Goal: Task Accomplishment & Management: Use online tool/utility

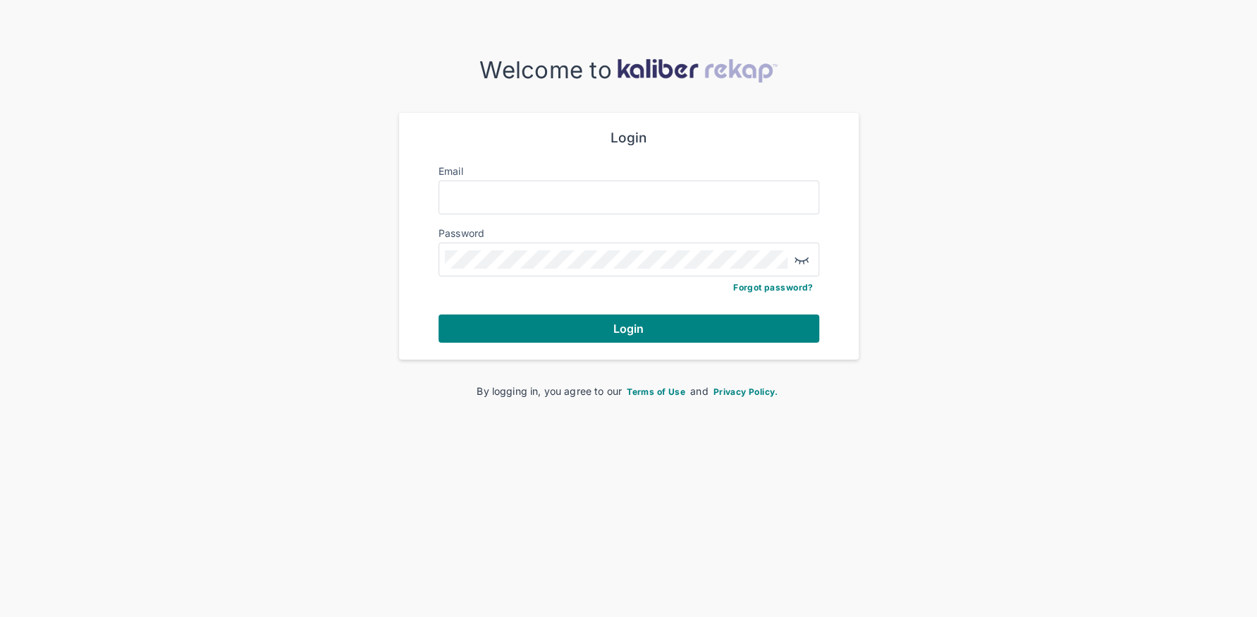
click at [611, 210] on div at bounding box center [628, 197] width 381 height 34
click at [606, 207] on div at bounding box center [628, 197] width 381 height 34
click at [615, 195] on input "Email" at bounding box center [629, 197] width 368 height 18
type input "**********"
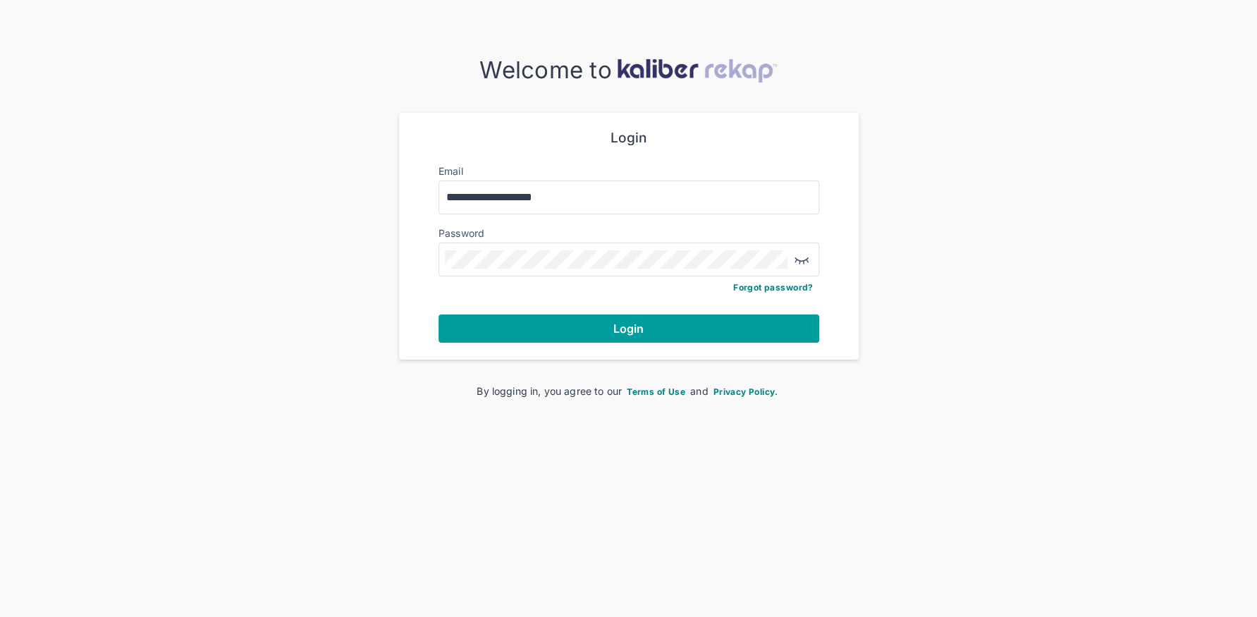
click at [676, 321] on button "Login" at bounding box center [628, 328] width 381 height 28
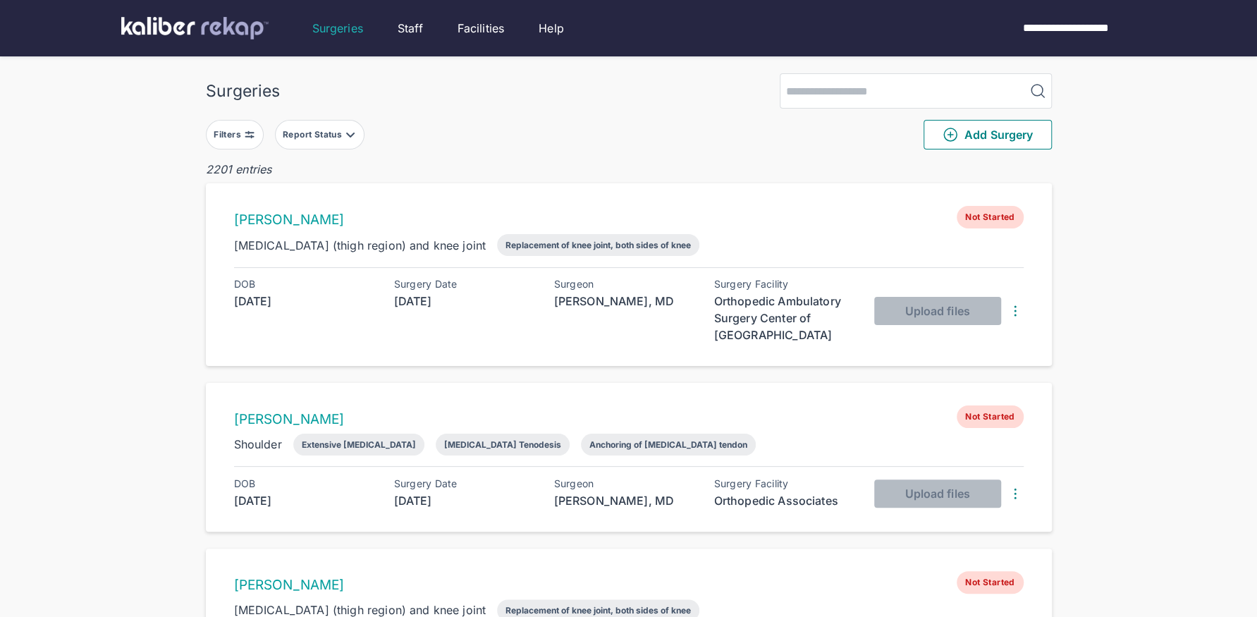
click at [242, 126] on button "Filters" at bounding box center [235, 135] width 58 height 30
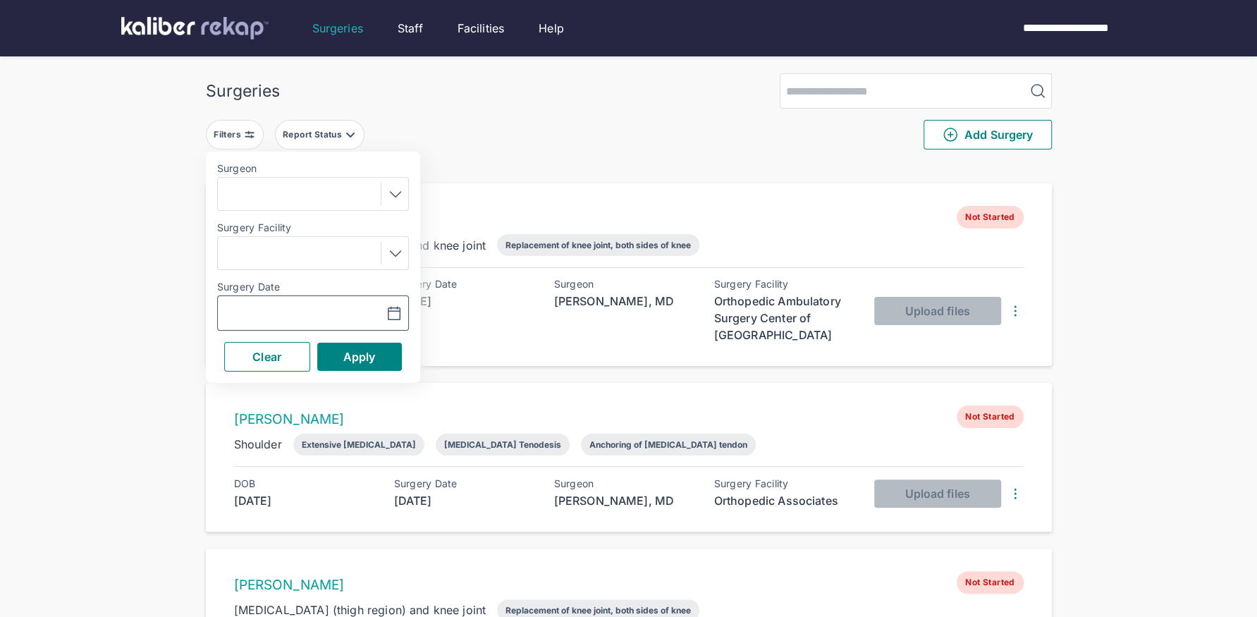
click at [398, 316] on icon "button" at bounding box center [394, 313] width 17 height 17
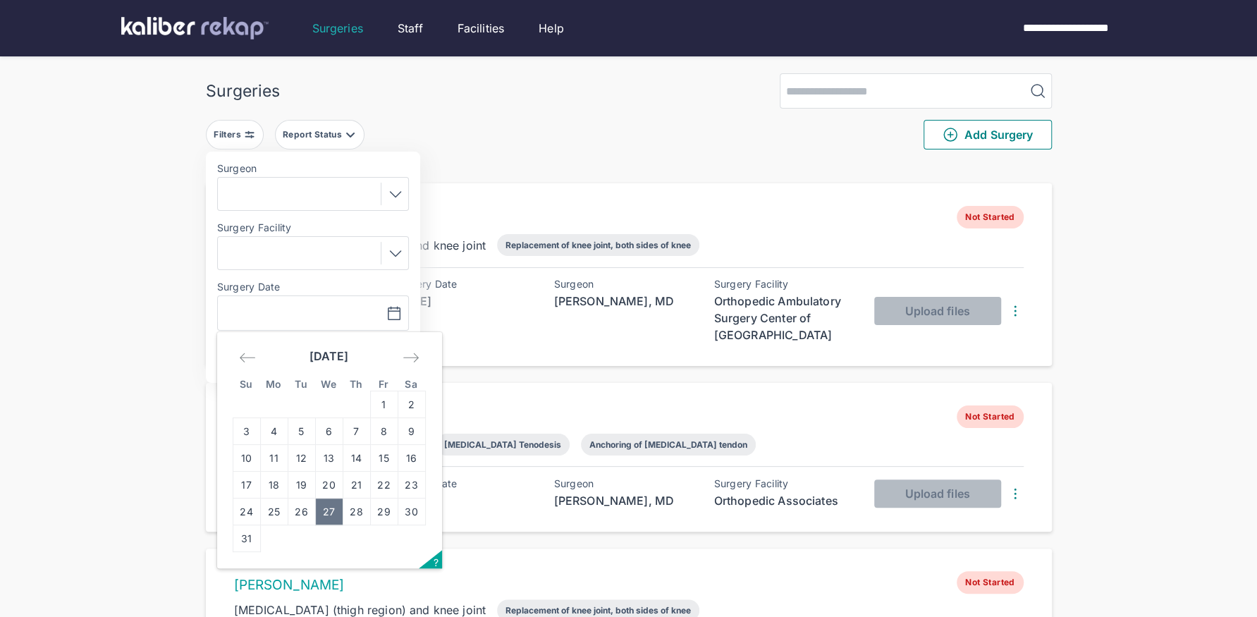
click at [328, 512] on td "27" at bounding box center [328, 511] width 27 height 27
type input "**********"
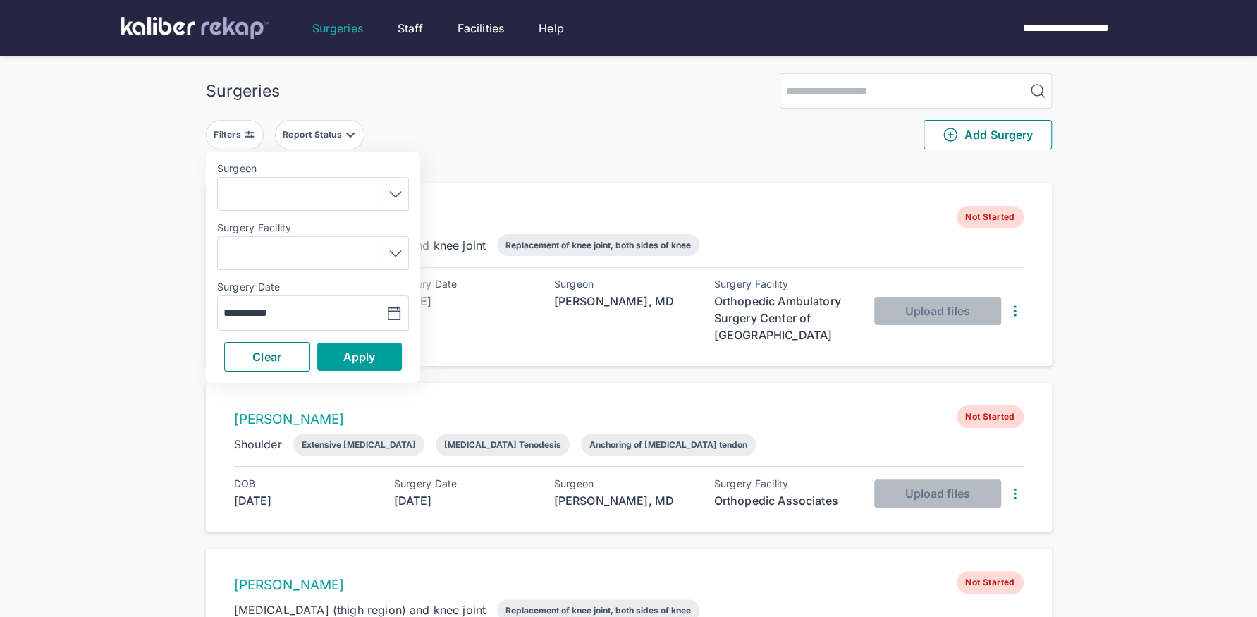
click at [367, 360] on span "Apply" at bounding box center [359, 357] width 32 height 14
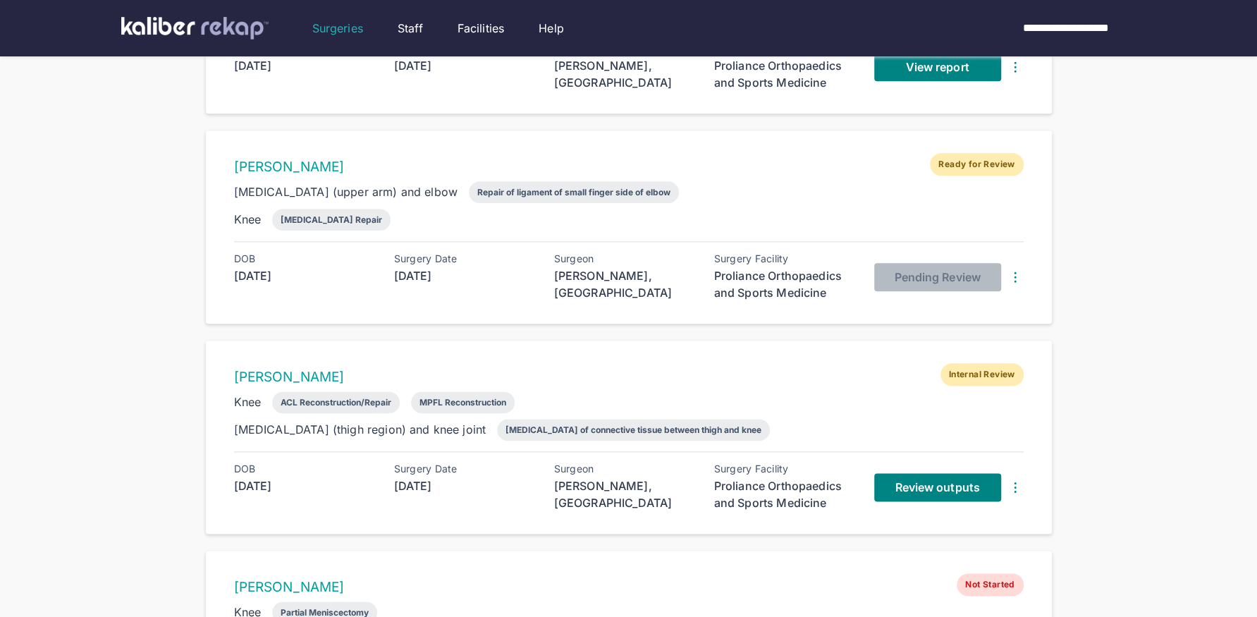
scroll to position [1129, 0]
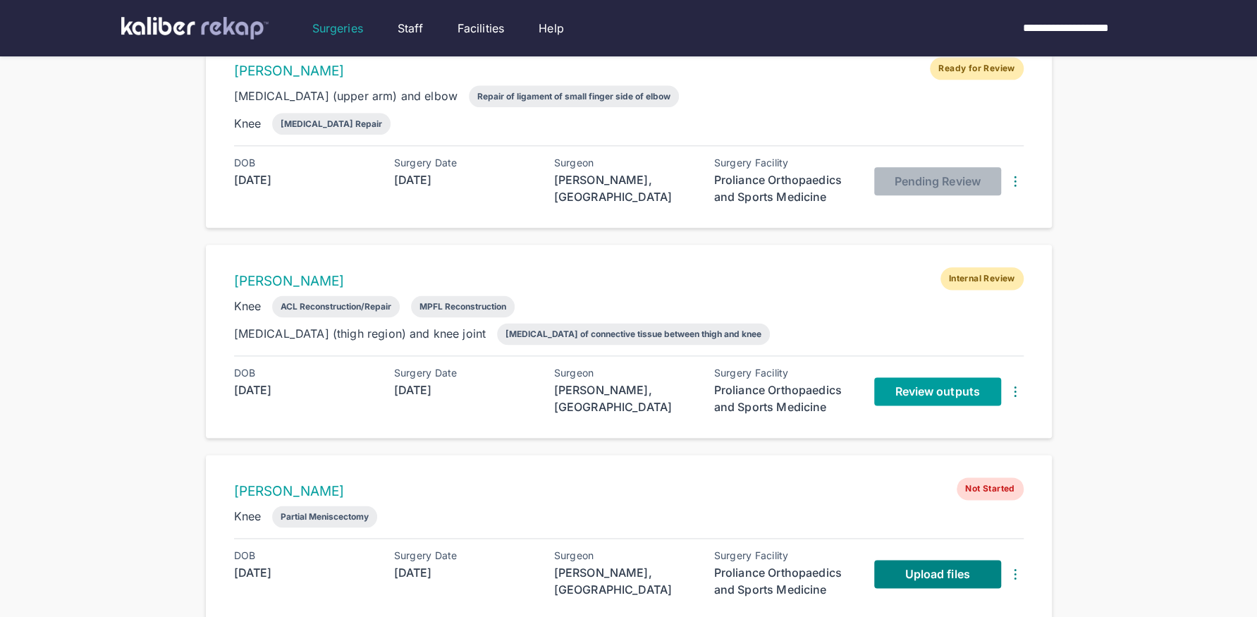
click at [899, 393] on link "Review outputs" at bounding box center [937, 391] width 127 height 28
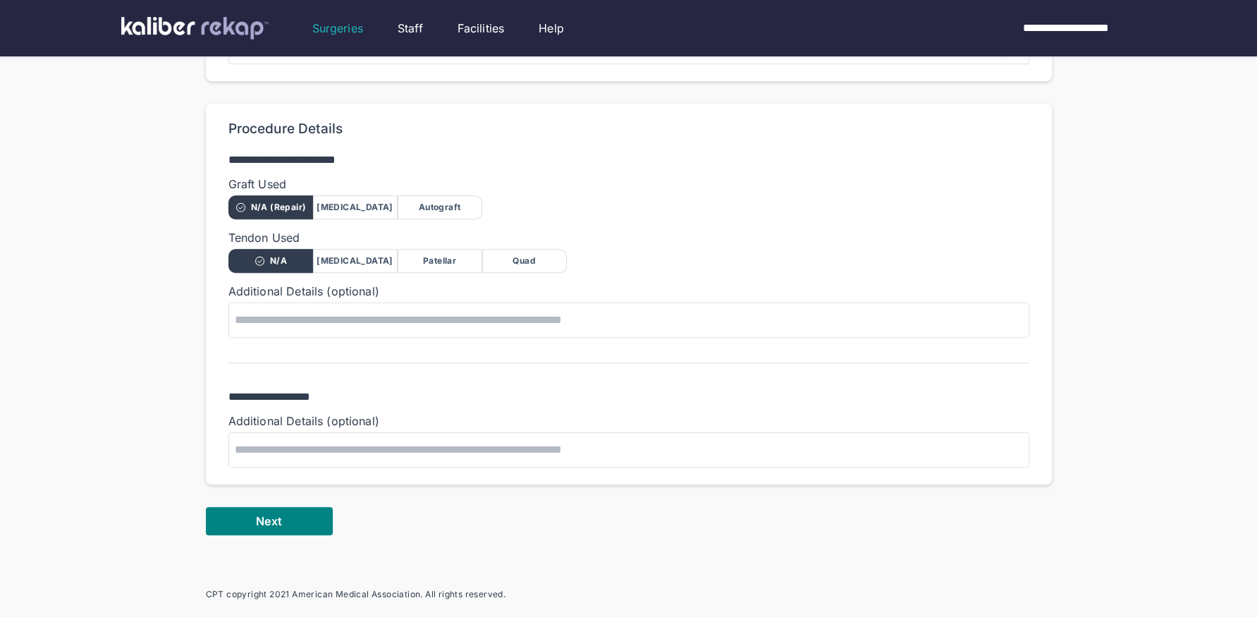
scroll to position [836, 0]
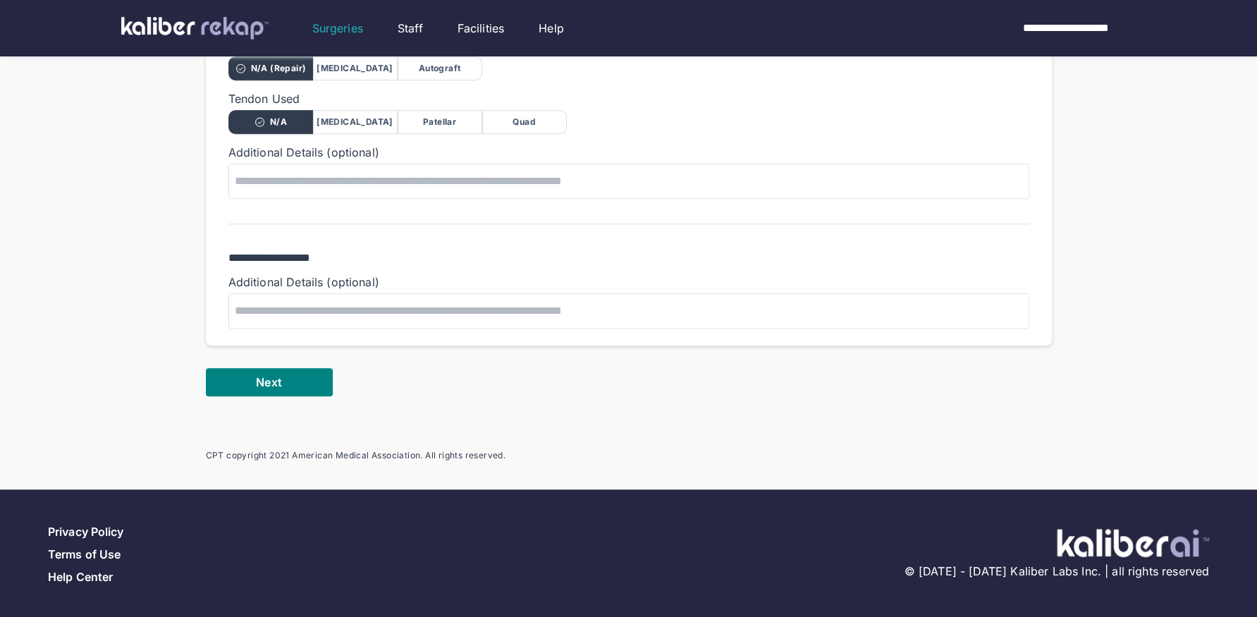
click at [278, 390] on button "Next" at bounding box center [269, 382] width 127 height 28
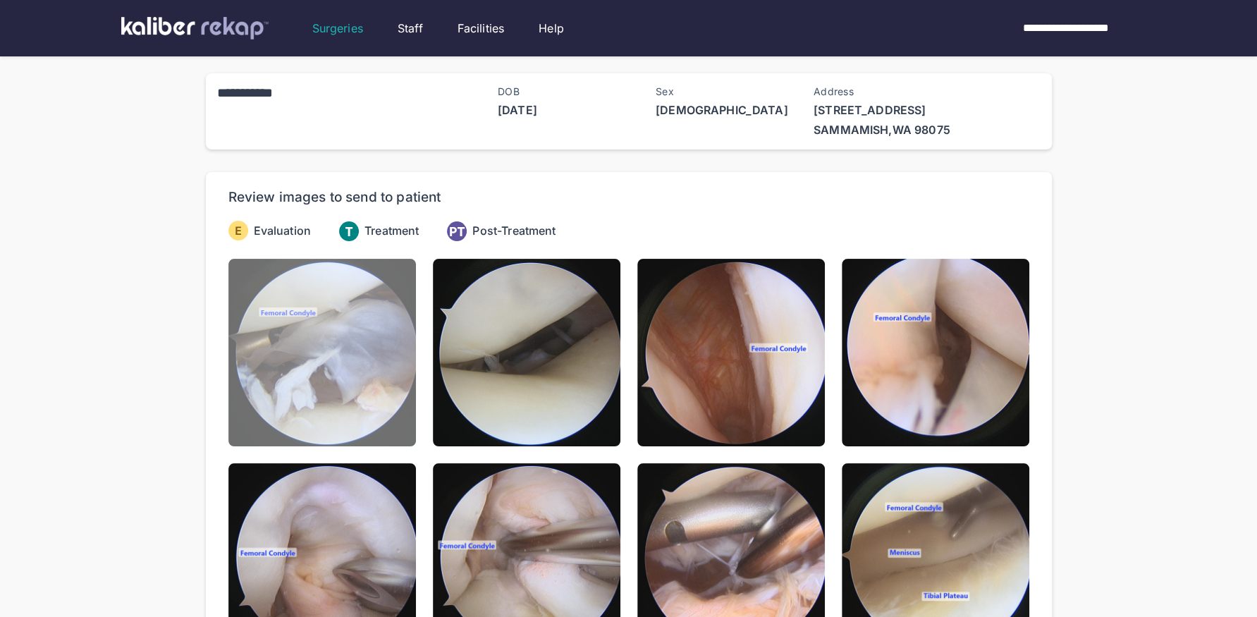
click at [338, 407] on img at bounding box center [321, 352] width 187 height 187
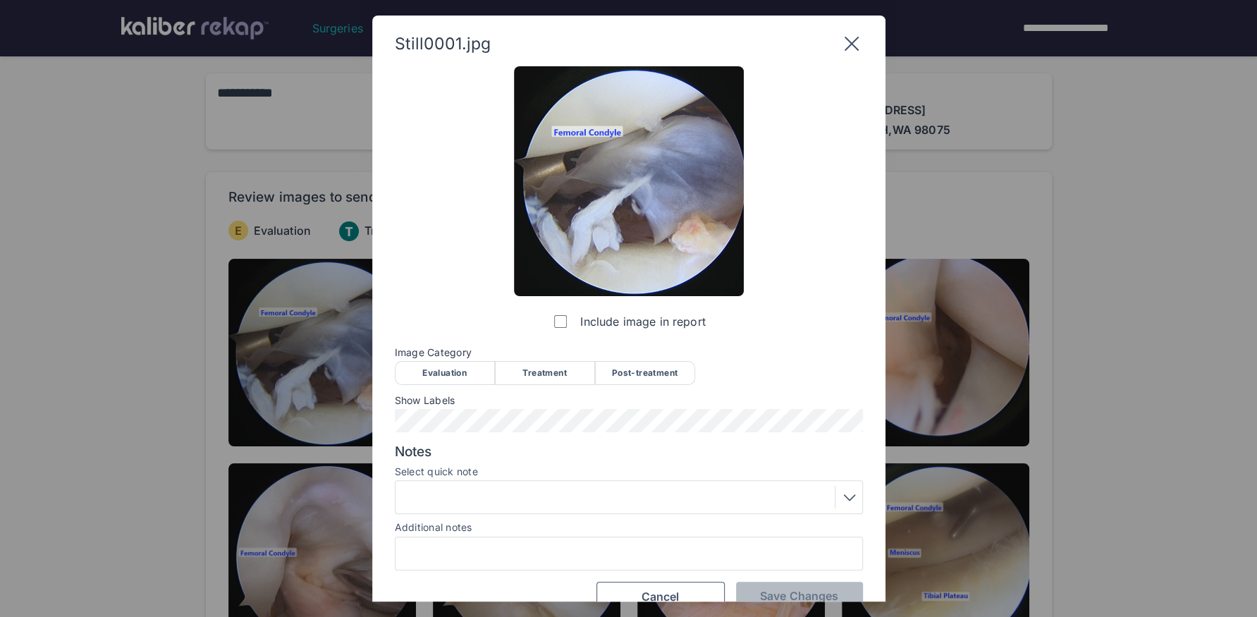
click at [462, 378] on div "Evaluation" at bounding box center [445, 373] width 100 height 24
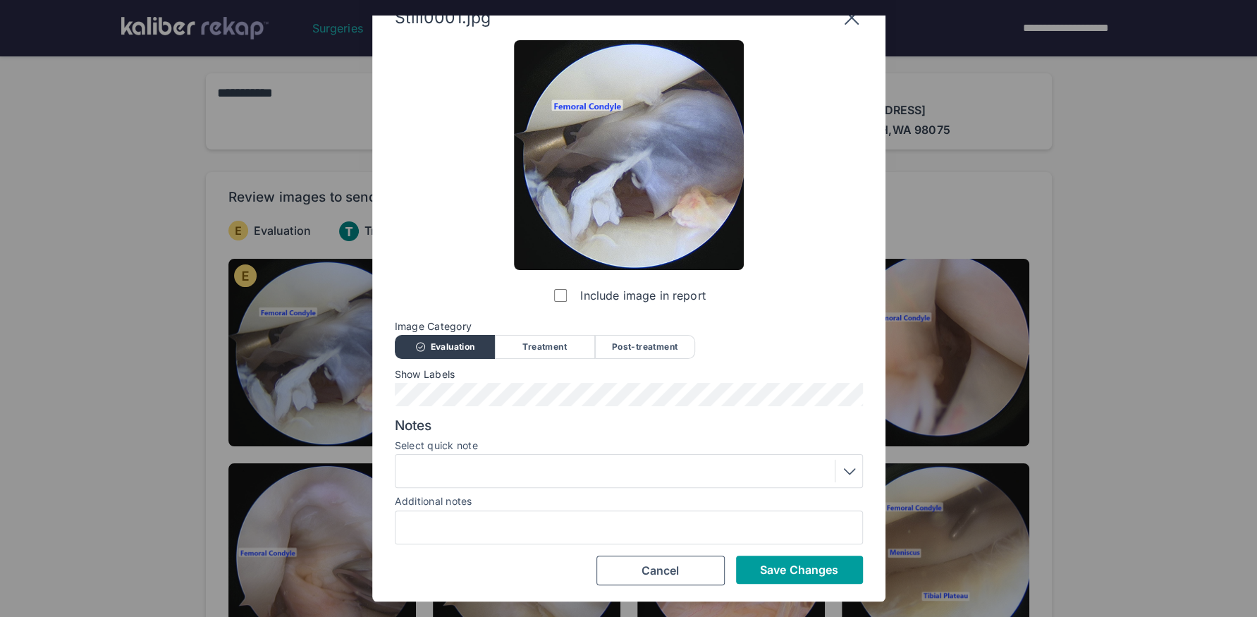
click at [772, 566] on span "Save Changes" at bounding box center [799, 569] width 78 height 14
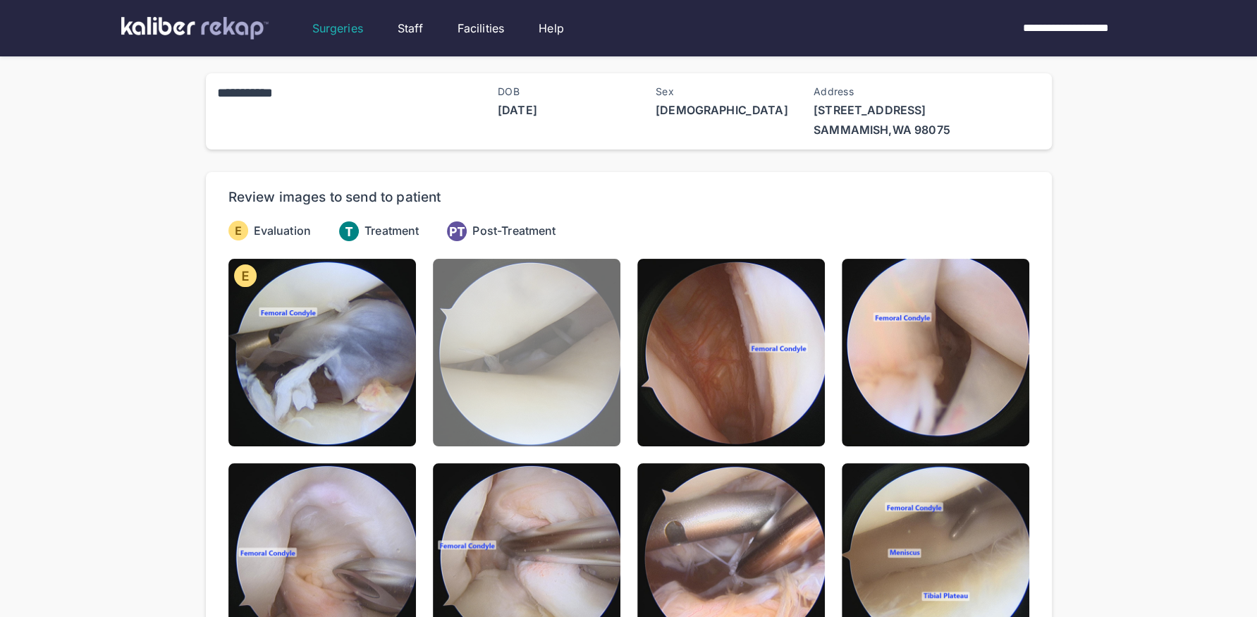
click at [558, 370] on img at bounding box center [526, 352] width 187 height 187
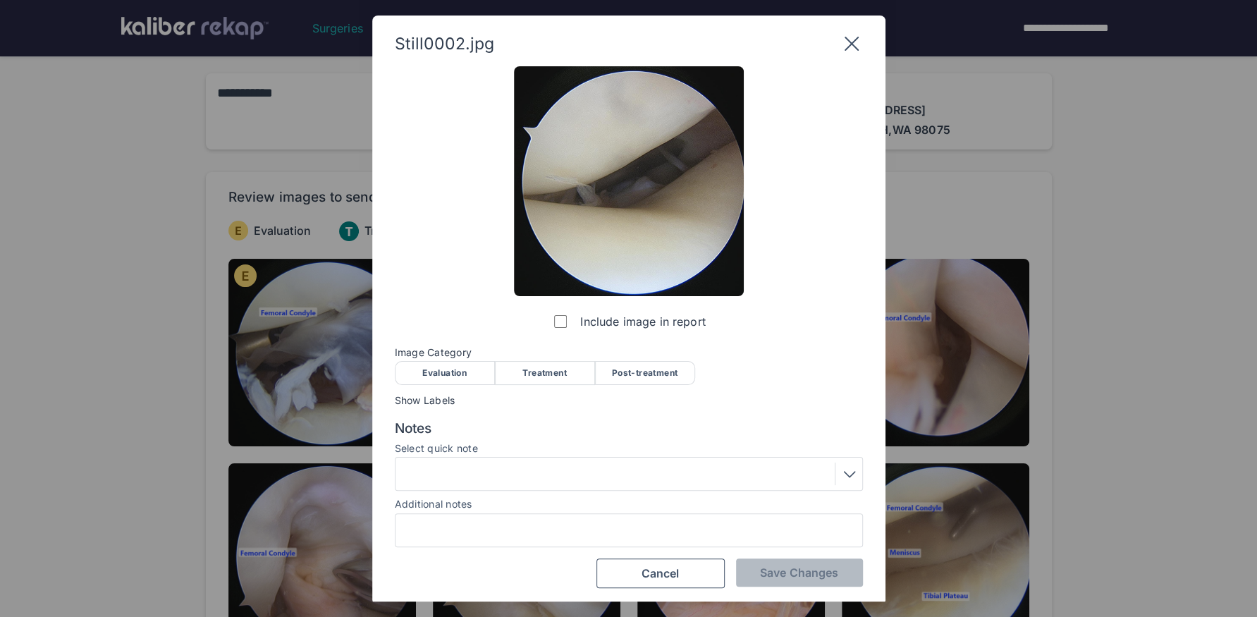
click at [462, 376] on div "Evaluation" at bounding box center [445, 373] width 100 height 24
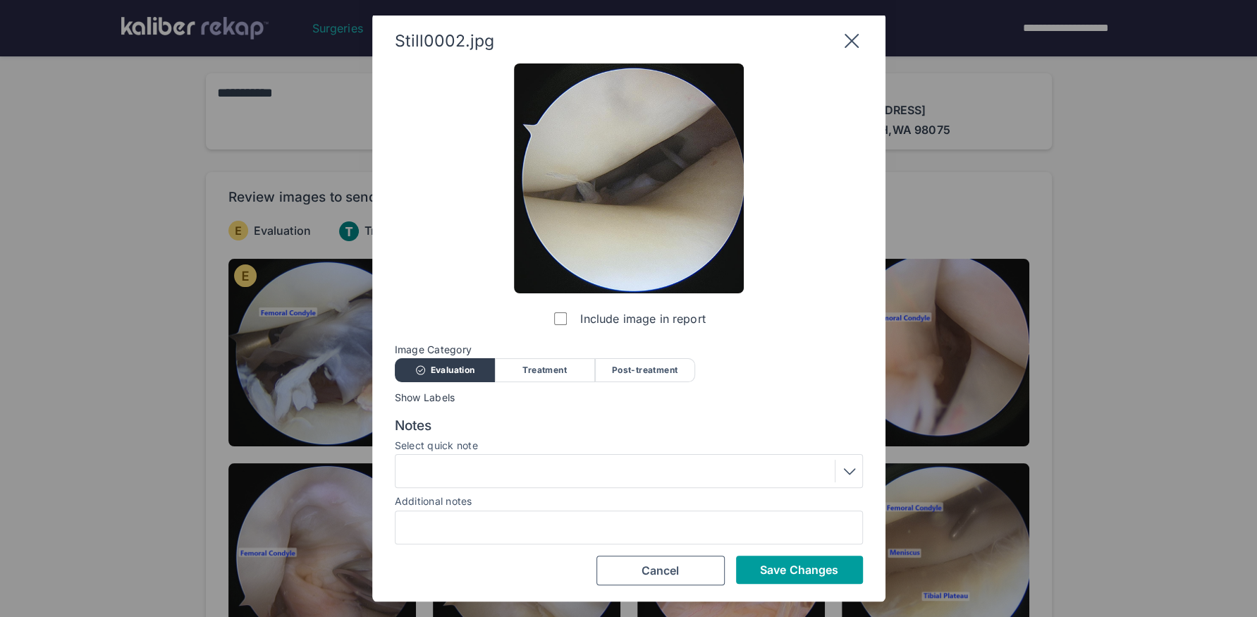
click at [763, 562] on span "Save Changes" at bounding box center [799, 569] width 78 height 14
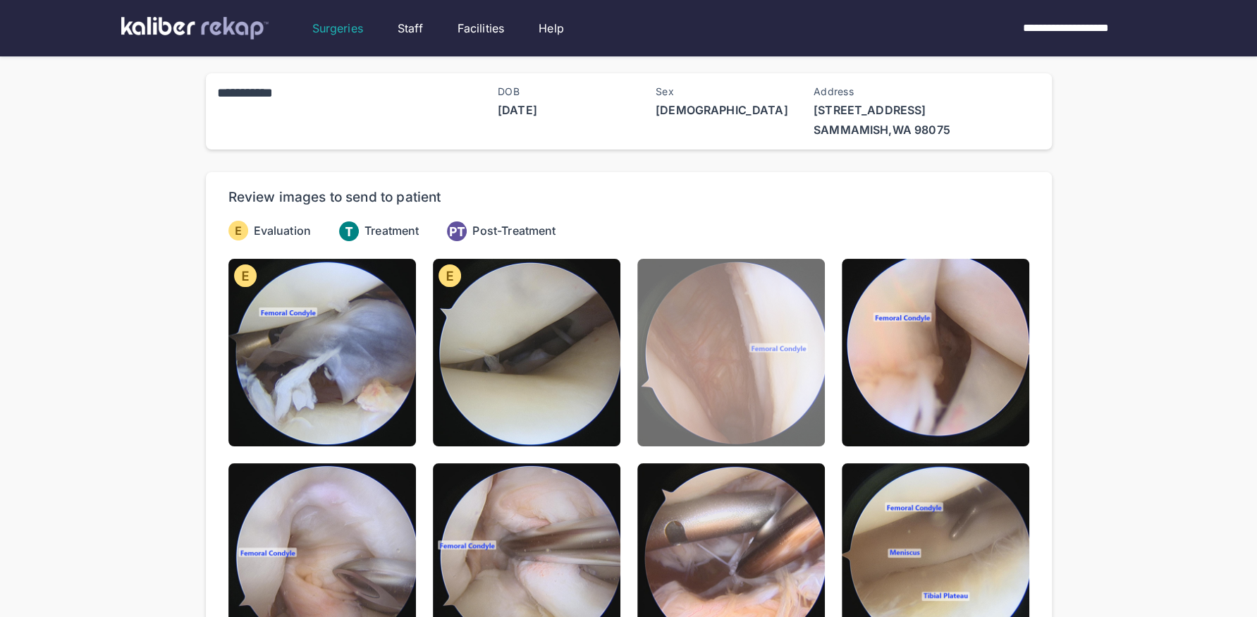
click at [685, 384] on img at bounding box center [730, 352] width 187 height 187
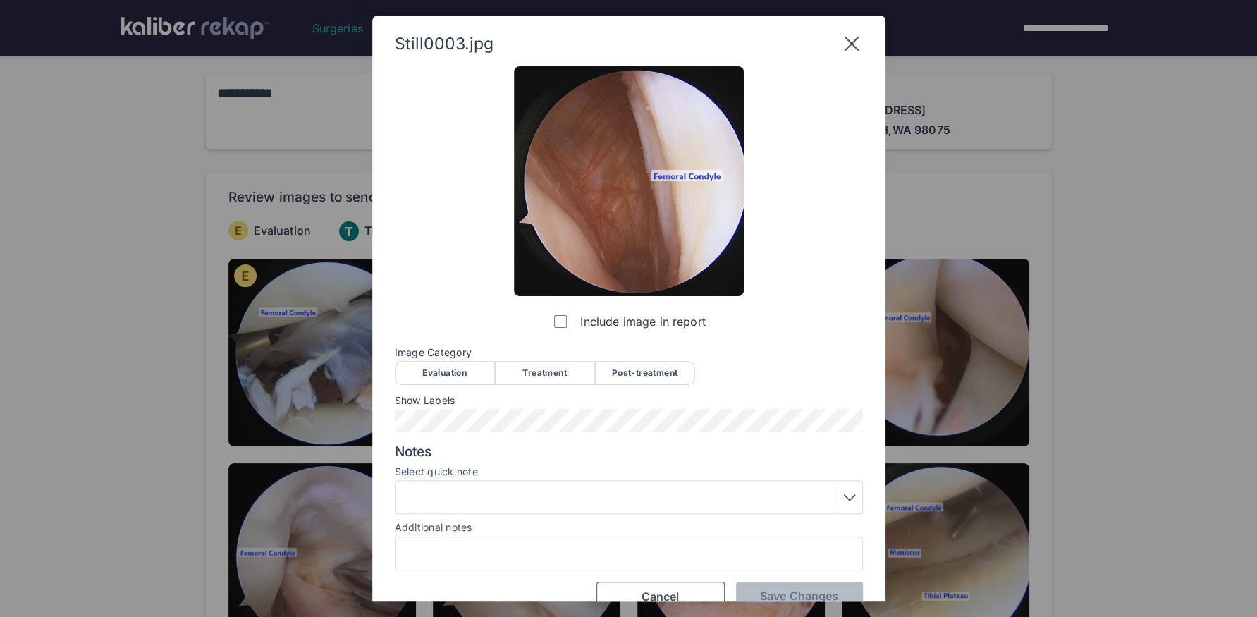
click at [465, 364] on div "Evaluation" at bounding box center [445, 373] width 100 height 24
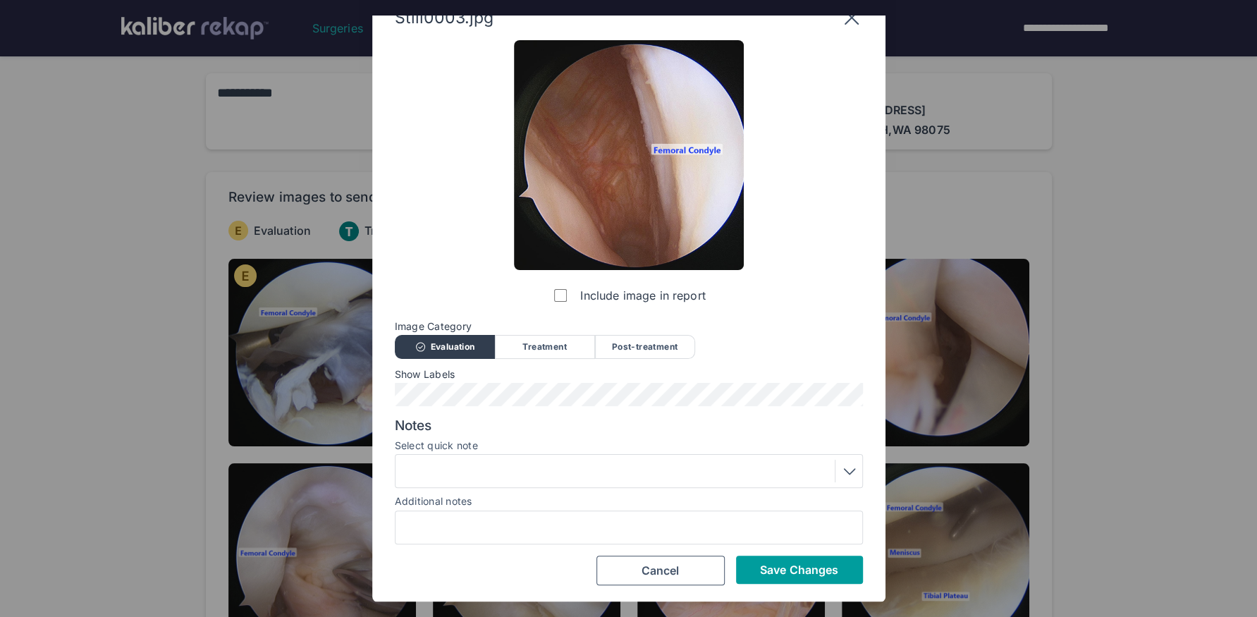
click at [796, 562] on span "Save Changes" at bounding box center [799, 569] width 78 height 14
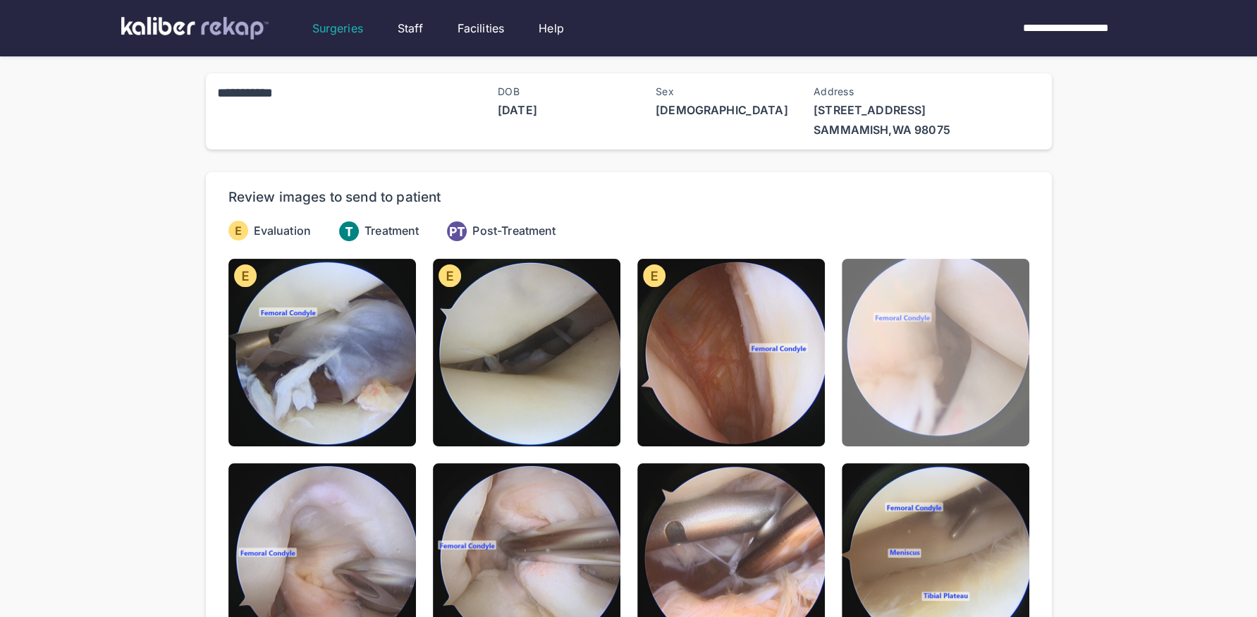
click at [963, 376] on img at bounding box center [935, 352] width 187 height 187
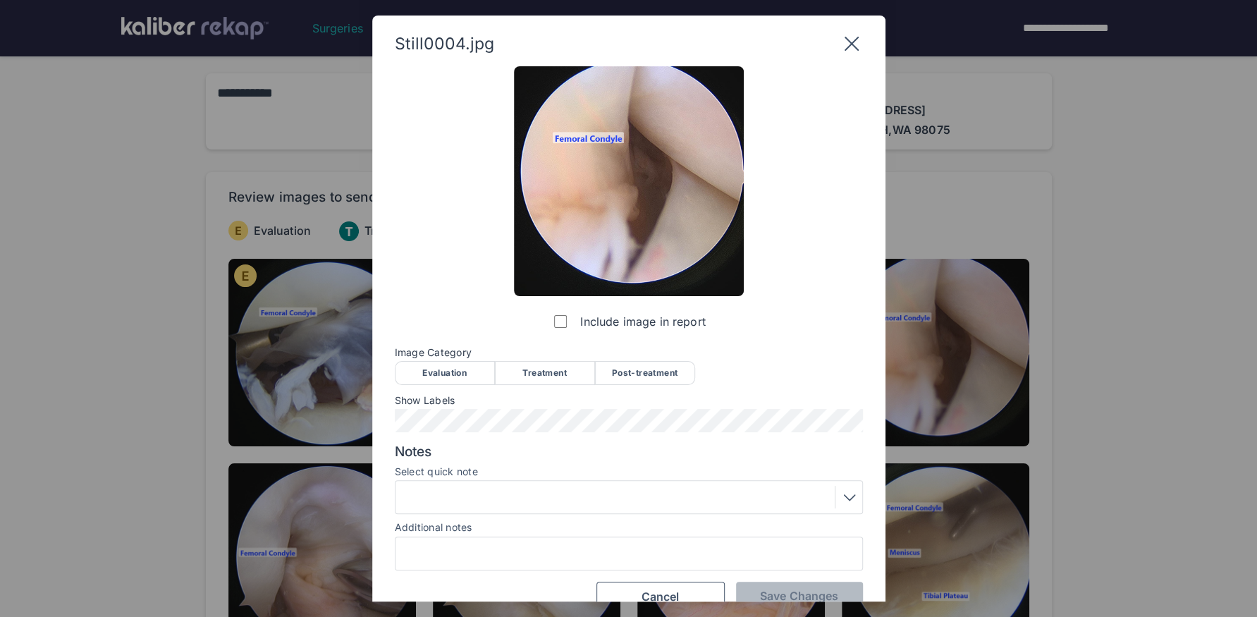
click at [433, 378] on div "Evaluation" at bounding box center [445, 373] width 100 height 24
click at [433, 437] on div "Include image in report Image Category Evaluation Treatment Post-treatment Eval…" at bounding box center [629, 338] width 468 height 545
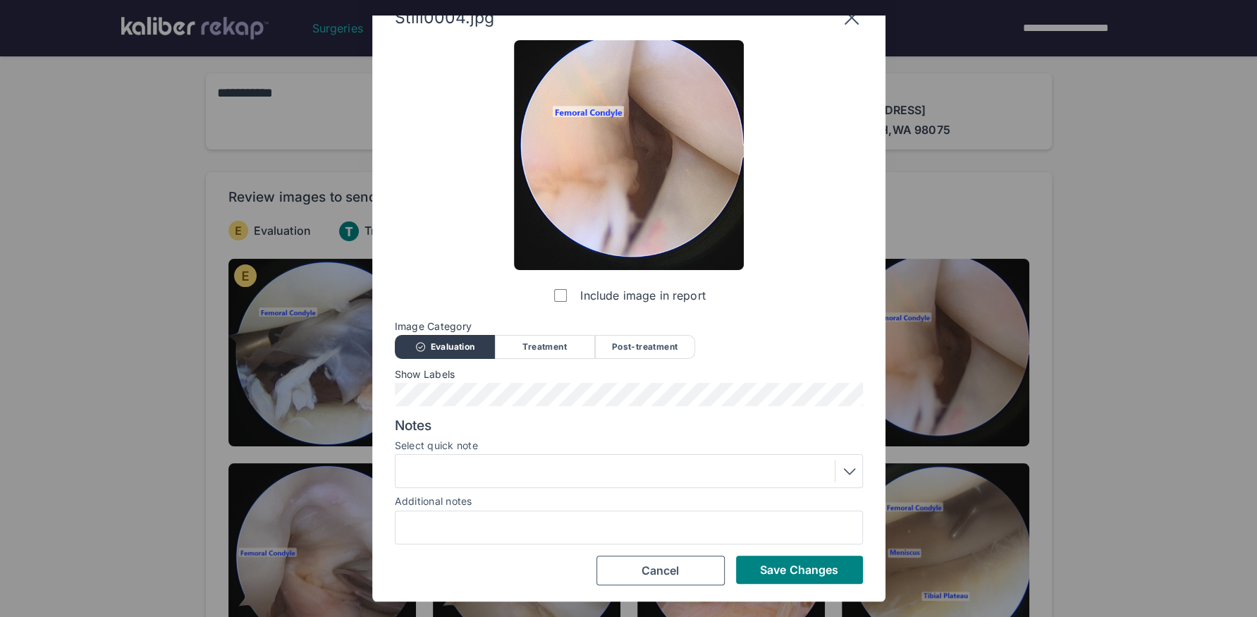
click at [774, 555] on div "Save Changes Cancel" at bounding box center [629, 570] width 468 height 30
click at [792, 569] on span "Save Changes" at bounding box center [799, 569] width 78 height 14
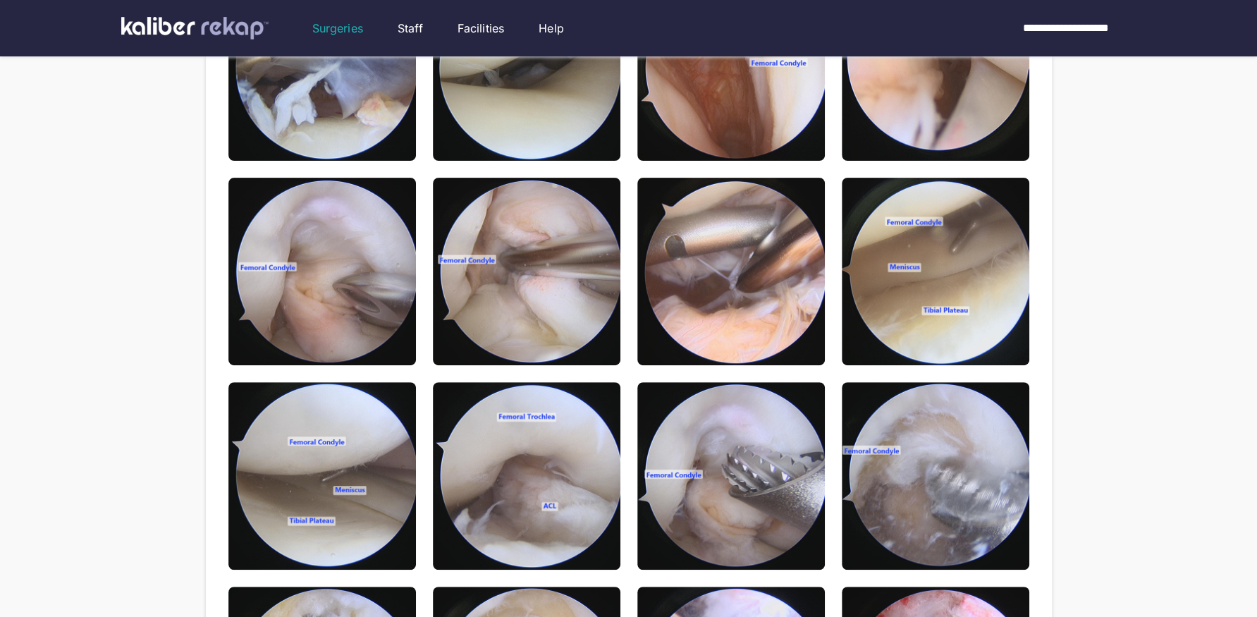
scroll to position [288, 0]
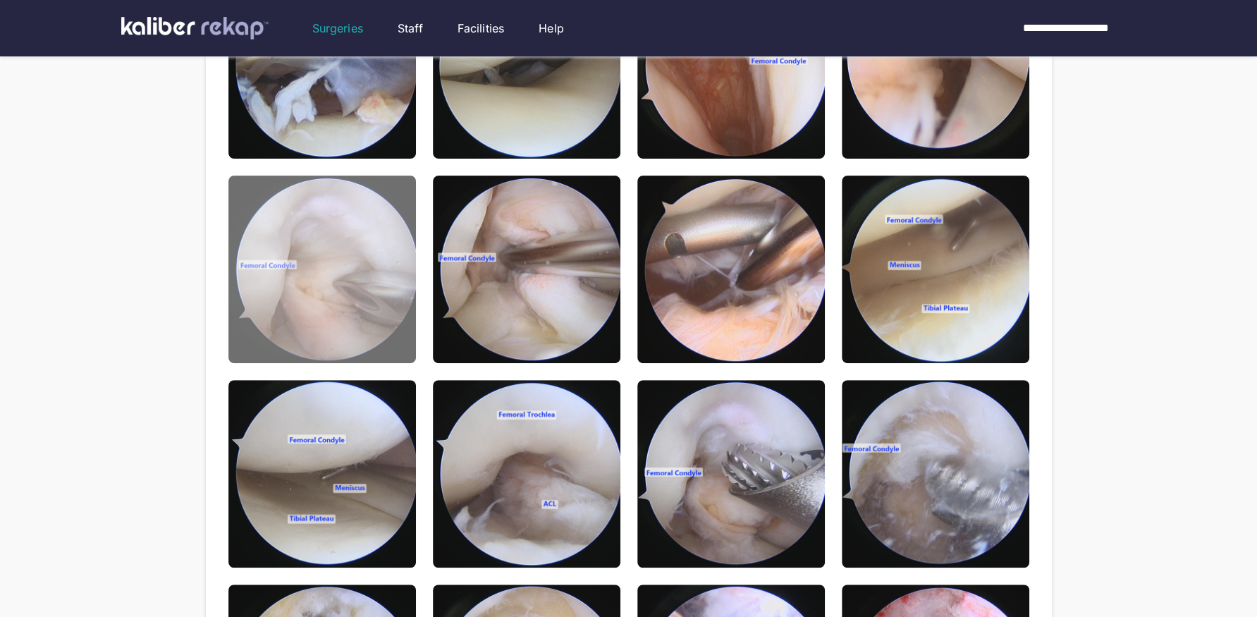
click at [367, 285] on img at bounding box center [321, 268] width 187 height 187
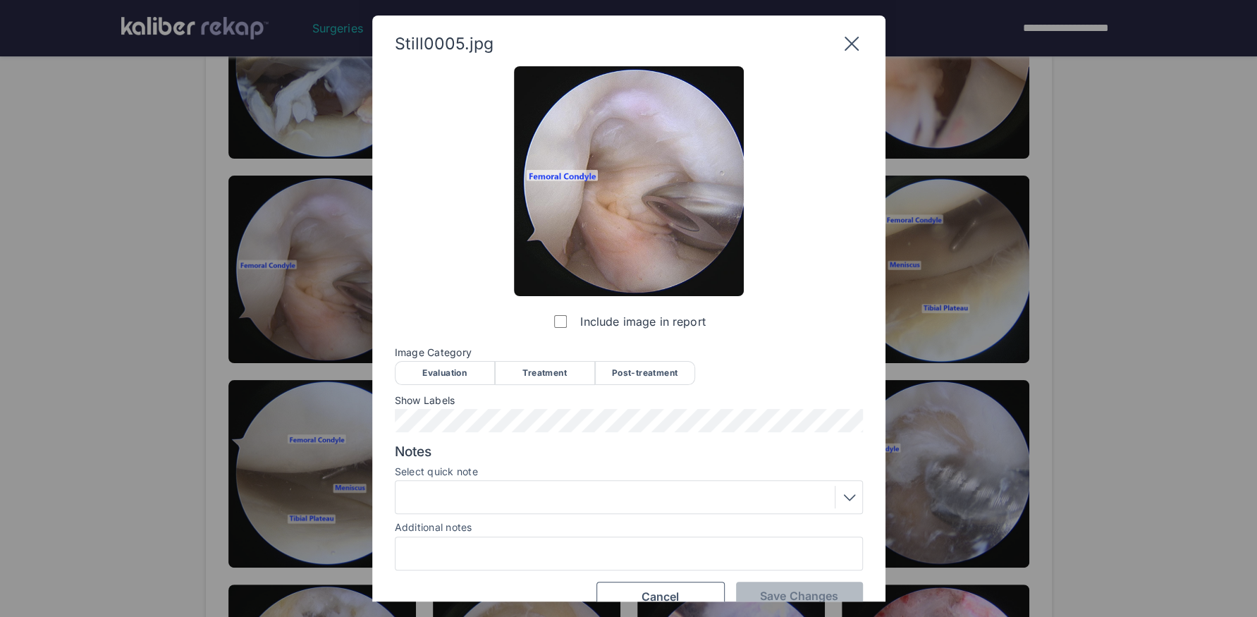
click at [463, 374] on div "Evaluation" at bounding box center [445, 373] width 100 height 24
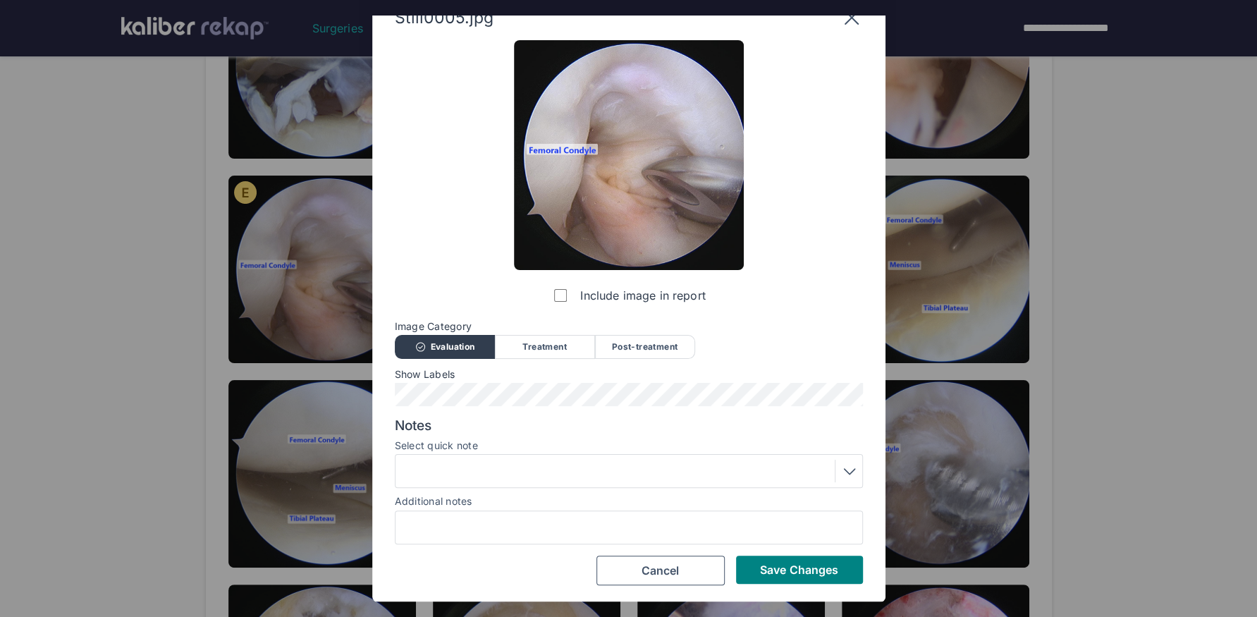
click at [527, 469] on div at bounding box center [629, 471] width 458 height 23
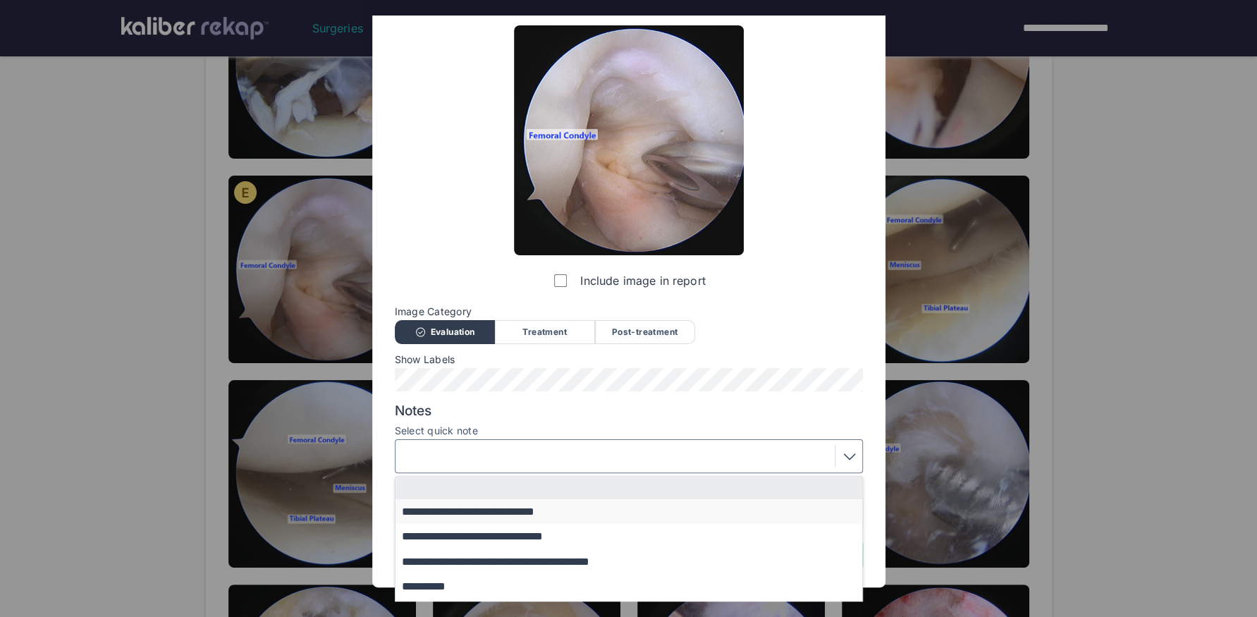
click at [525, 510] on button "**********" at bounding box center [635, 511] width 480 height 25
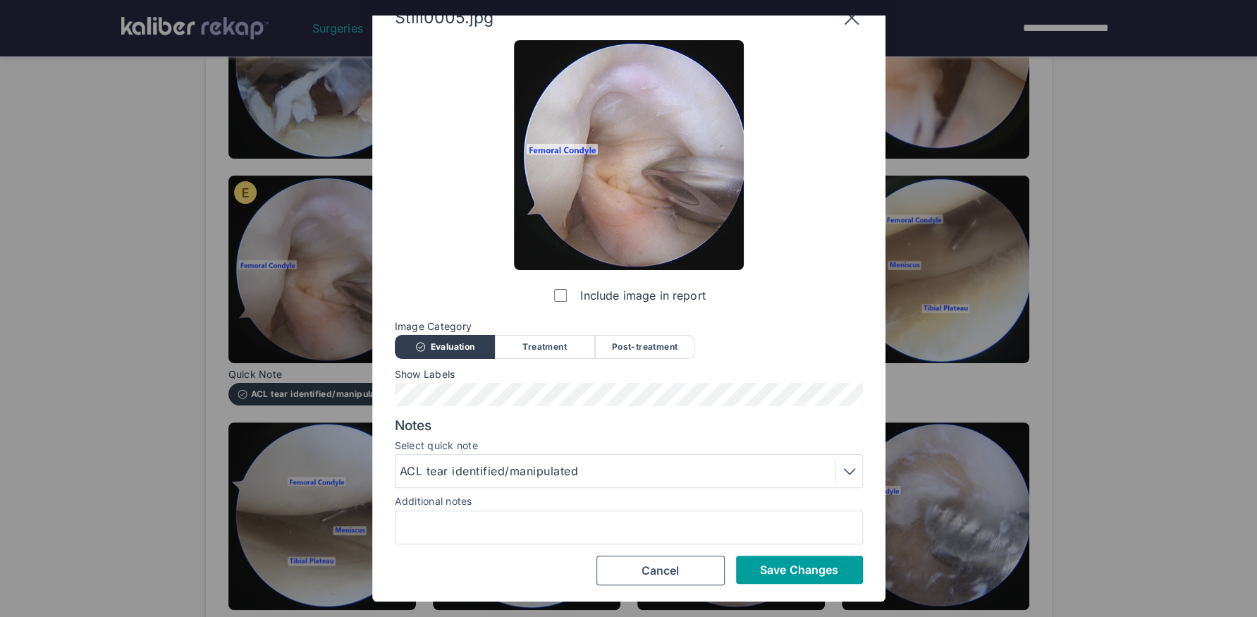
click at [818, 576] on button "Save Changes" at bounding box center [799, 569] width 127 height 28
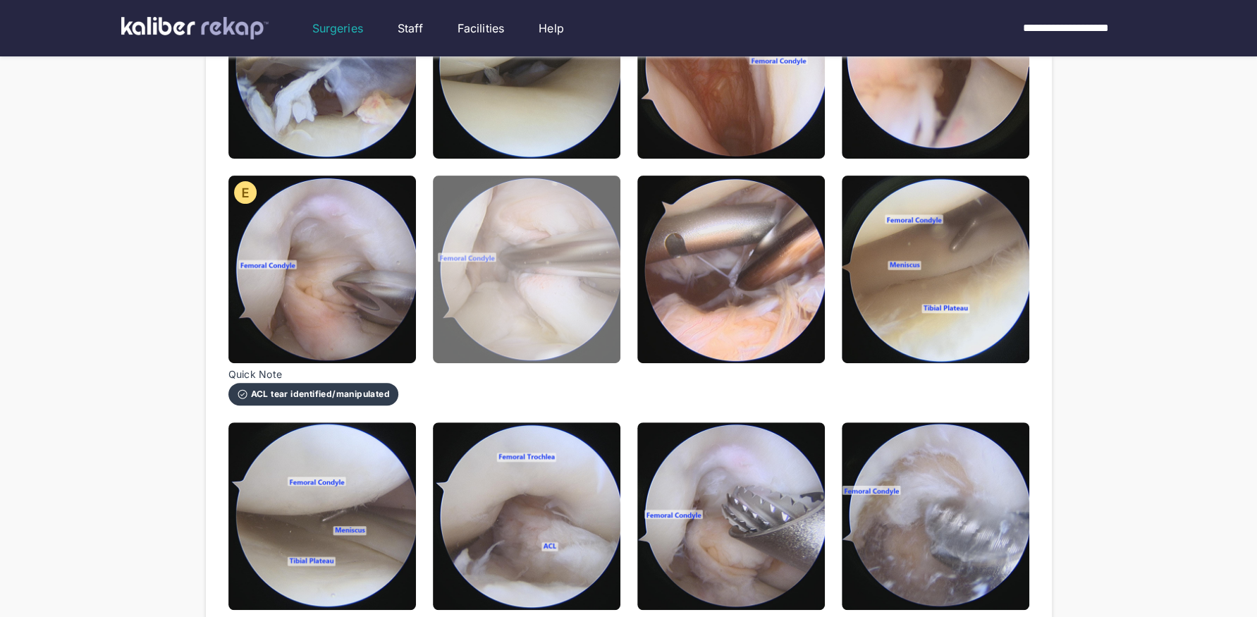
click at [538, 302] on img at bounding box center [526, 268] width 187 height 187
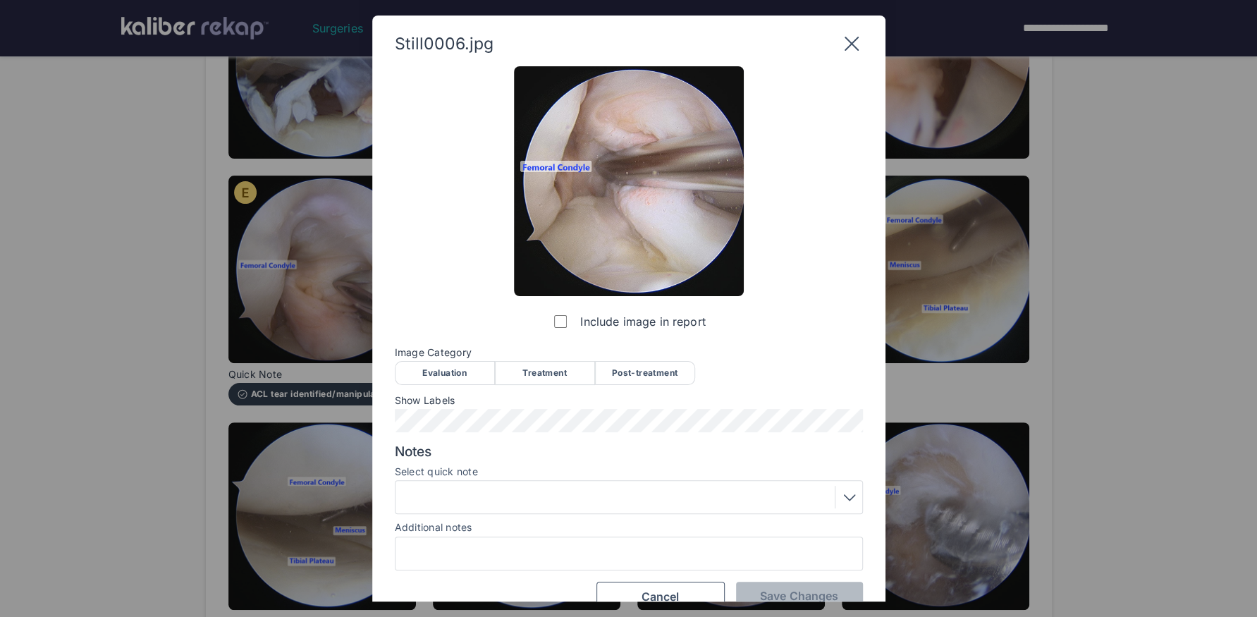
click at [430, 365] on div "Evaluation" at bounding box center [445, 373] width 100 height 24
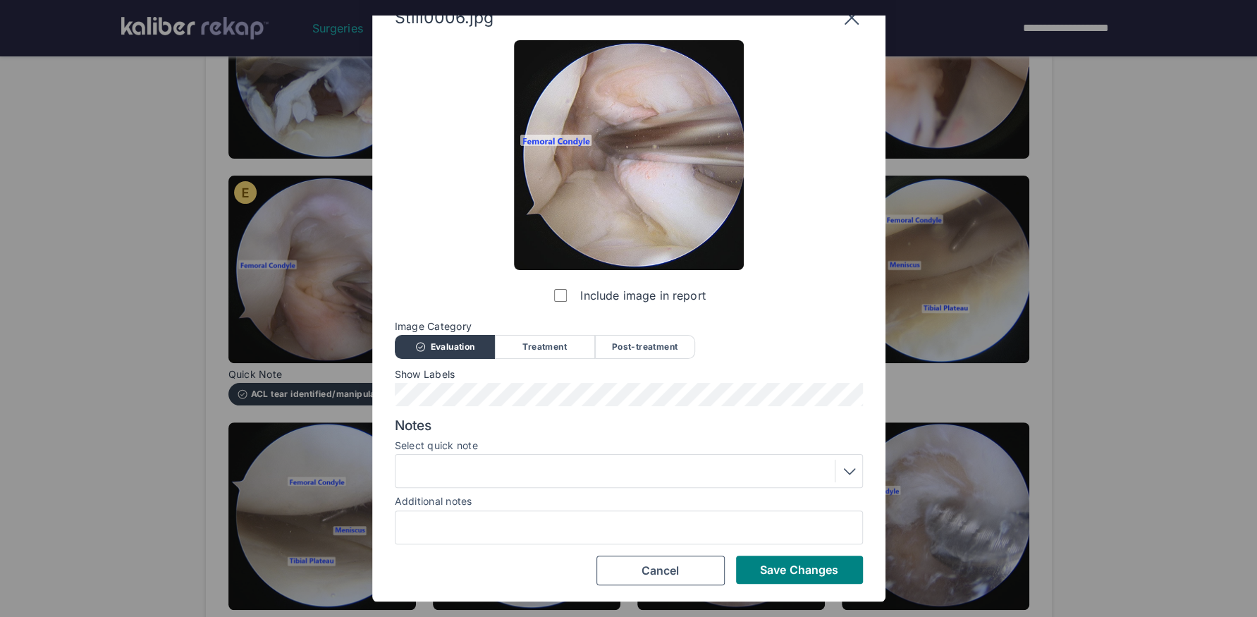
click at [489, 471] on div at bounding box center [629, 471] width 458 height 23
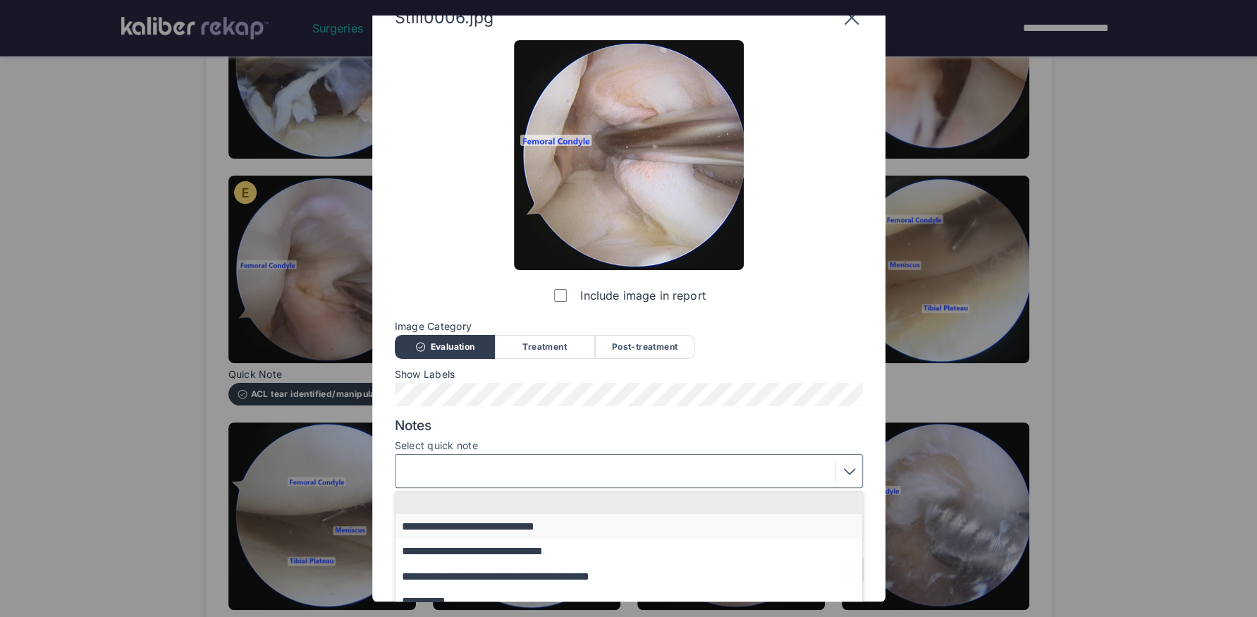
click at [481, 521] on button "**********" at bounding box center [635, 526] width 480 height 25
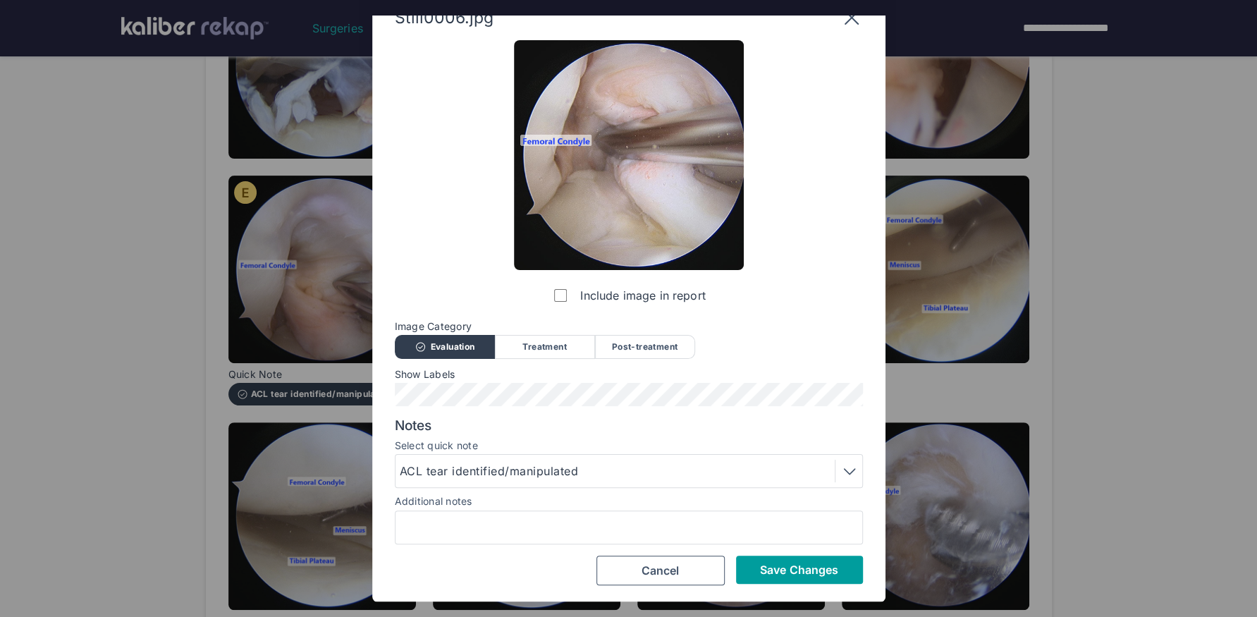
click at [768, 570] on span "Save Changes" at bounding box center [799, 569] width 78 height 14
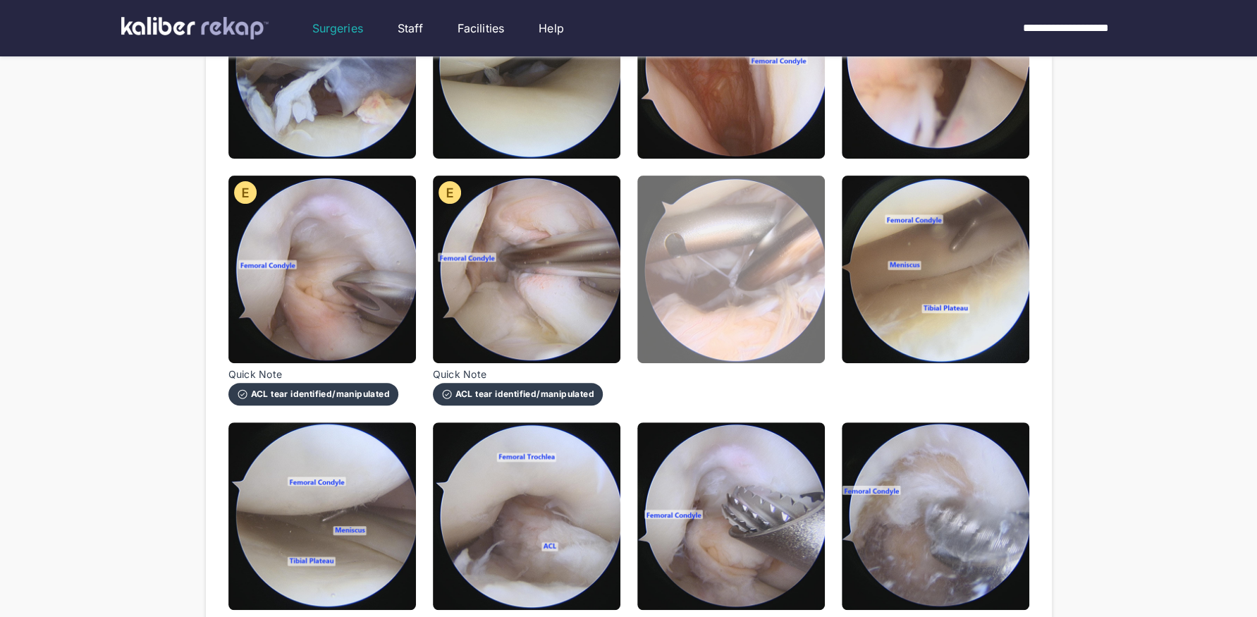
click at [759, 300] on img at bounding box center [730, 268] width 187 height 187
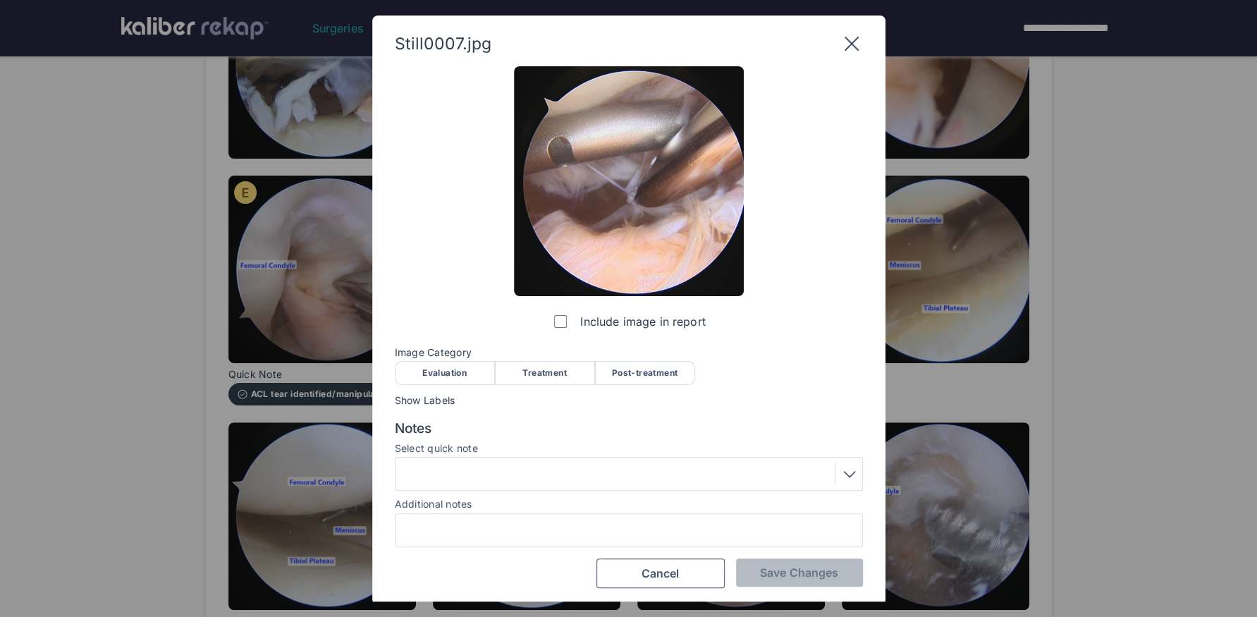
click at [530, 357] on span "Image Category" at bounding box center [629, 352] width 468 height 11
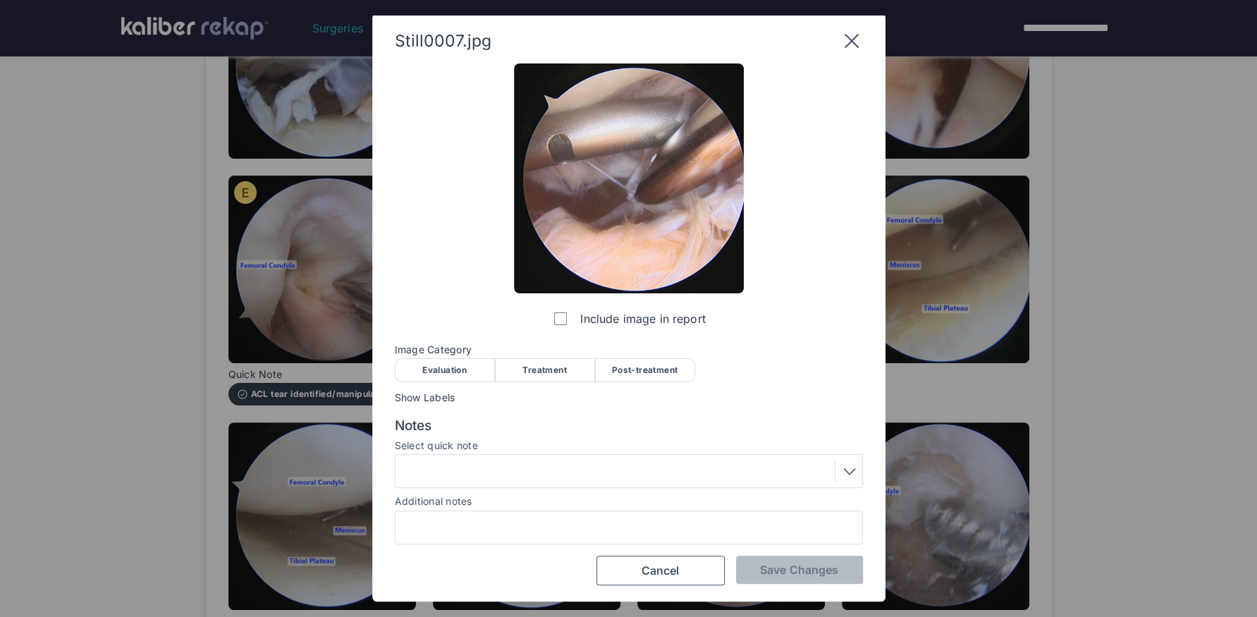
click at [546, 359] on div "Treatment" at bounding box center [545, 370] width 100 height 24
click at [532, 455] on div at bounding box center [629, 471] width 468 height 34
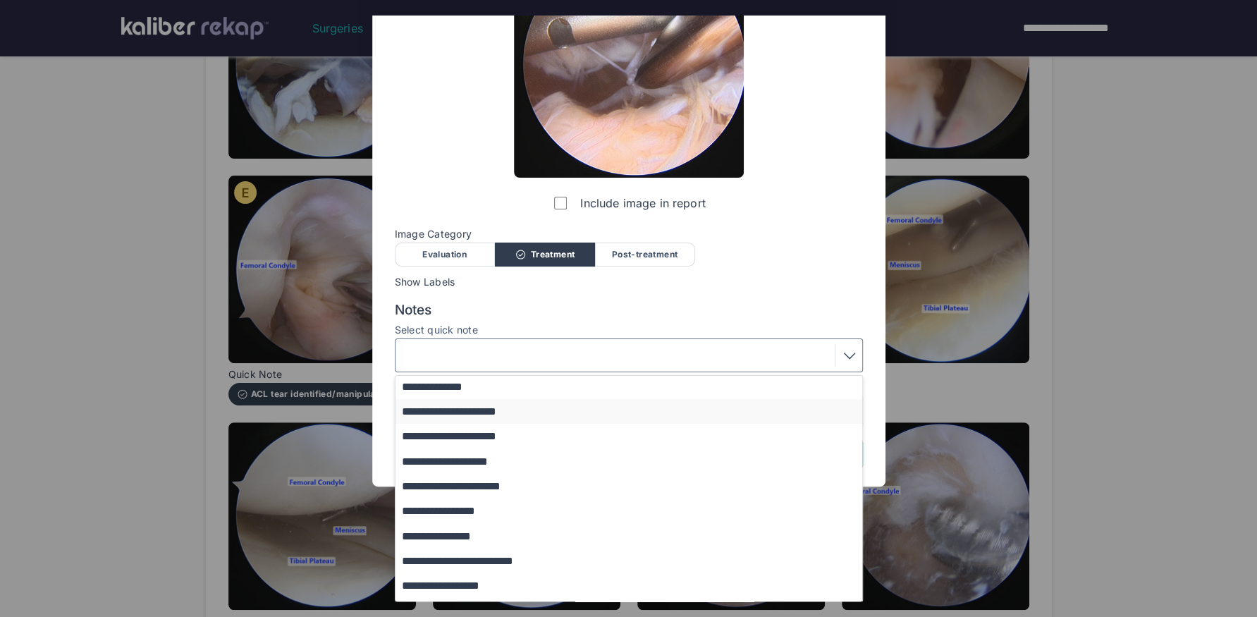
scroll to position [121, 0]
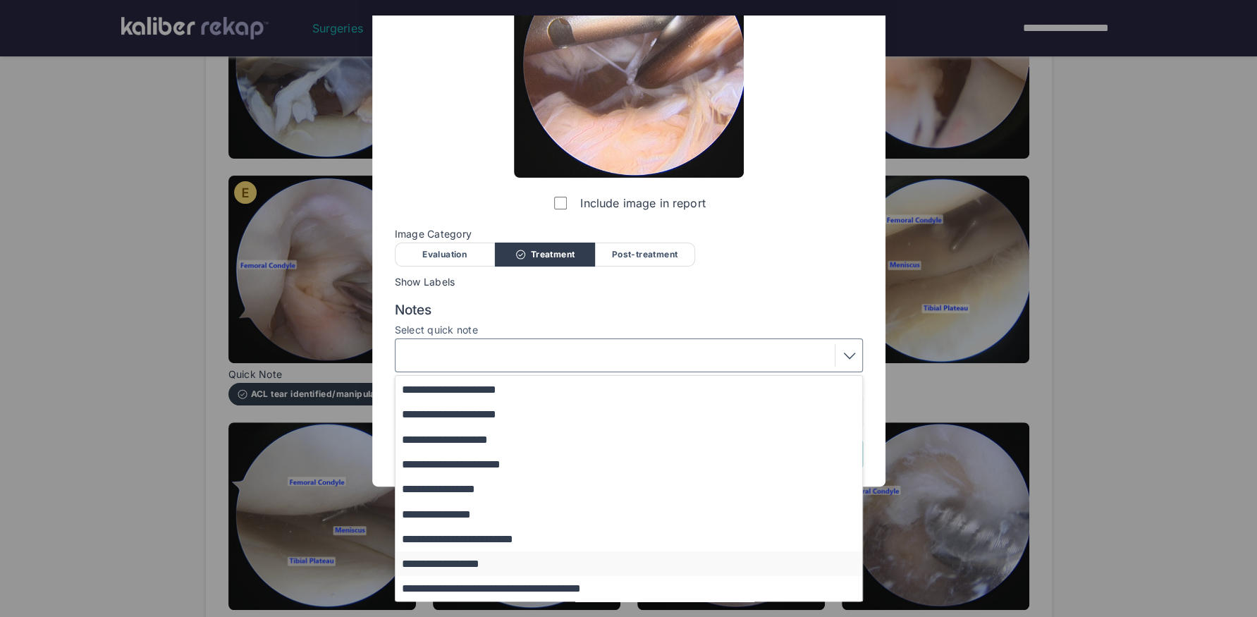
click at [477, 558] on button "**********" at bounding box center [635, 563] width 480 height 25
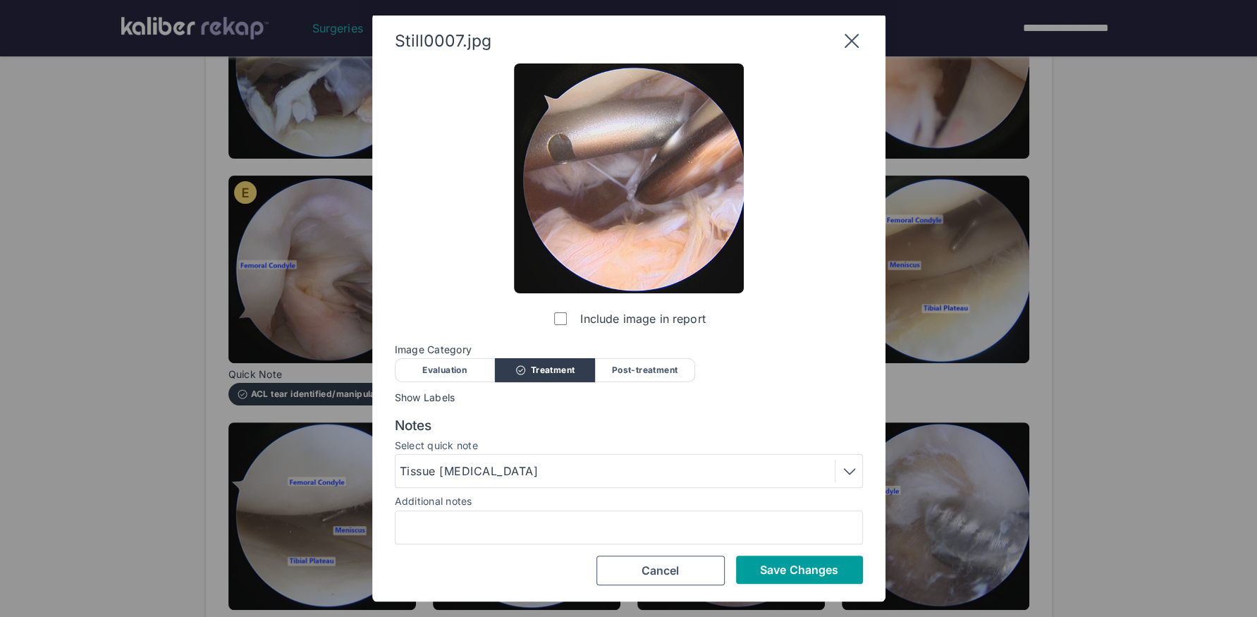
click at [758, 574] on button "Save Changes" at bounding box center [799, 569] width 127 height 28
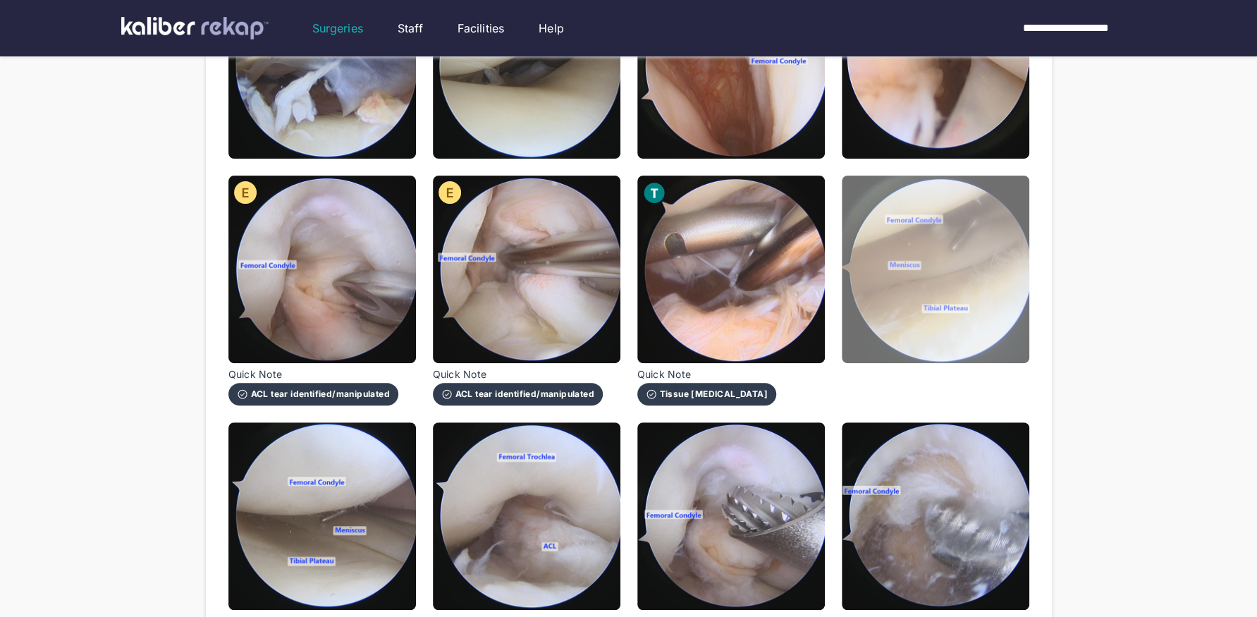
click at [973, 307] on img at bounding box center [935, 268] width 187 height 187
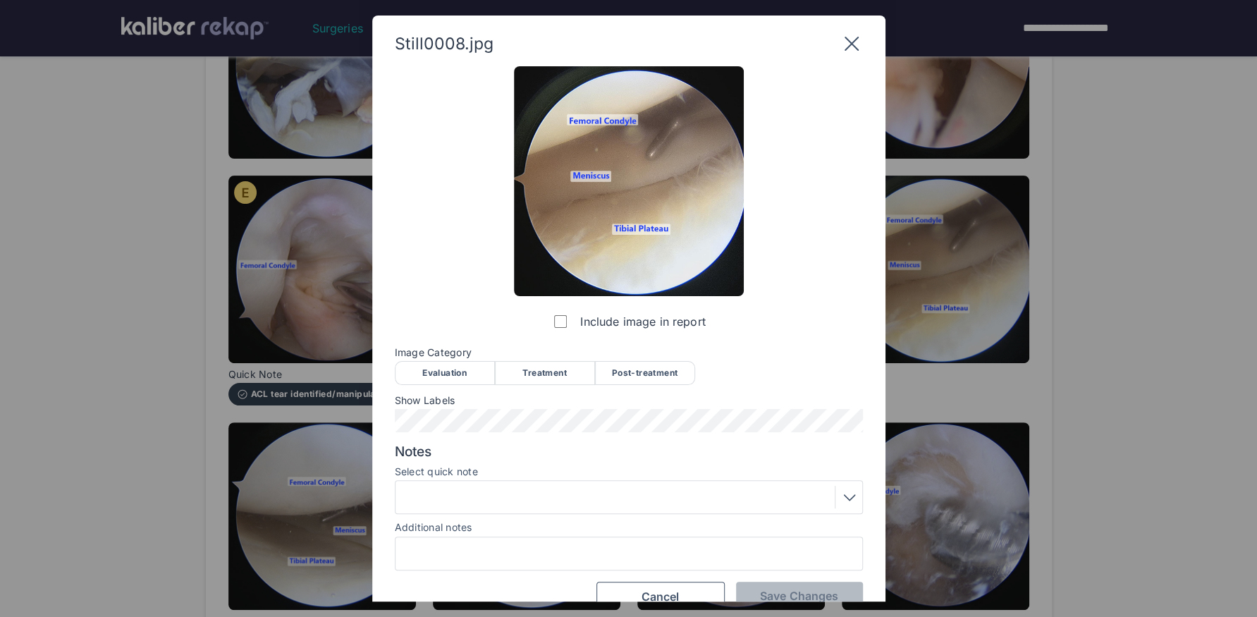
click at [474, 371] on div "Evaluation" at bounding box center [445, 373] width 100 height 24
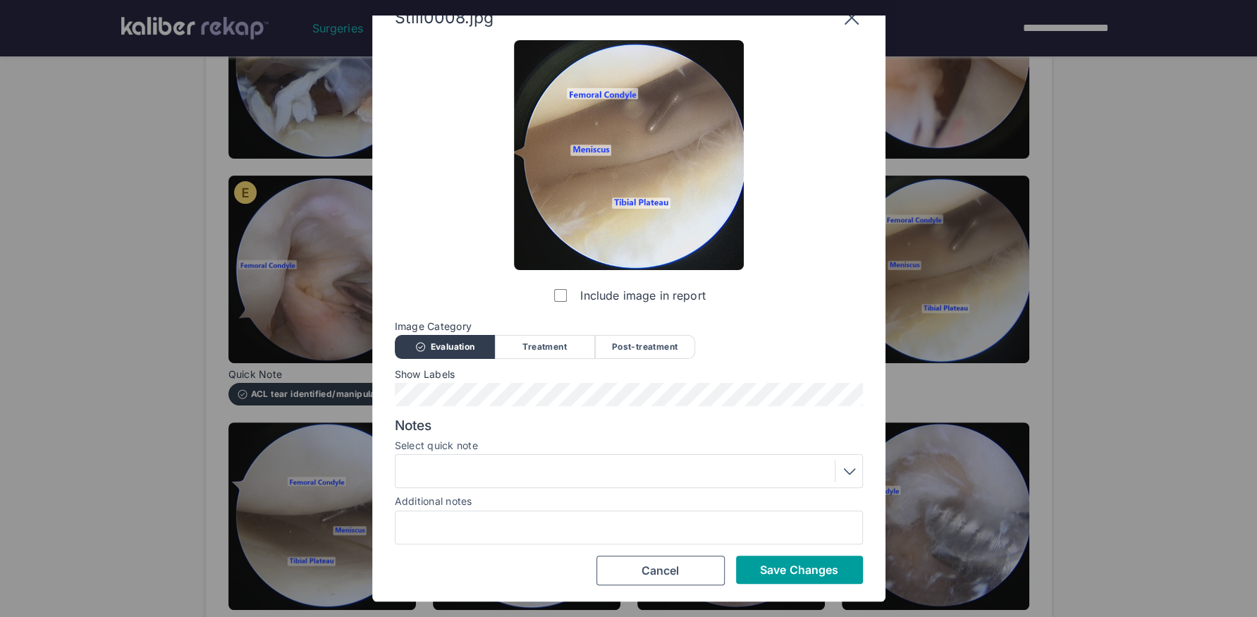
click at [792, 565] on span "Save Changes" at bounding box center [799, 569] width 78 height 14
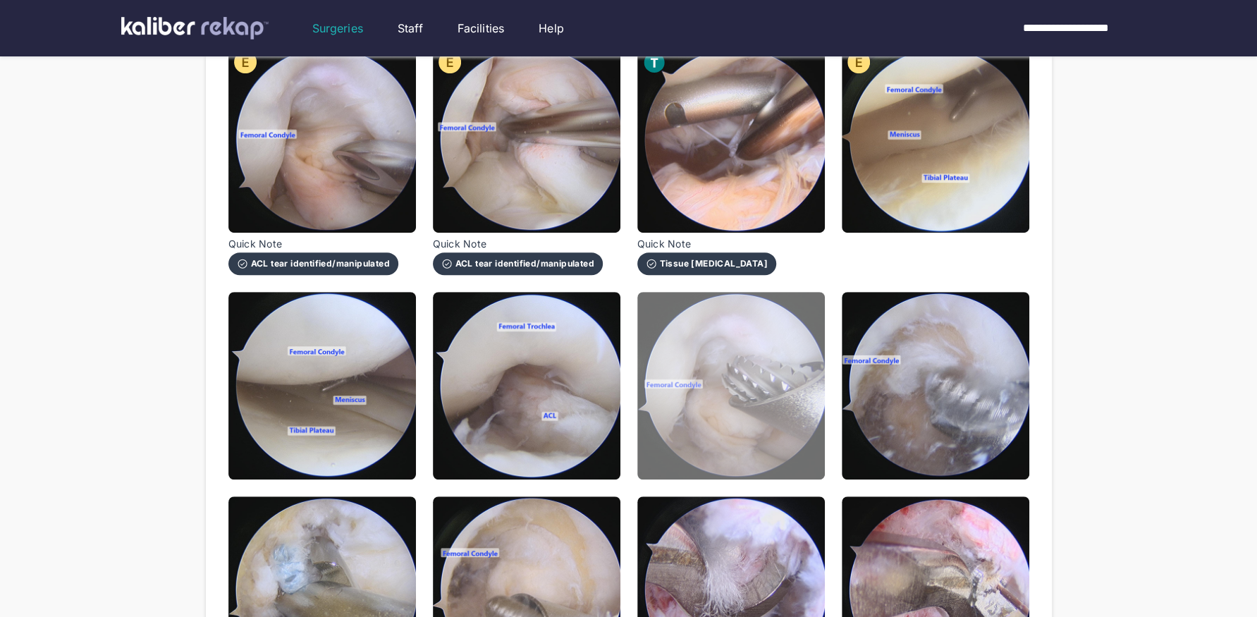
scroll to position [479, 0]
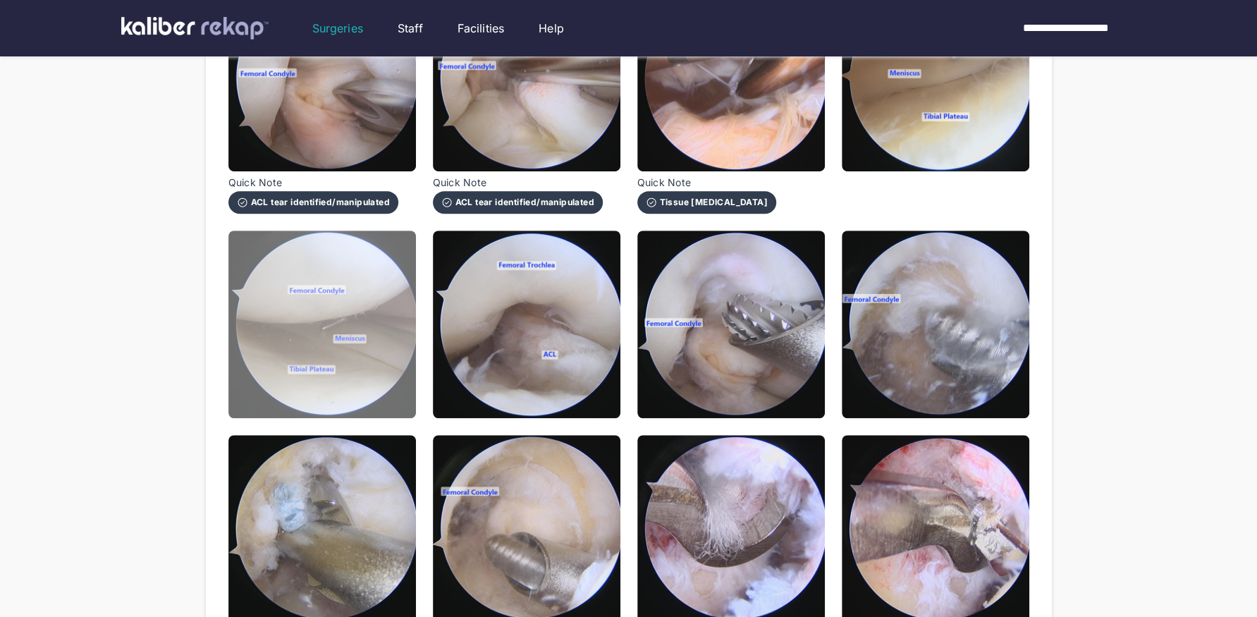
click at [384, 385] on img at bounding box center [321, 323] width 187 height 187
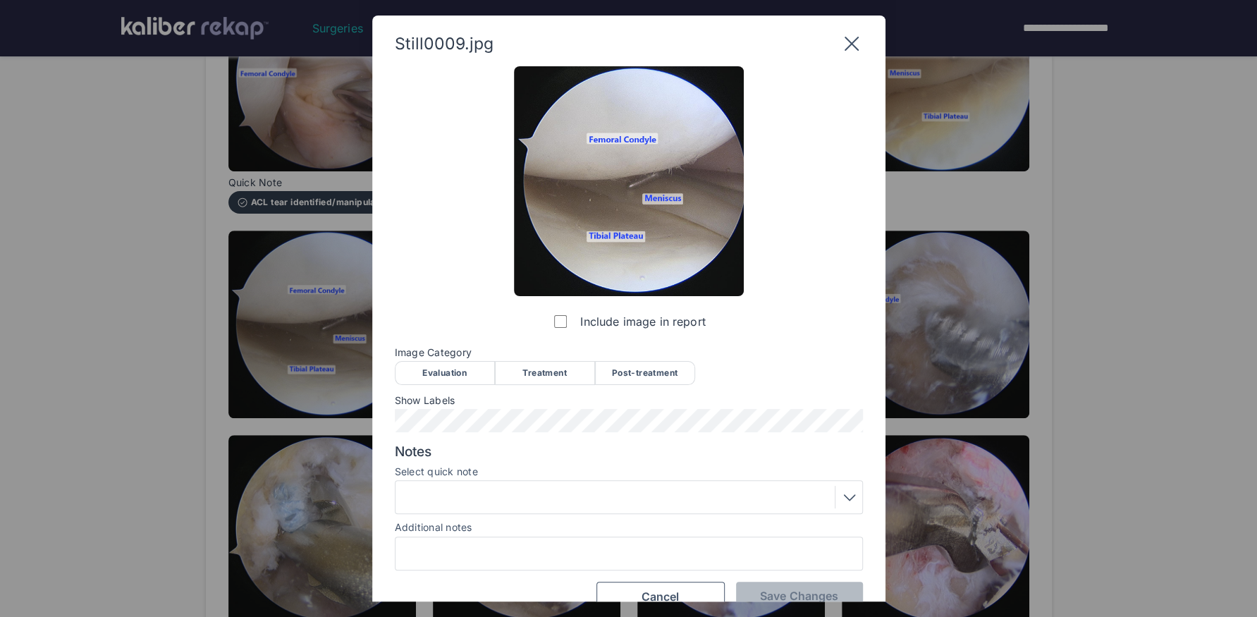
click at [453, 379] on div "Evaluation" at bounding box center [445, 373] width 100 height 24
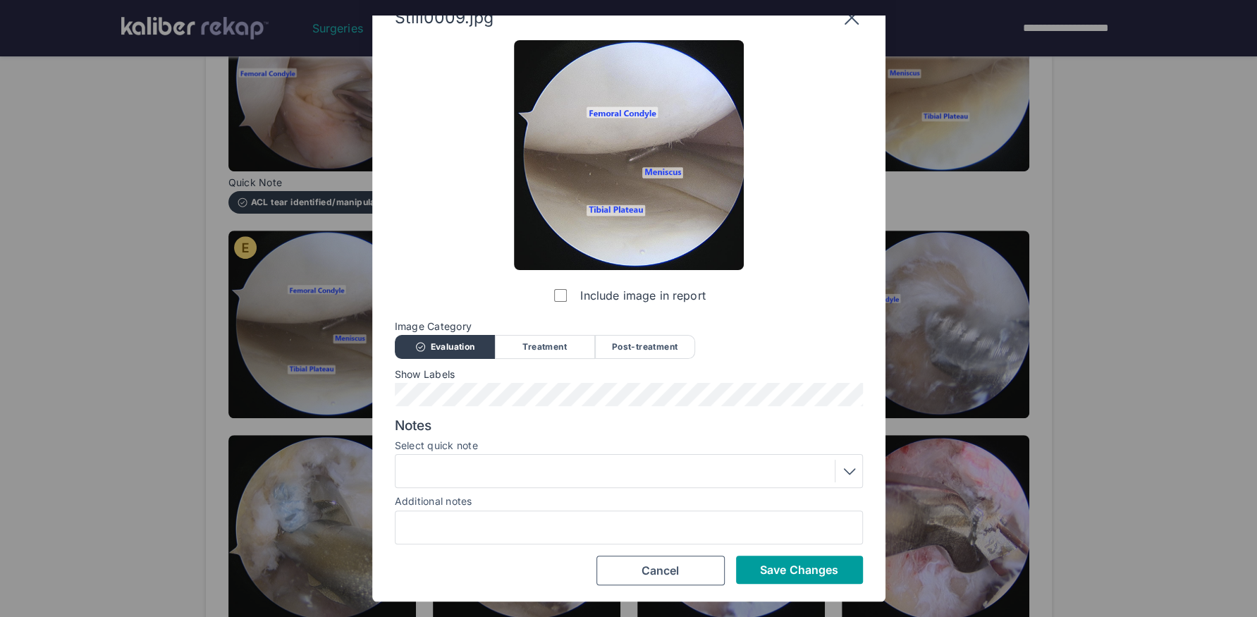
click at [802, 574] on span "Save Changes" at bounding box center [799, 569] width 78 height 14
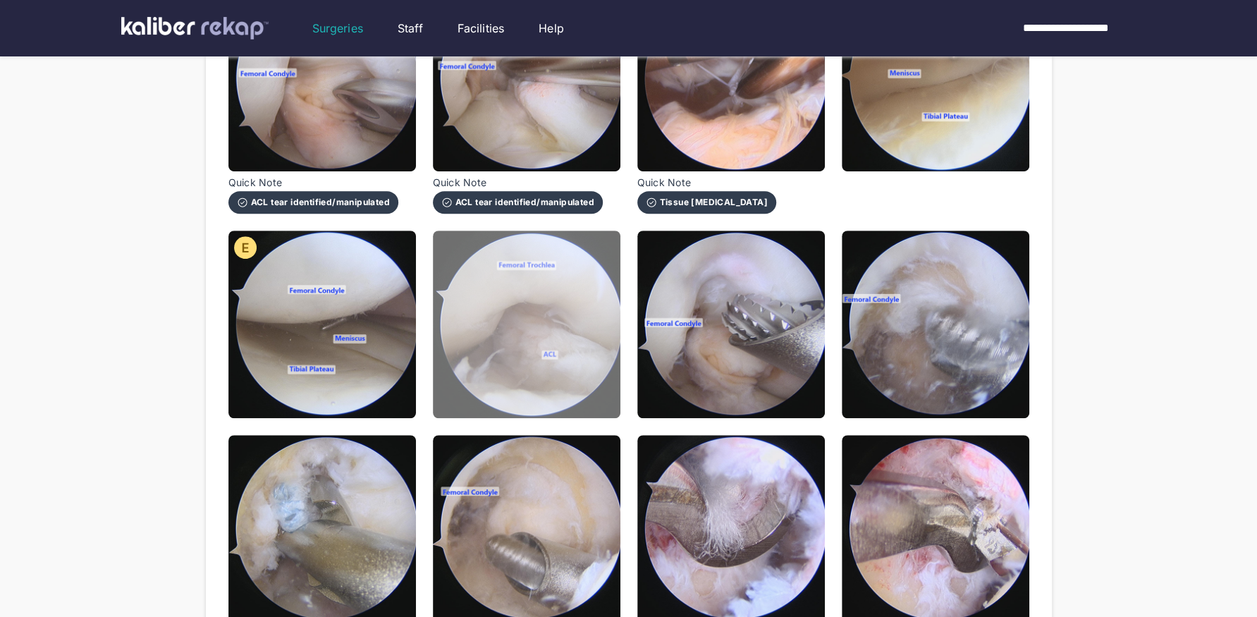
click at [562, 386] on img at bounding box center [526, 323] width 187 height 187
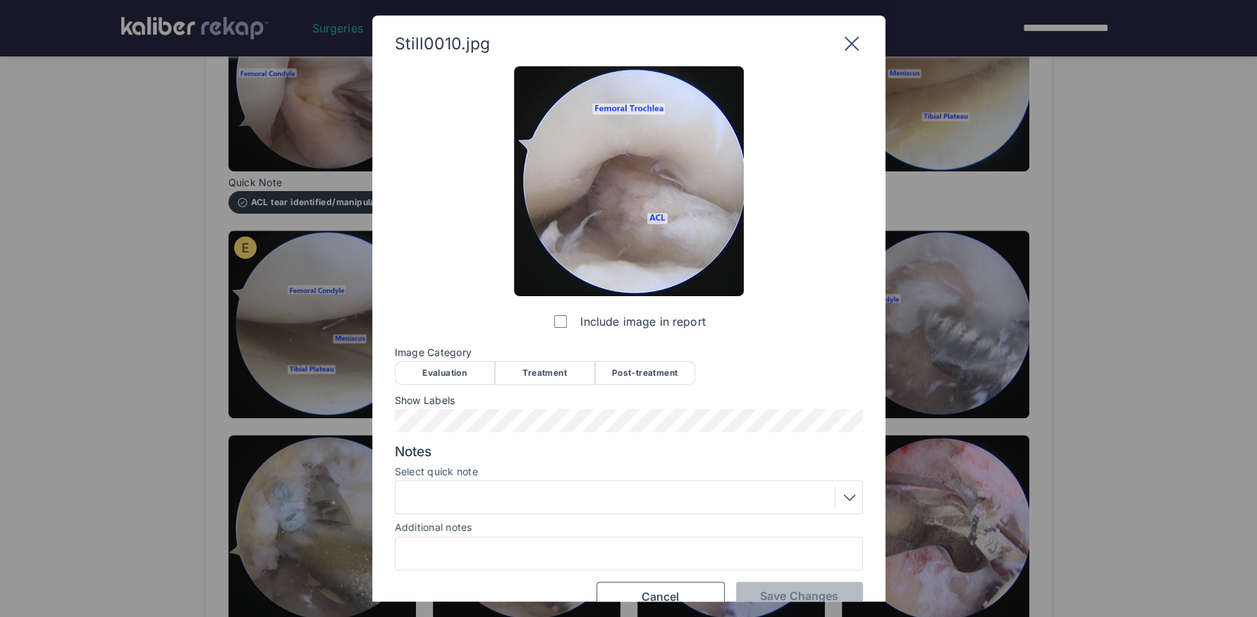
click at [467, 369] on div "Evaluation" at bounding box center [445, 373] width 100 height 24
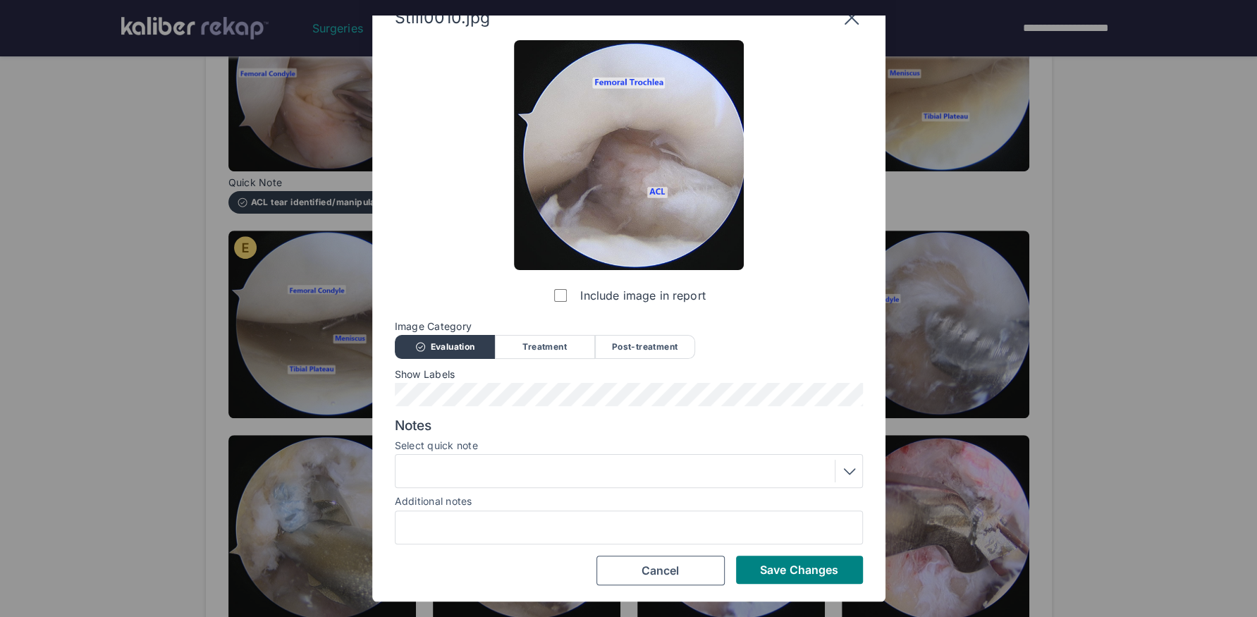
click at [789, 584] on div "Still0010.jpg Include image in report Image Category Evaluation Treatment Post-…" at bounding box center [628, 295] width 513 height 612
click at [792, 580] on button "Save Changes" at bounding box center [799, 569] width 127 height 28
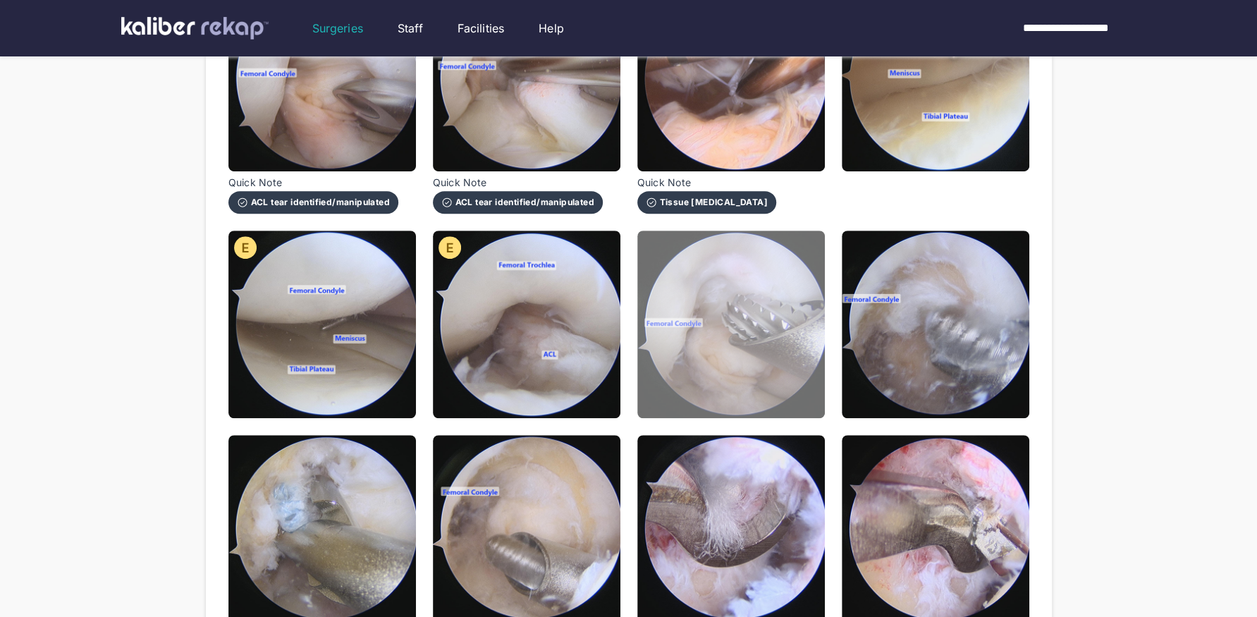
click at [789, 395] on img at bounding box center [730, 323] width 187 height 187
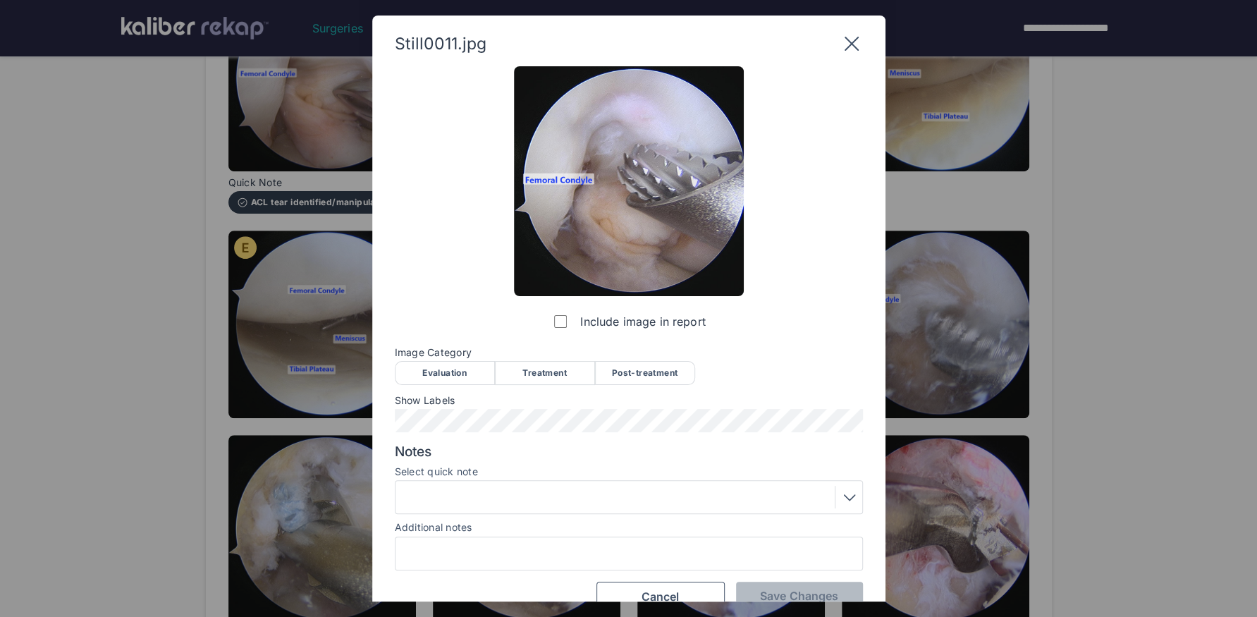
click at [531, 376] on div "Treatment" at bounding box center [545, 373] width 100 height 24
click at [526, 493] on div at bounding box center [629, 497] width 458 height 23
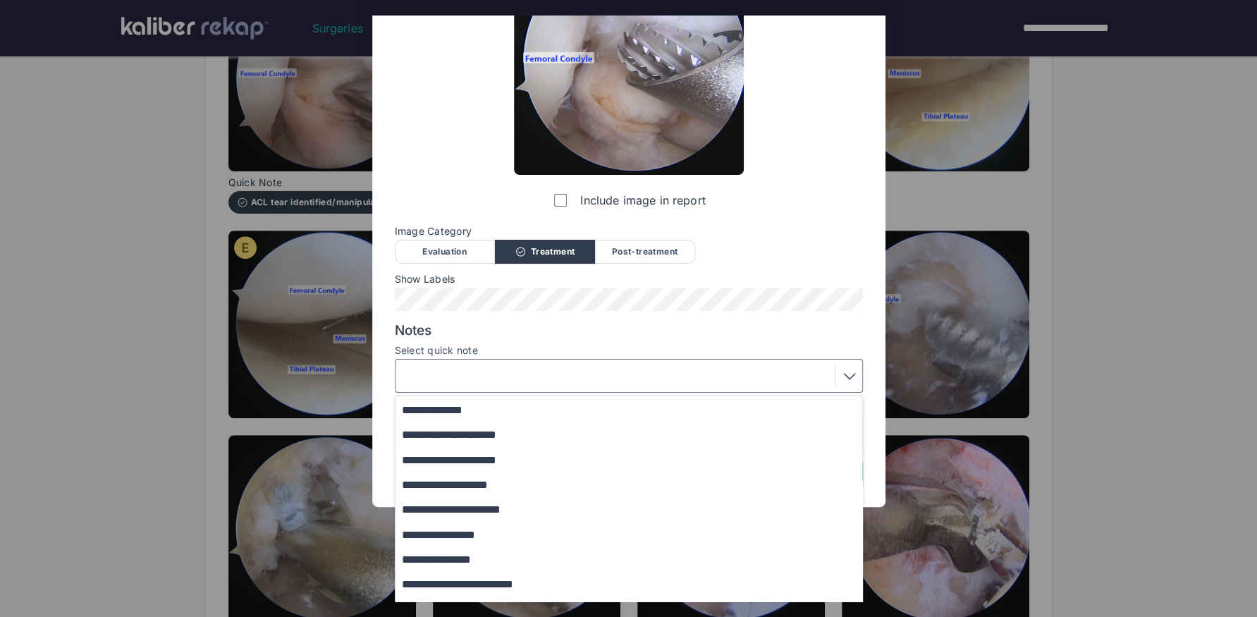
scroll to position [121, 0]
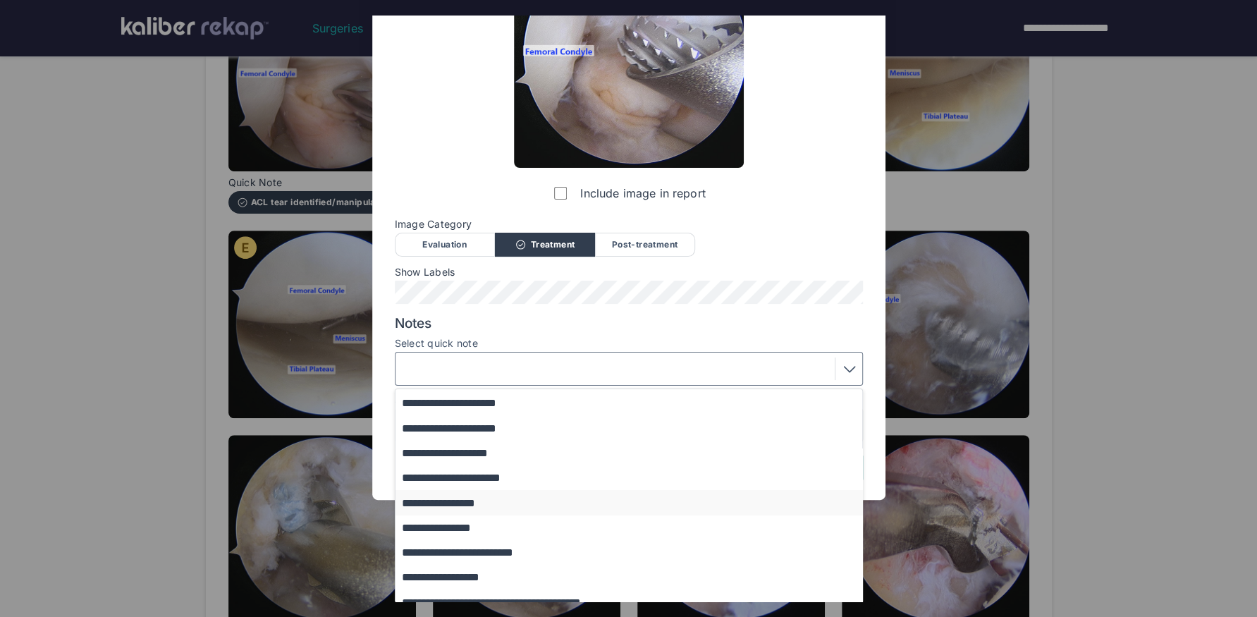
click at [499, 505] on button "**********" at bounding box center [635, 502] width 480 height 25
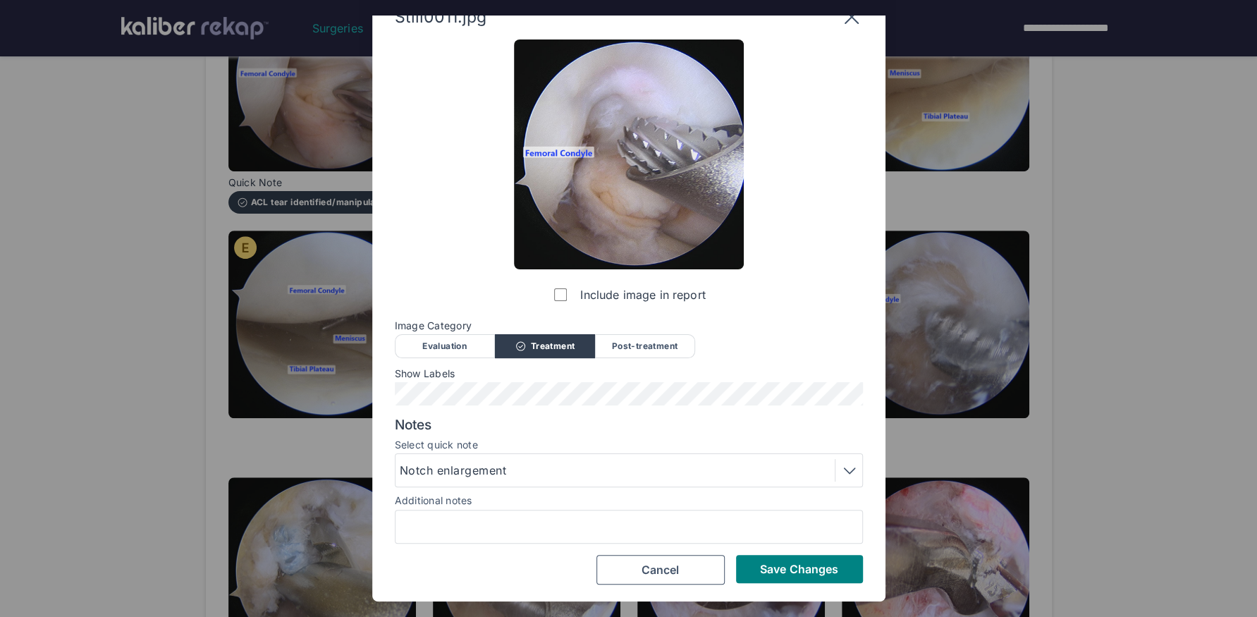
scroll to position [26, 0]
click at [815, 574] on span "Save Changes" at bounding box center [799, 569] width 78 height 14
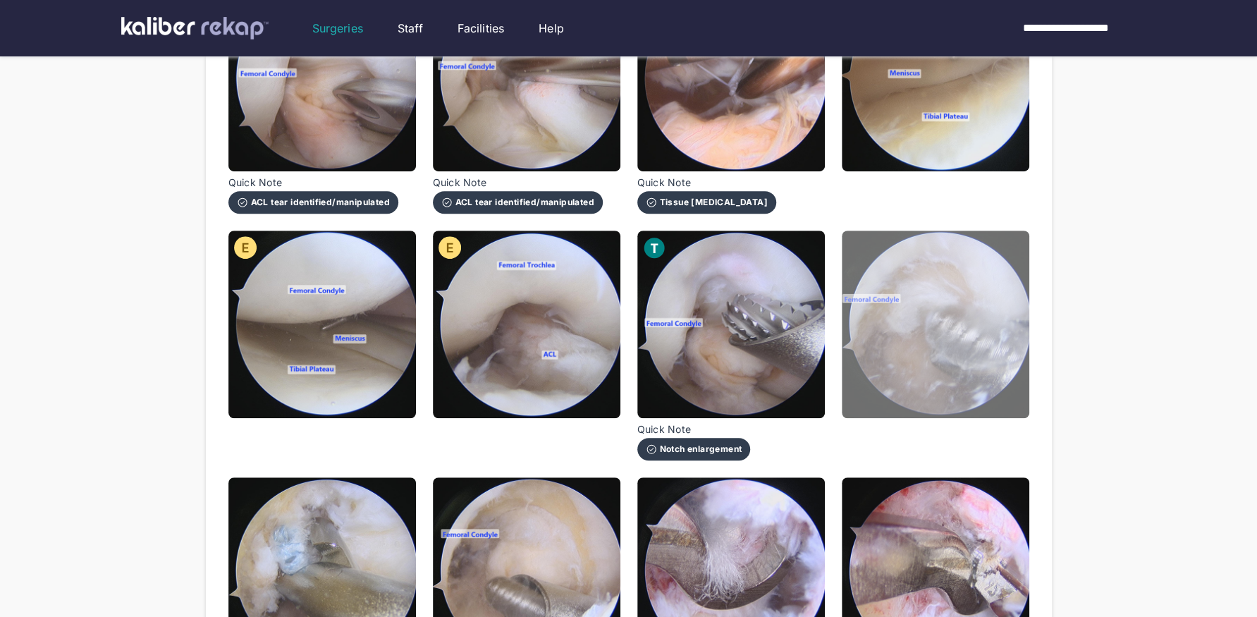
click at [968, 355] on img at bounding box center [935, 323] width 187 height 187
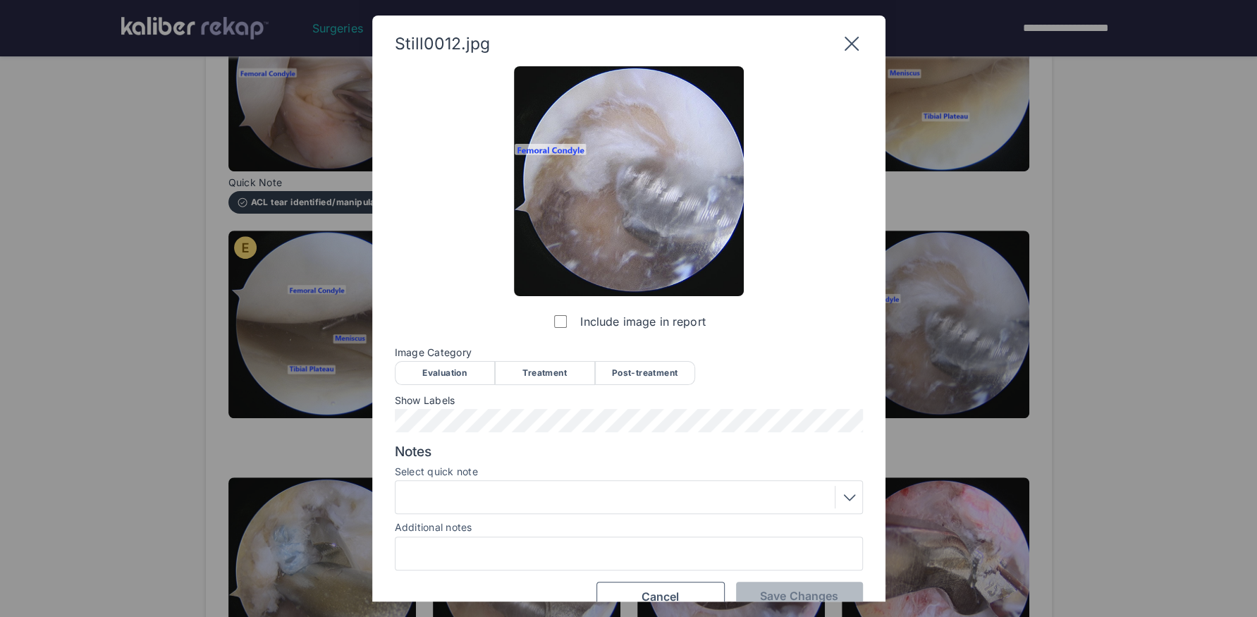
click at [541, 369] on div "Treatment" at bounding box center [545, 373] width 100 height 24
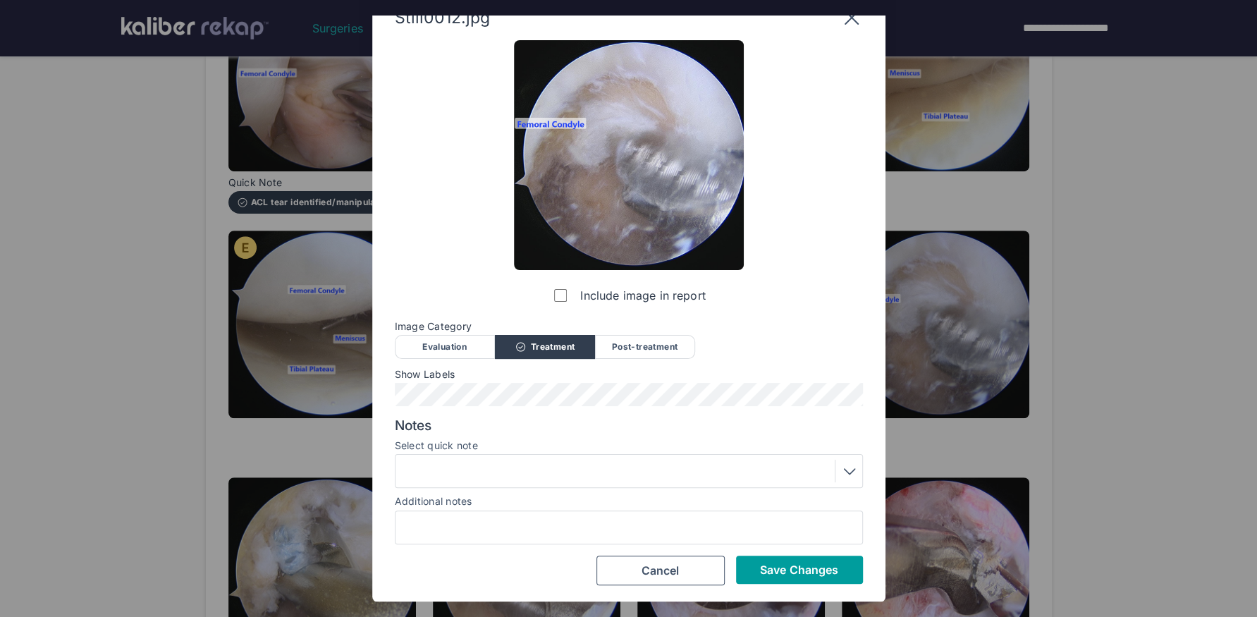
click at [794, 572] on span "Save Changes" at bounding box center [799, 569] width 78 height 14
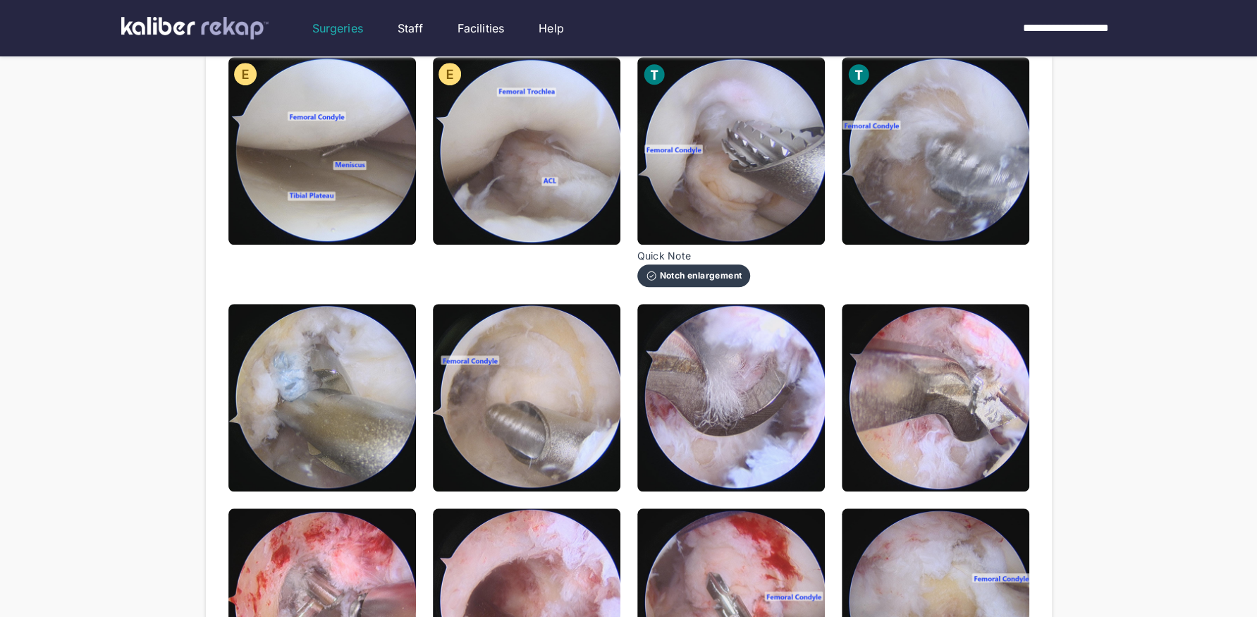
scroll to position [667, 0]
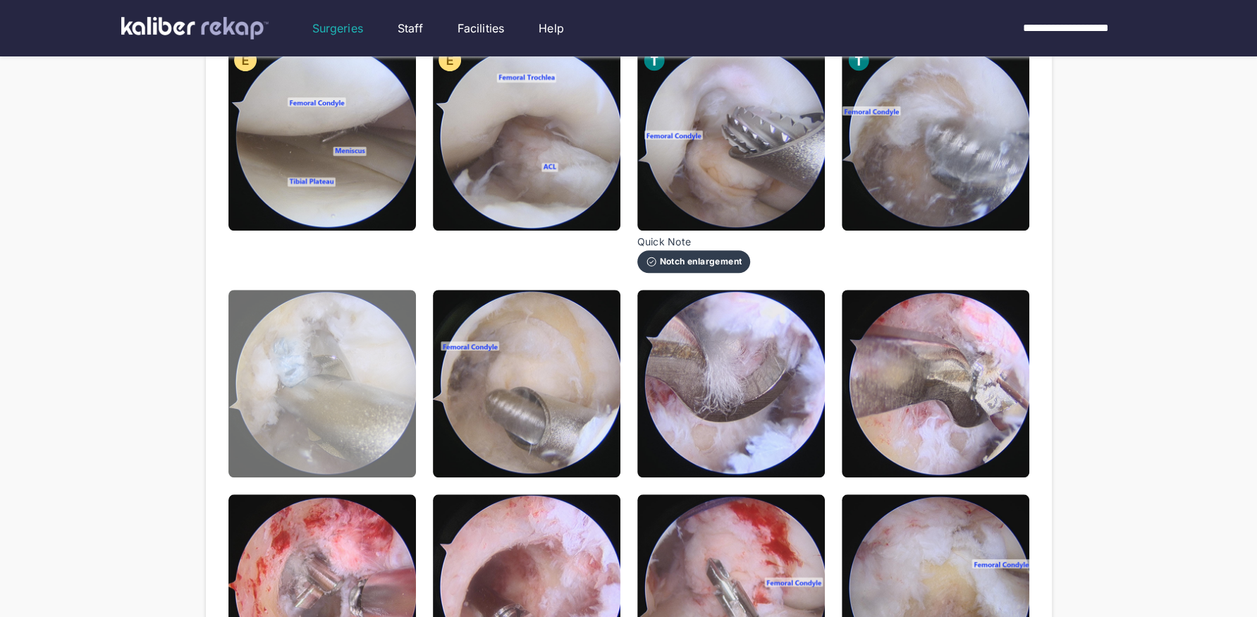
click at [401, 441] on img at bounding box center [321, 383] width 187 height 187
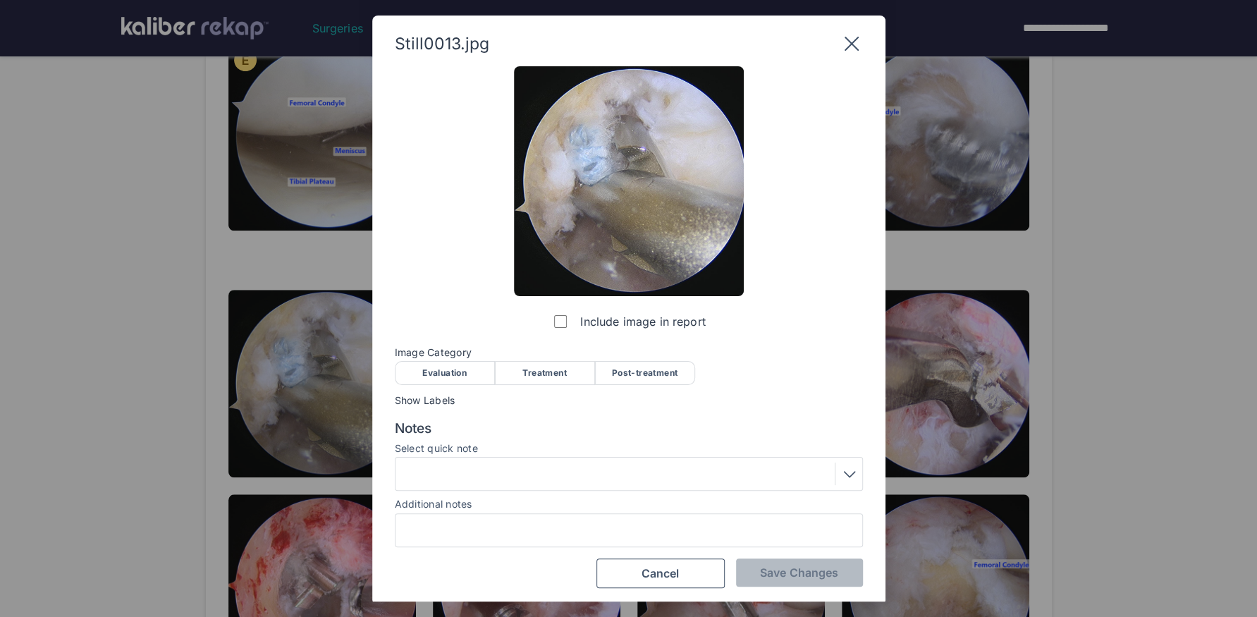
click at [568, 375] on div "Treatment" at bounding box center [545, 373] width 100 height 24
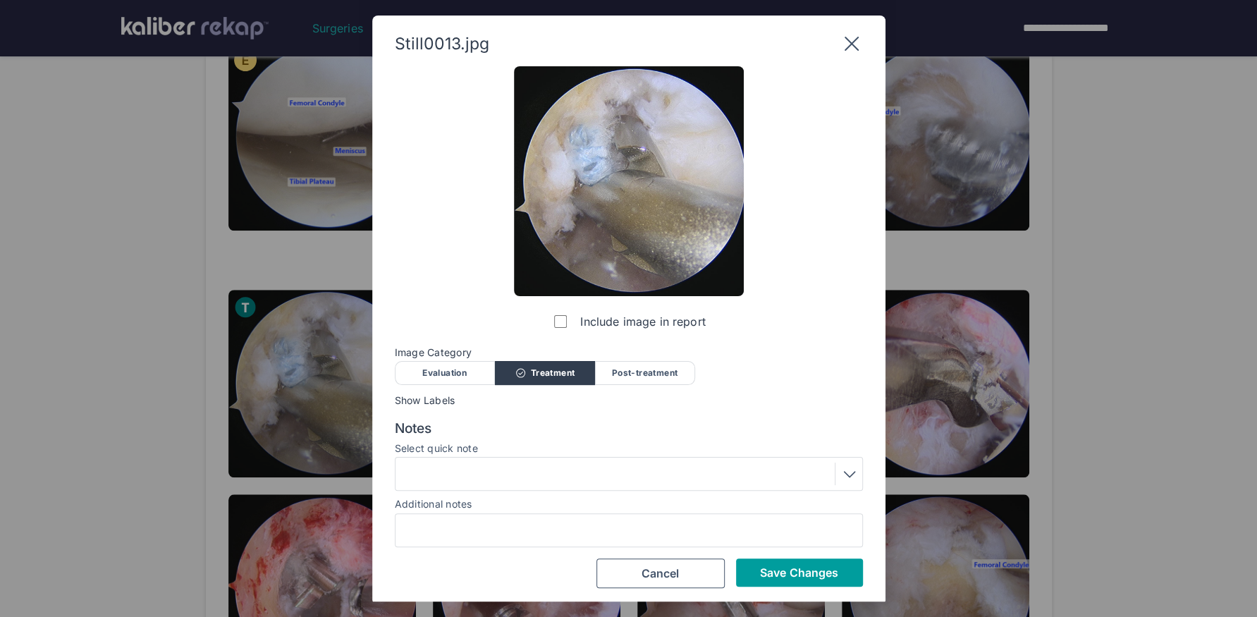
click at [784, 568] on span "Save Changes" at bounding box center [799, 572] width 78 height 14
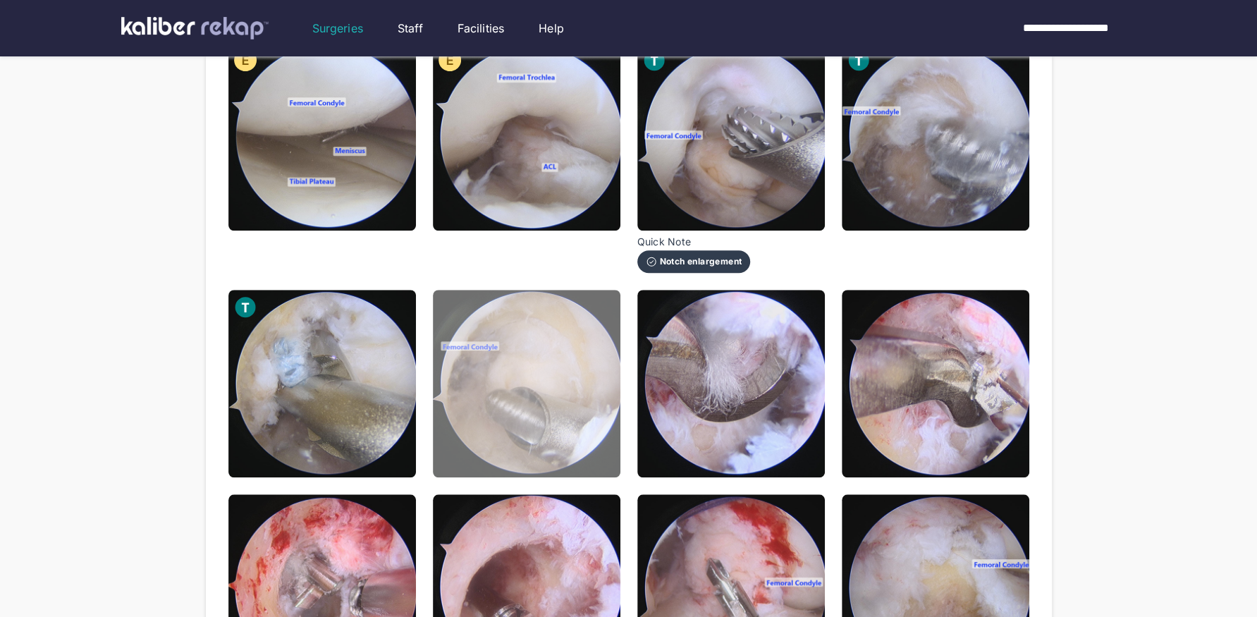
click at [591, 448] on img at bounding box center [526, 383] width 187 height 187
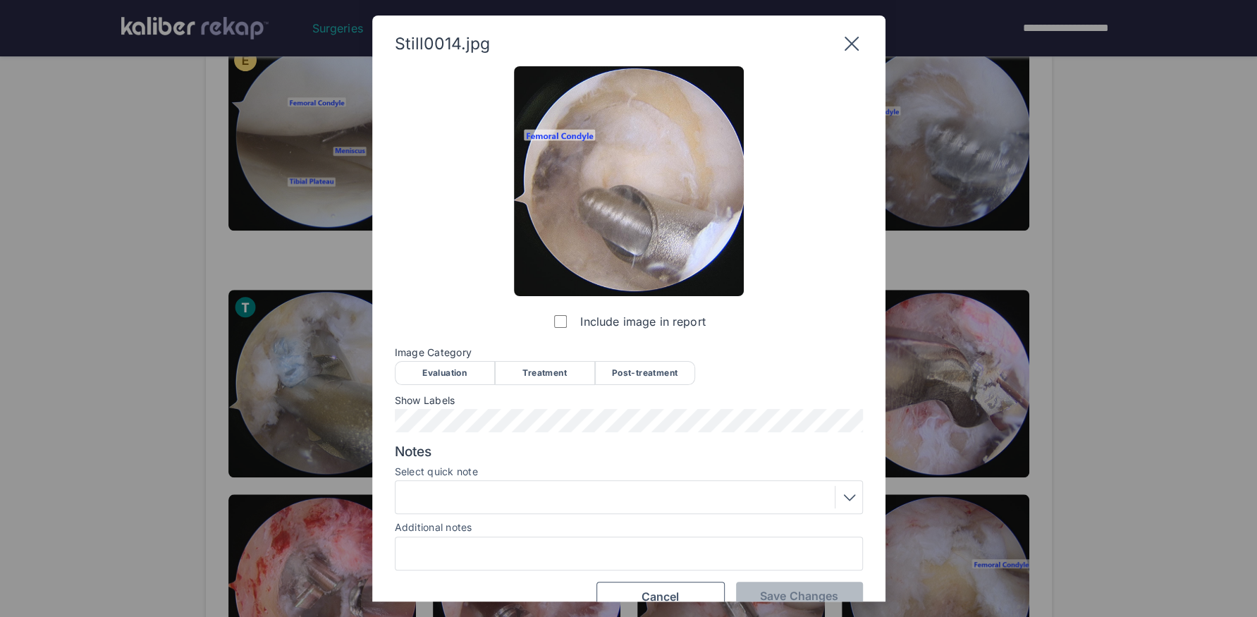
click at [530, 374] on div "Treatment" at bounding box center [545, 373] width 100 height 24
click at [470, 490] on div at bounding box center [629, 497] width 458 height 23
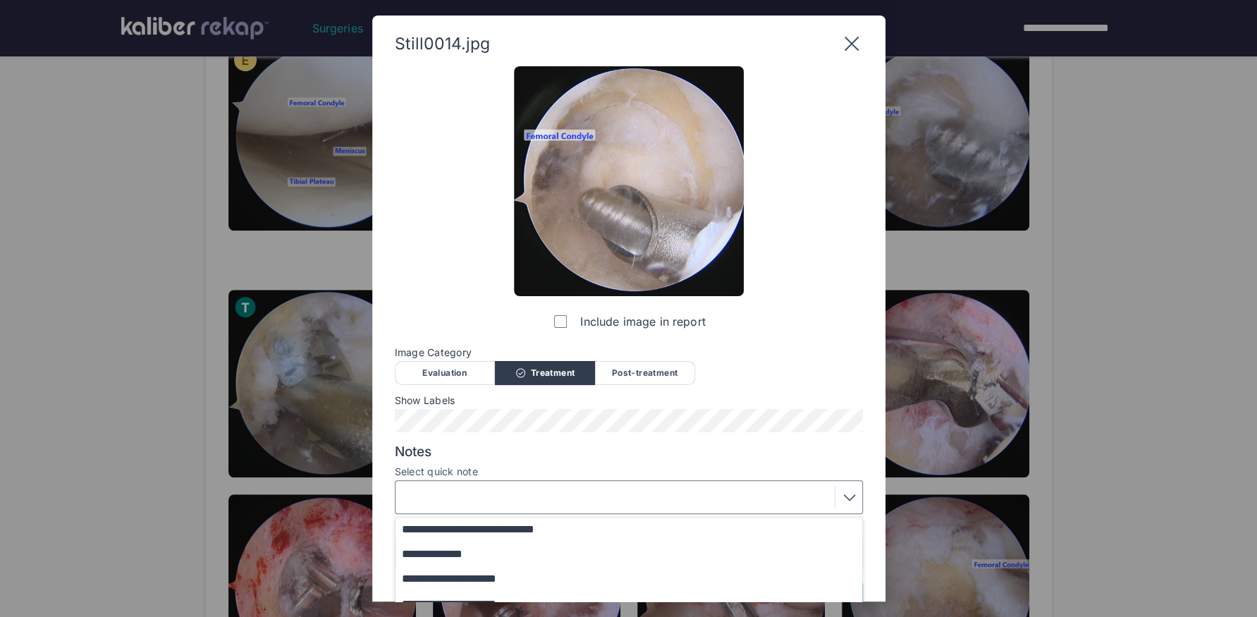
scroll to position [121, 0]
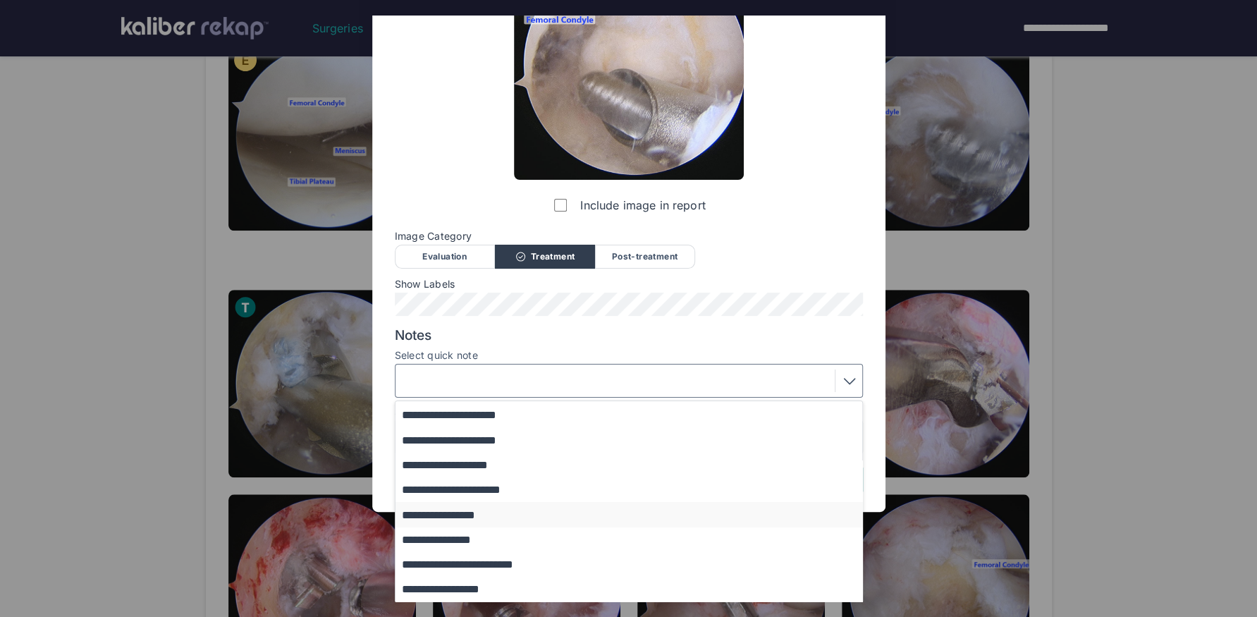
click at [536, 517] on button "**********" at bounding box center [635, 514] width 480 height 25
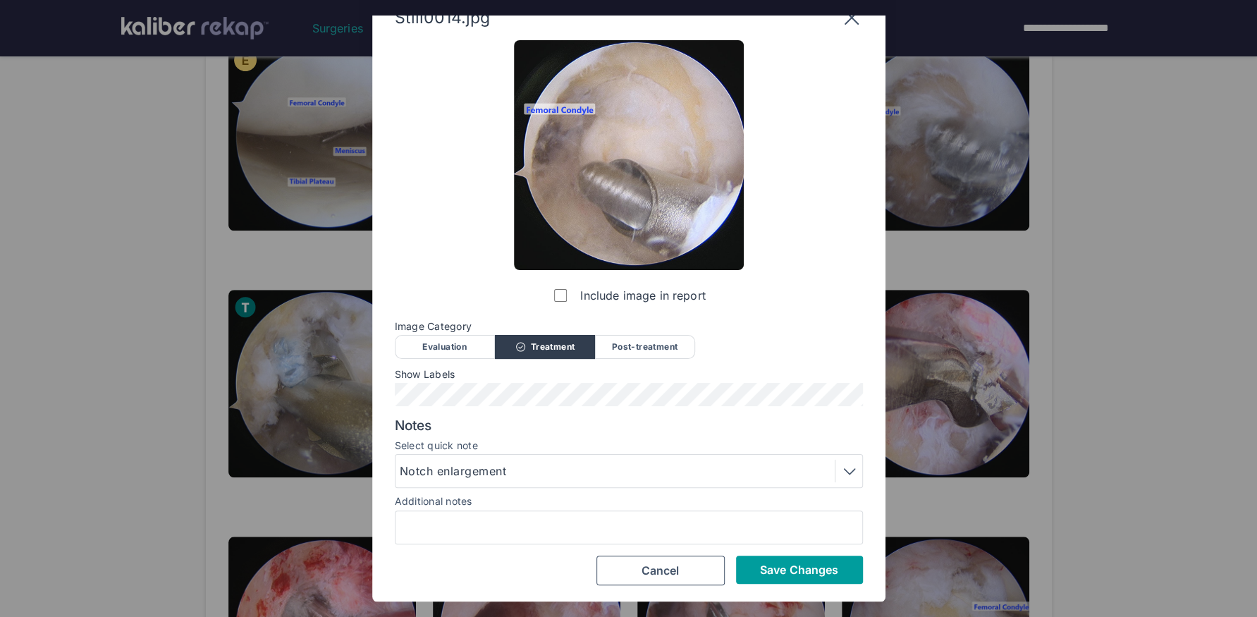
click at [772, 571] on span "Save Changes" at bounding box center [799, 569] width 78 height 14
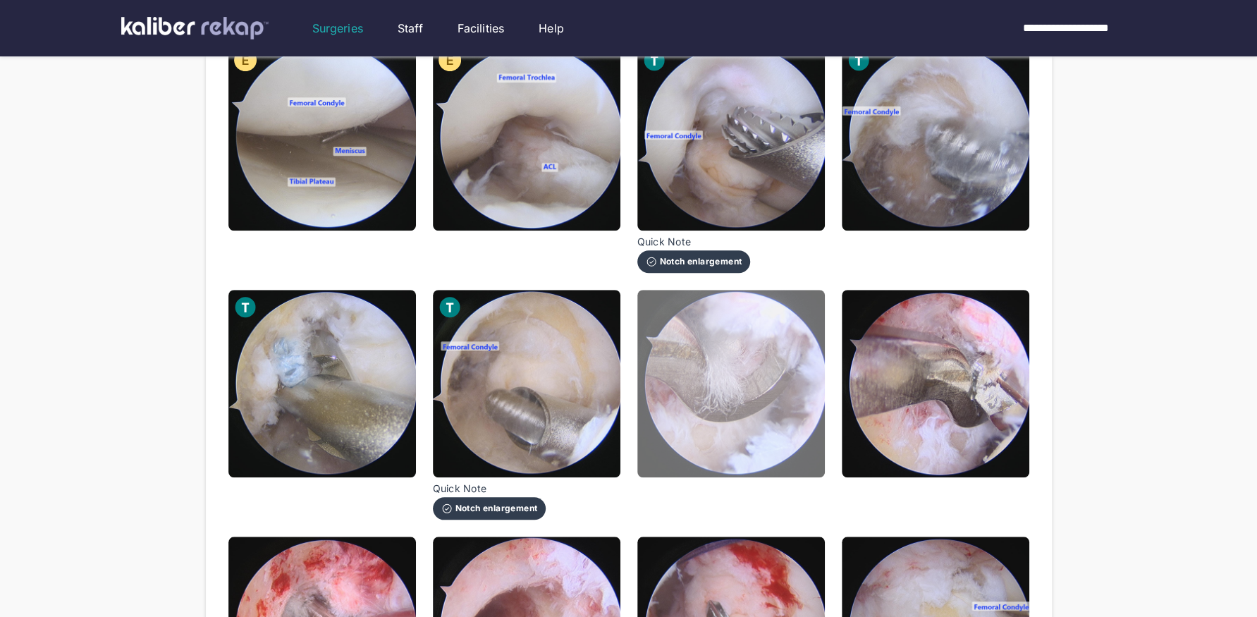
click at [751, 439] on img at bounding box center [730, 383] width 187 height 187
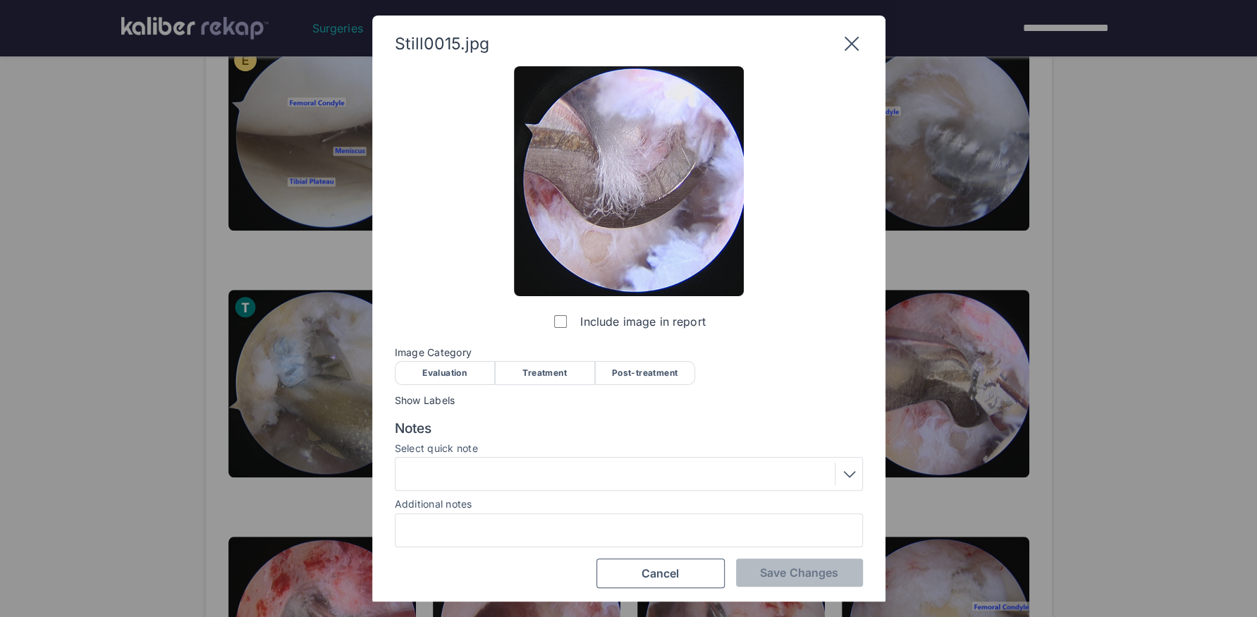
click at [577, 368] on div "Treatment" at bounding box center [545, 373] width 100 height 24
click at [545, 462] on div at bounding box center [629, 473] width 458 height 23
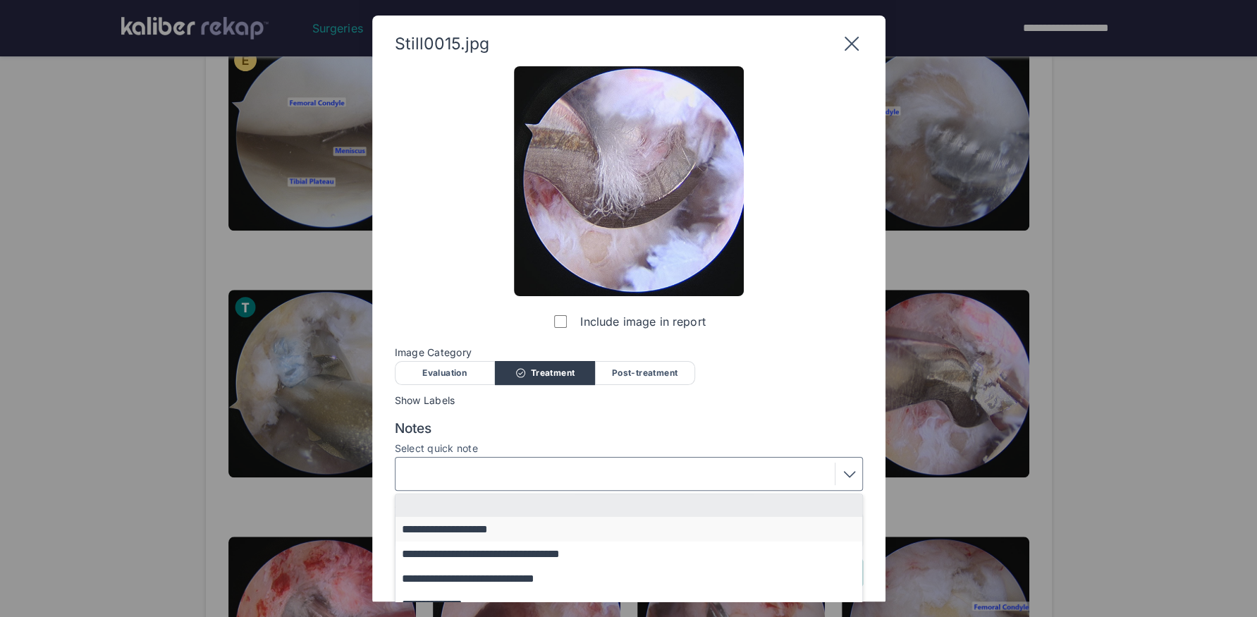
scroll to position [3, 0]
click at [569, 546] on button "**********" at bounding box center [635, 550] width 480 height 25
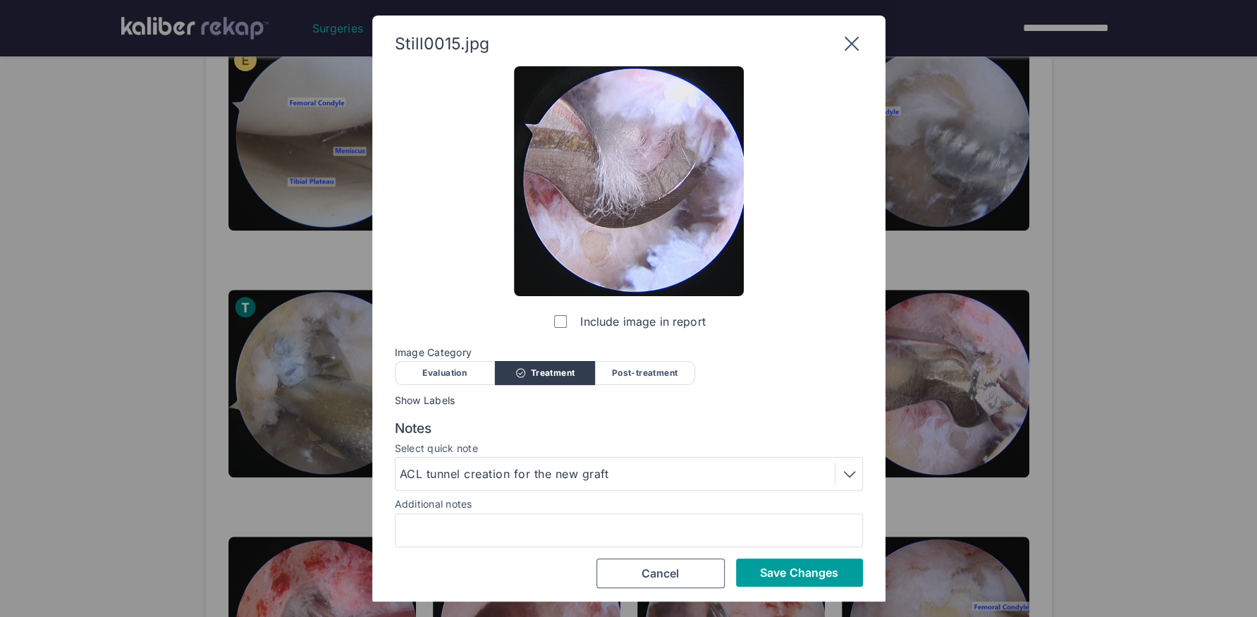
click at [765, 582] on button "Save Changes" at bounding box center [799, 572] width 127 height 28
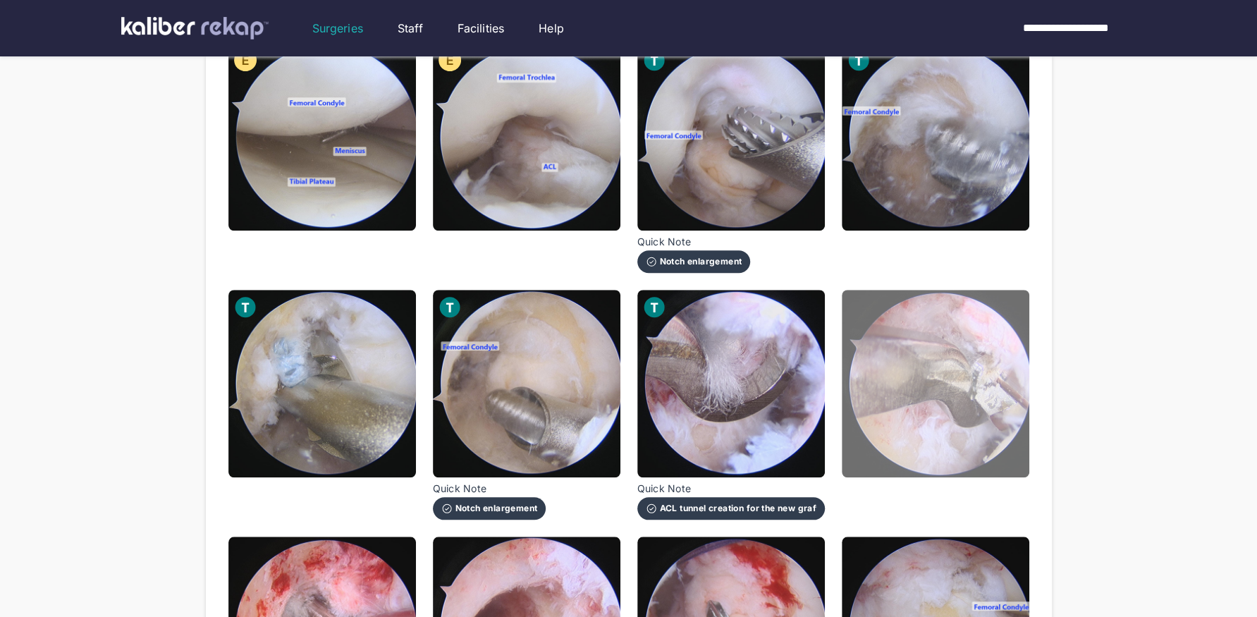
click at [947, 437] on img at bounding box center [935, 383] width 187 height 187
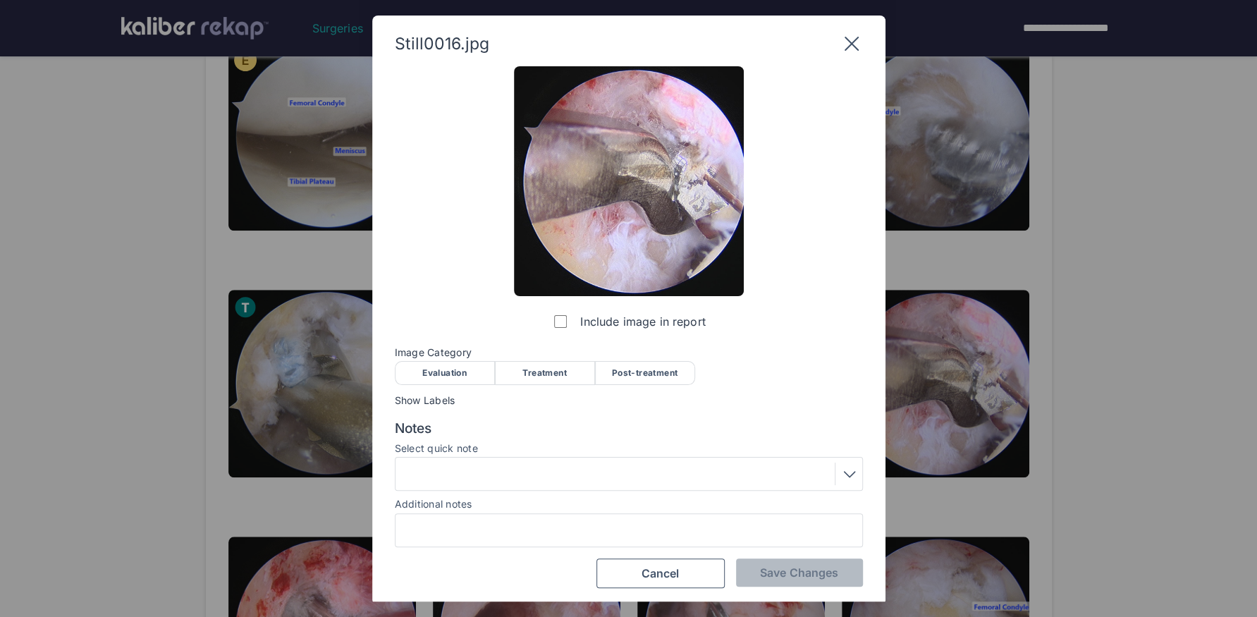
click at [545, 369] on div "Treatment" at bounding box center [545, 373] width 100 height 24
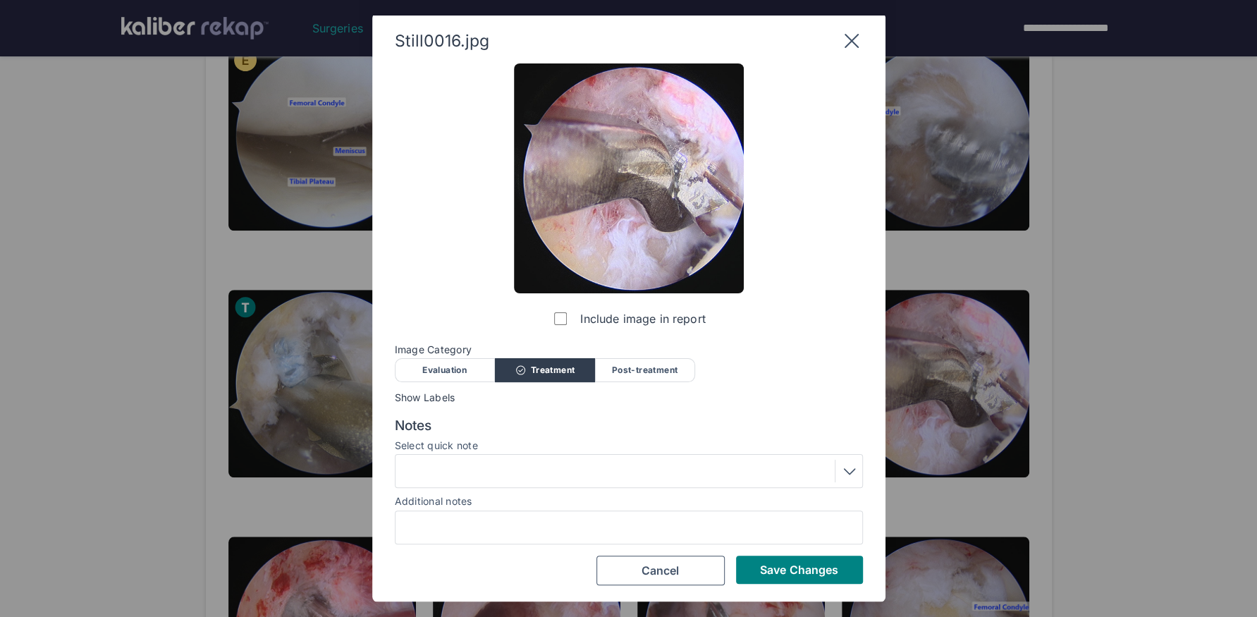
click at [538, 479] on div at bounding box center [629, 471] width 458 height 23
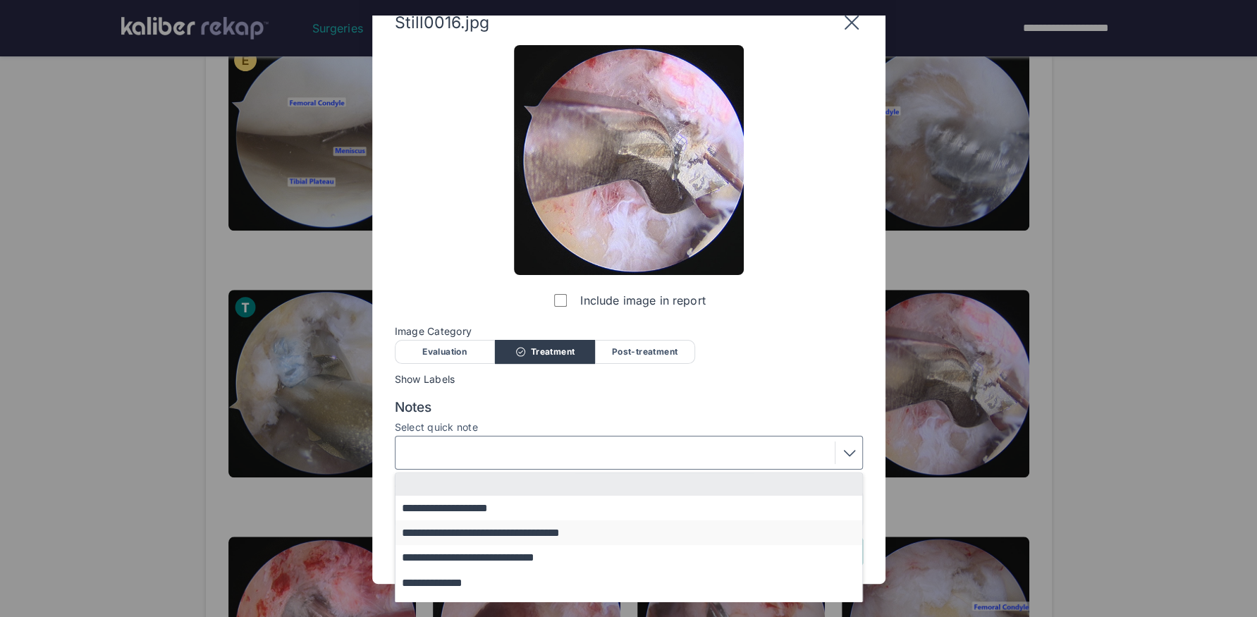
click at [579, 536] on button "**********" at bounding box center [635, 532] width 480 height 25
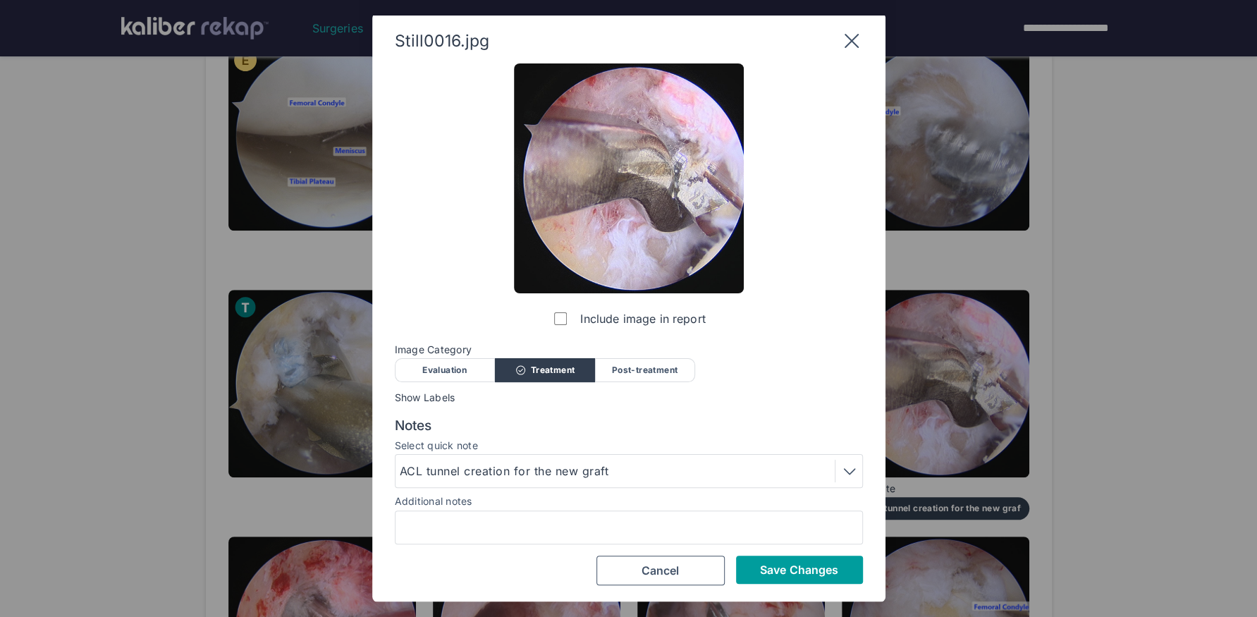
click at [814, 568] on span "Save Changes" at bounding box center [799, 569] width 78 height 14
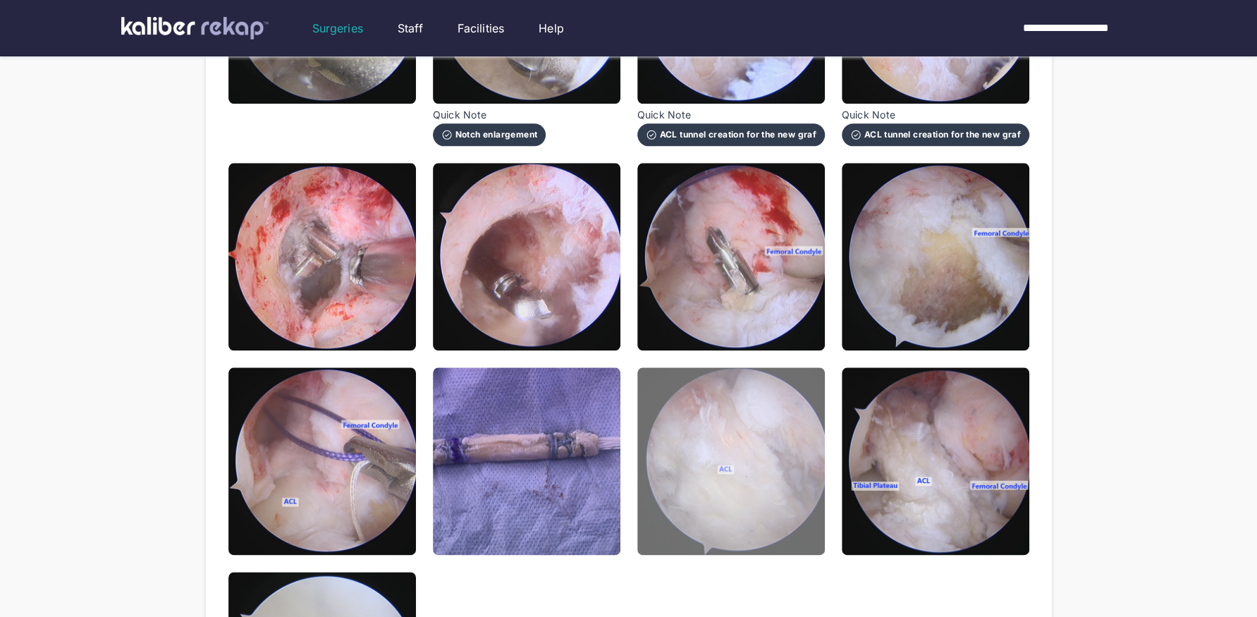
scroll to position [1052, 0]
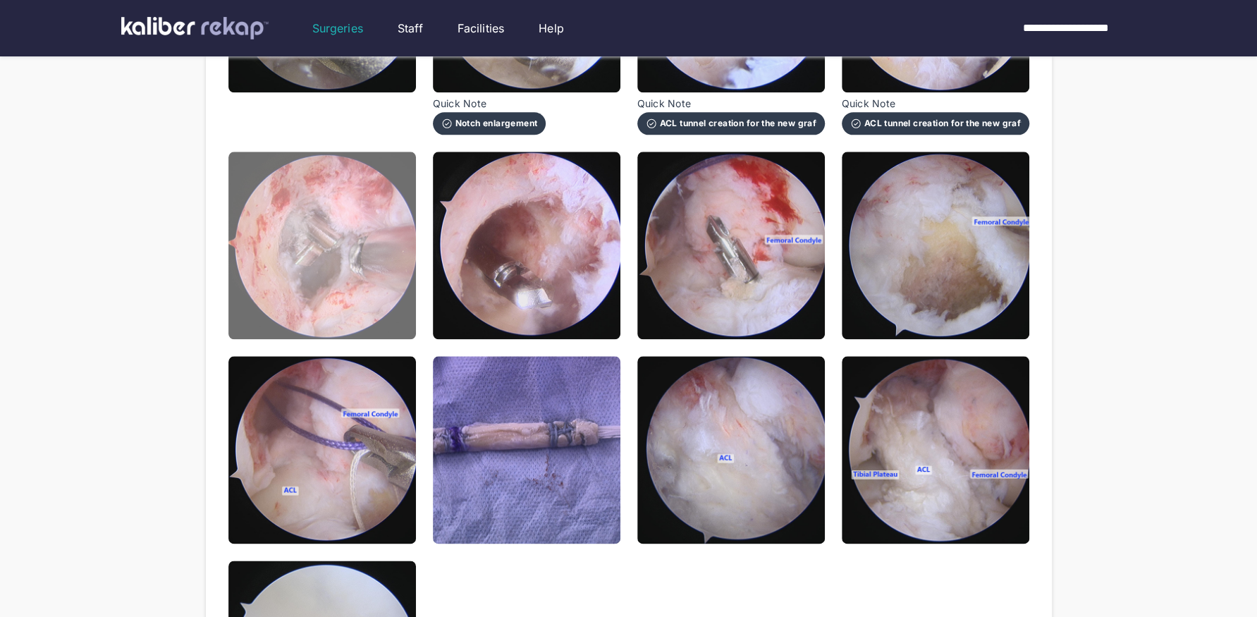
click at [371, 304] on img at bounding box center [321, 245] width 187 height 187
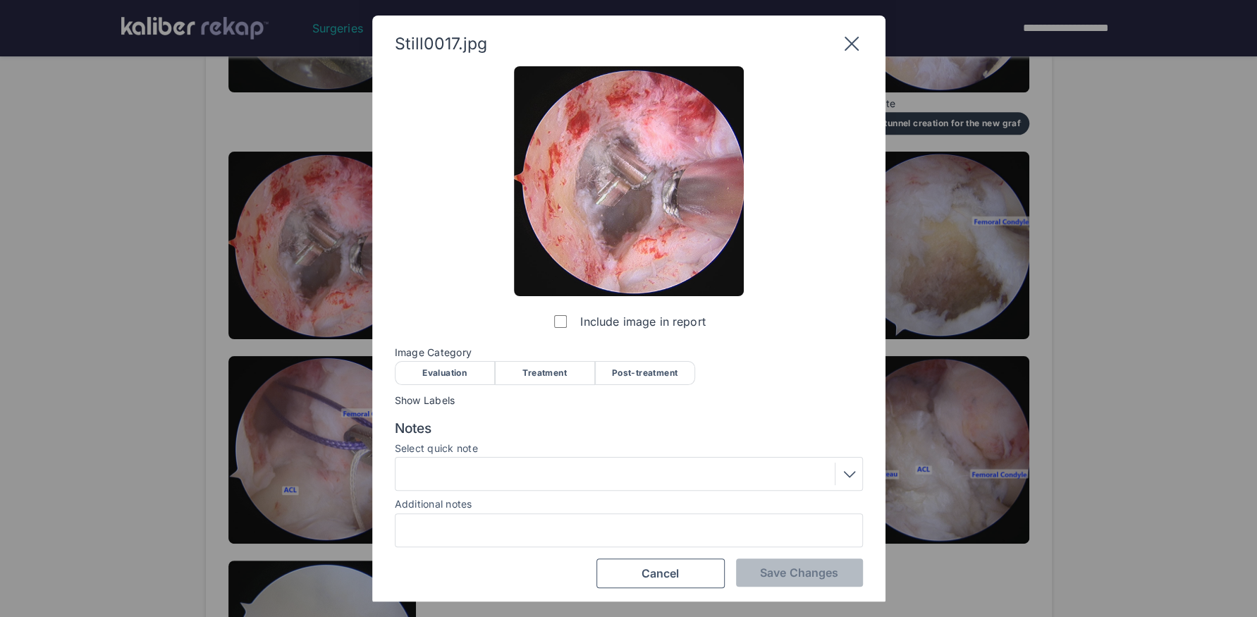
click at [519, 359] on div "Image Category Evaluation Treatment Post-treatment Evaluation Treatment Post-tr…" at bounding box center [629, 365] width 468 height 37
click at [520, 374] on div "Treatment" at bounding box center [545, 373] width 100 height 24
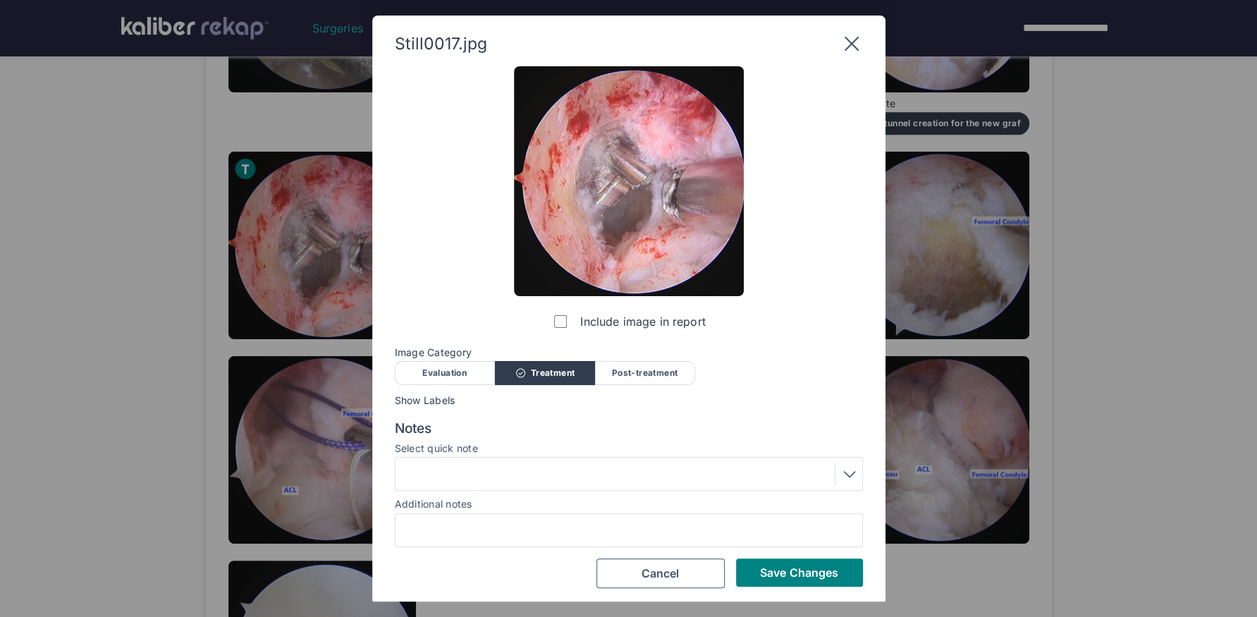
scroll to position [3, 0]
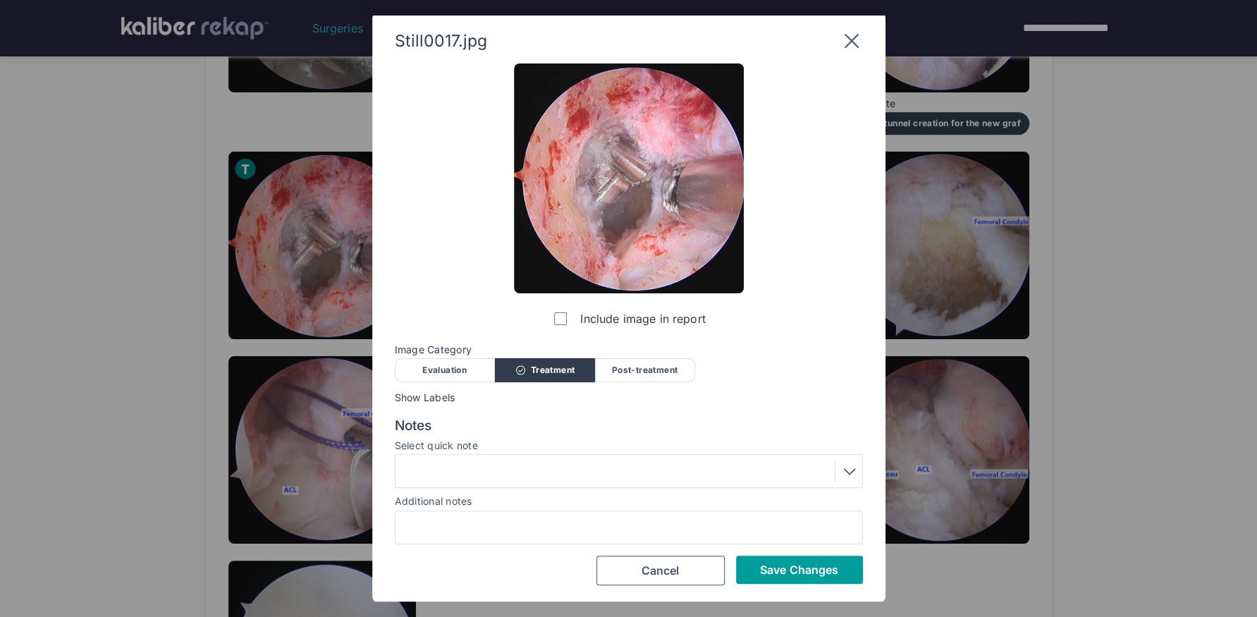
click at [782, 566] on span "Save Changes" at bounding box center [799, 569] width 78 height 14
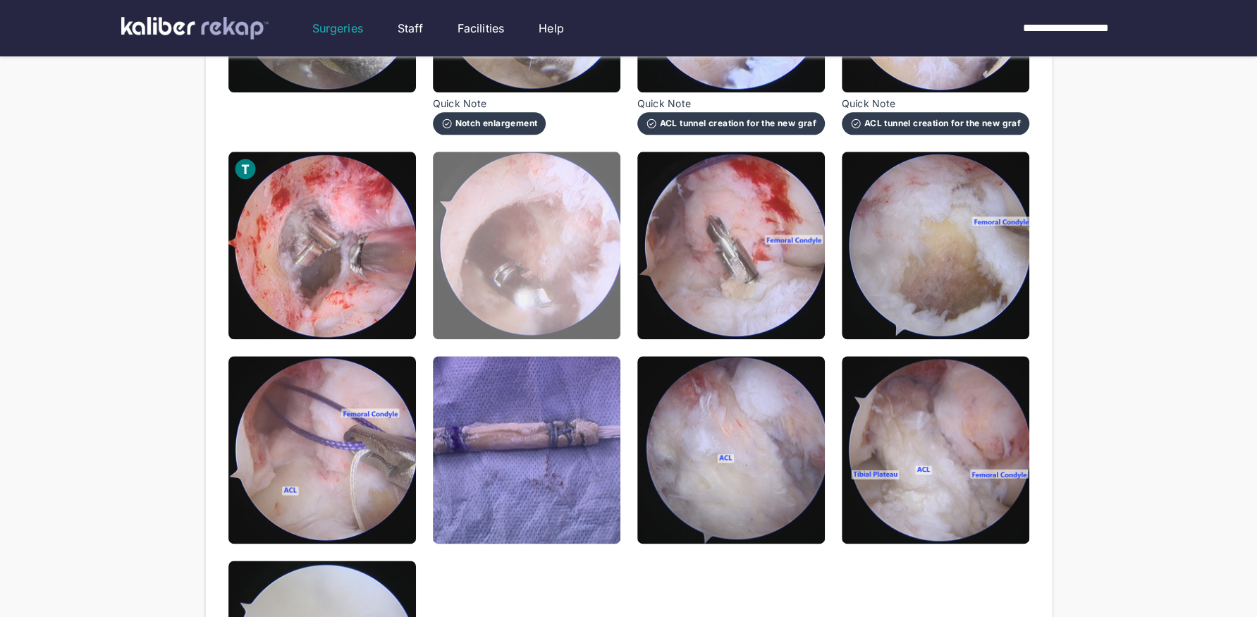
click at [601, 319] on img at bounding box center [526, 245] width 187 height 187
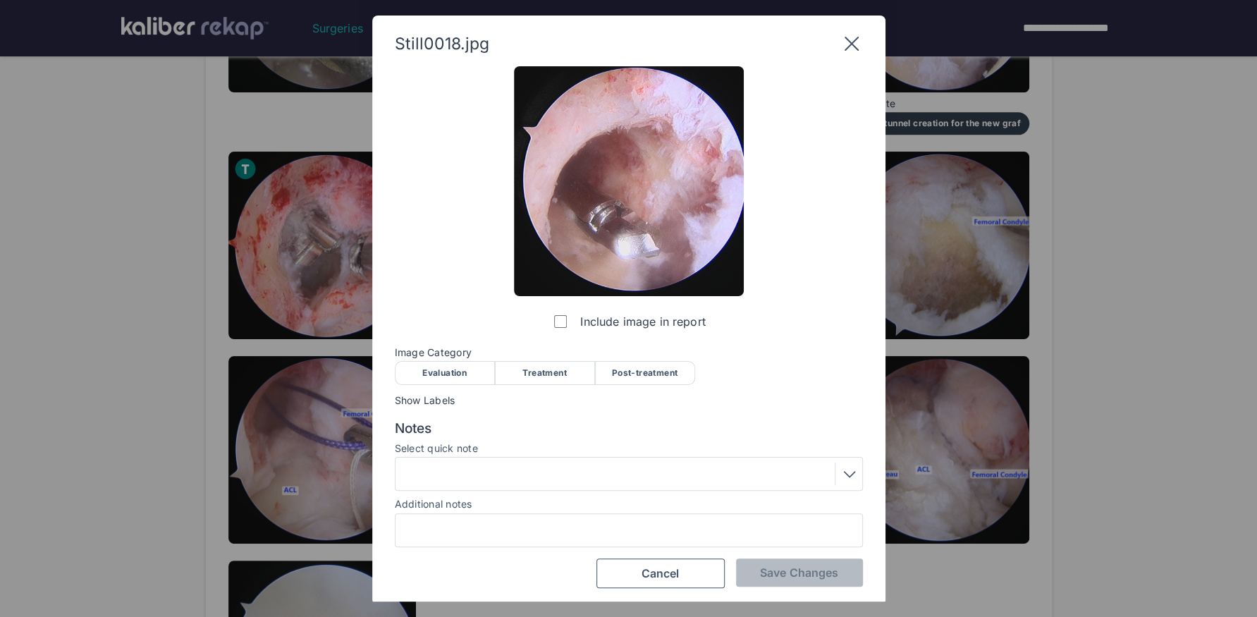
click at [542, 367] on div "Treatment" at bounding box center [545, 373] width 100 height 24
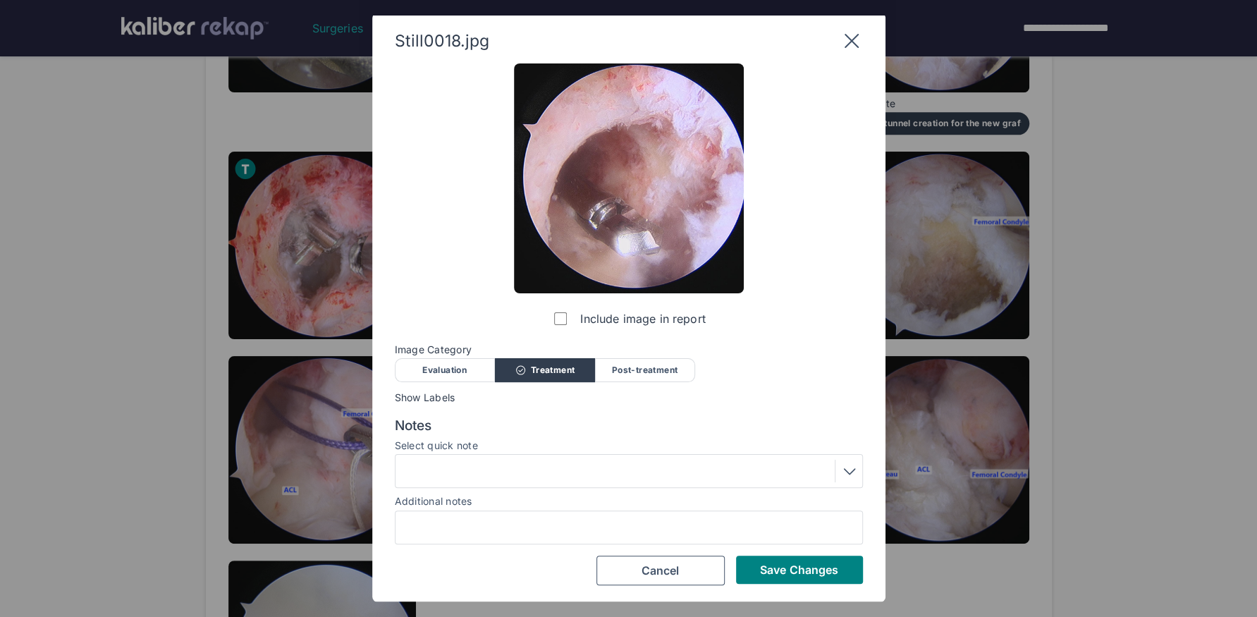
click at [529, 472] on div at bounding box center [629, 471] width 458 height 23
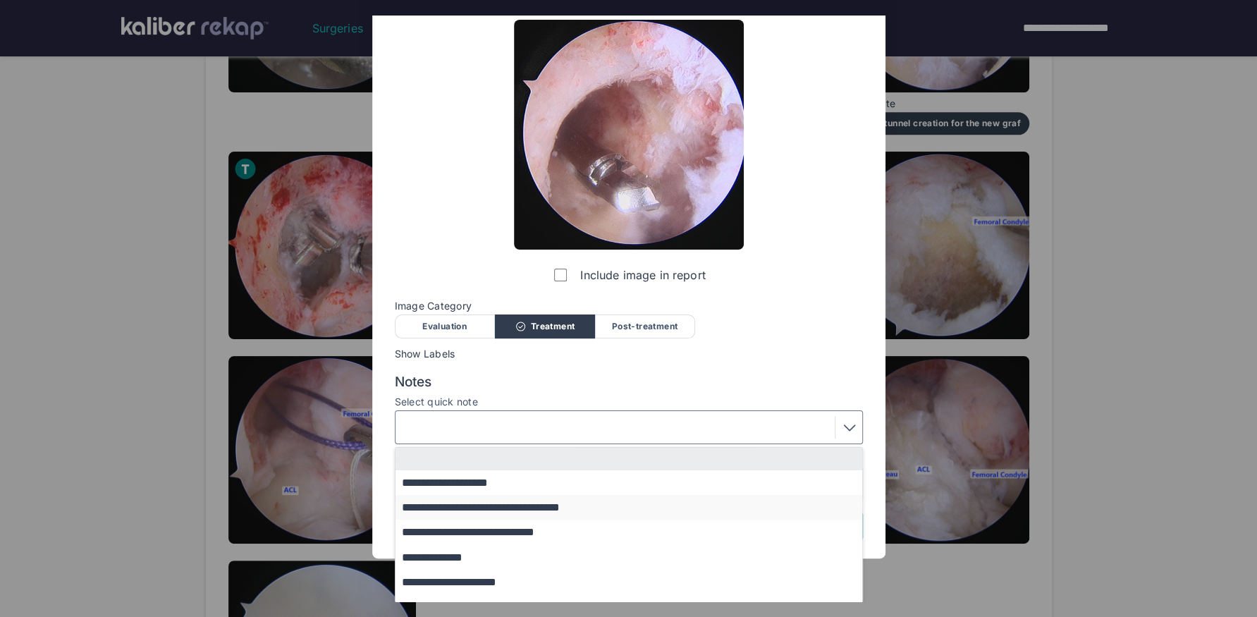
click at [536, 513] on button "**********" at bounding box center [635, 507] width 480 height 25
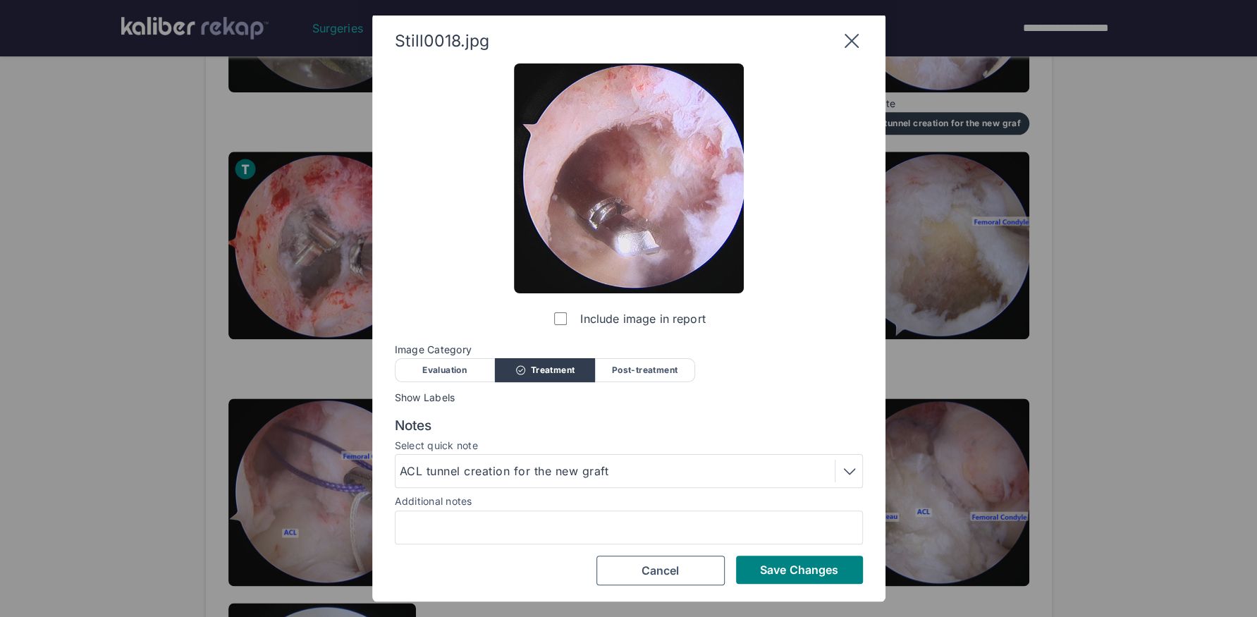
click at [791, 583] on div "Save Changes Cancel" at bounding box center [629, 570] width 468 height 30
click at [800, 555] on div "Save Changes Cancel" at bounding box center [629, 570] width 468 height 30
click at [798, 565] on span "Save Changes" at bounding box center [799, 569] width 78 height 14
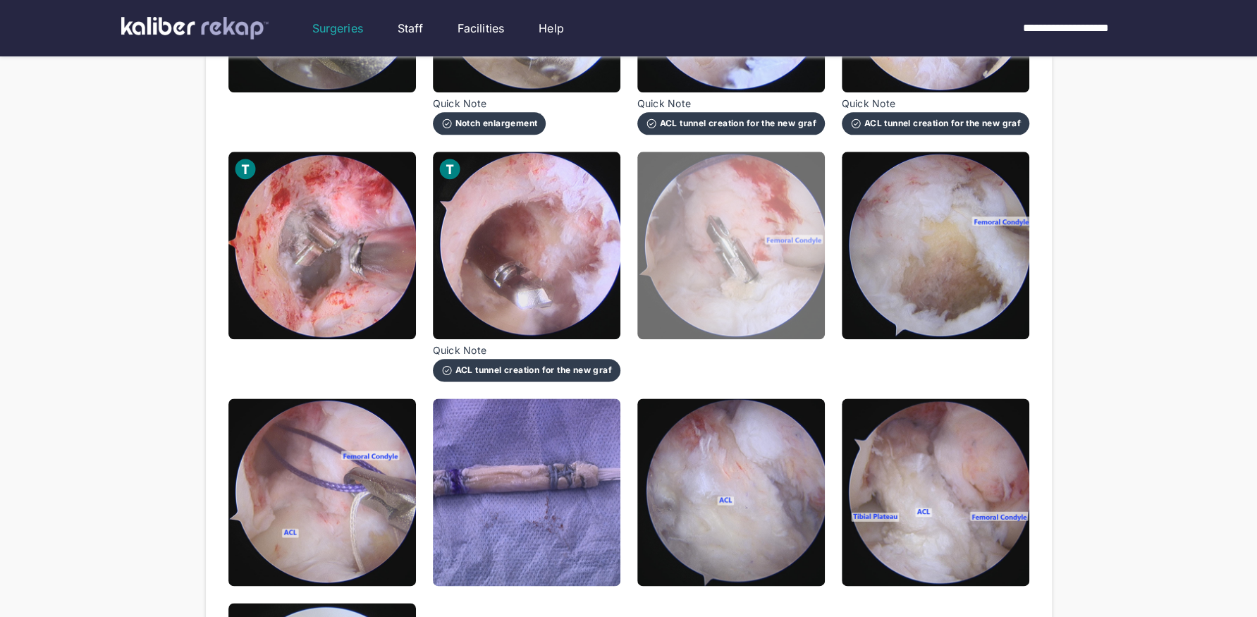
click at [717, 290] on img at bounding box center [730, 245] width 187 height 187
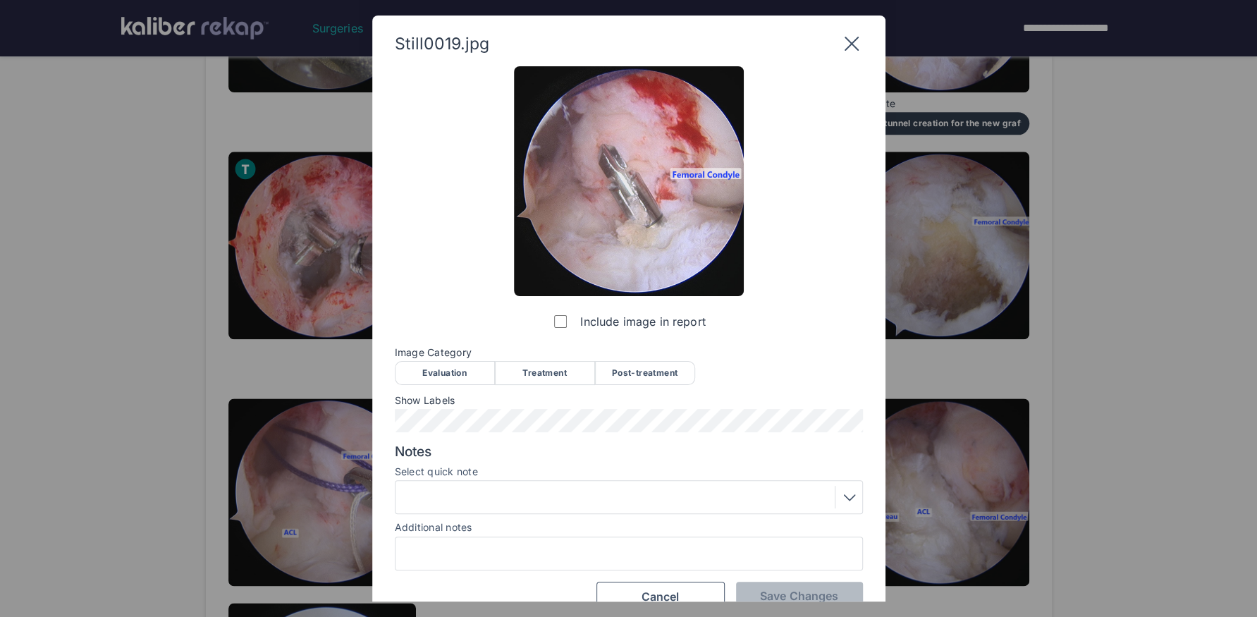
click at [546, 373] on div "Treatment" at bounding box center [545, 373] width 100 height 24
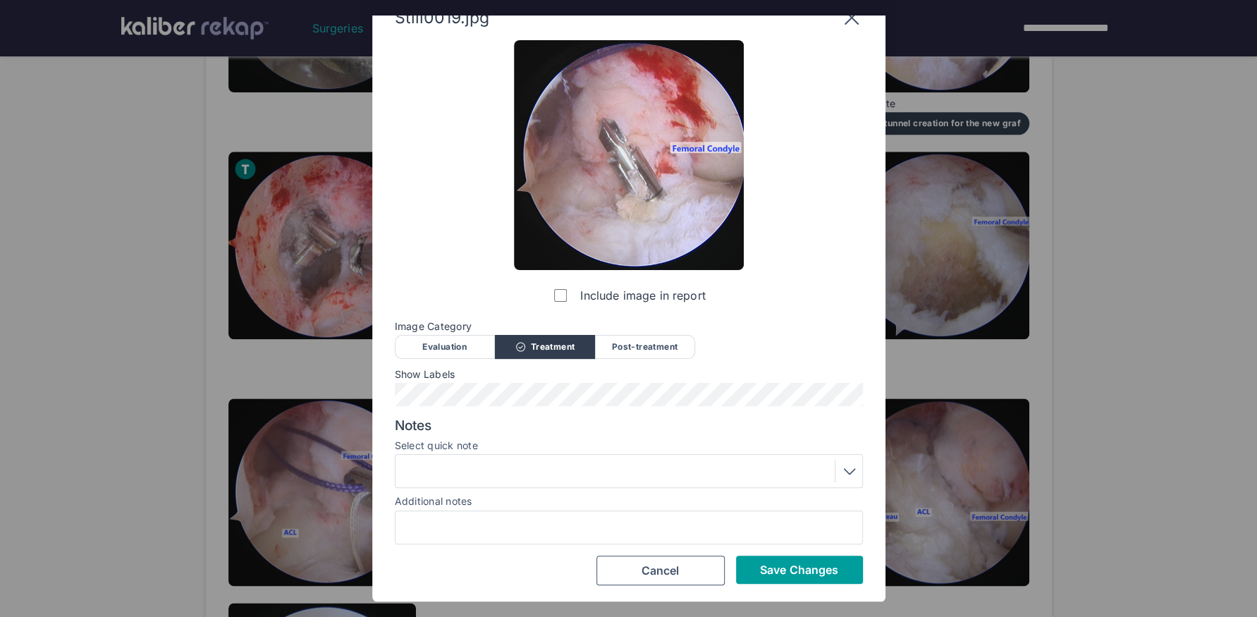
click at [772, 577] on button "Save Changes" at bounding box center [799, 569] width 127 height 28
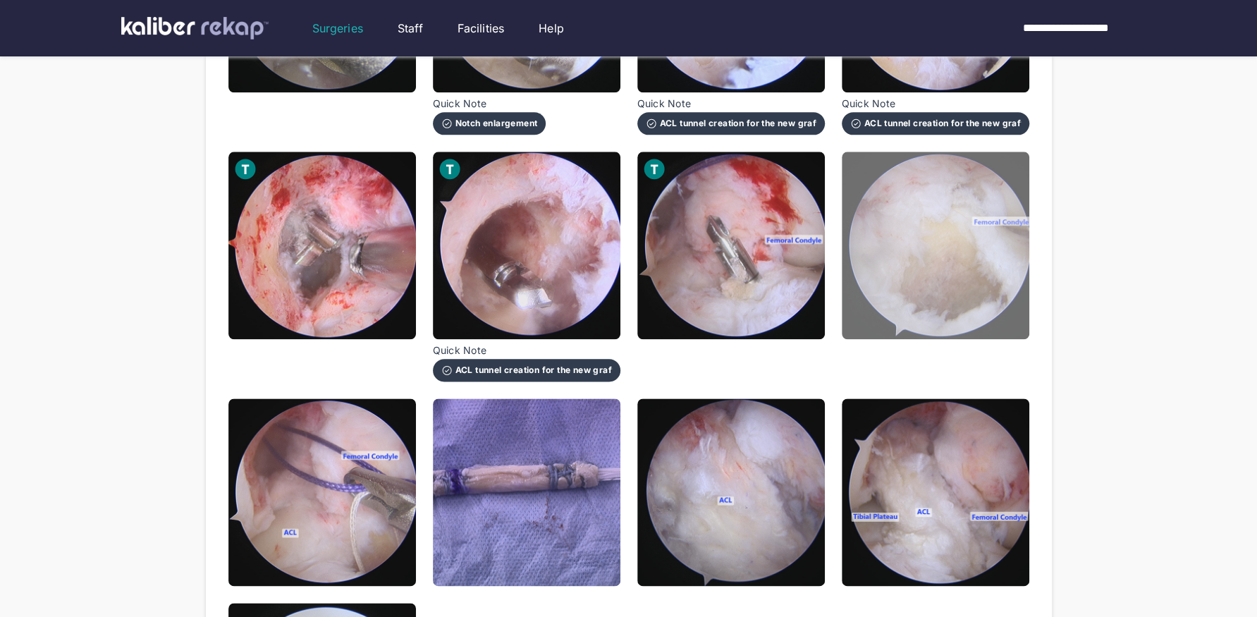
click at [948, 325] on img at bounding box center [935, 245] width 187 height 187
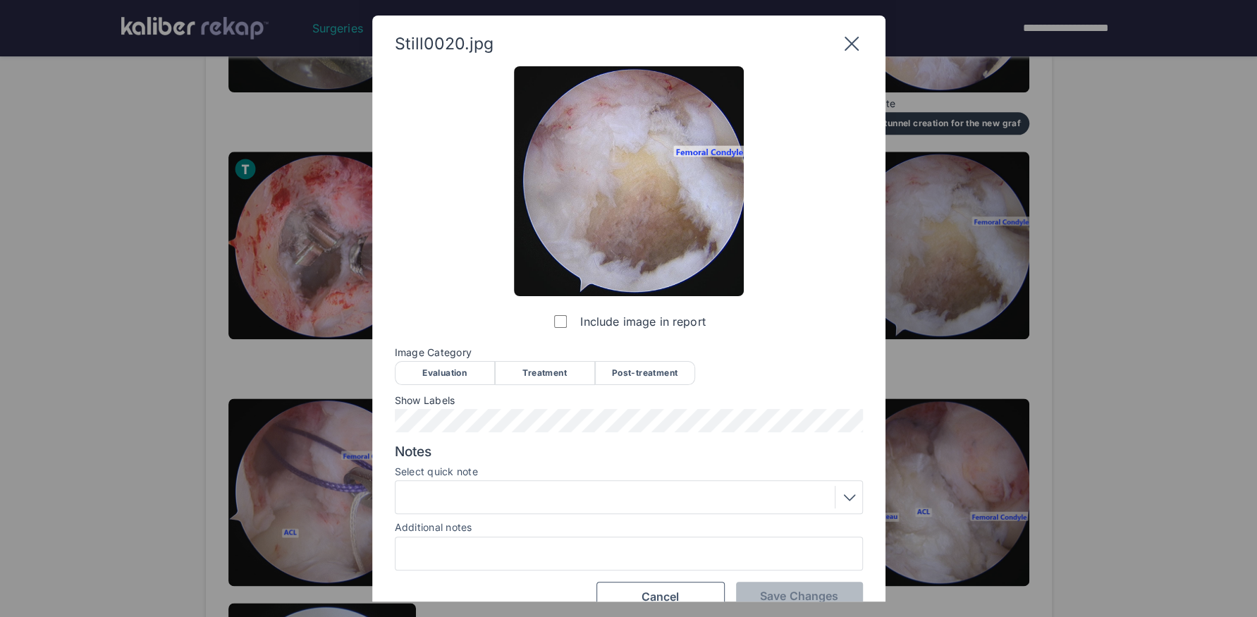
click at [561, 374] on div "Treatment" at bounding box center [545, 373] width 100 height 24
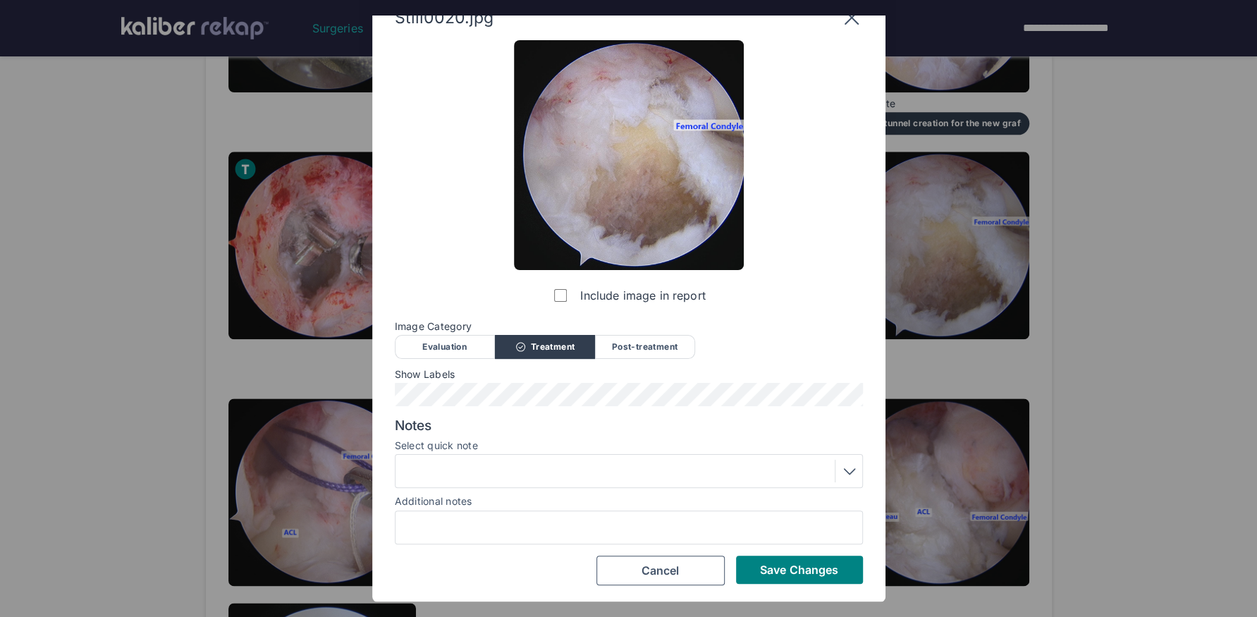
click at [542, 465] on div at bounding box center [629, 471] width 458 height 23
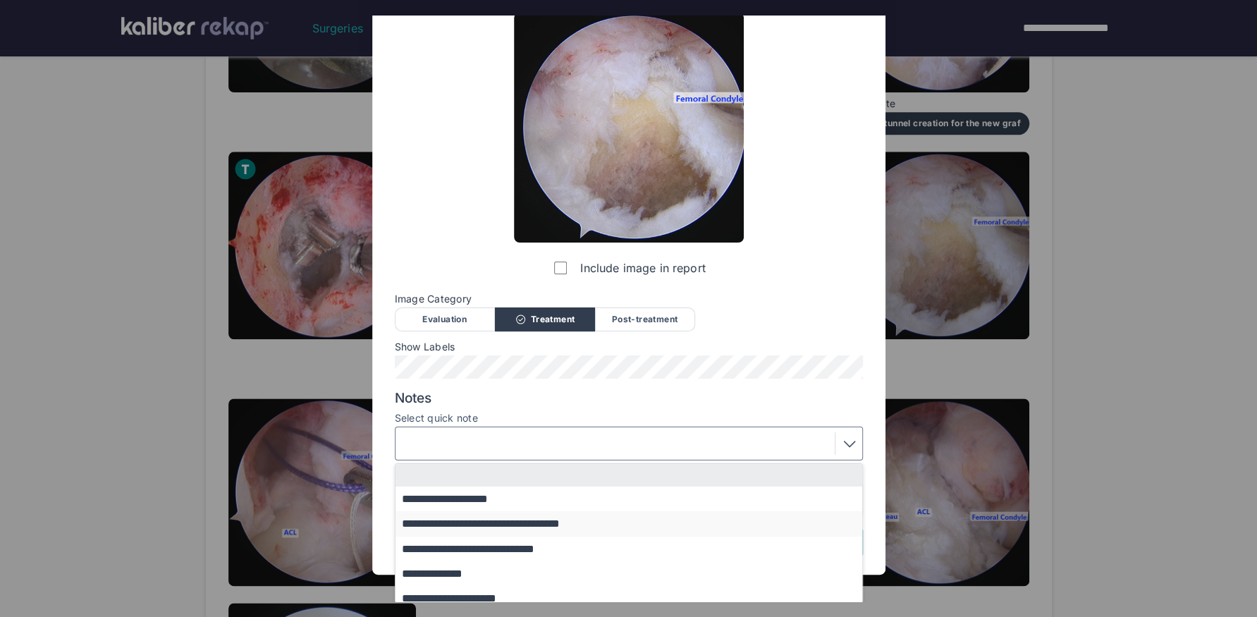
click at [559, 524] on button "**********" at bounding box center [635, 523] width 480 height 25
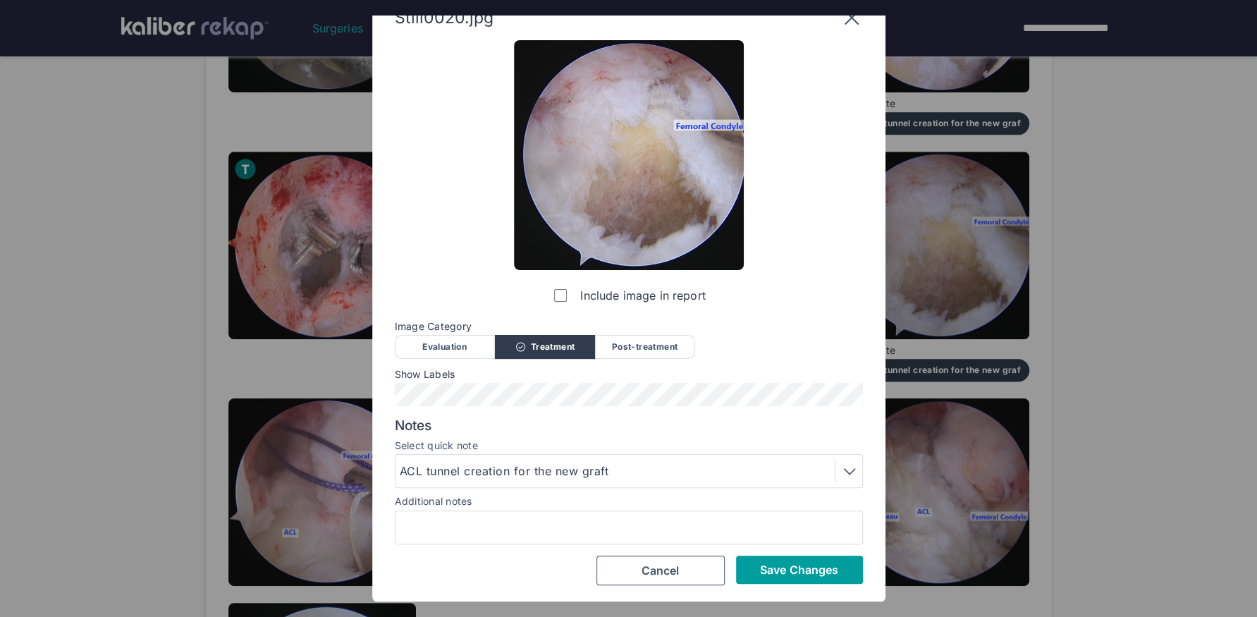
click at [744, 558] on button "Save Changes" at bounding box center [799, 569] width 127 height 28
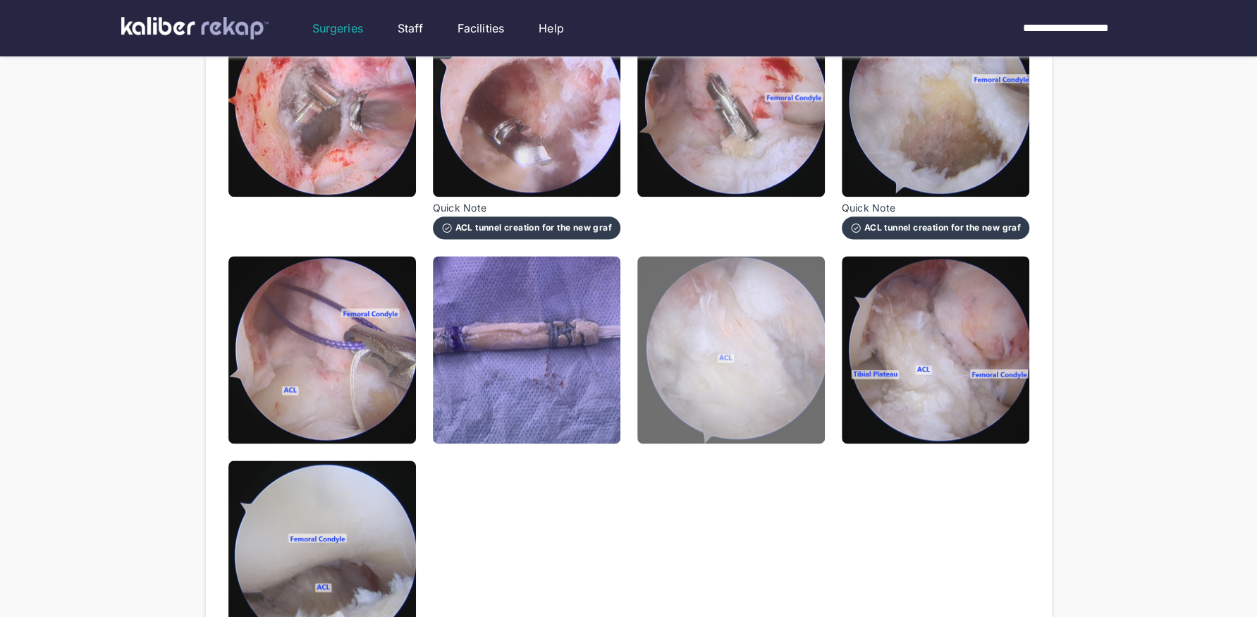
scroll to position [1202, 0]
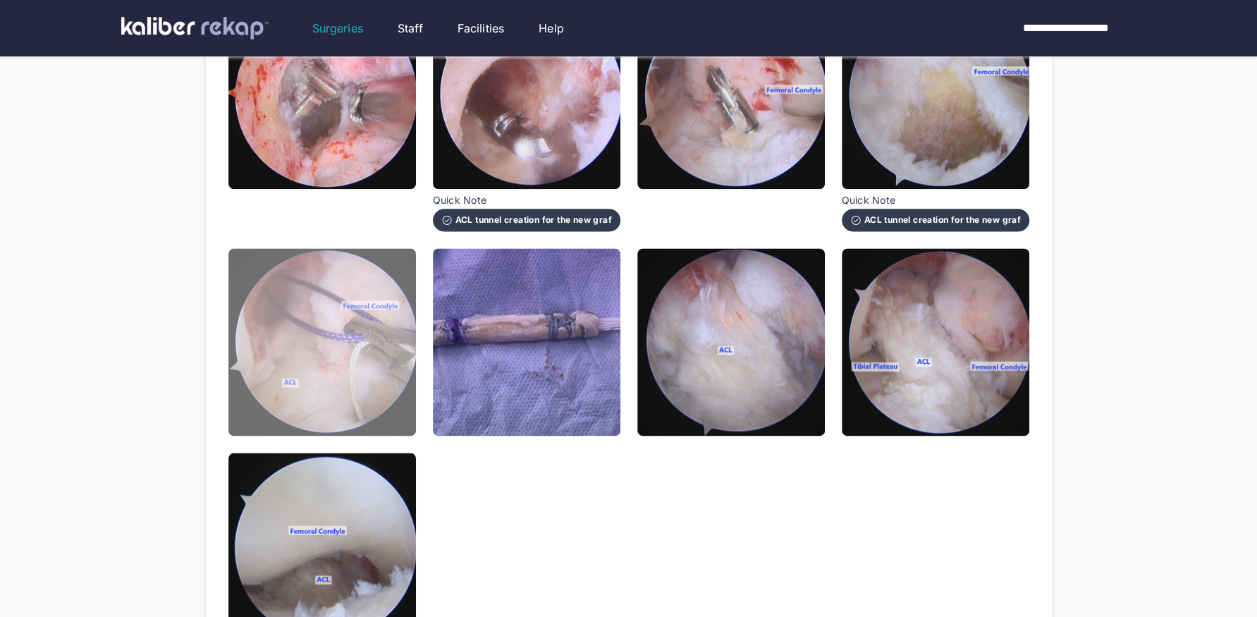
click at [355, 400] on img at bounding box center [321, 341] width 187 height 187
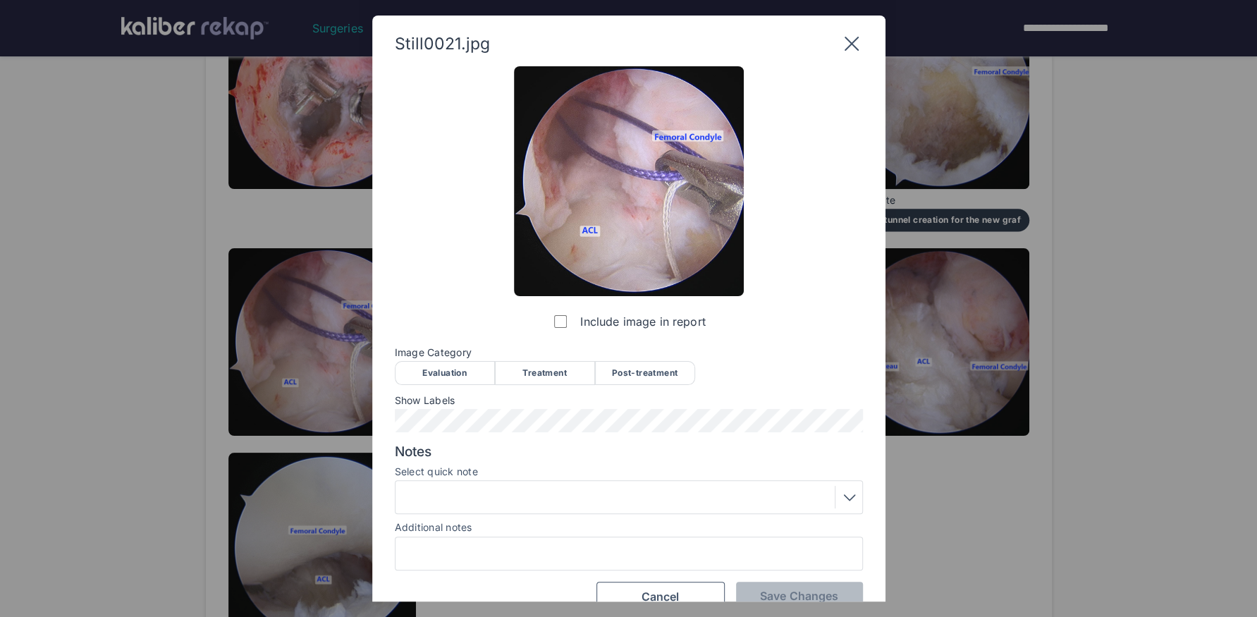
click at [559, 372] on div "Treatment" at bounding box center [545, 373] width 100 height 24
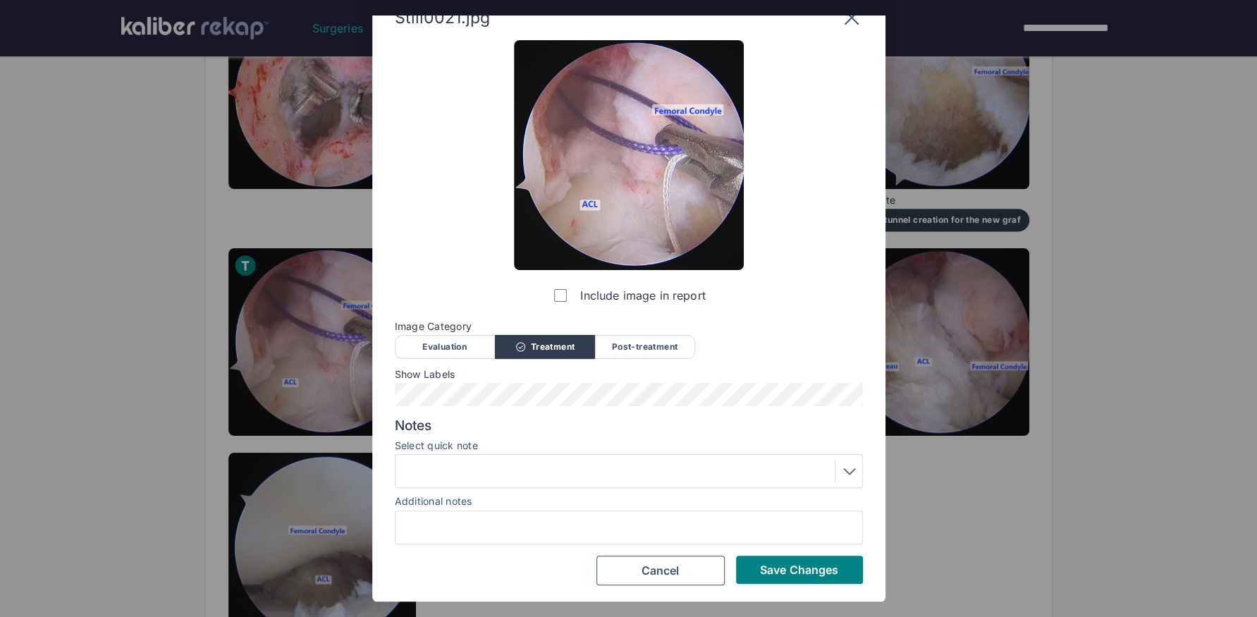
click at [792, 586] on div "Still0021.jpg Include image in report Image Category Evaluation Treatment Post-…" at bounding box center [628, 295] width 513 height 612
click at [798, 579] on button "Save Changes" at bounding box center [799, 569] width 127 height 28
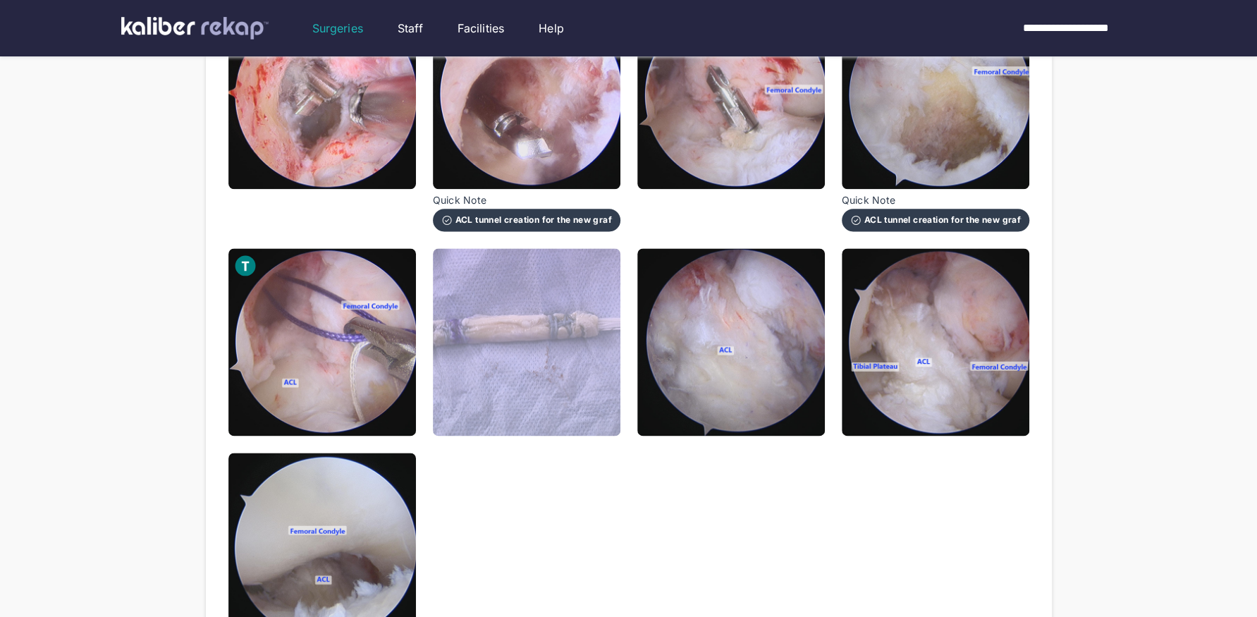
click at [579, 381] on img at bounding box center [526, 341] width 187 height 187
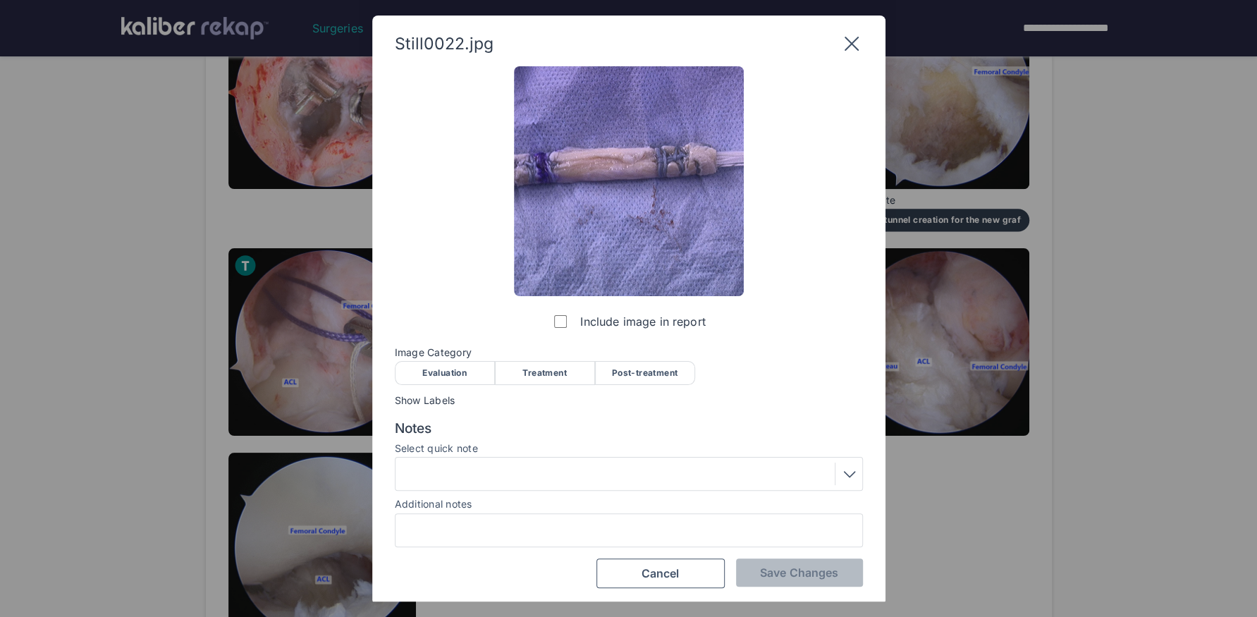
click at [549, 374] on div "Treatment" at bounding box center [545, 373] width 100 height 24
click at [760, 562] on button "Save Changes" at bounding box center [799, 572] width 127 height 28
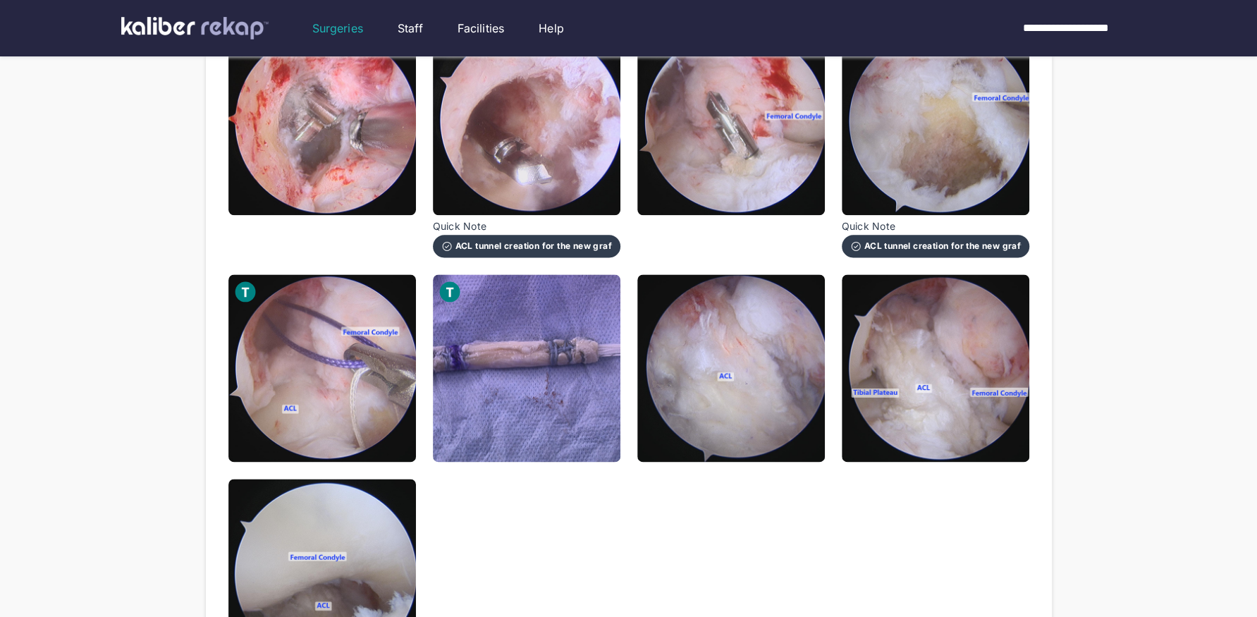
scroll to position [1178, 0]
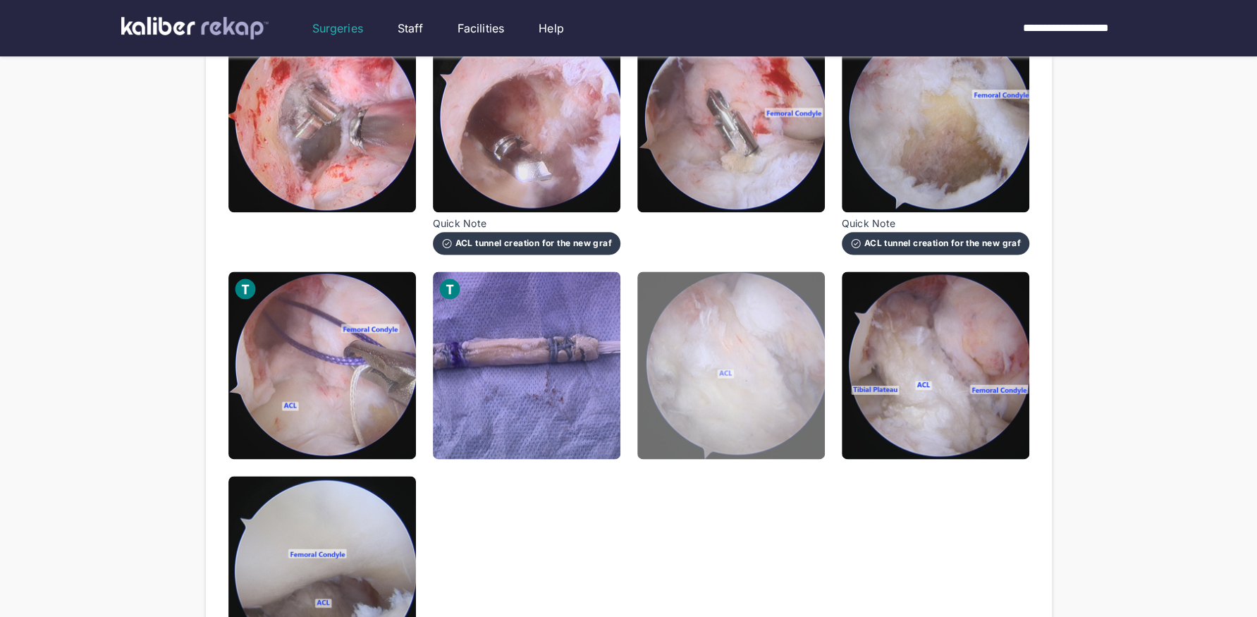
click at [774, 443] on img at bounding box center [730, 364] width 187 height 187
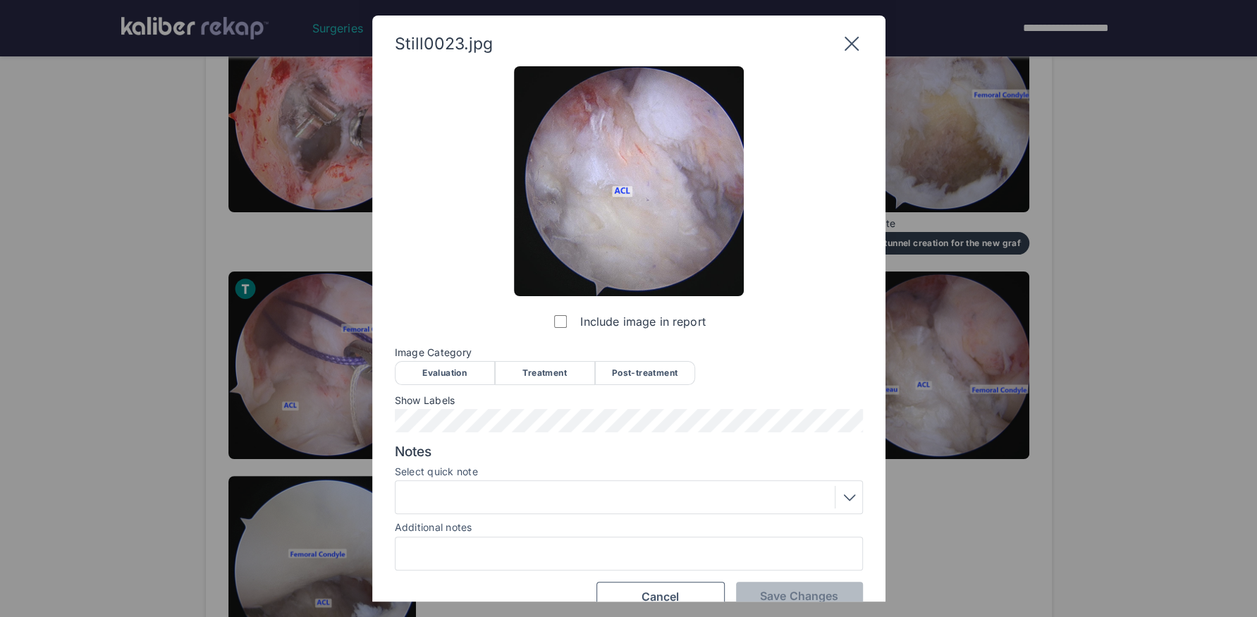
click at [650, 369] on div "Post-treatment" at bounding box center [645, 373] width 100 height 24
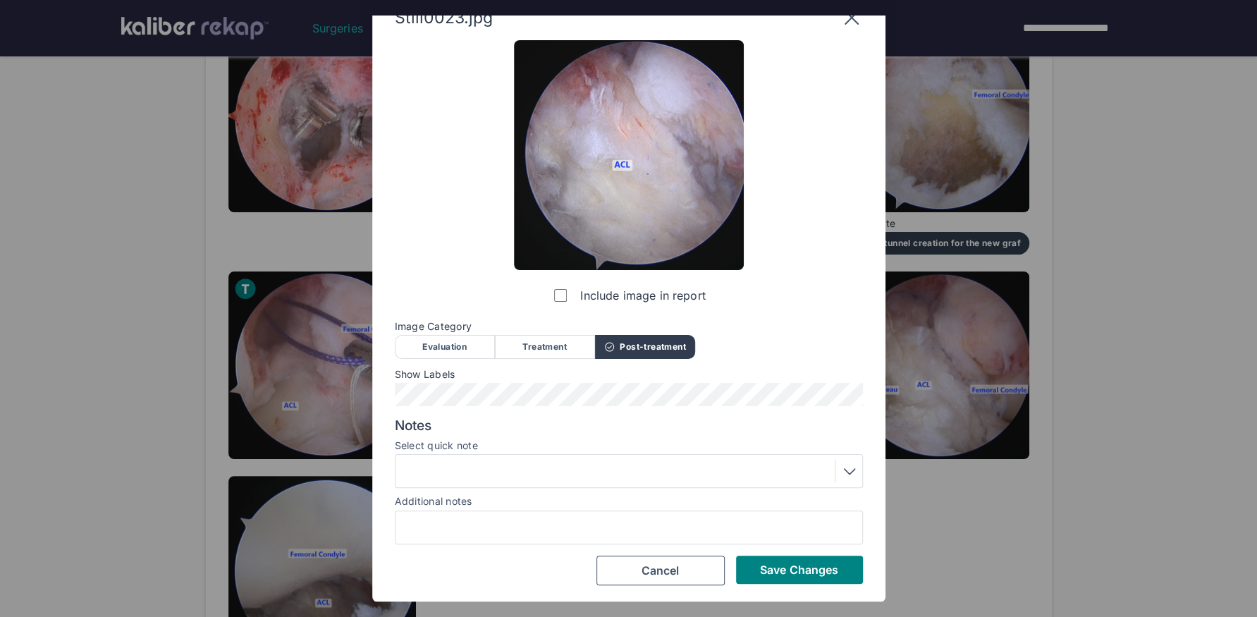
click at [585, 462] on div at bounding box center [629, 471] width 458 height 23
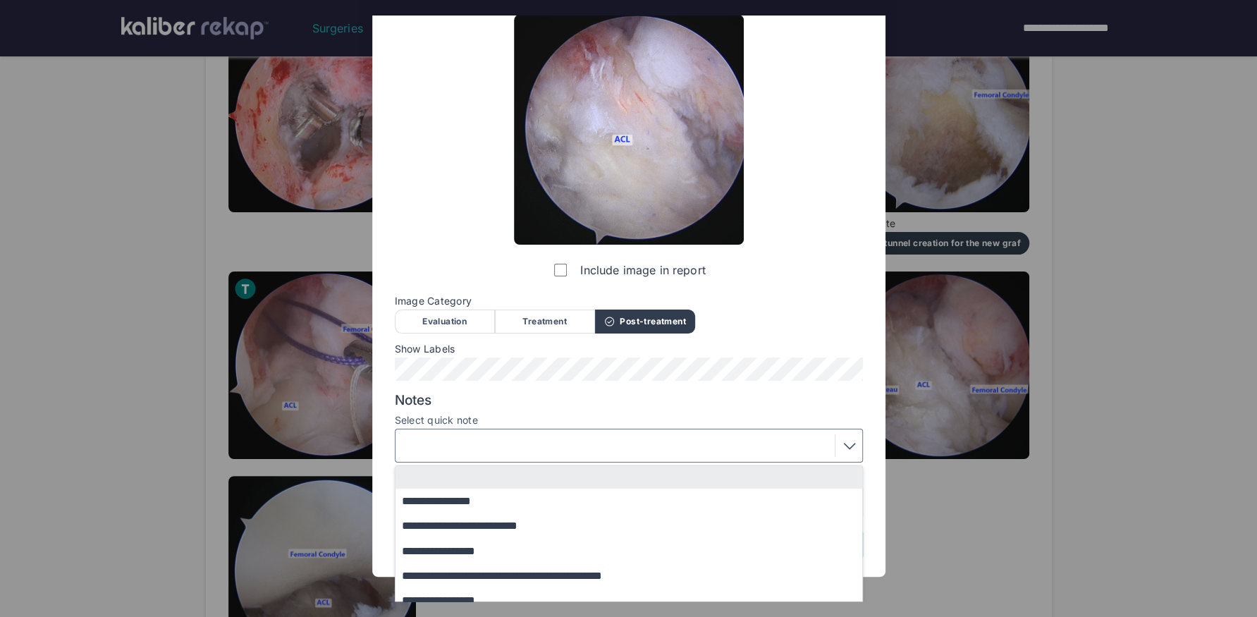
scroll to position [89, 0]
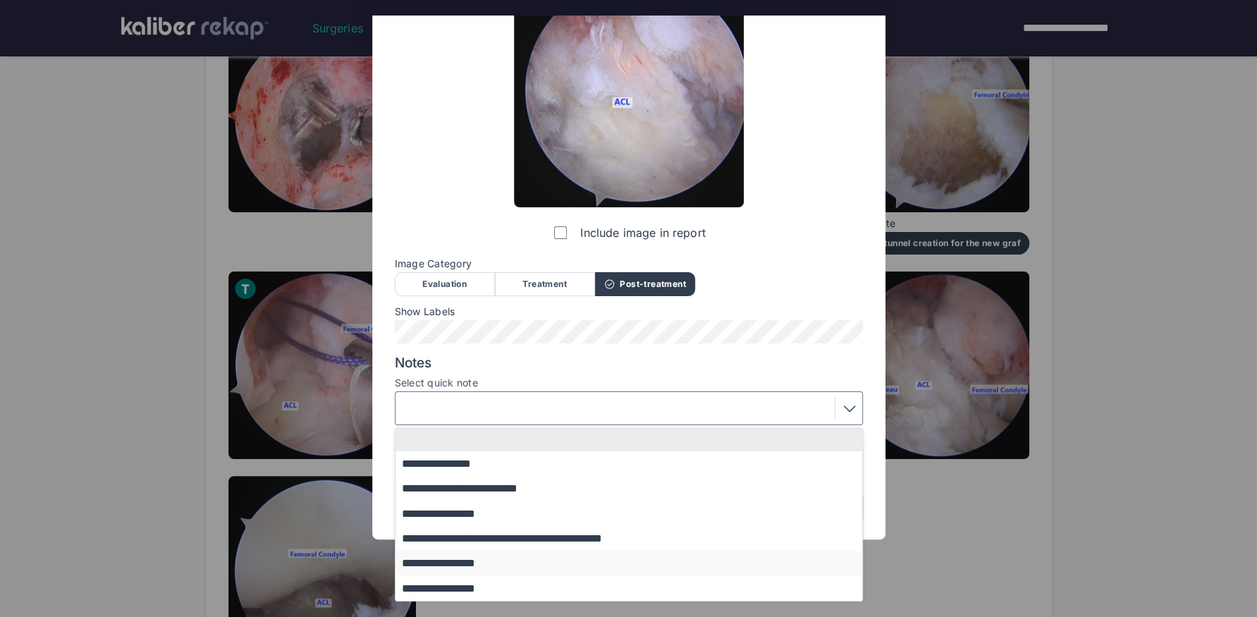
click at [483, 559] on button "**********" at bounding box center [635, 562] width 480 height 25
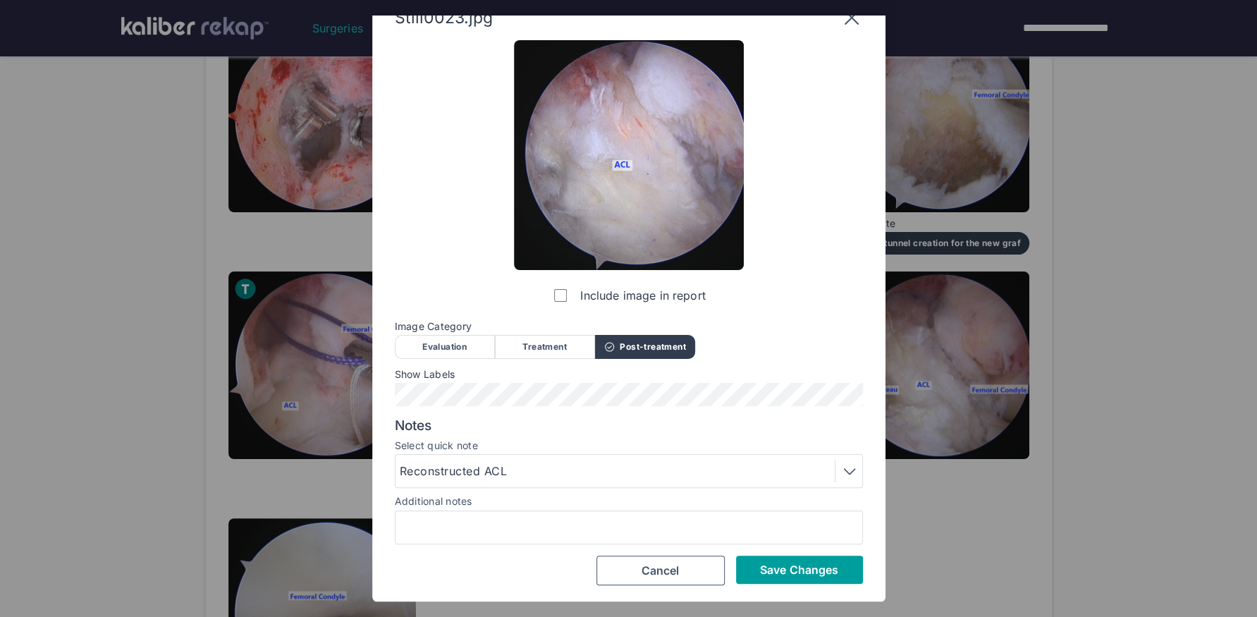
click at [772, 568] on span "Save Changes" at bounding box center [799, 569] width 78 height 14
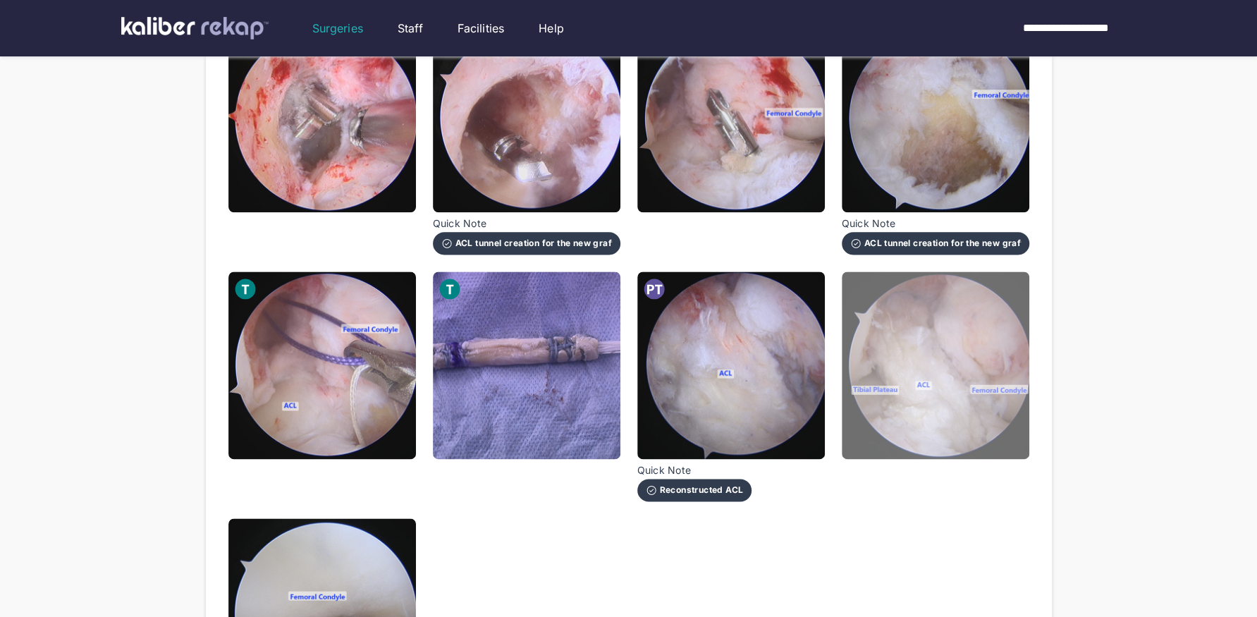
click at [913, 406] on img at bounding box center [935, 364] width 187 height 187
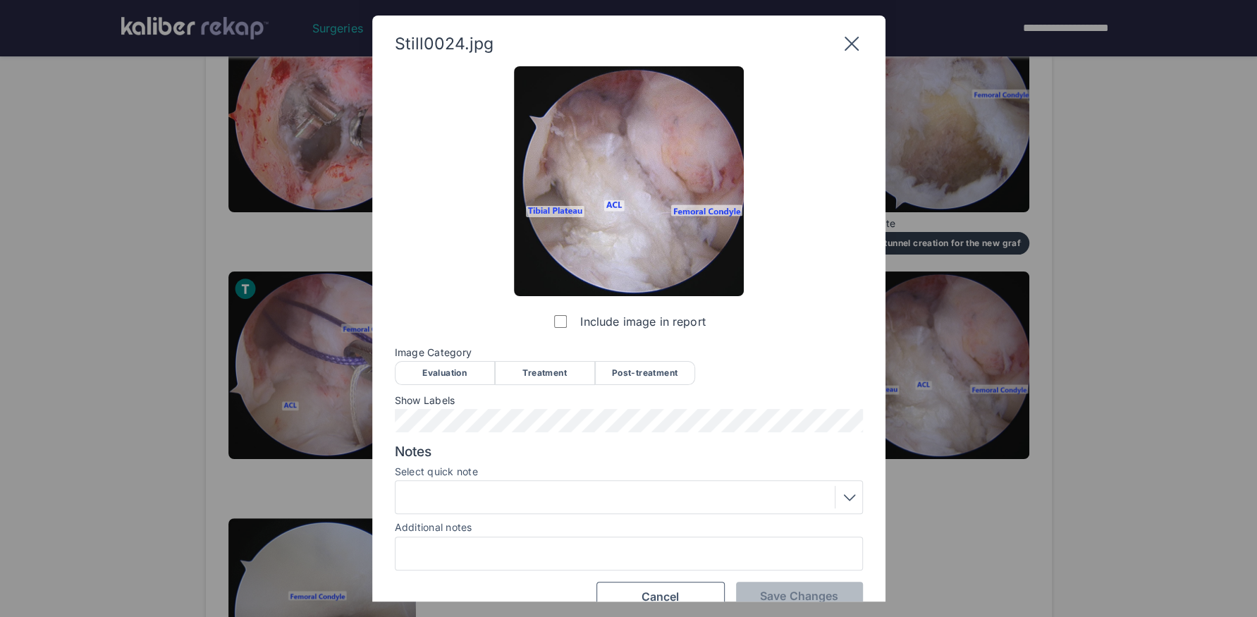
click at [652, 369] on div "Post-treatment" at bounding box center [645, 373] width 100 height 24
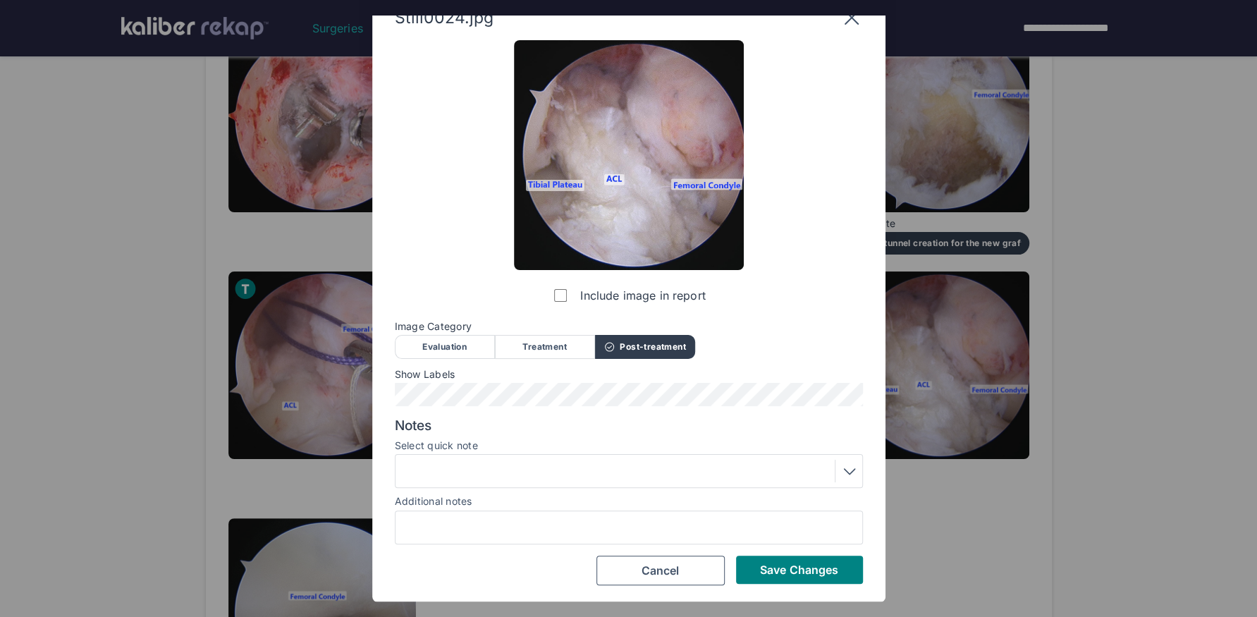
click at [575, 466] on div at bounding box center [629, 471] width 458 height 23
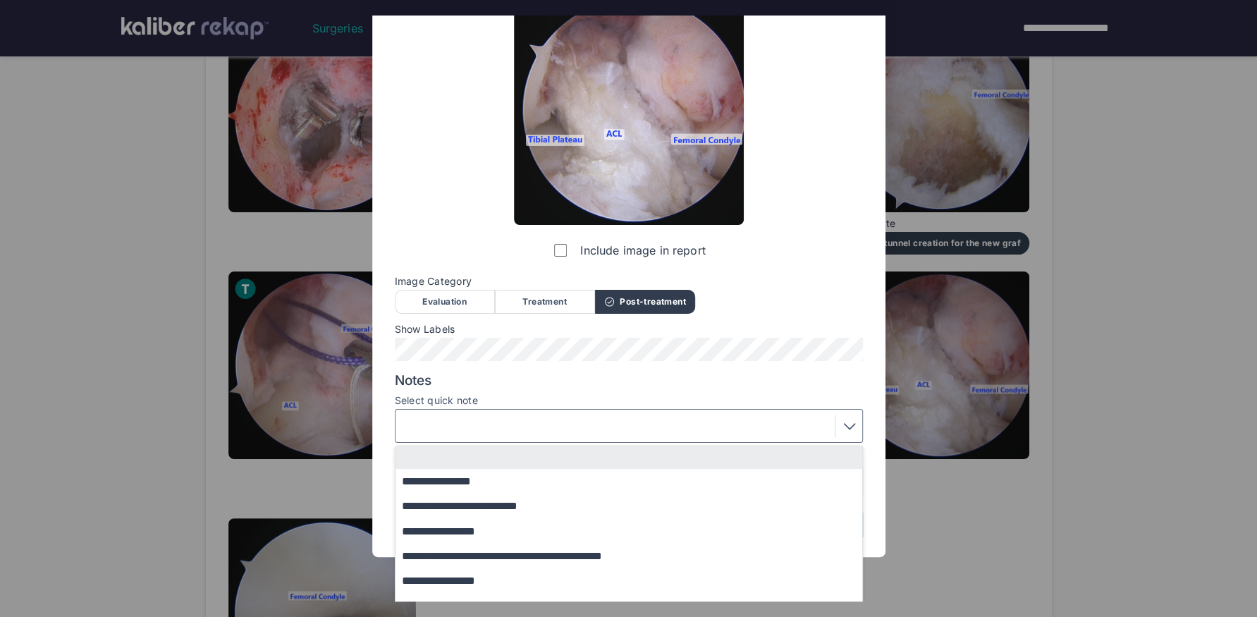
scroll to position [89, 0]
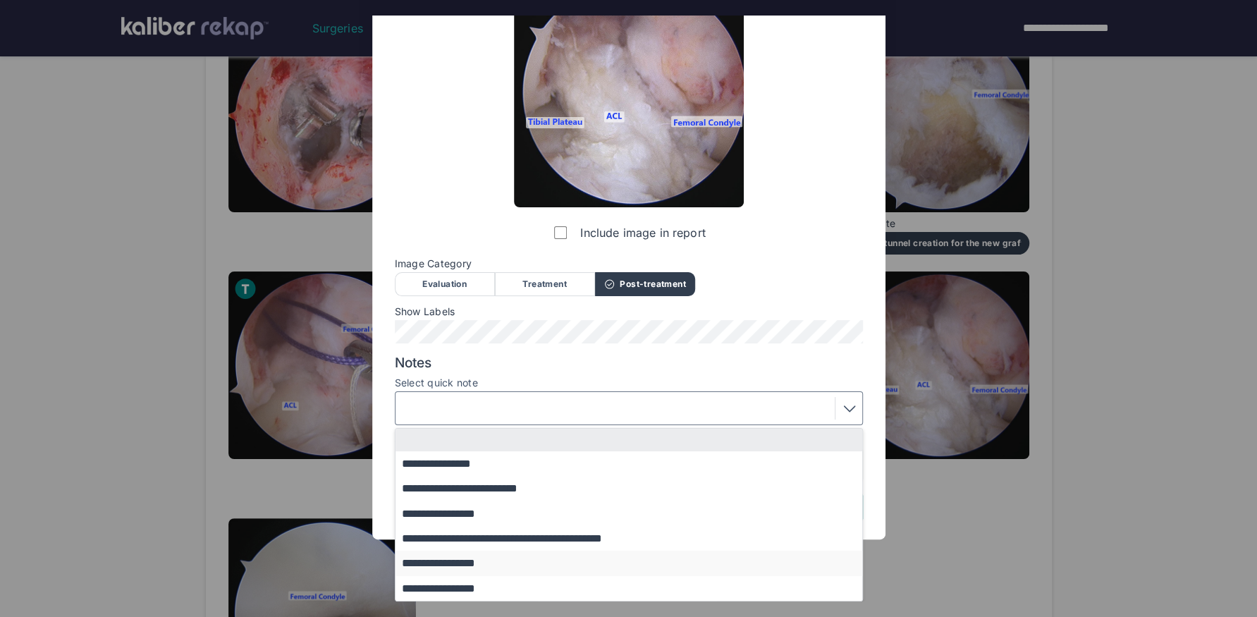
click at [502, 556] on button "**********" at bounding box center [635, 562] width 480 height 25
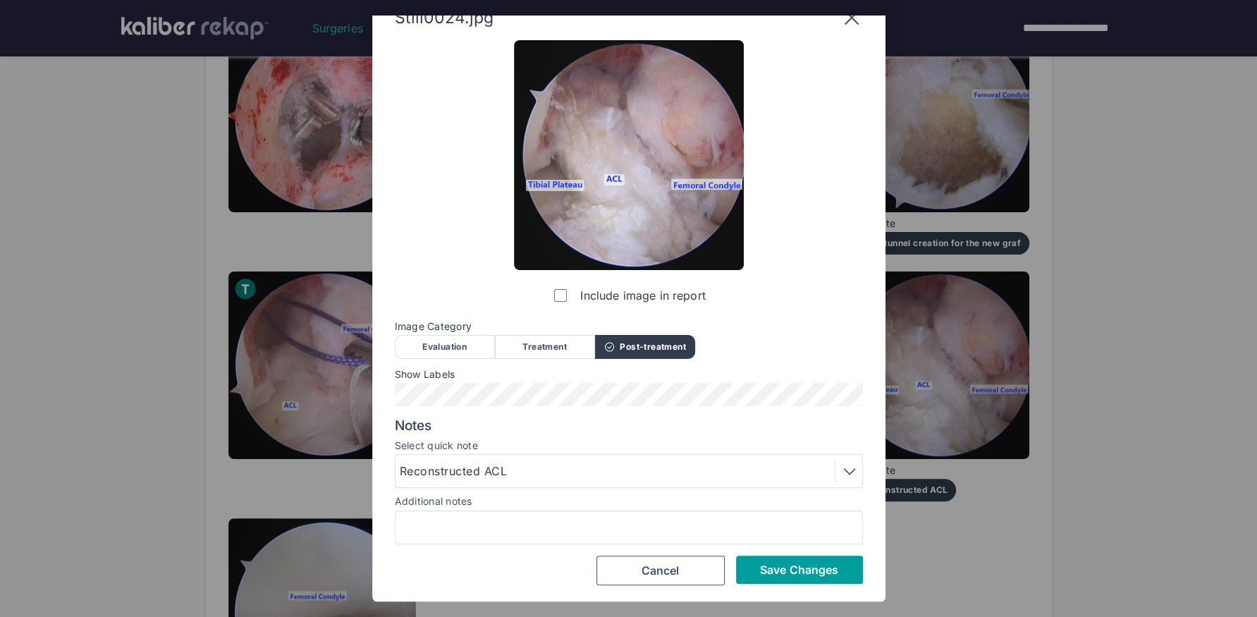
click at [783, 577] on button "Save Changes" at bounding box center [799, 569] width 127 height 28
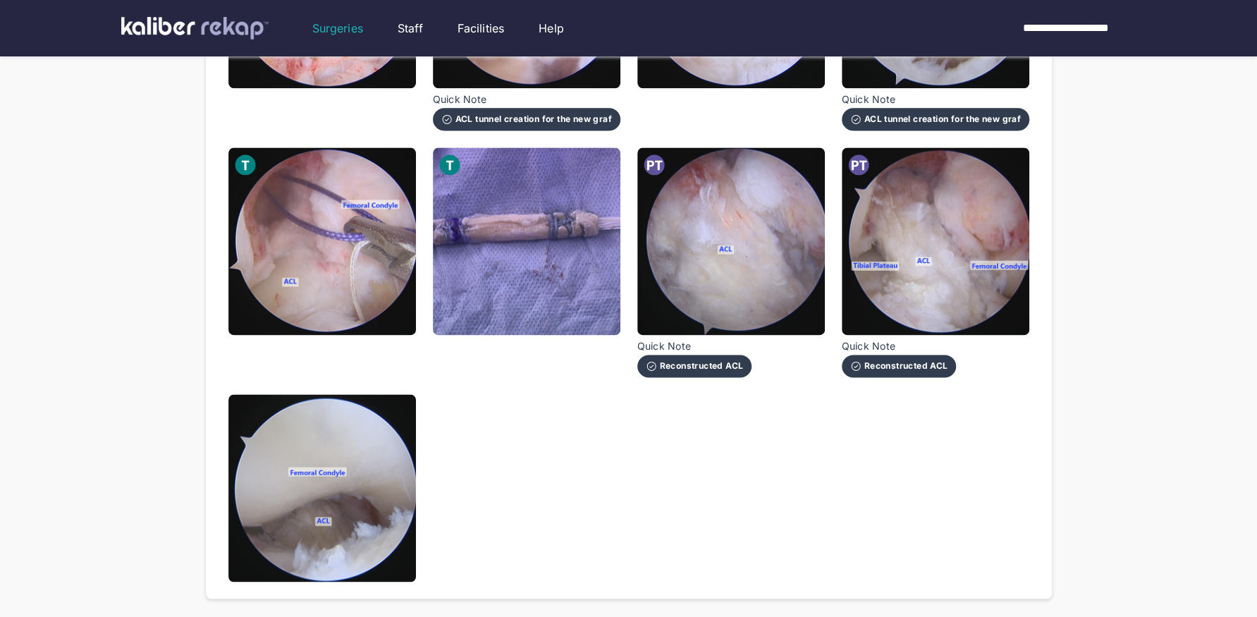
scroll to position [1342, 0]
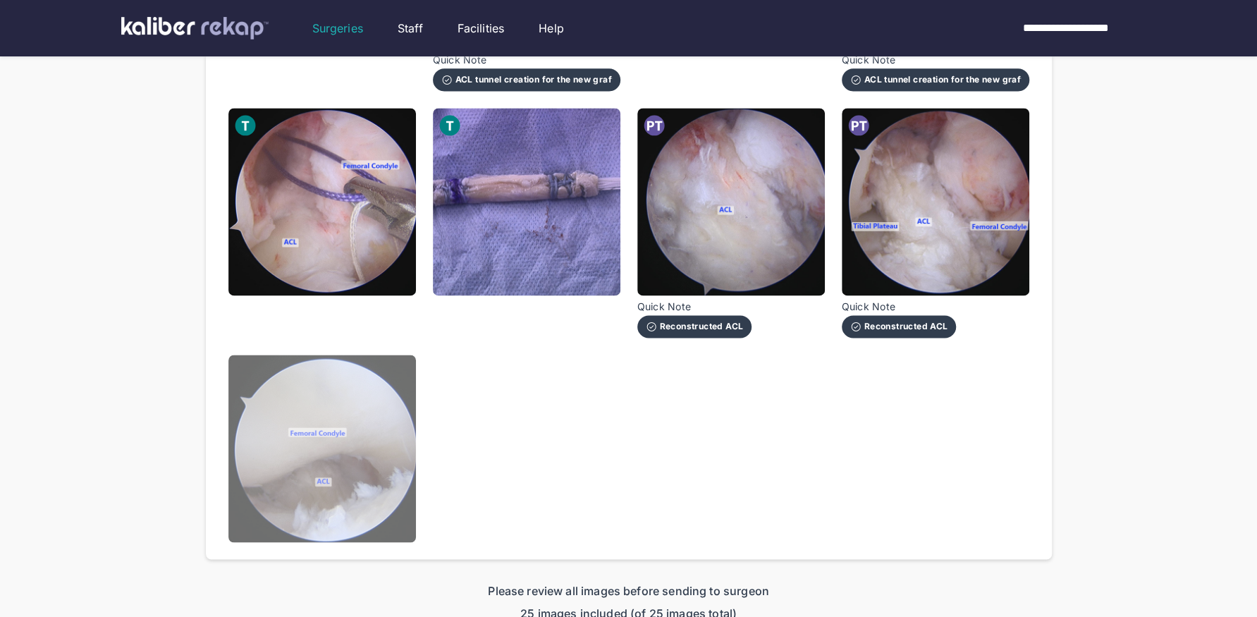
click at [374, 466] on img at bounding box center [321, 448] width 187 height 187
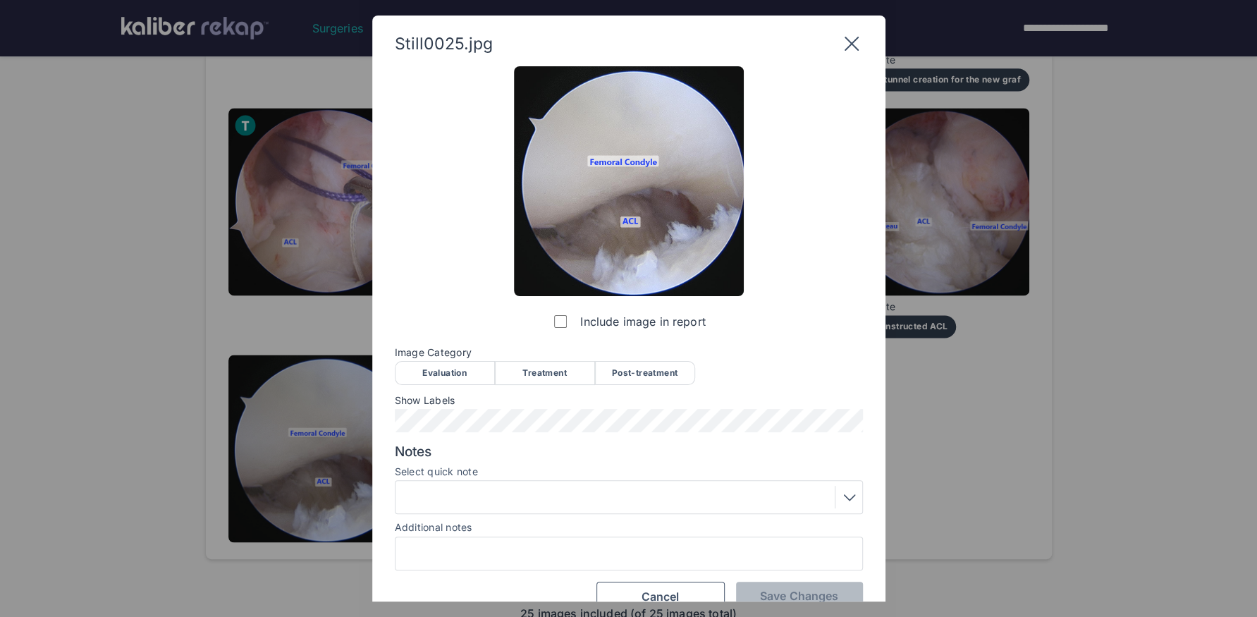
click at [672, 367] on div "Post-treatment" at bounding box center [645, 373] width 100 height 24
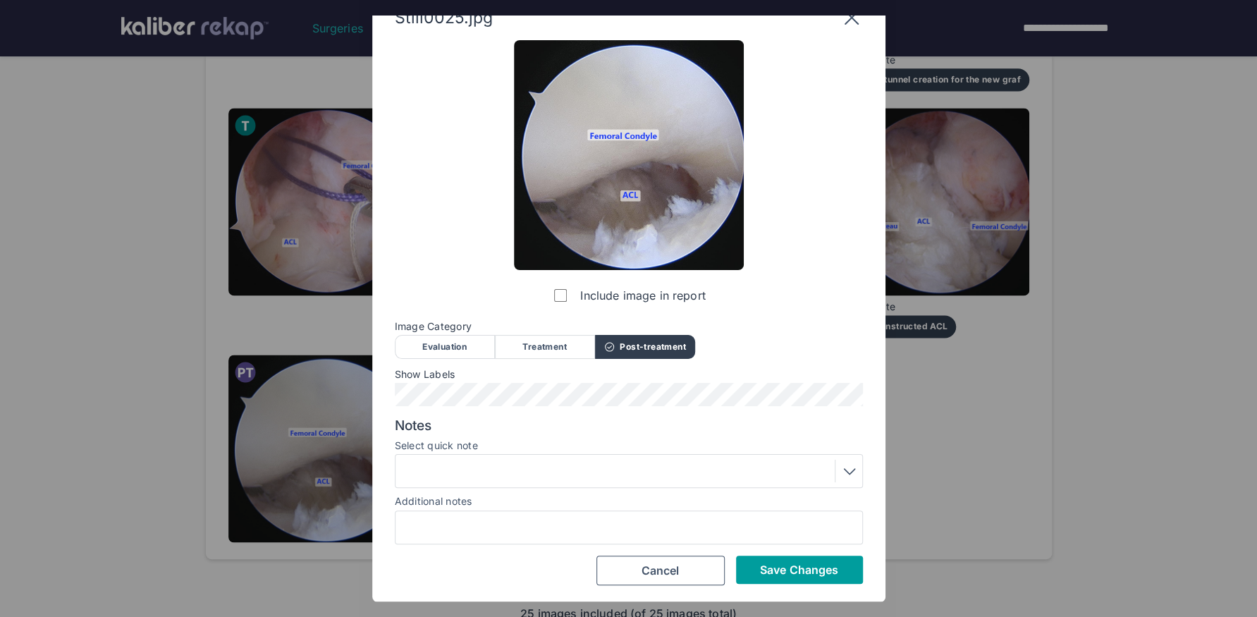
click at [800, 565] on span "Save Changes" at bounding box center [799, 569] width 78 height 14
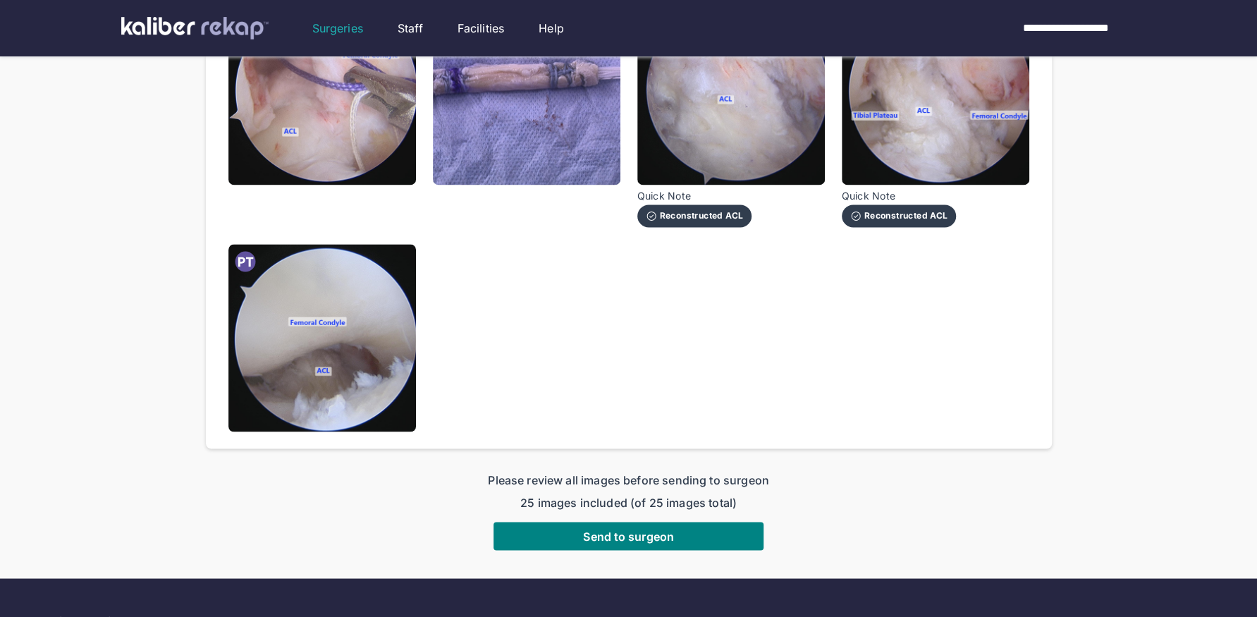
scroll to position [1476, 0]
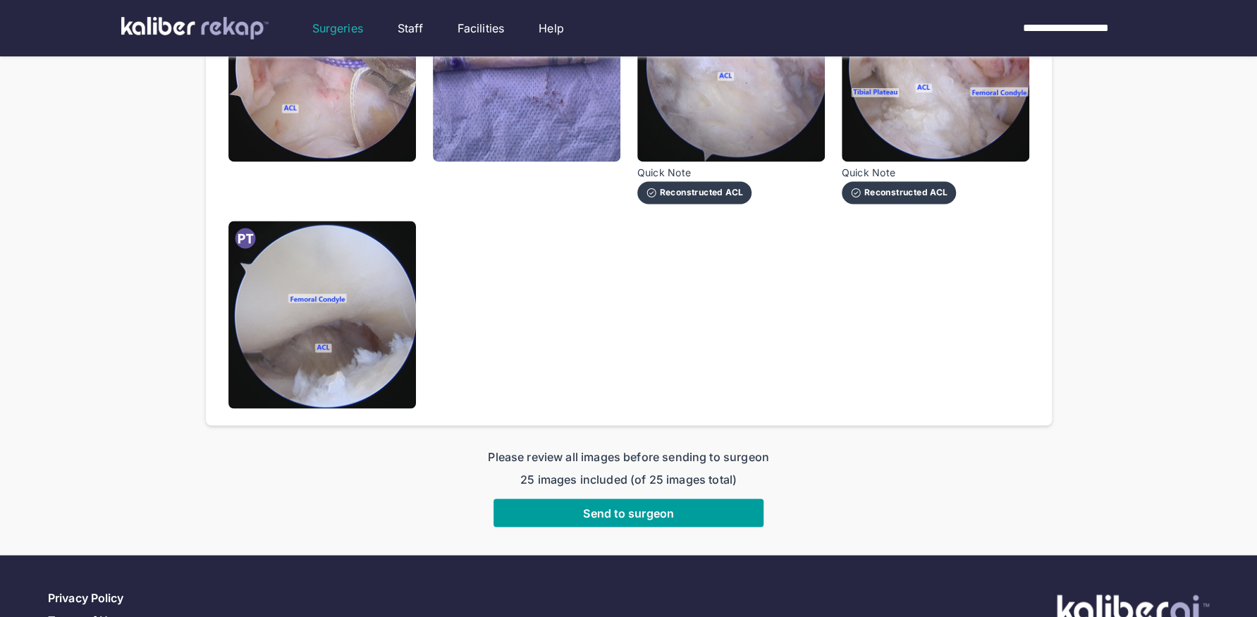
click at [629, 516] on span "Send to surgeon" at bounding box center [628, 512] width 91 height 14
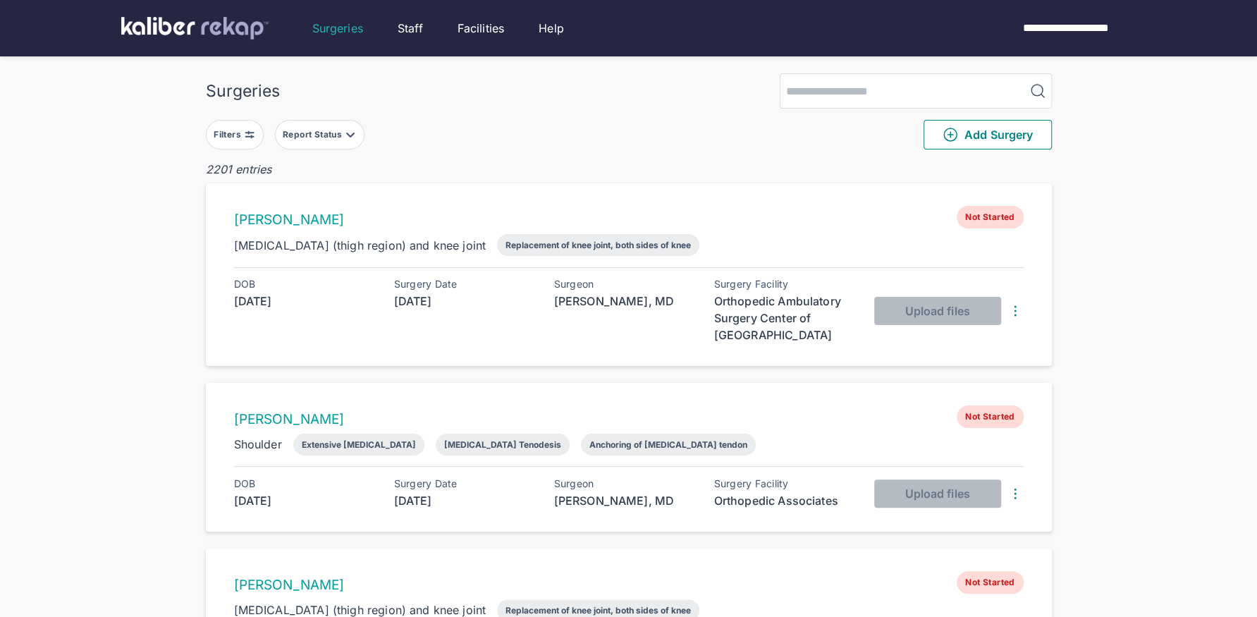
click at [238, 147] on button "Filters" at bounding box center [235, 135] width 58 height 30
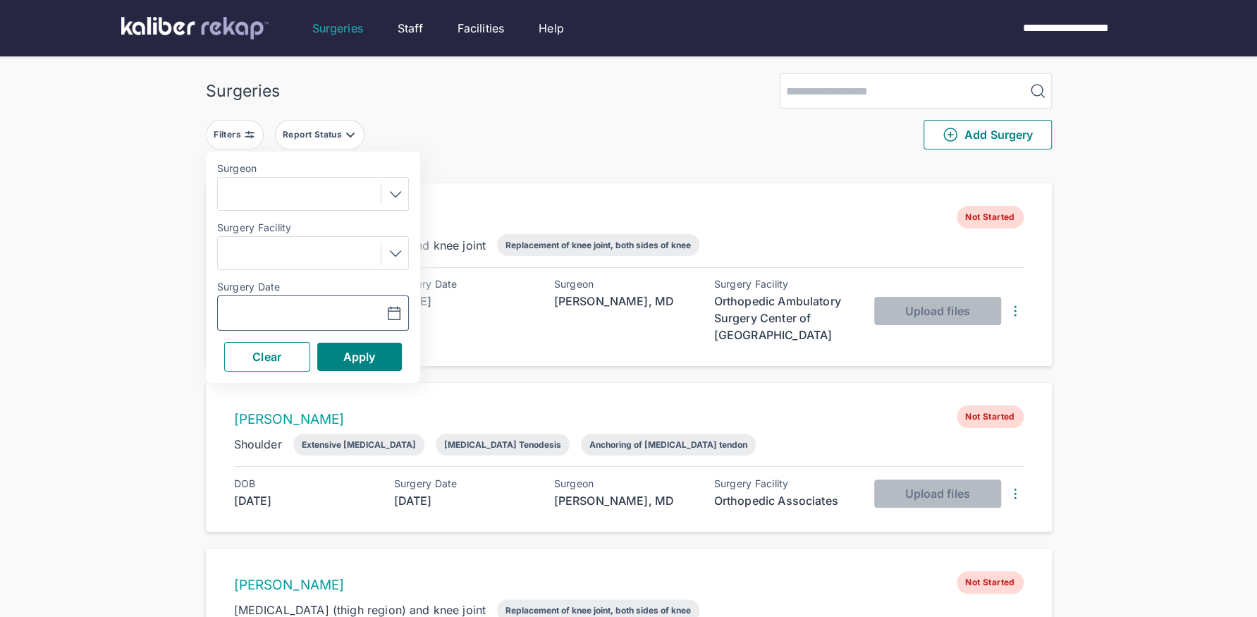
click at [400, 317] on icon "button" at bounding box center [394, 313] width 12 height 13
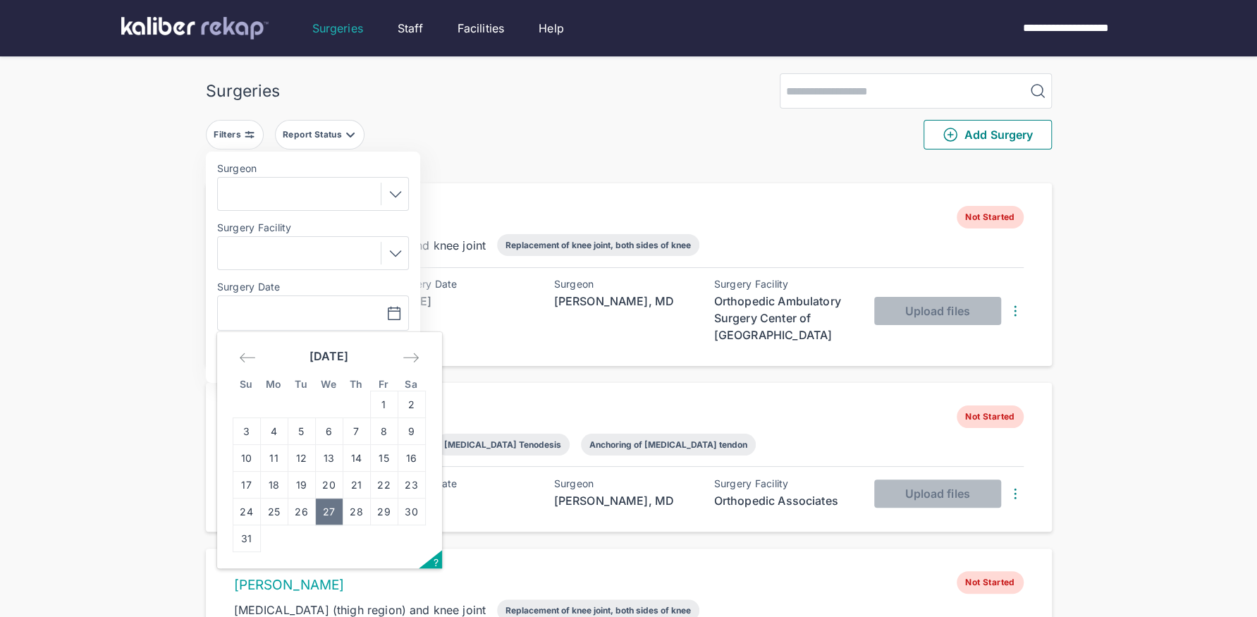
click at [333, 510] on td "27" at bounding box center [328, 511] width 27 height 27
type input "**********"
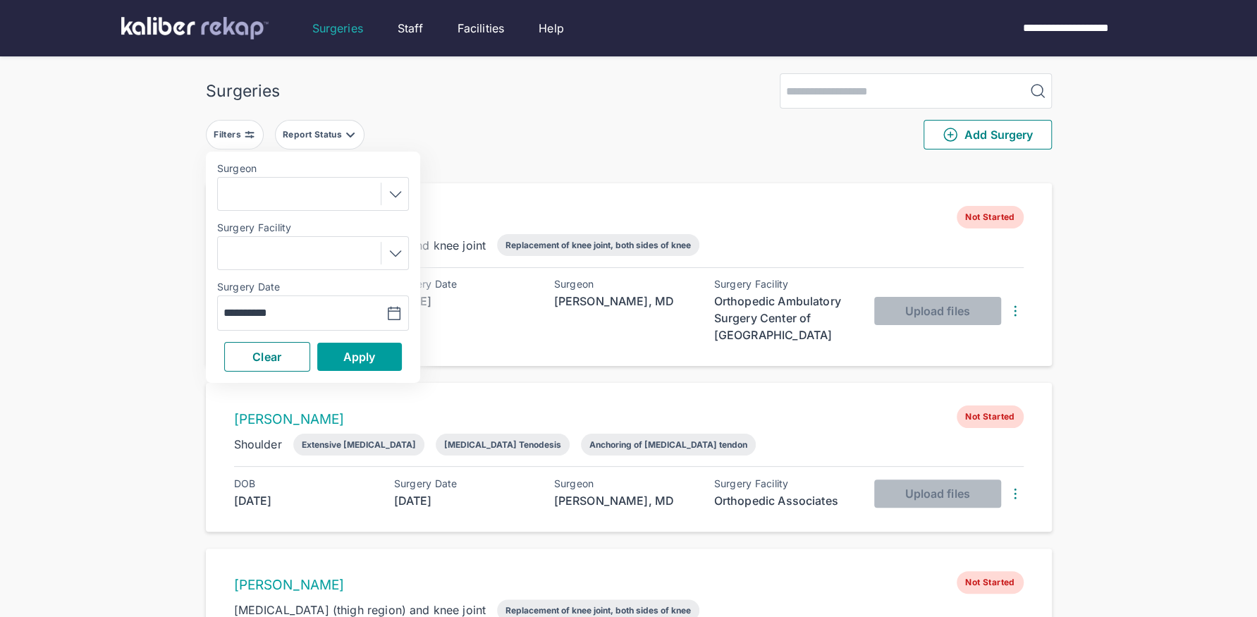
click at [372, 347] on button "Apply" at bounding box center [359, 357] width 85 height 28
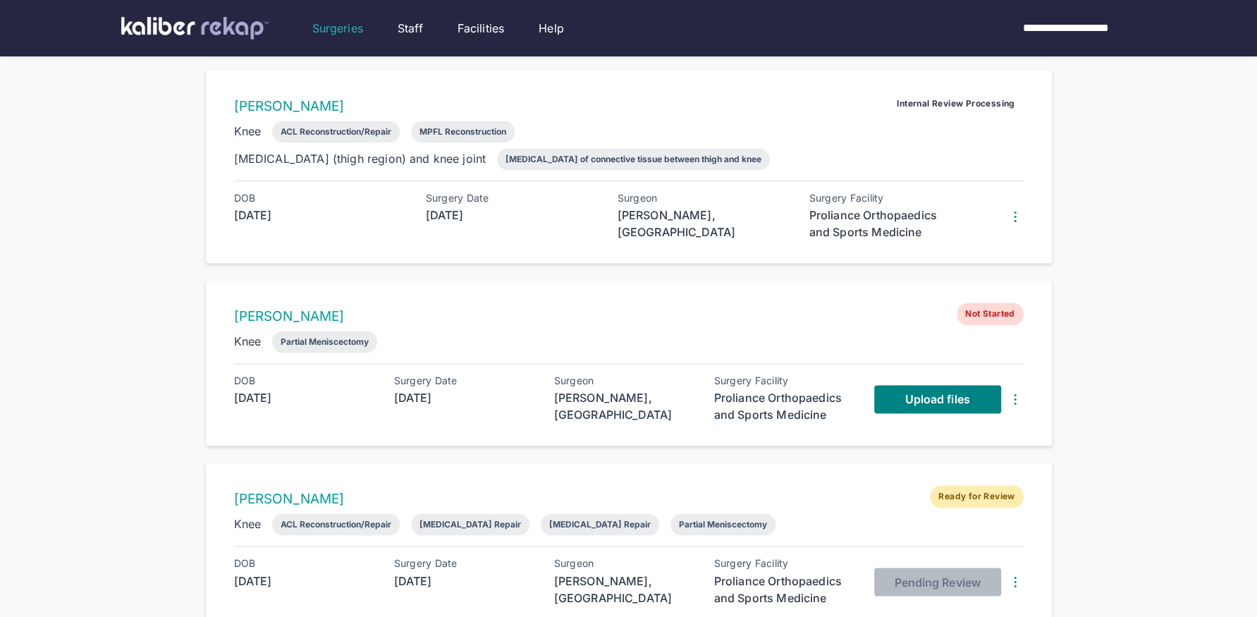
scroll to position [1308, 0]
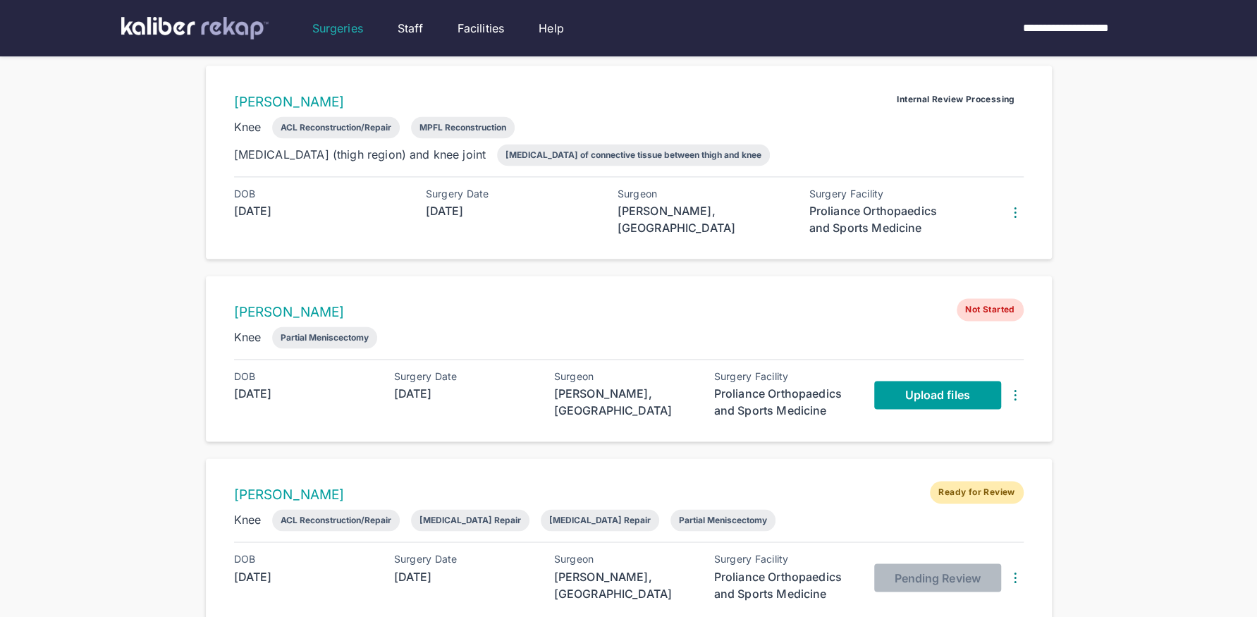
click at [906, 388] on span "Upload files" at bounding box center [936, 395] width 65 height 14
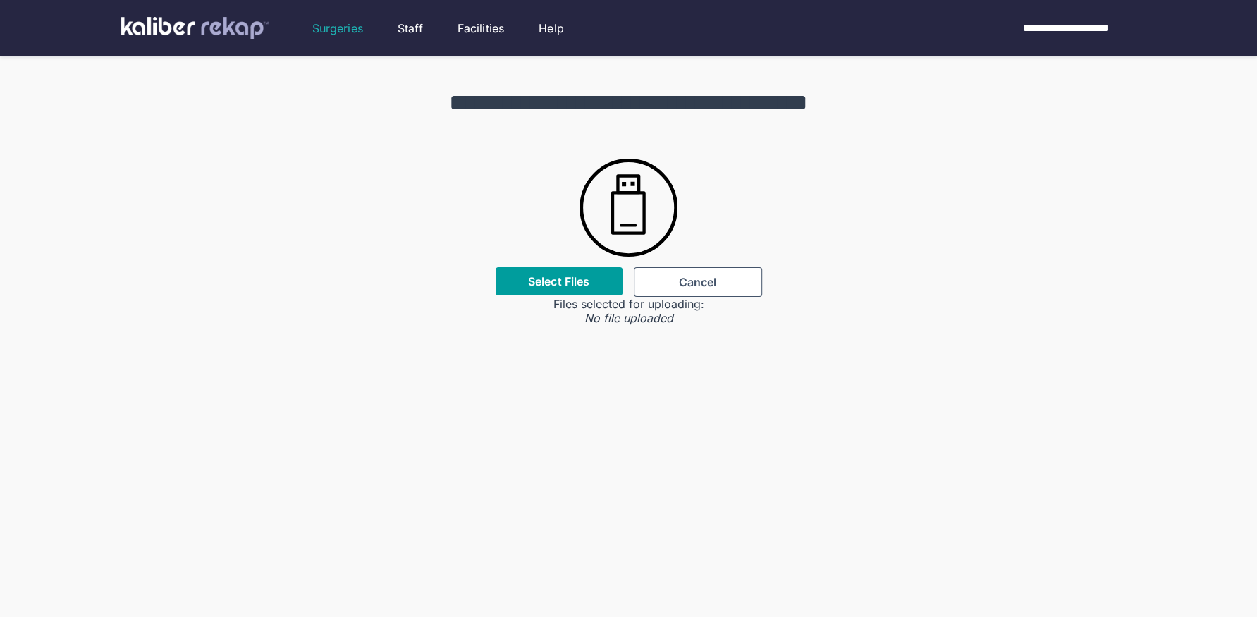
click at [560, 289] on div "Select Files" at bounding box center [558, 281] width 127 height 28
click at [543, 289] on div "Select Files" at bounding box center [558, 281] width 127 height 28
click at [553, 282] on label "Select Files" at bounding box center [558, 281] width 61 height 14
click at [0, 0] on input "Select Files" at bounding box center [0, 0] width 0 height 0
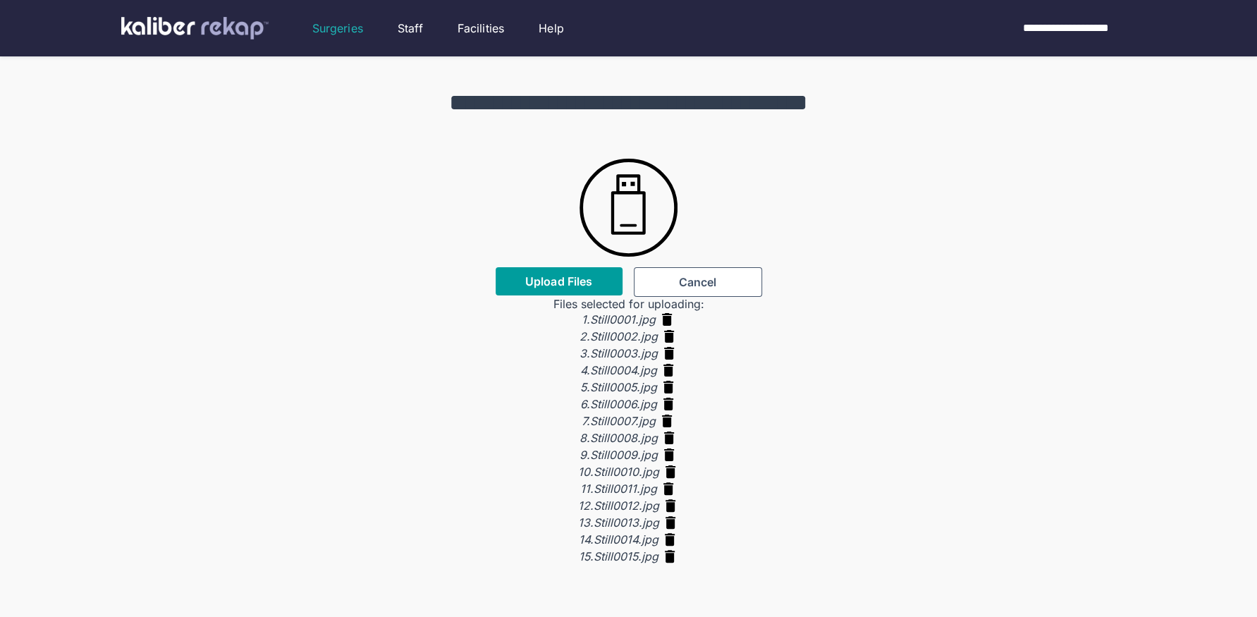
click at [555, 274] on span "Upload Files" at bounding box center [558, 281] width 67 height 14
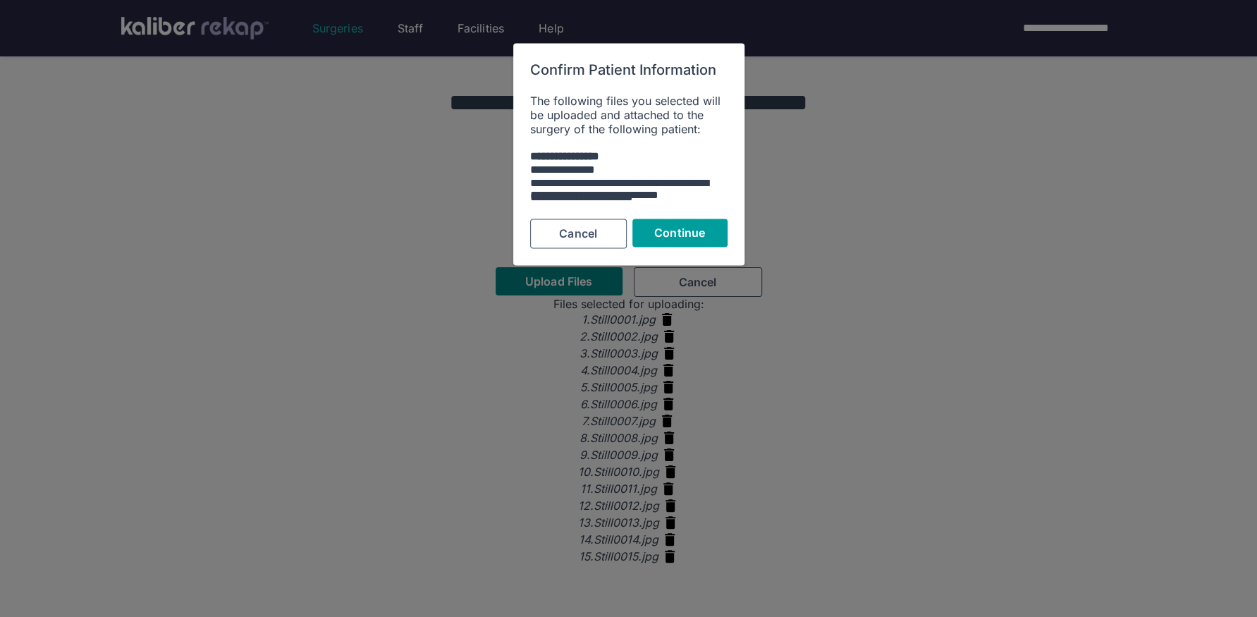
click at [678, 235] on span "Continue" at bounding box center [679, 233] width 51 height 14
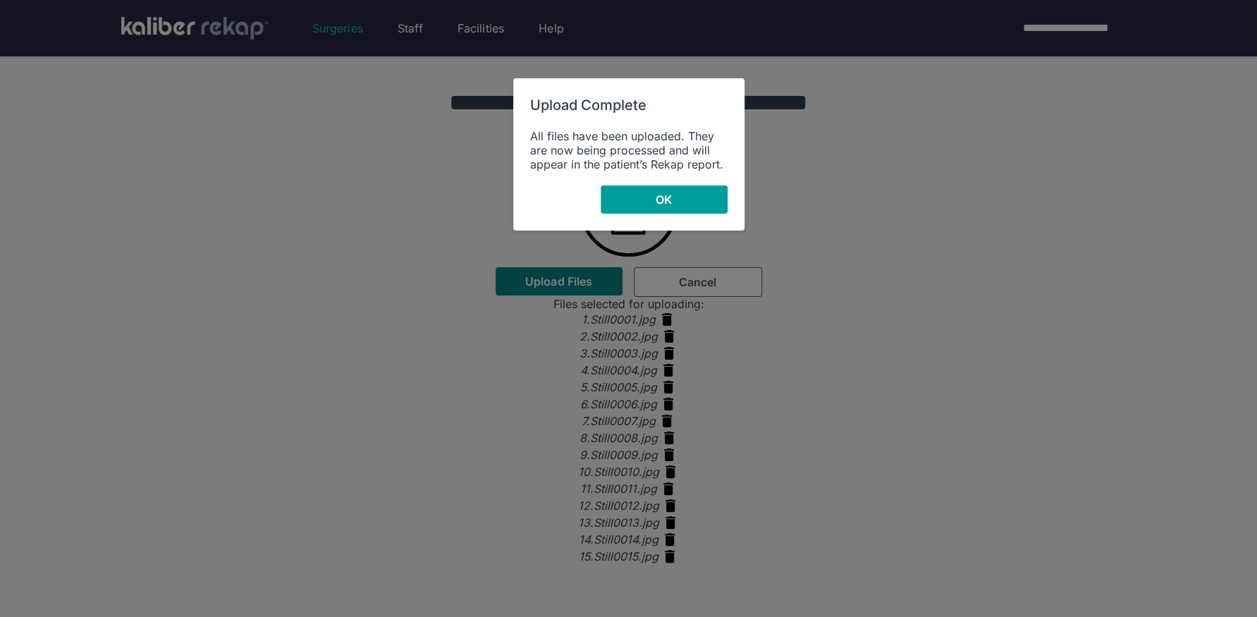
click at [689, 207] on button "OK" at bounding box center [664, 199] width 127 height 28
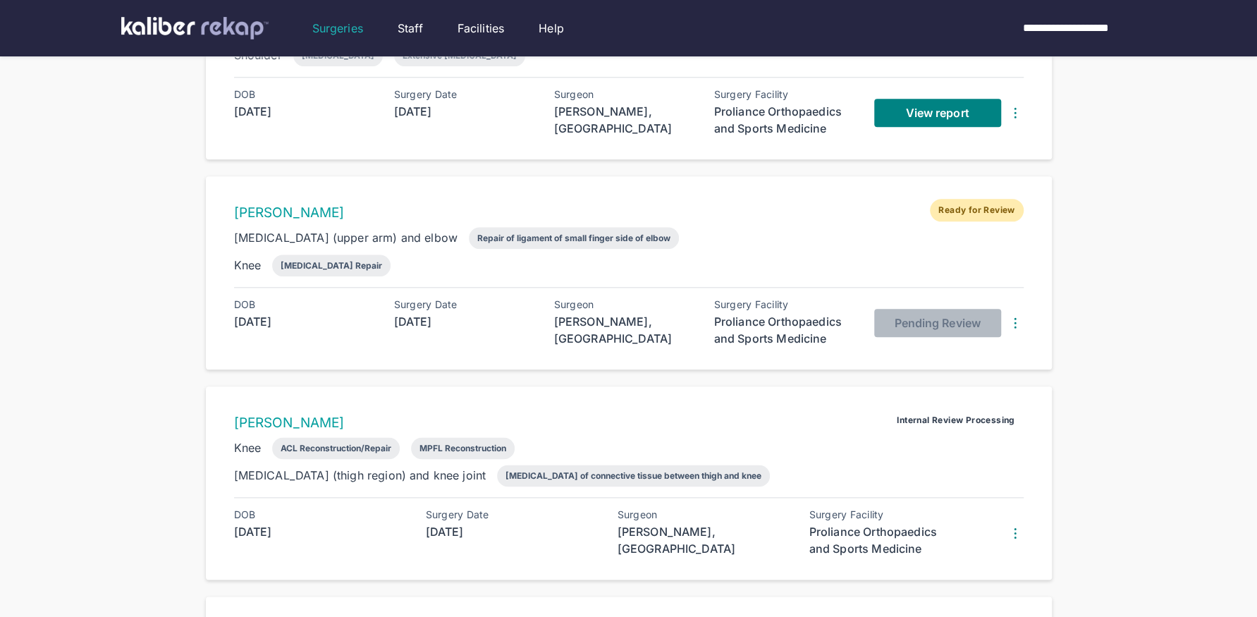
scroll to position [991, 0]
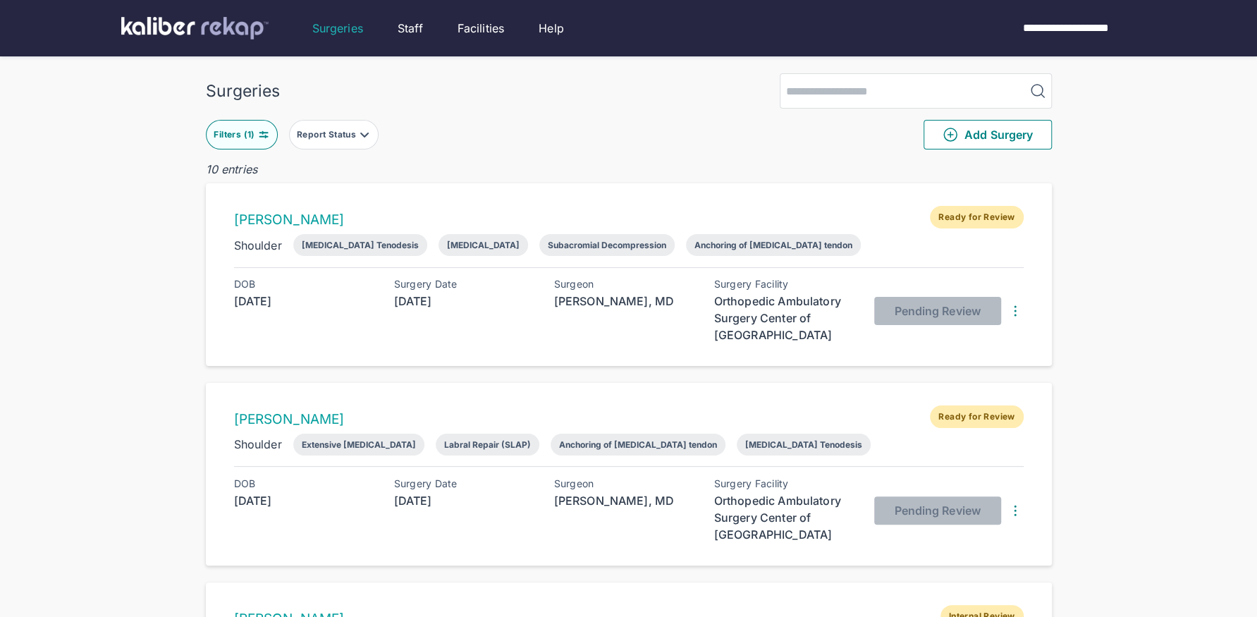
click at [254, 130] on div "Filters ( 1 )" at bounding box center [236, 134] width 44 height 11
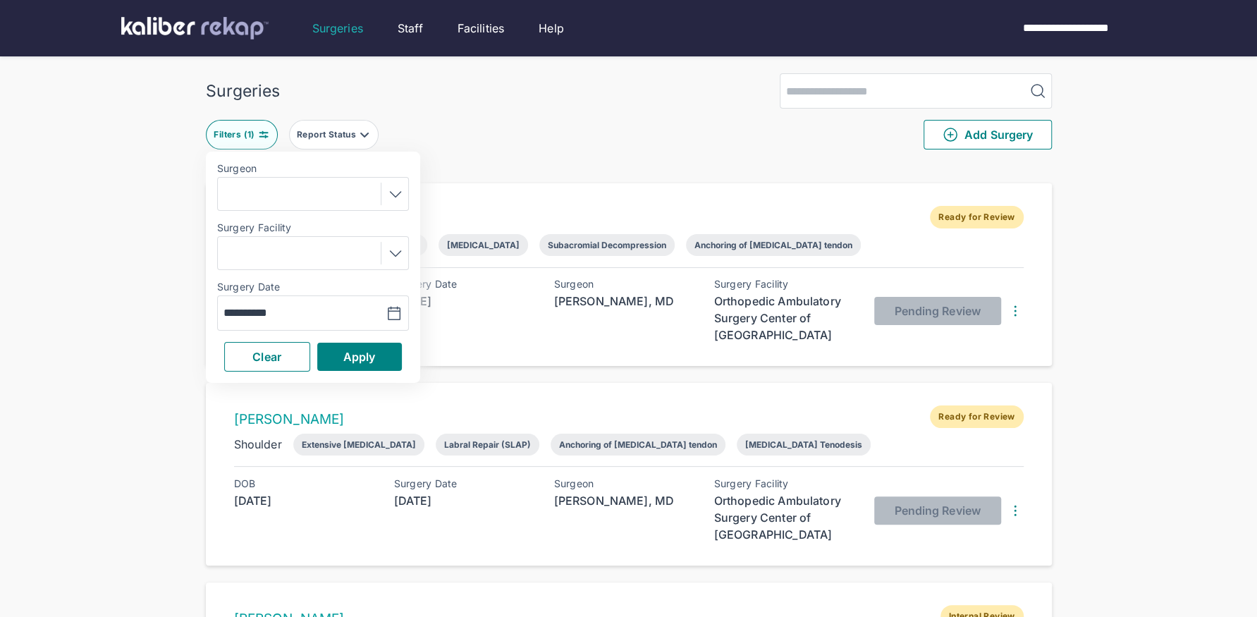
click at [320, 186] on div at bounding box center [313, 194] width 182 height 23
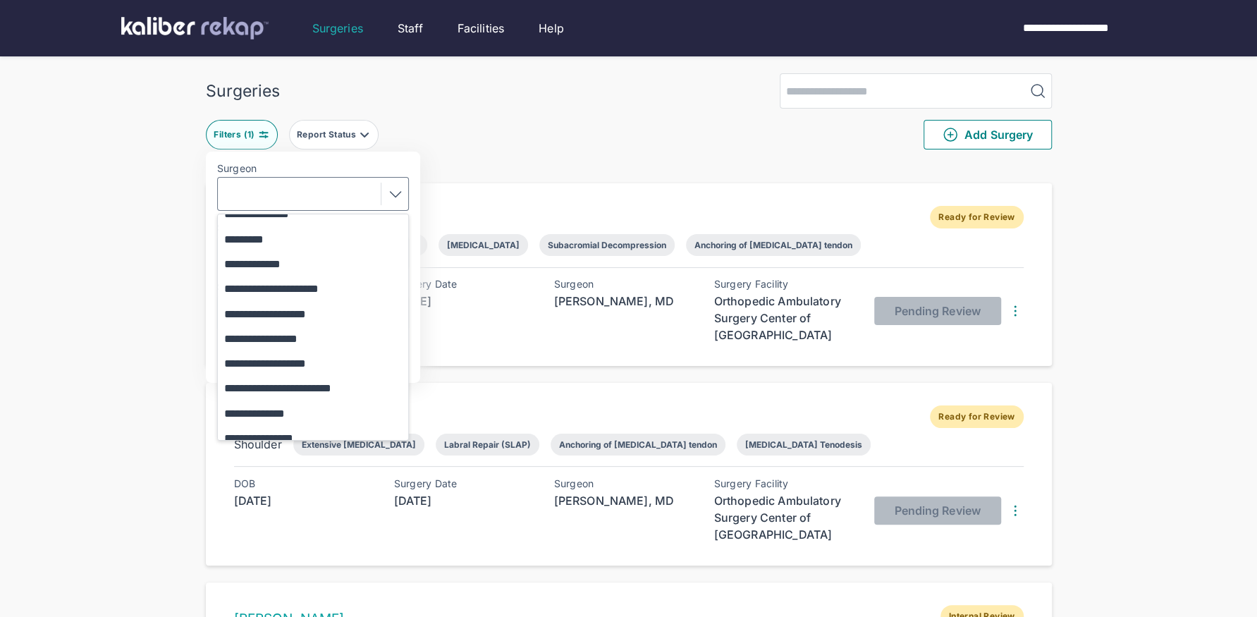
scroll to position [290, 0]
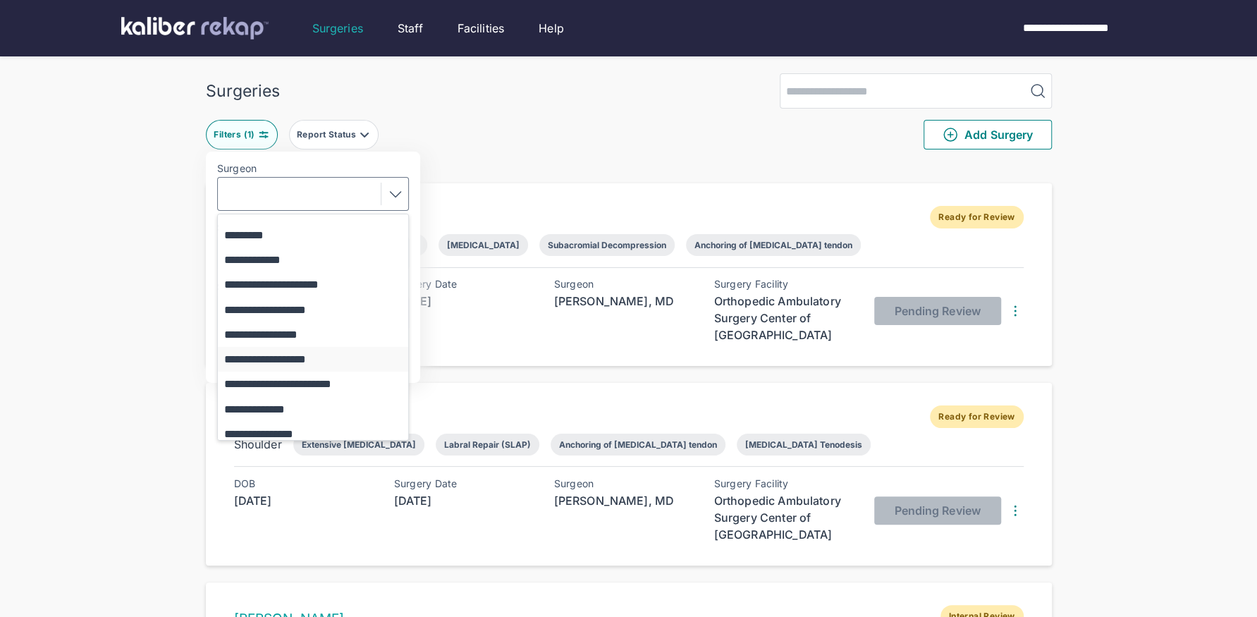
click at [305, 356] on button "**********" at bounding box center [320, 359] width 204 height 25
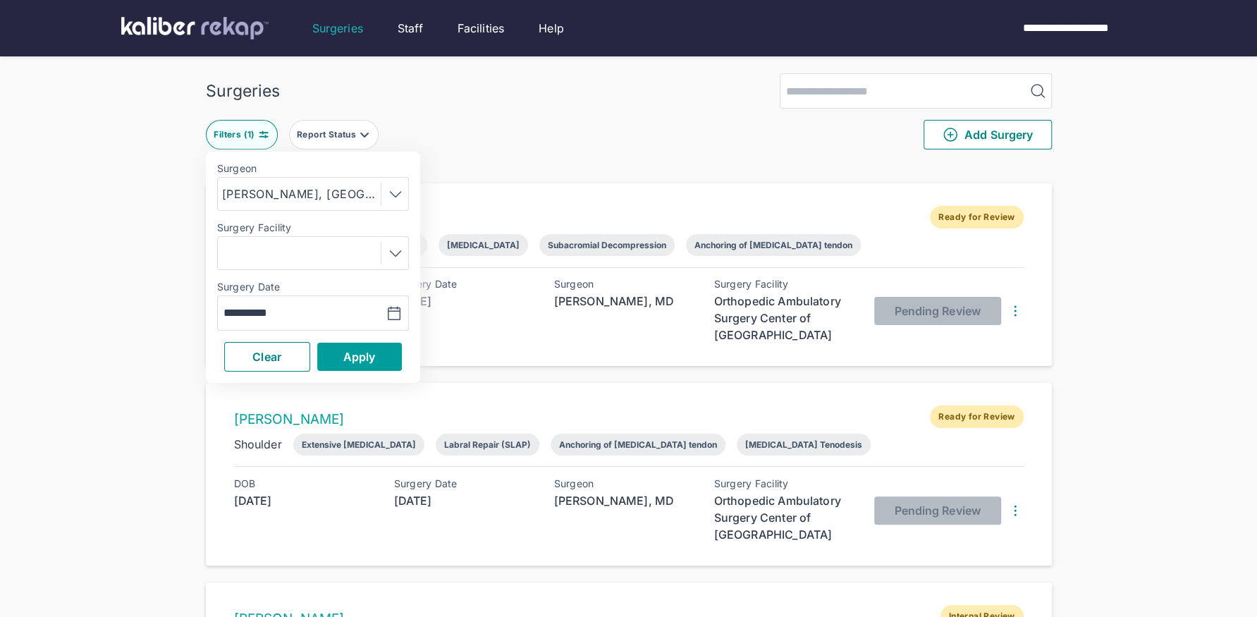
click at [343, 350] on span "Apply" at bounding box center [359, 357] width 32 height 14
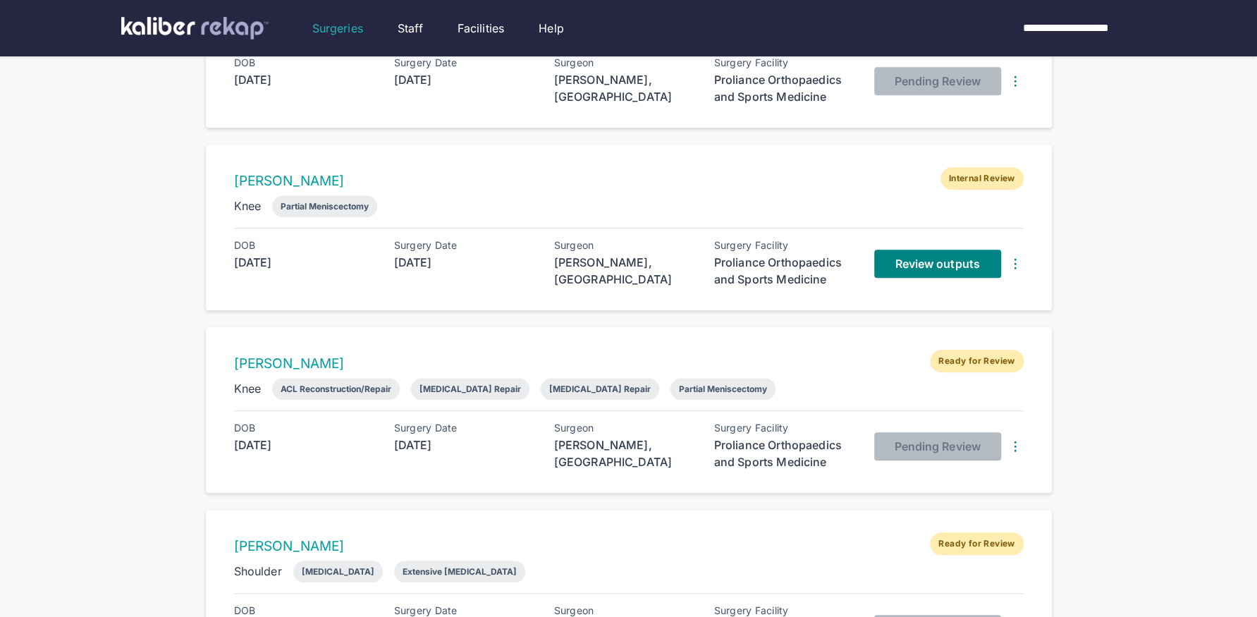
scroll to position [644, 0]
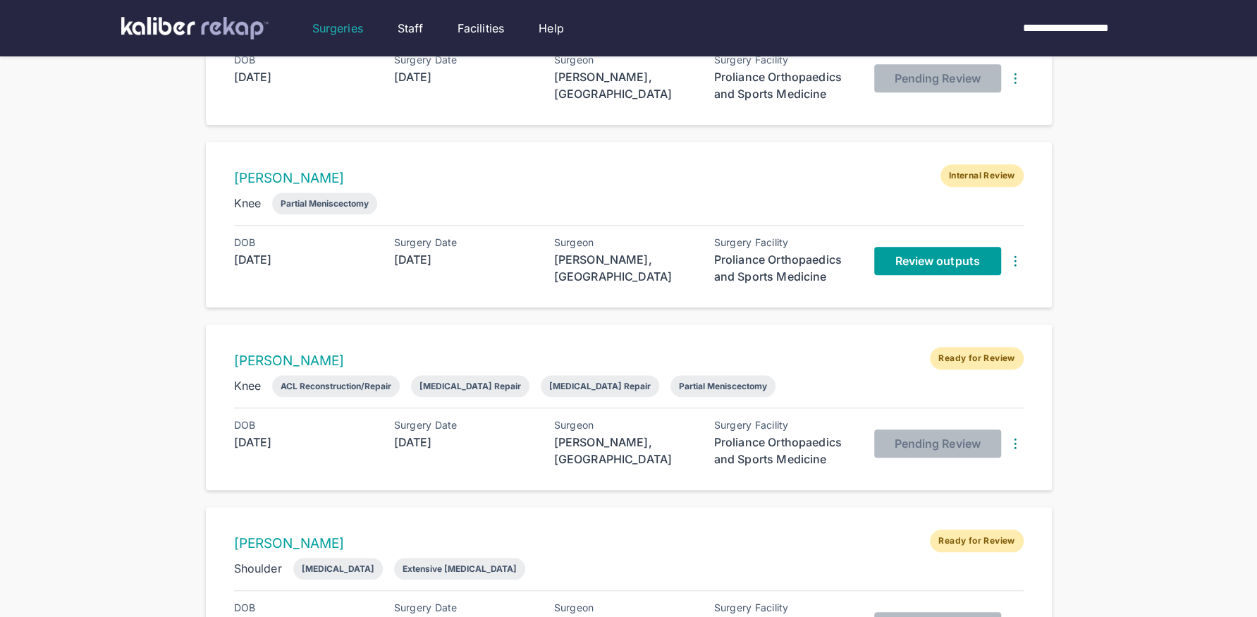
click at [918, 254] on span "Review outputs" at bounding box center [936, 261] width 85 height 14
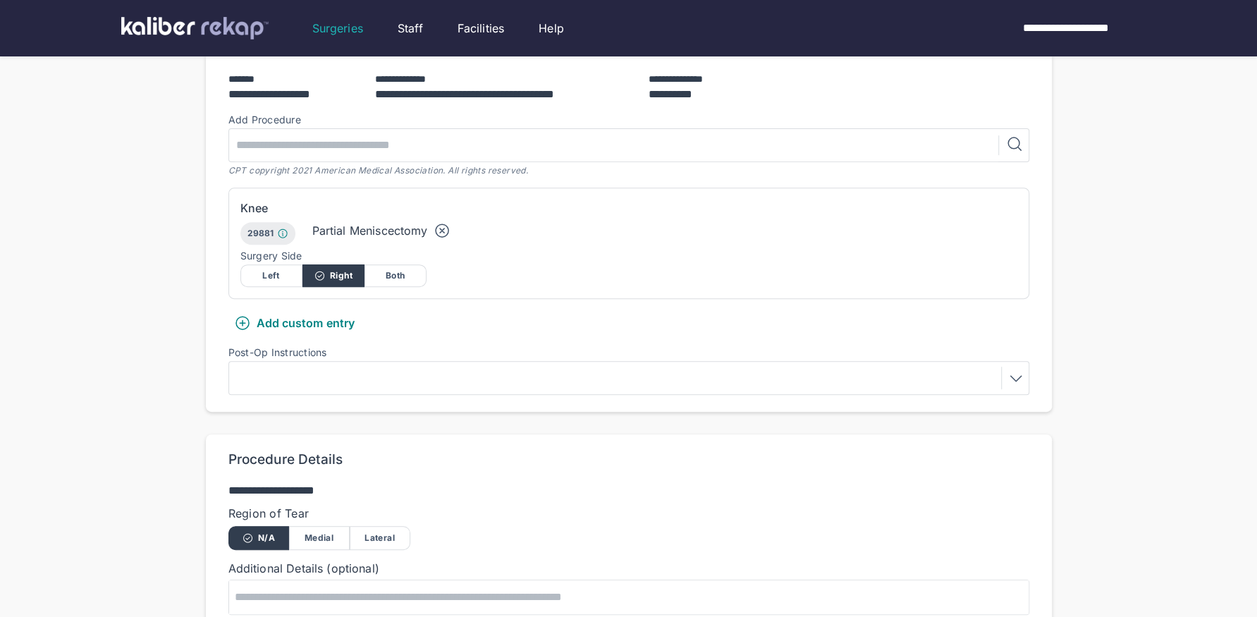
scroll to position [596, 0]
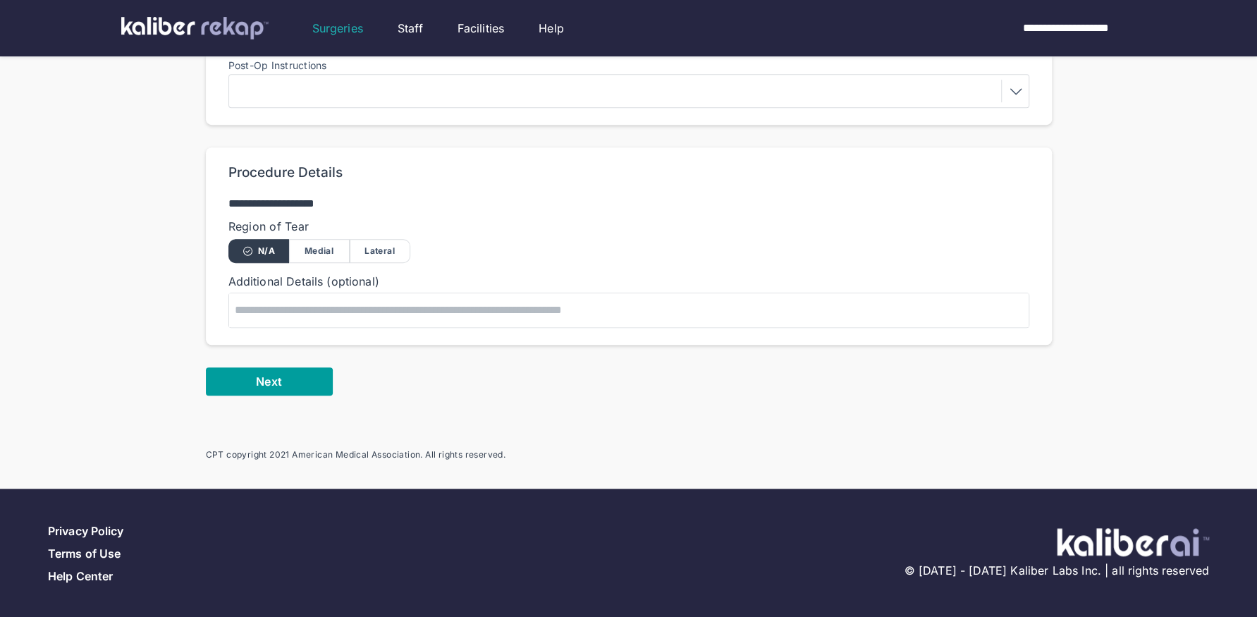
click at [273, 381] on span "Next" at bounding box center [268, 381] width 25 height 14
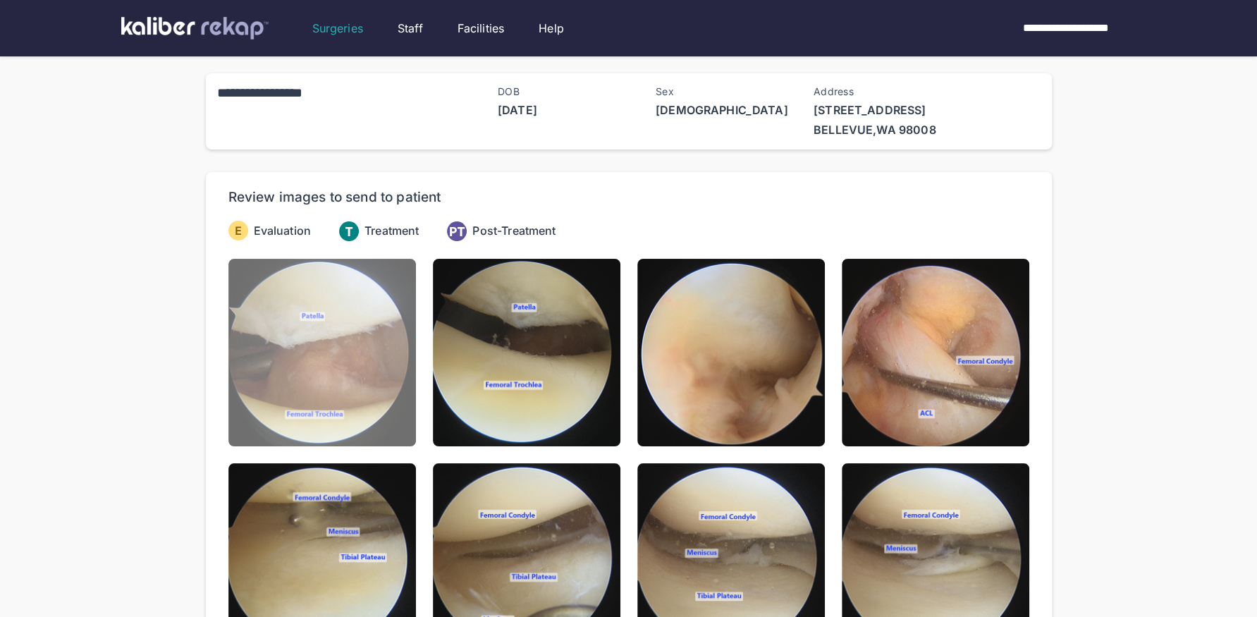
click at [319, 304] on img at bounding box center [321, 352] width 187 height 187
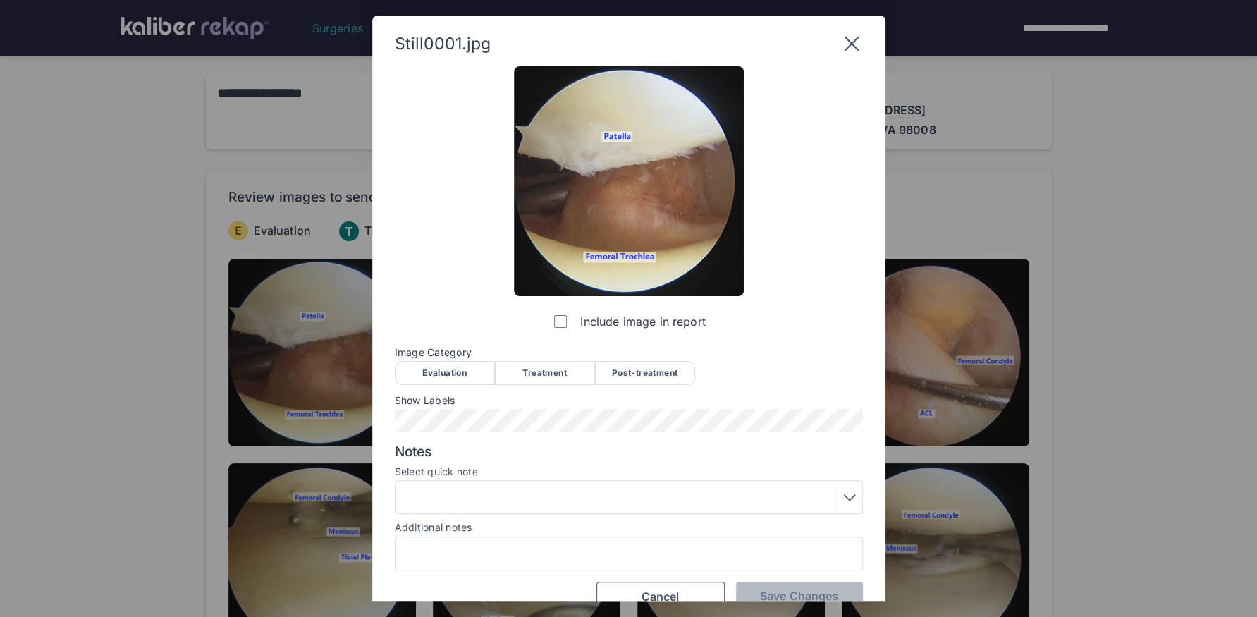
click at [421, 364] on div "Evaluation" at bounding box center [445, 373] width 100 height 24
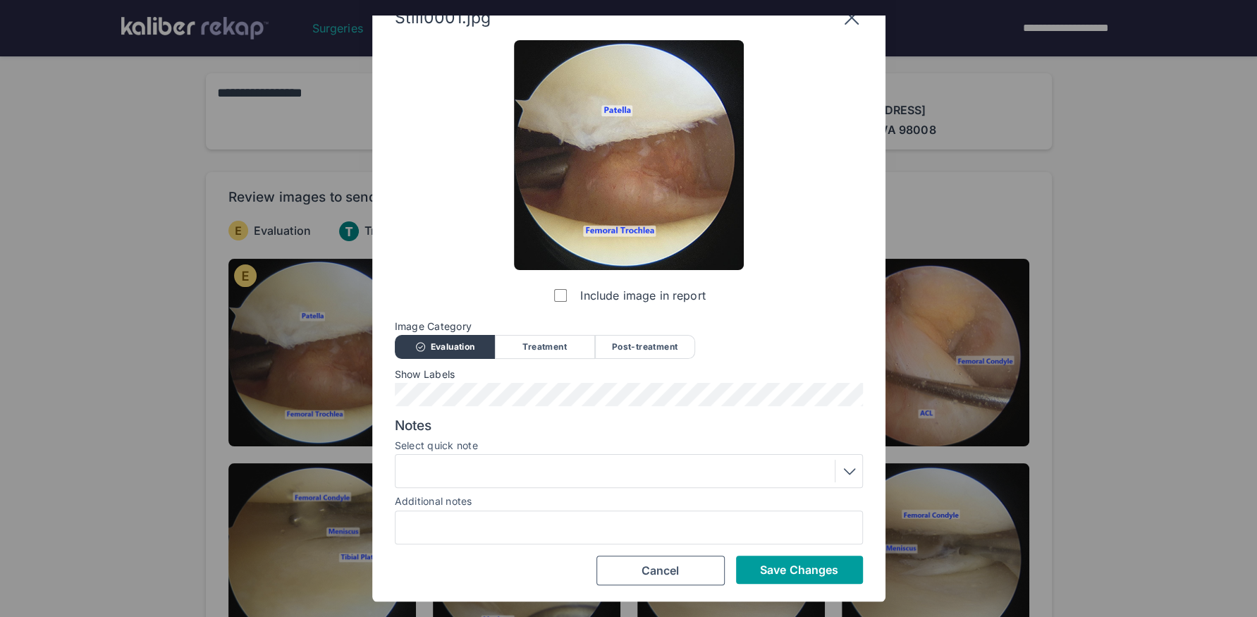
click at [787, 564] on span "Save Changes" at bounding box center [799, 569] width 78 height 14
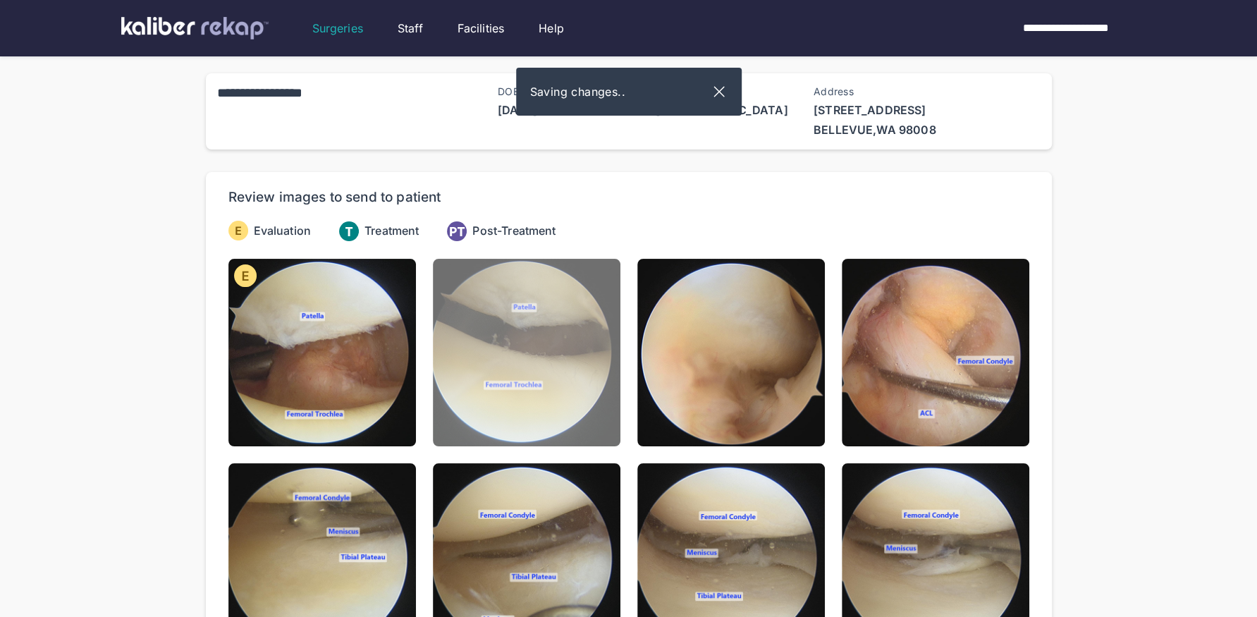
click at [512, 364] on img at bounding box center [526, 352] width 187 height 187
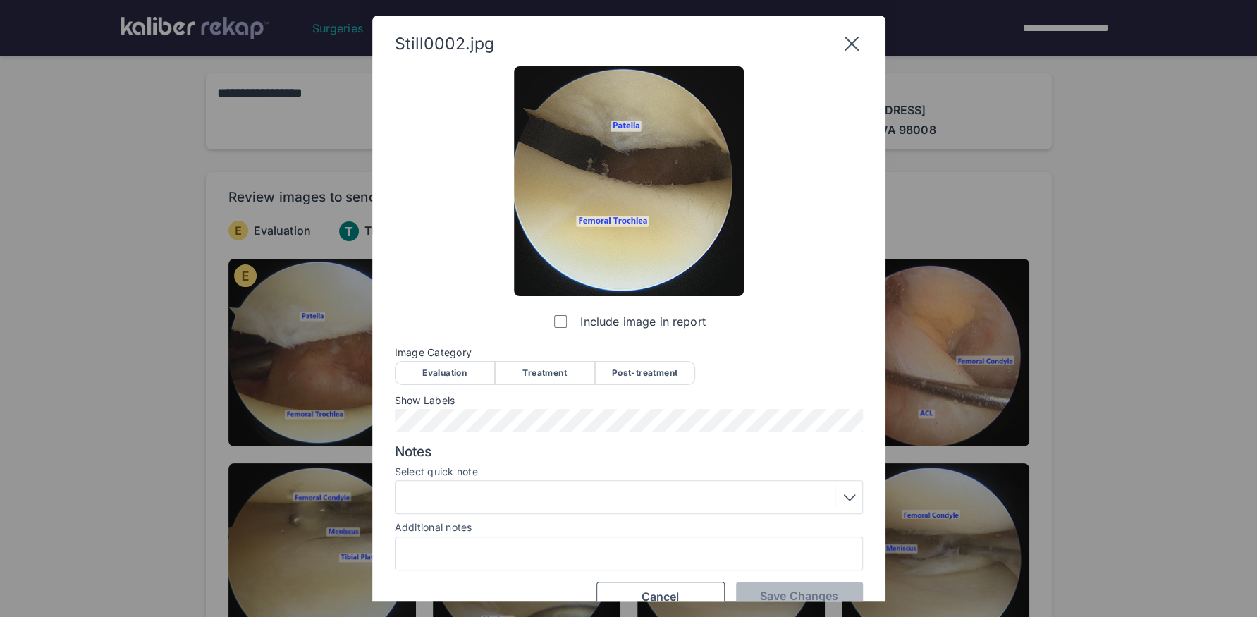
click at [459, 382] on div "Evaluation" at bounding box center [445, 373] width 100 height 24
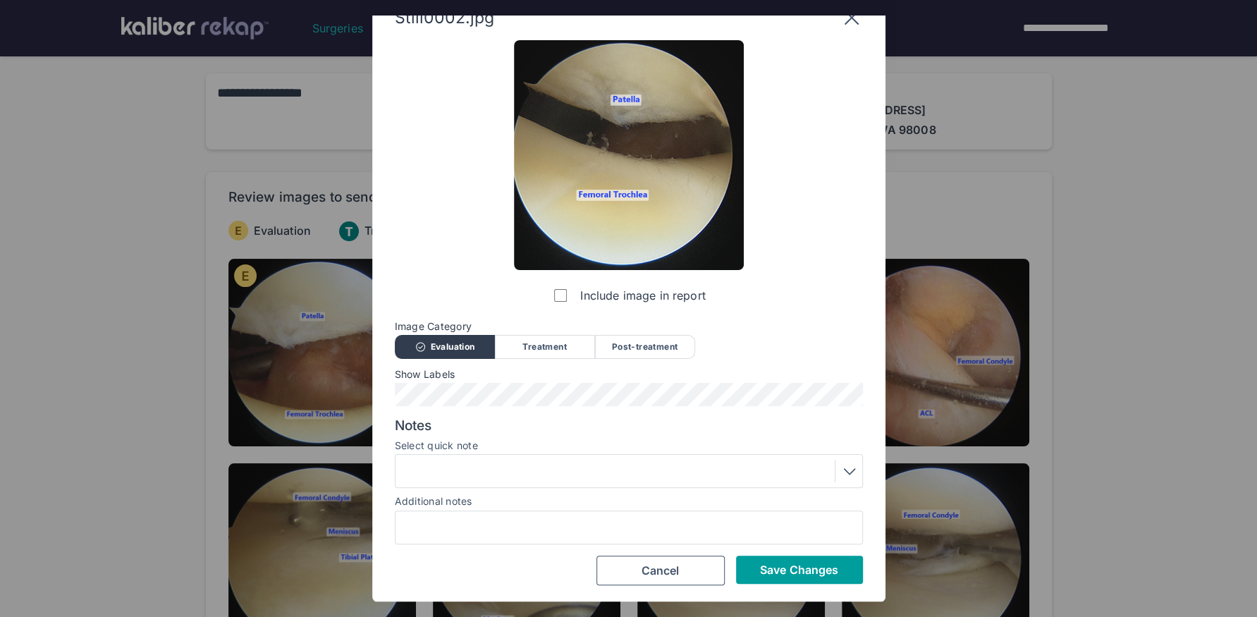
click at [760, 572] on span "Save Changes" at bounding box center [799, 569] width 78 height 14
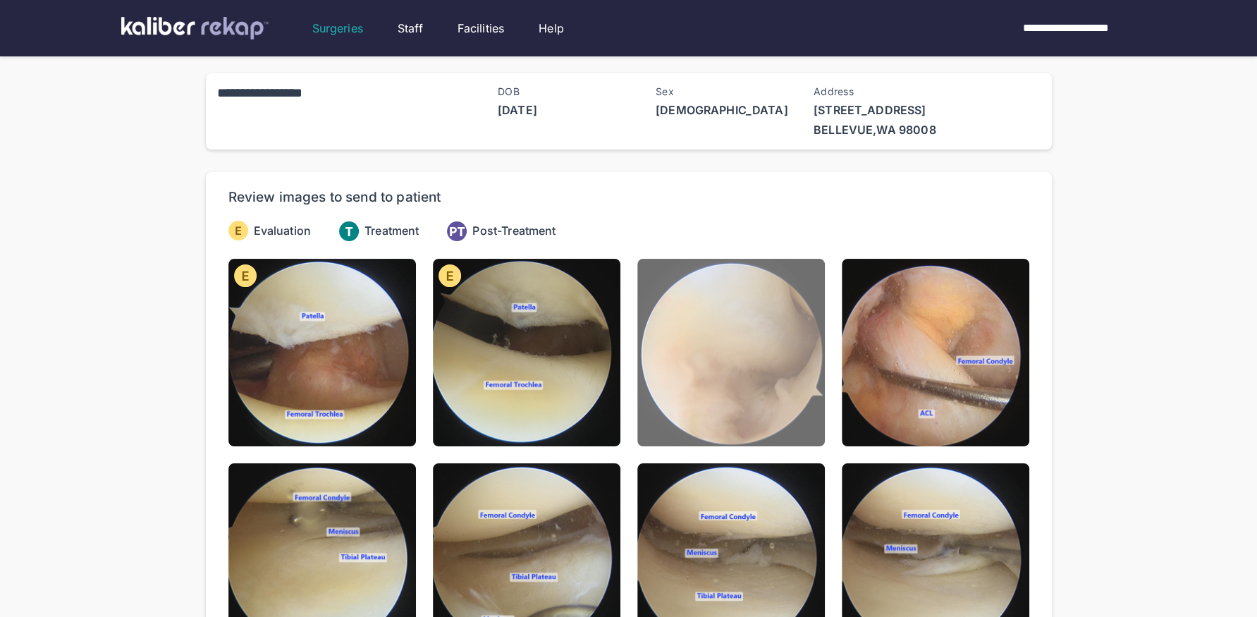
click at [763, 386] on img at bounding box center [730, 352] width 187 height 187
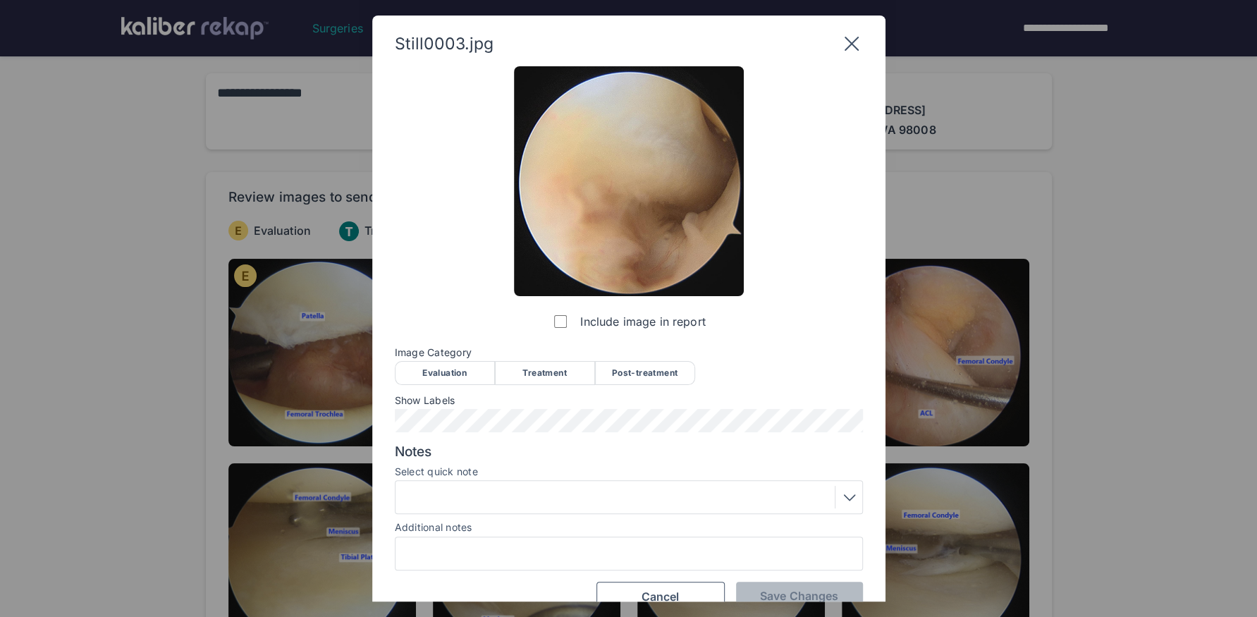
click at [437, 372] on div "Evaluation" at bounding box center [445, 373] width 100 height 24
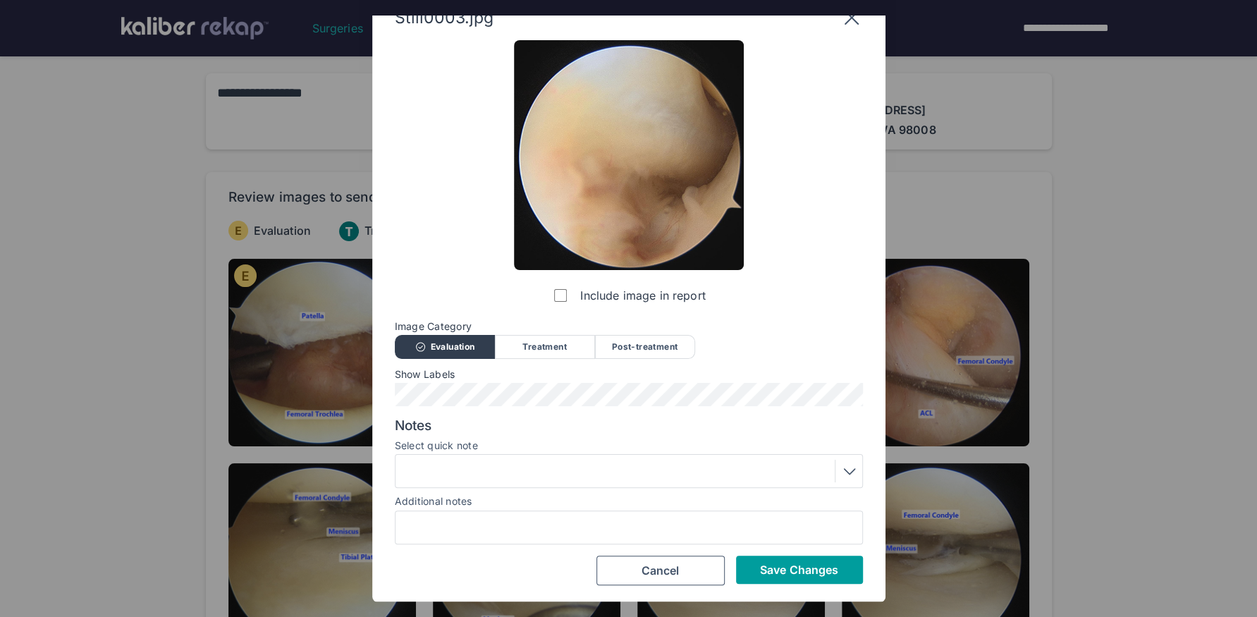
click at [767, 567] on span "Save Changes" at bounding box center [799, 569] width 78 height 14
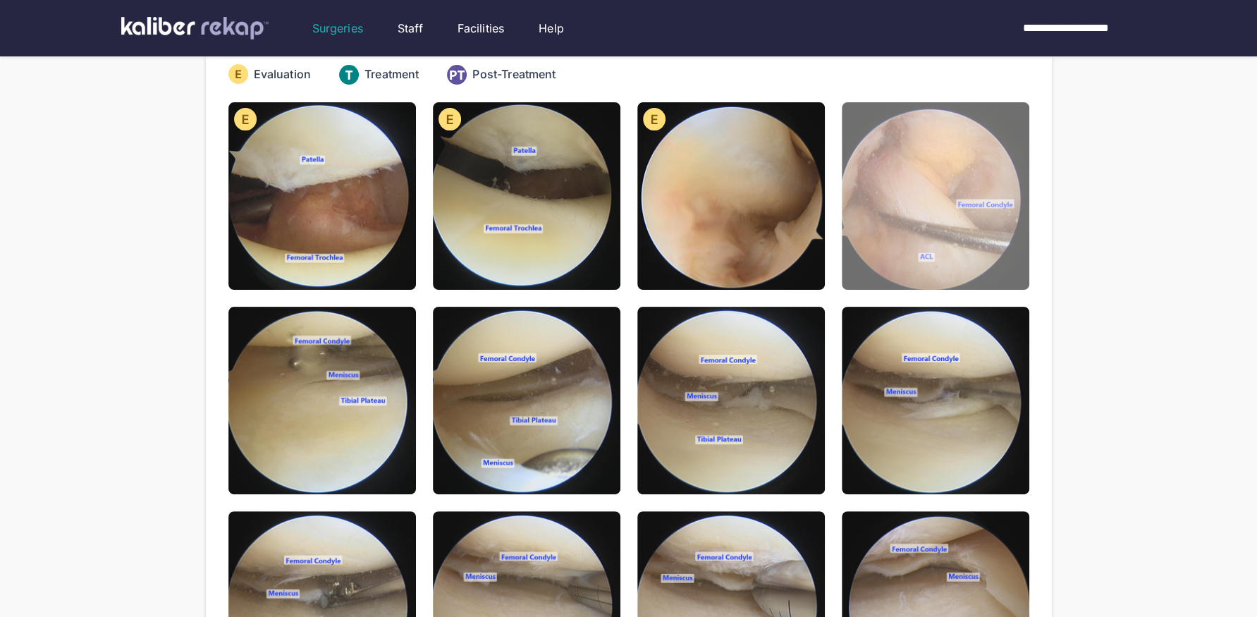
scroll to position [0, 0]
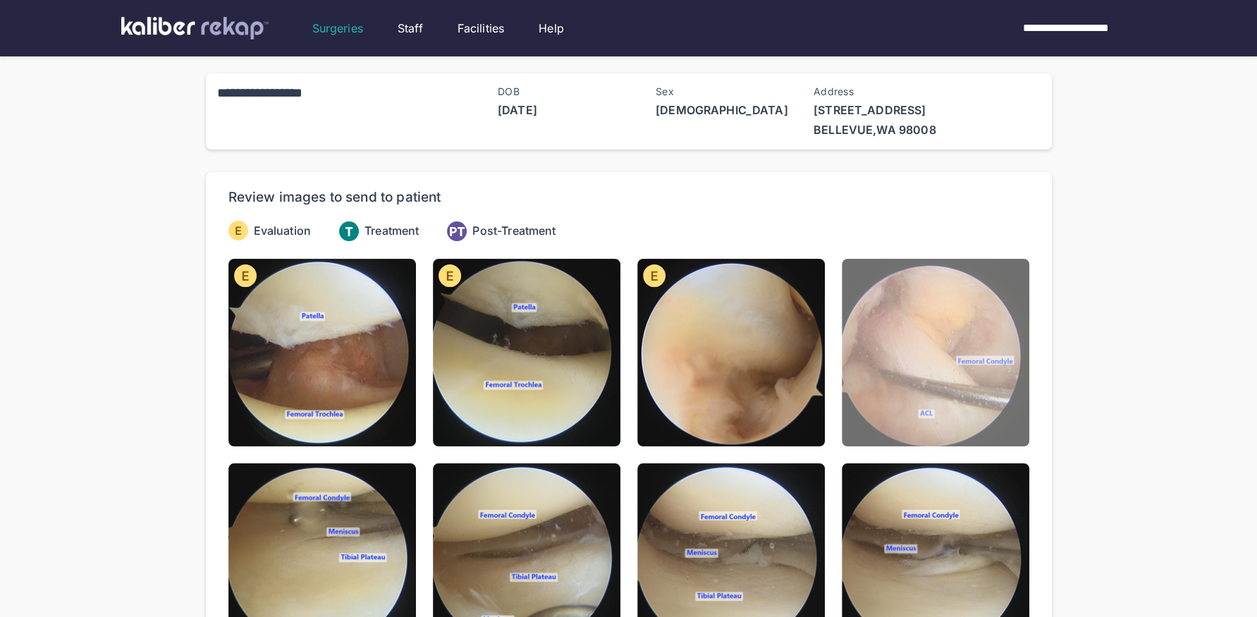
click at [912, 421] on img at bounding box center [935, 352] width 187 height 187
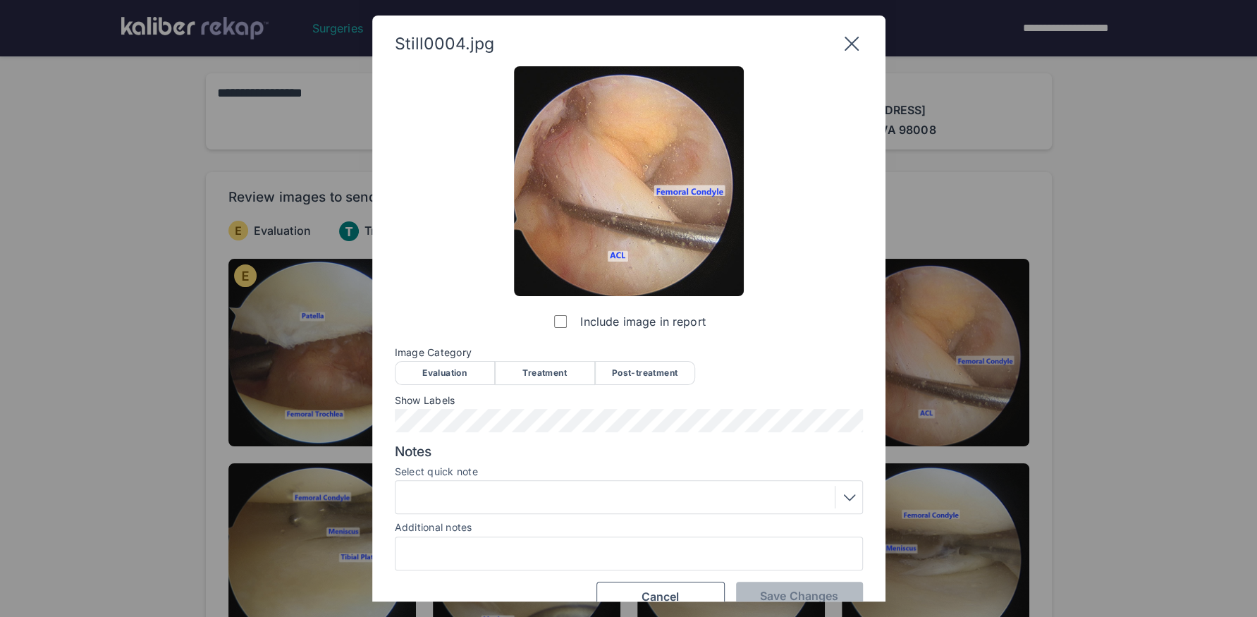
click at [429, 365] on div "Evaluation" at bounding box center [445, 373] width 100 height 24
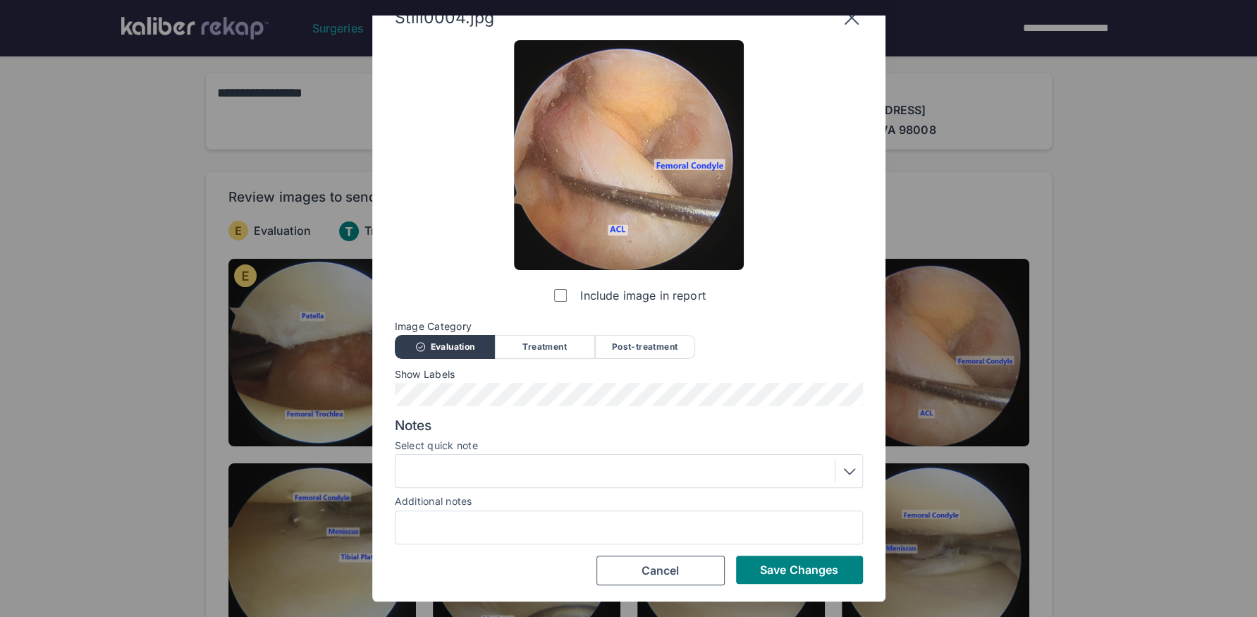
click at [534, 472] on div at bounding box center [629, 471] width 458 height 23
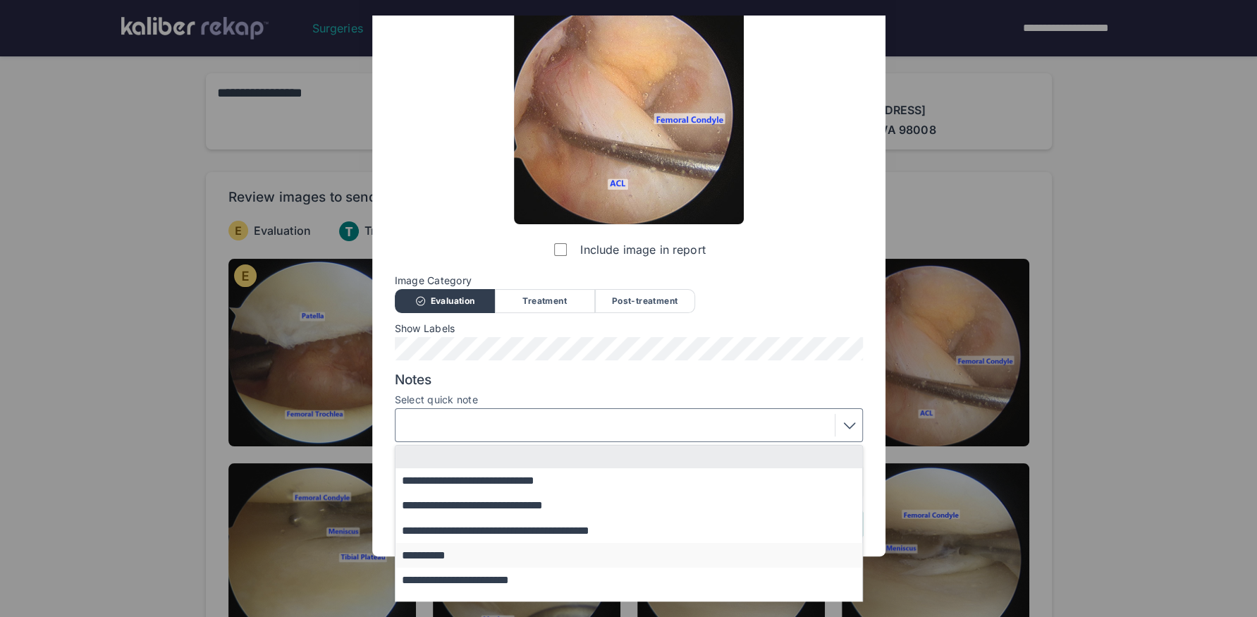
click at [476, 553] on button "**********" at bounding box center [635, 555] width 480 height 25
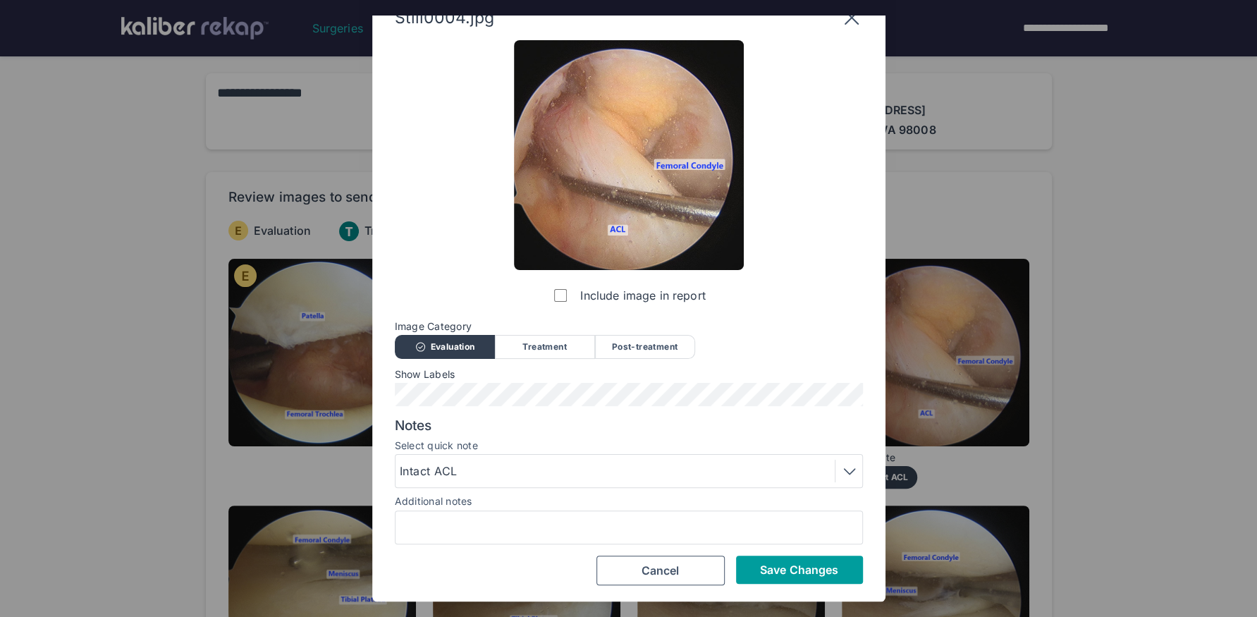
click at [753, 565] on button "Save Changes" at bounding box center [799, 569] width 127 height 28
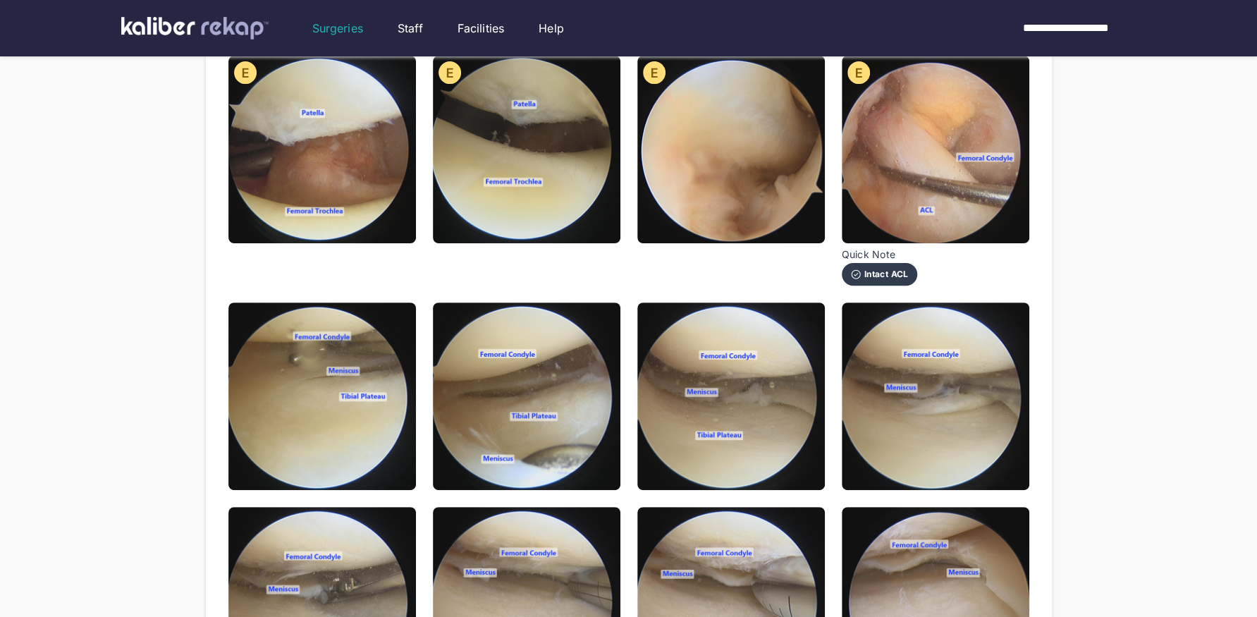
scroll to position [211, 0]
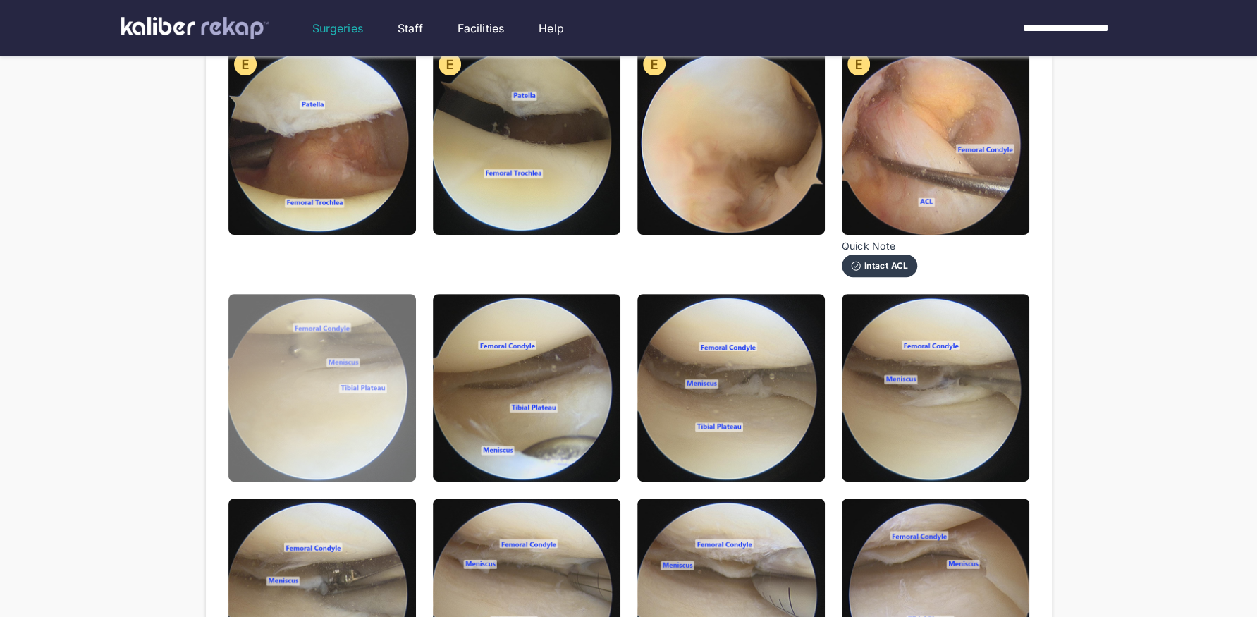
click at [371, 454] on img at bounding box center [321, 387] width 187 height 187
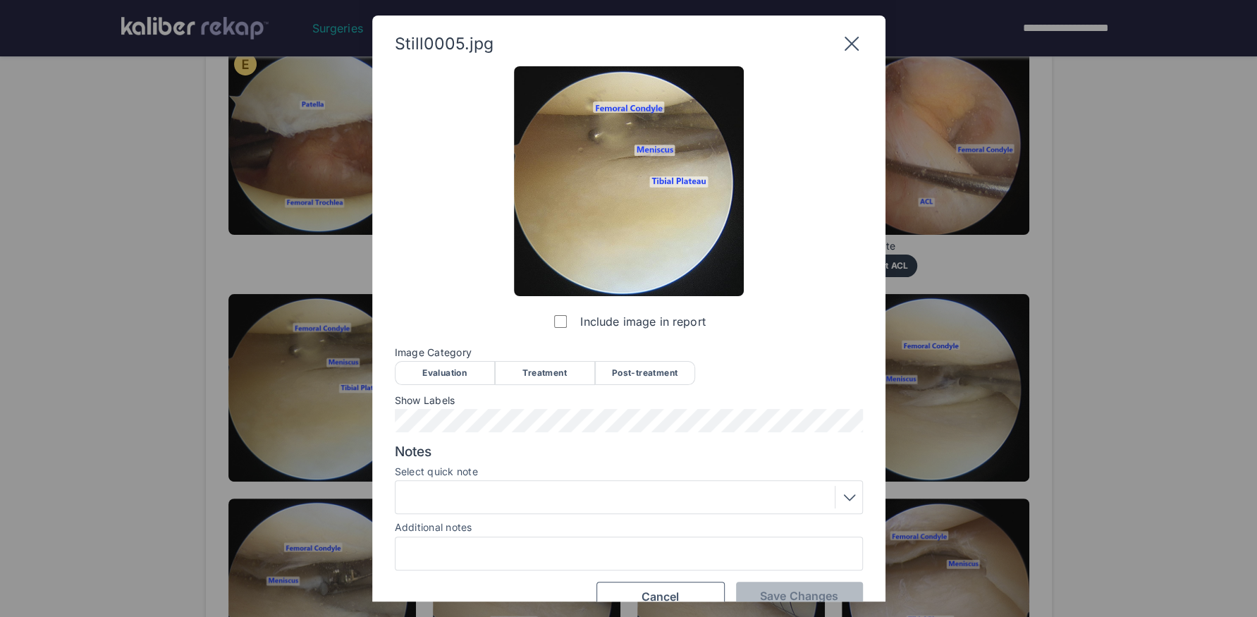
click at [459, 379] on div "Evaluation" at bounding box center [445, 373] width 100 height 24
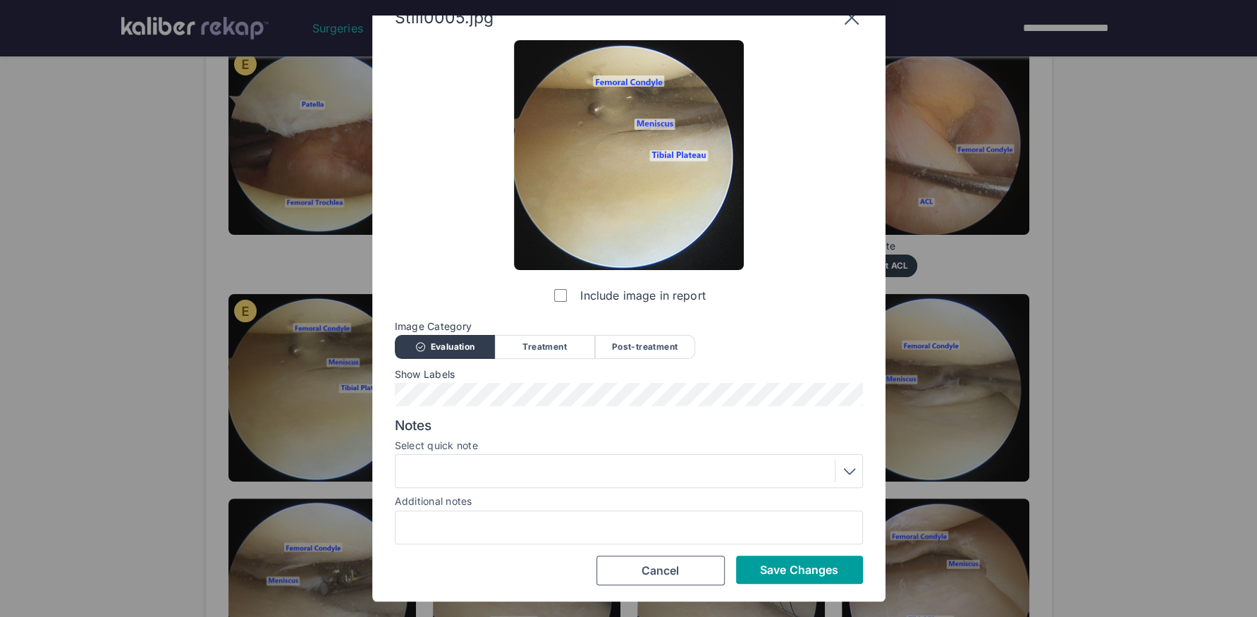
click at [797, 572] on span "Save Changes" at bounding box center [799, 569] width 78 height 14
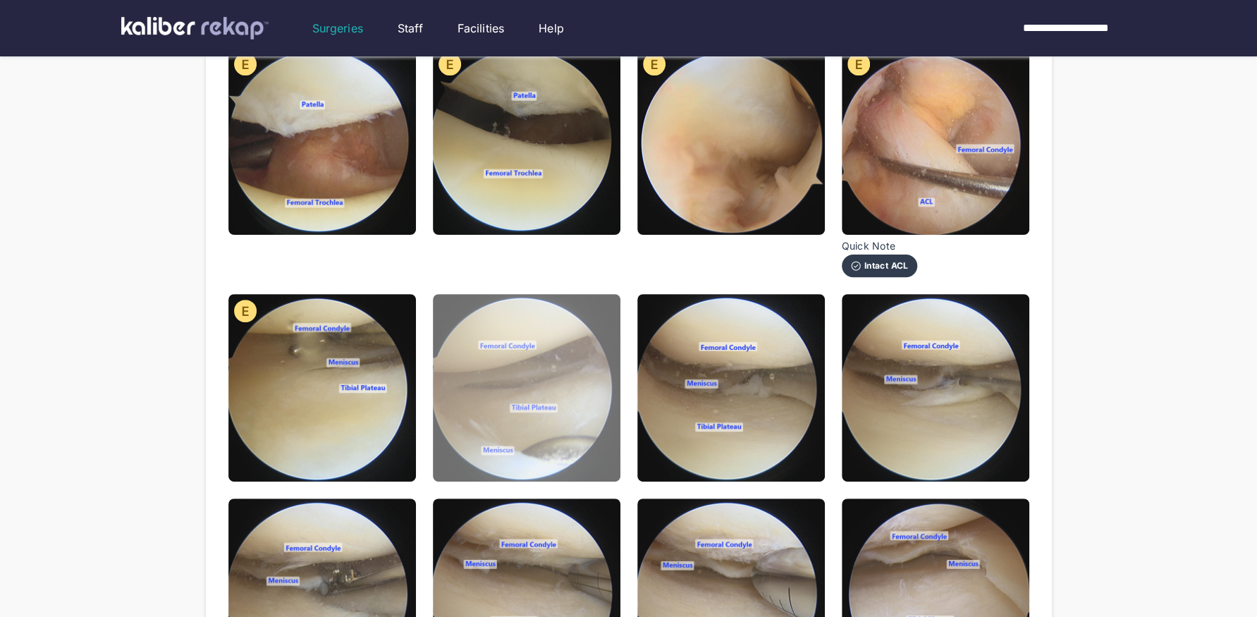
click at [569, 443] on img at bounding box center [526, 387] width 187 height 187
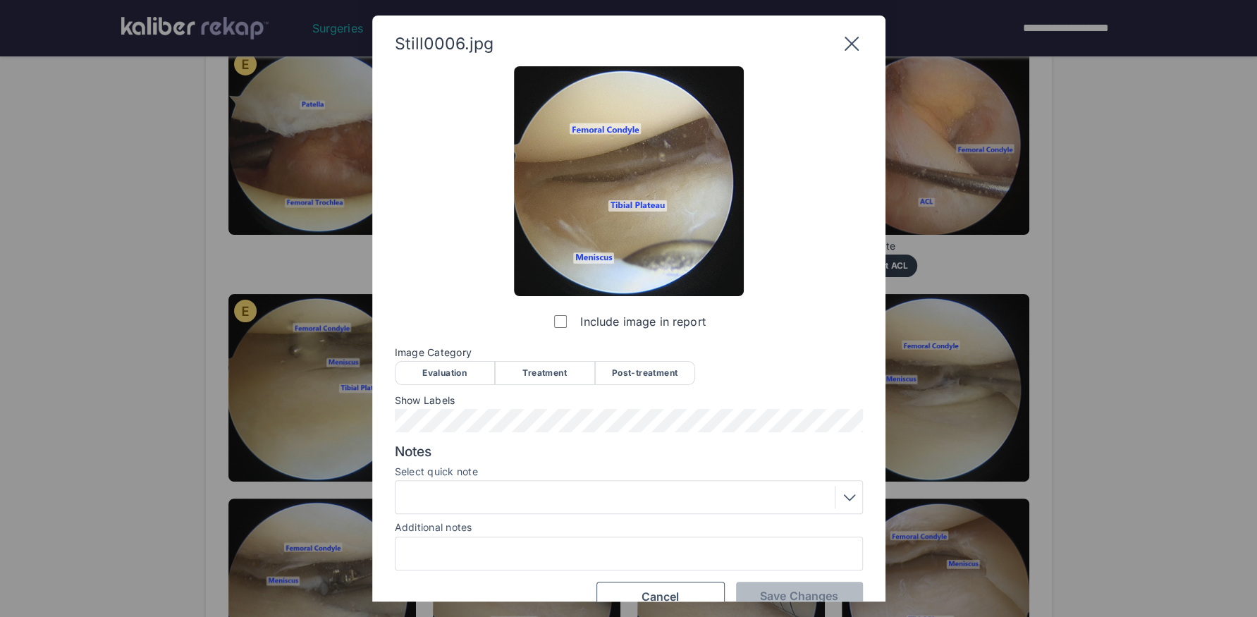
click at [443, 375] on div "Evaluation" at bounding box center [445, 373] width 100 height 24
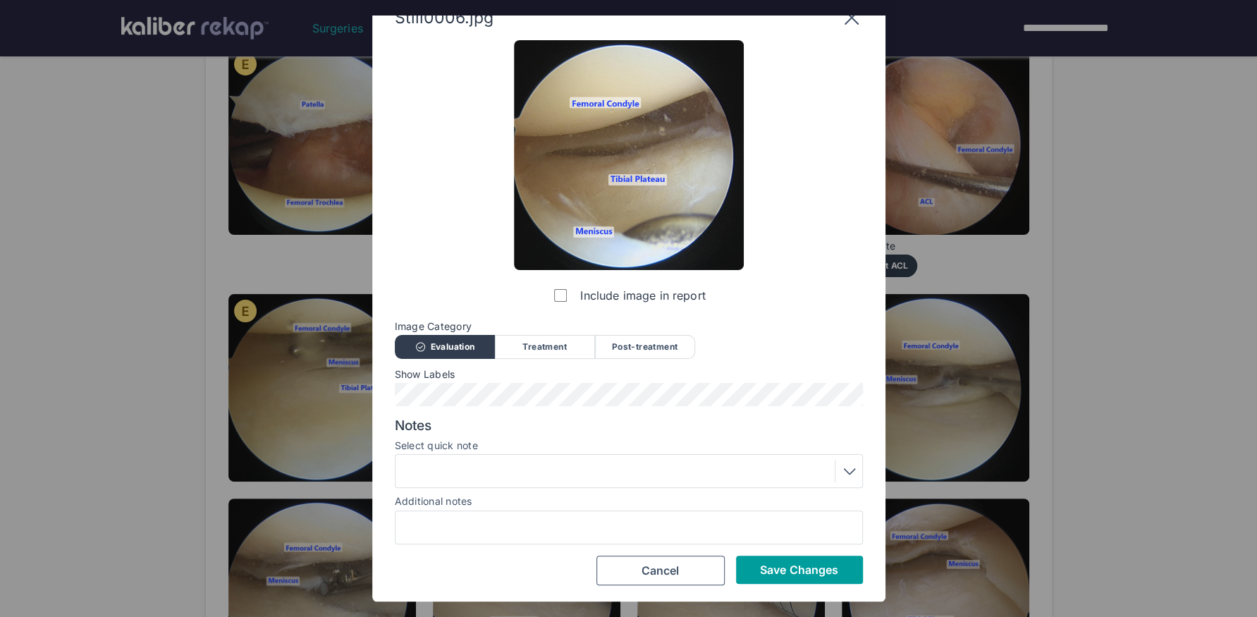
click at [797, 570] on span "Save Changes" at bounding box center [799, 569] width 78 height 14
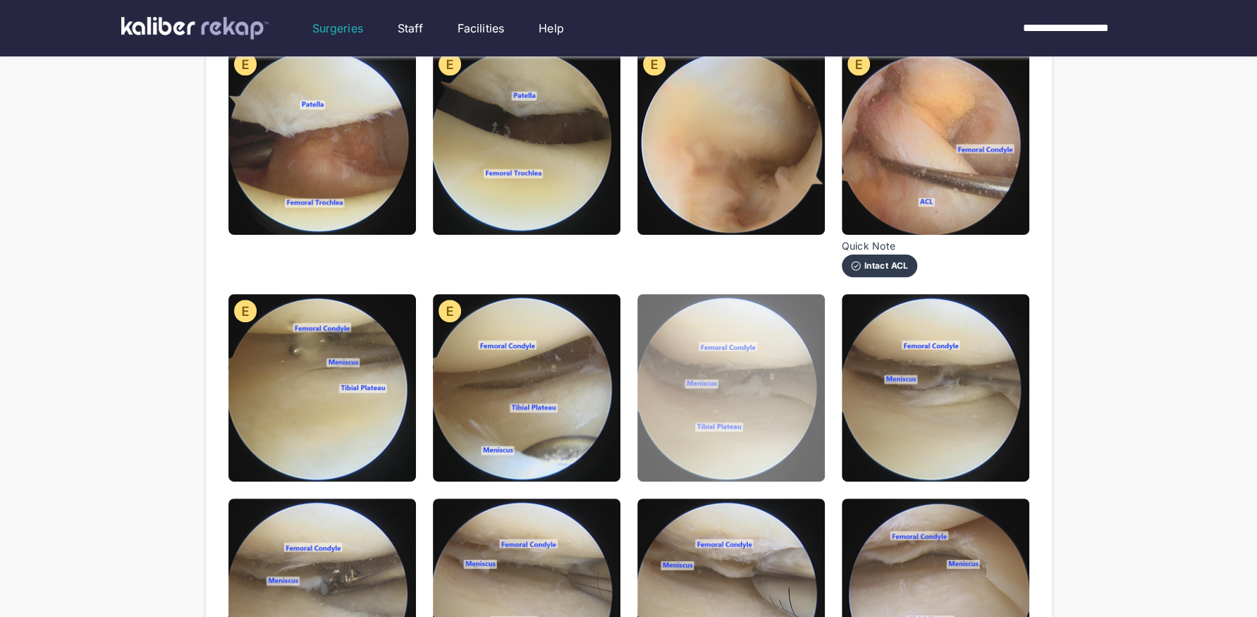
click at [756, 431] on img at bounding box center [730, 387] width 187 height 187
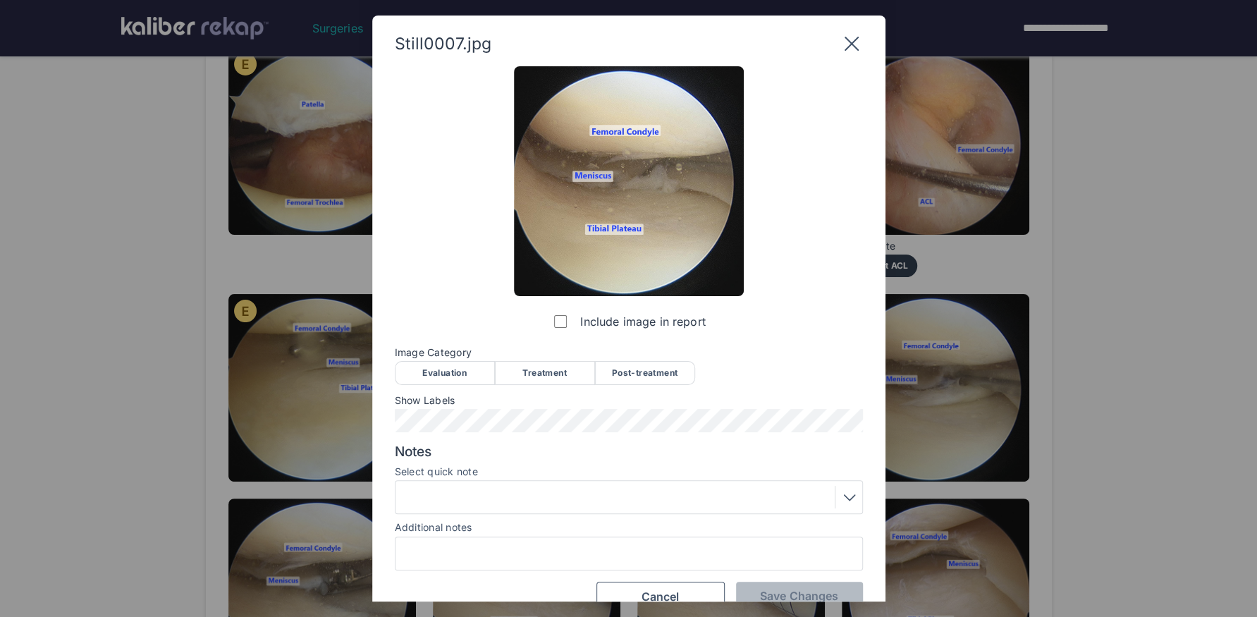
click at [469, 362] on div "Evaluation" at bounding box center [445, 373] width 100 height 24
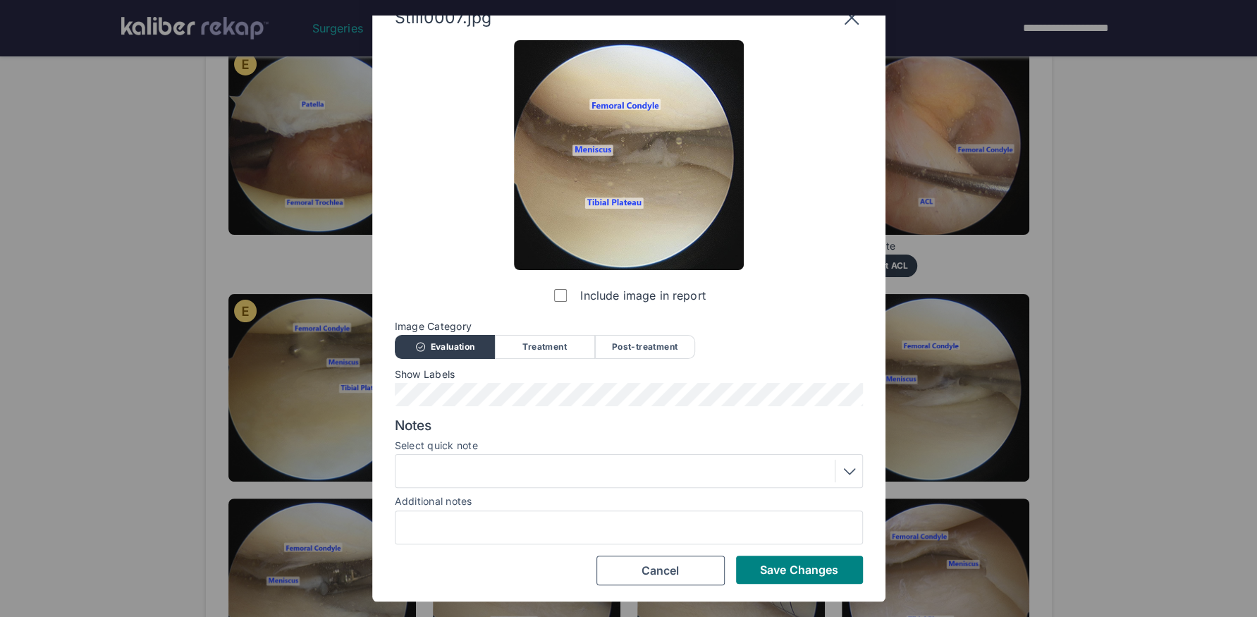
click at [507, 466] on div at bounding box center [629, 471] width 458 height 23
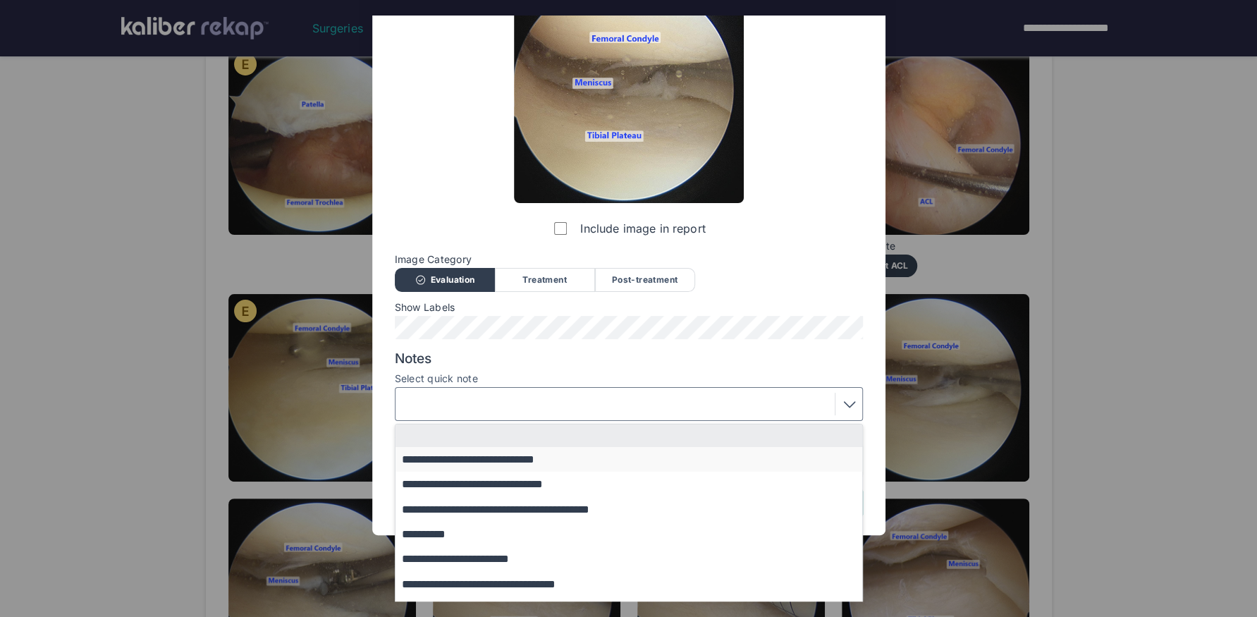
scroll to position [113, 0]
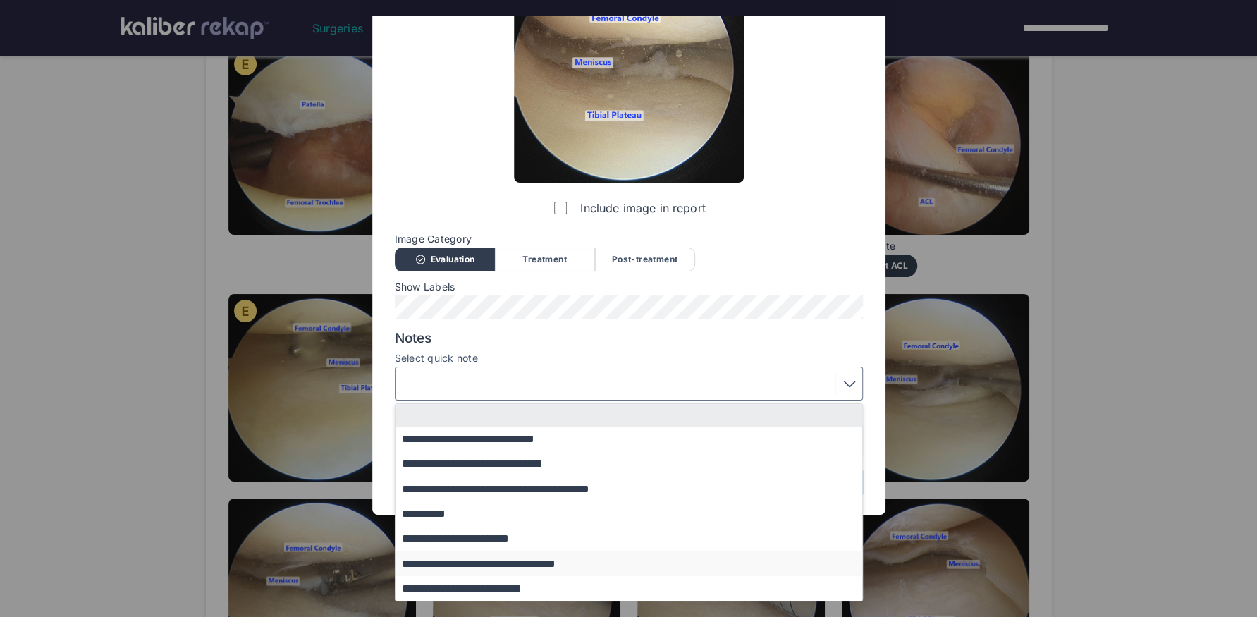
click at [525, 567] on button "**********" at bounding box center [635, 563] width 480 height 25
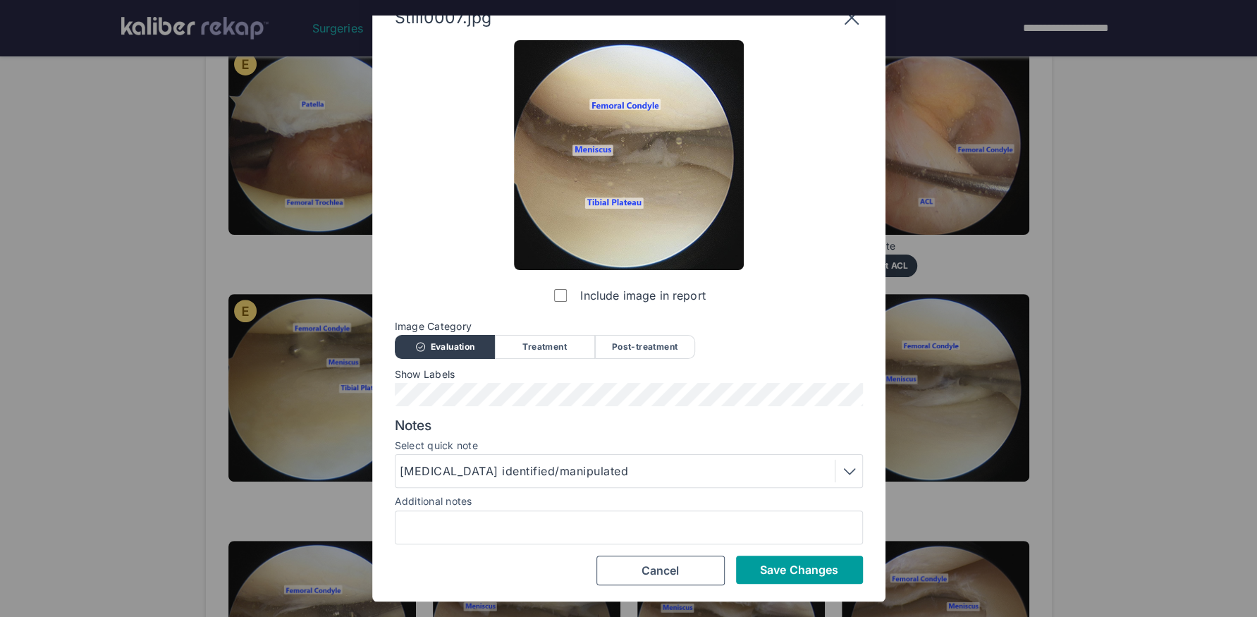
click at [804, 564] on span "Save Changes" at bounding box center [799, 569] width 78 height 14
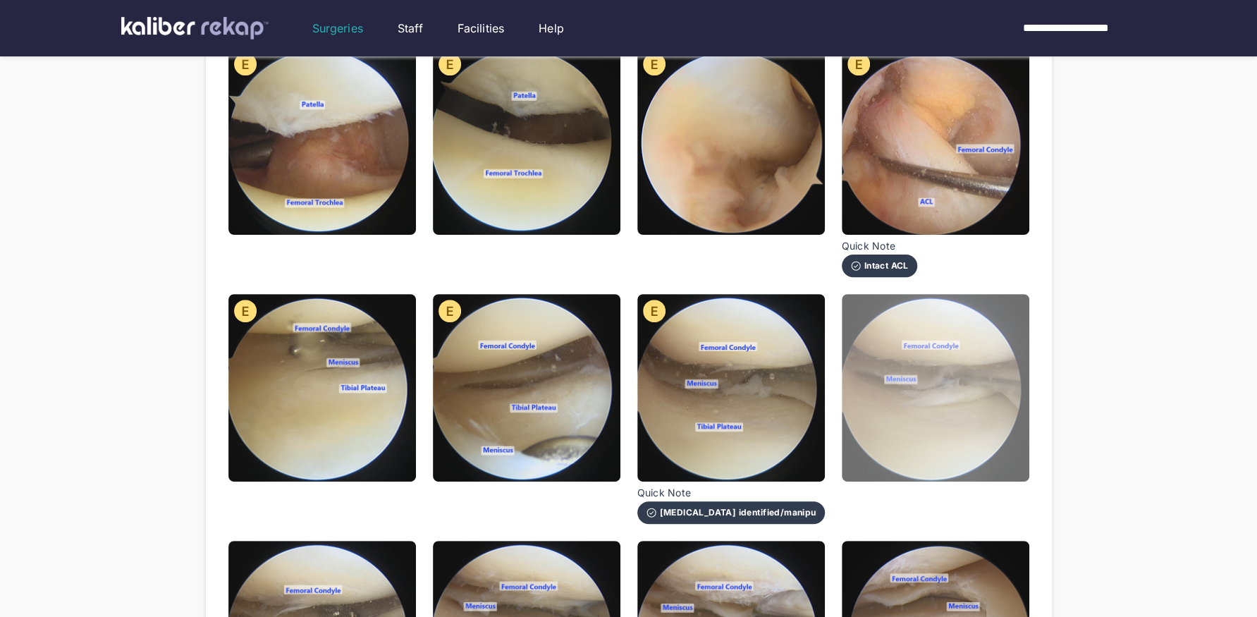
click at [906, 441] on img at bounding box center [935, 387] width 187 height 187
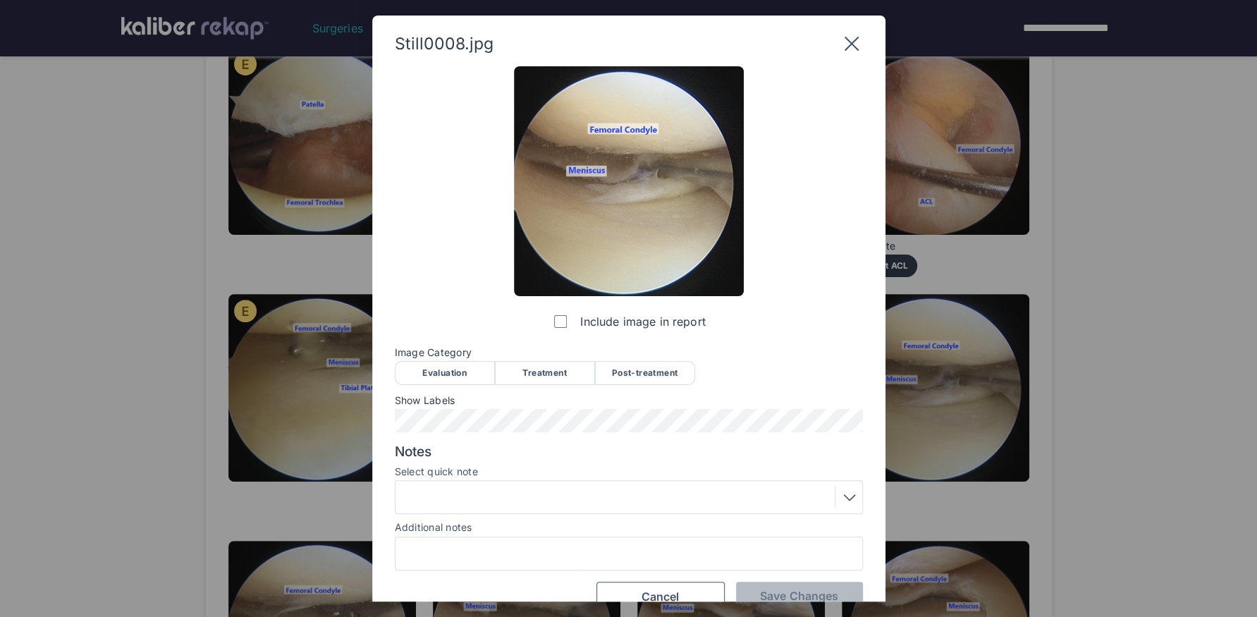
click at [452, 374] on div "Evaluation" at bounding box center [445, 373] width 100 height 24
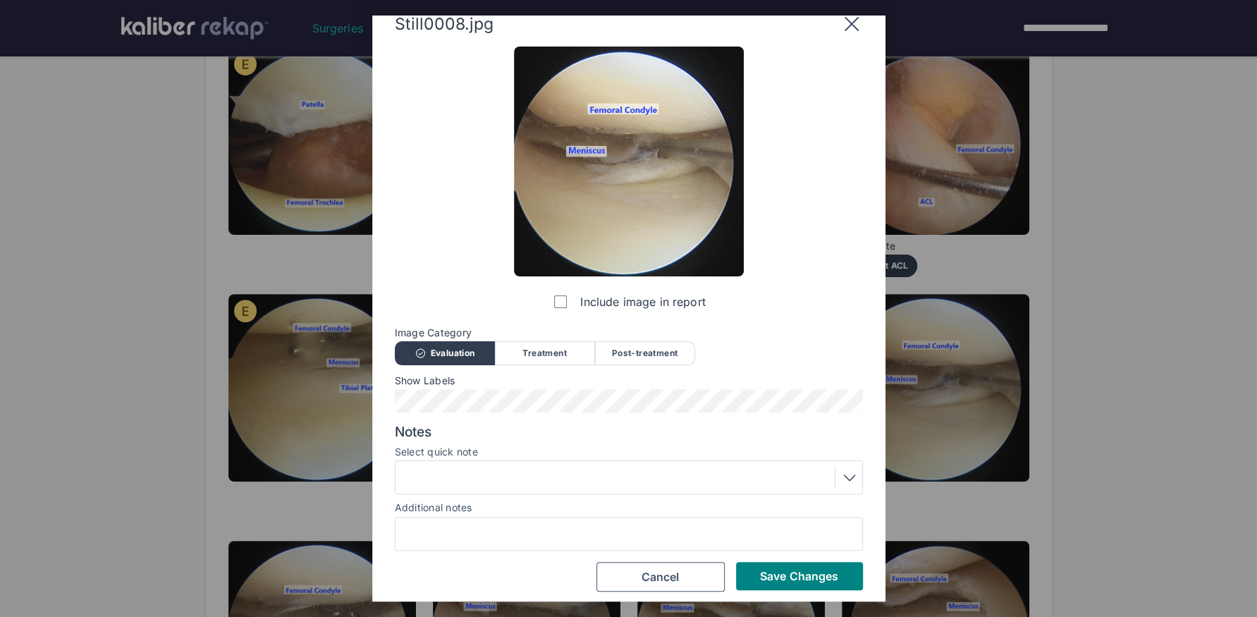
scroll to position [18, 0]
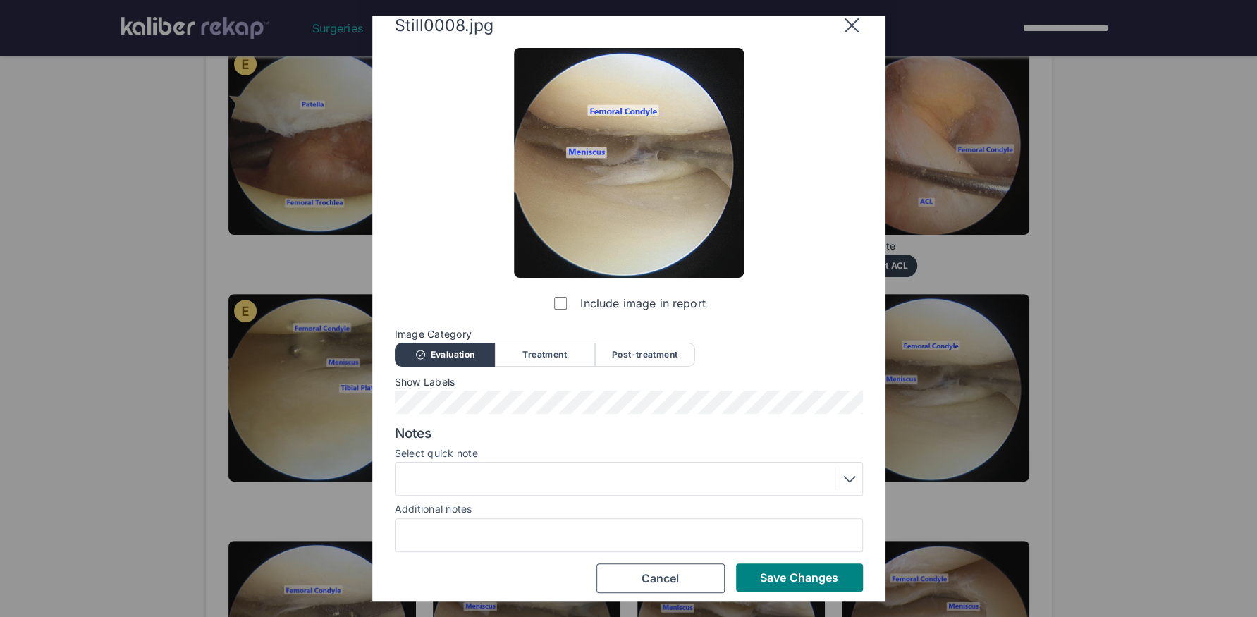
click at [543, 387] on div "Show Labels" at bounding box center [629, 394] width 468 height 37
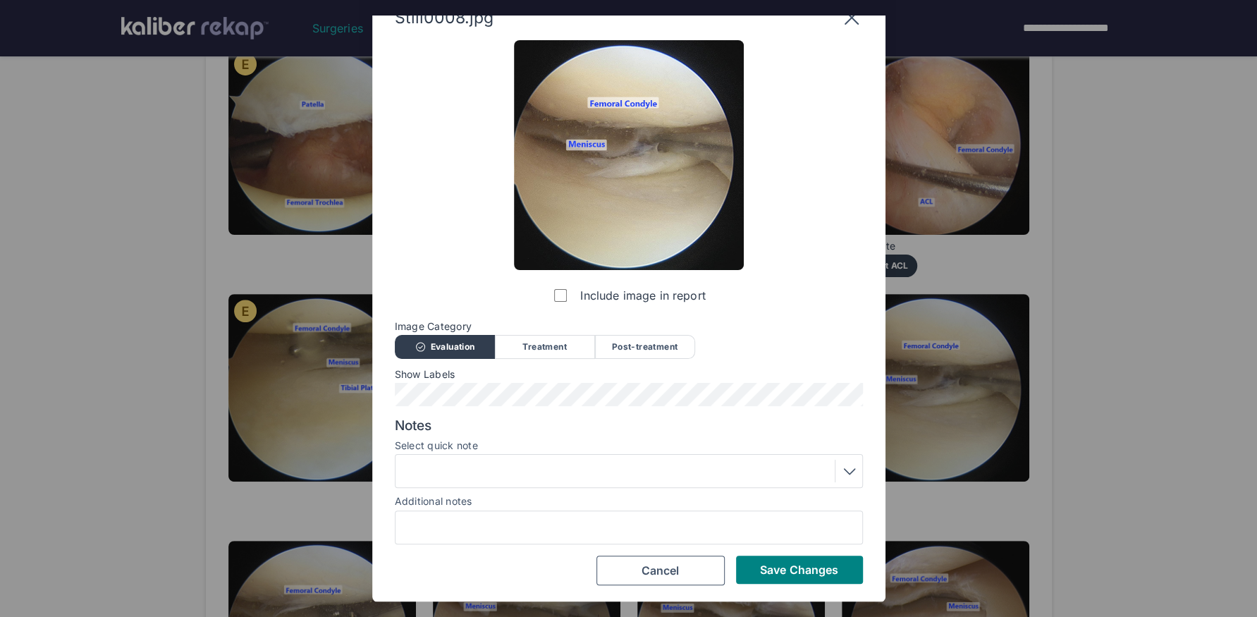
click at [494, 469] on div at bounding box center [629, 471] width 458 height 23
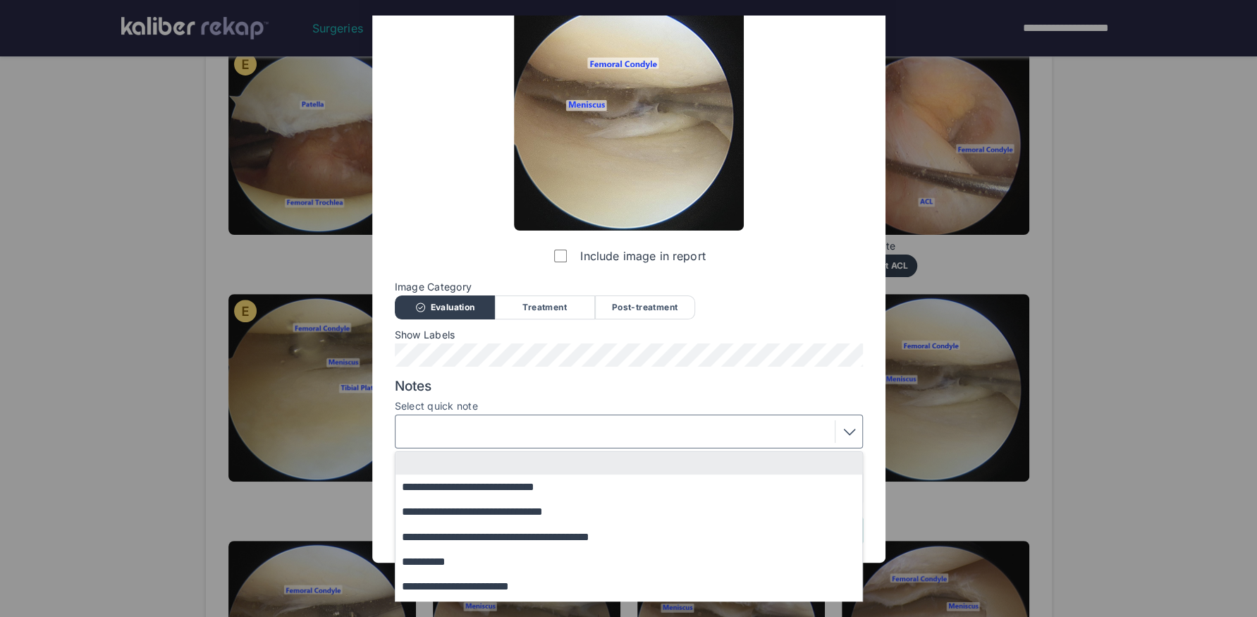
scroll to position [113, 0]
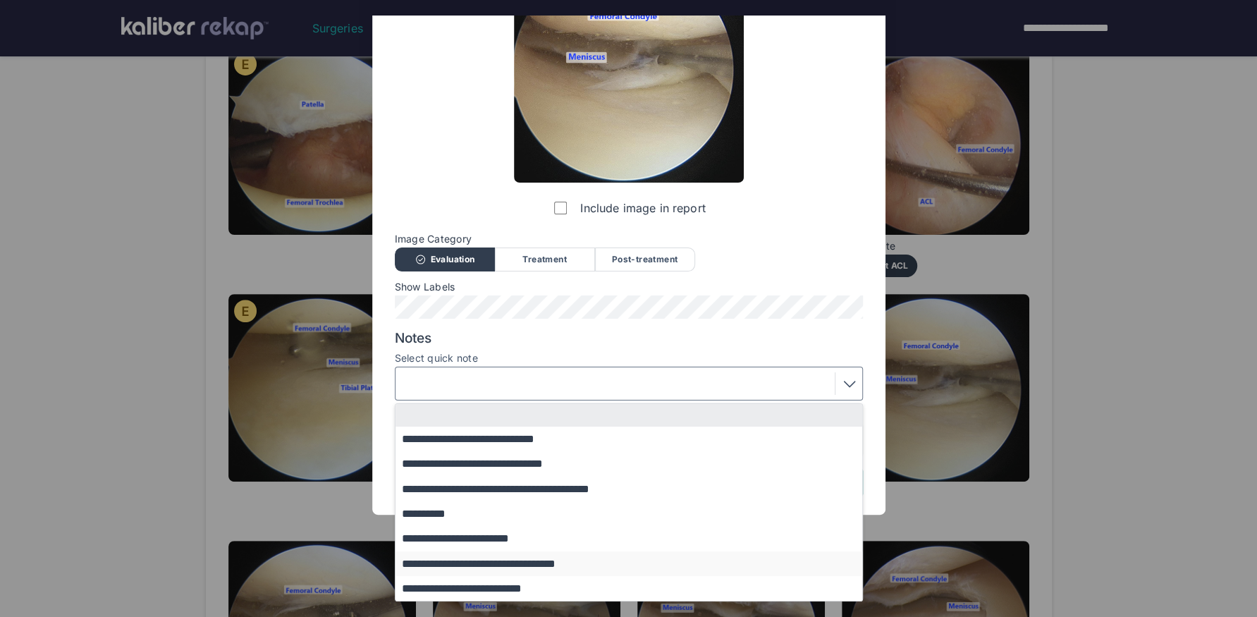
click at [542, 560] on button "**********" at bounding box center [635, 563] width 480 height 25
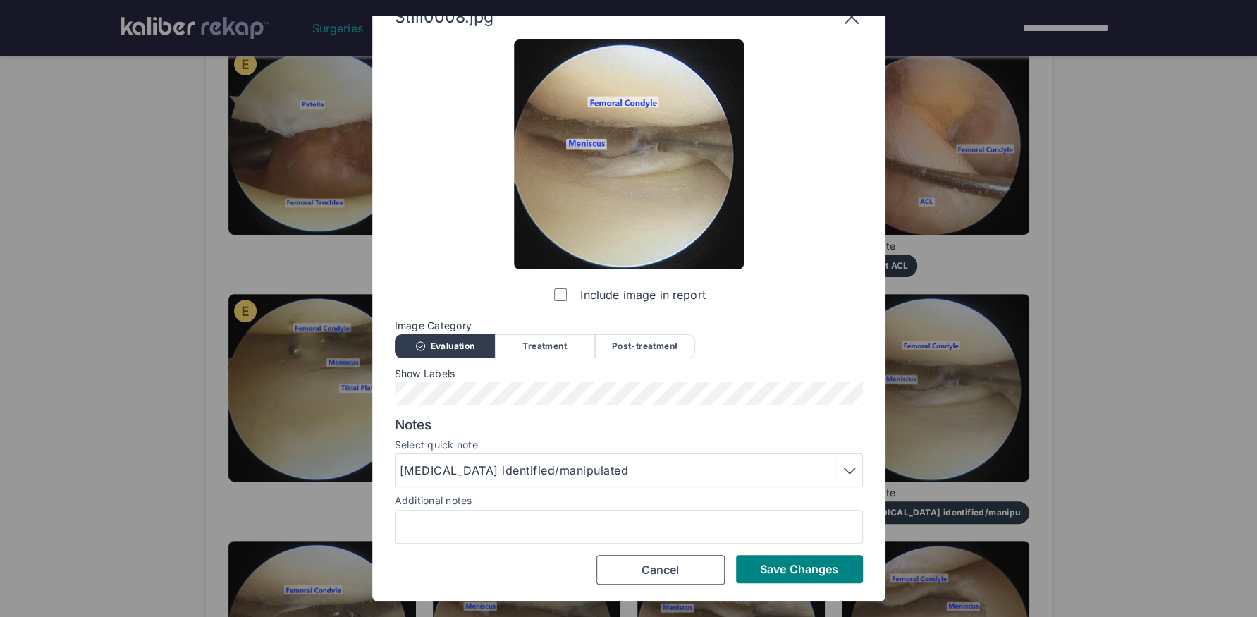
scroll to position [26, 0]
click at [806, 575] on span "Save Changes" at bounding box center [799, 569] width 78 height 14
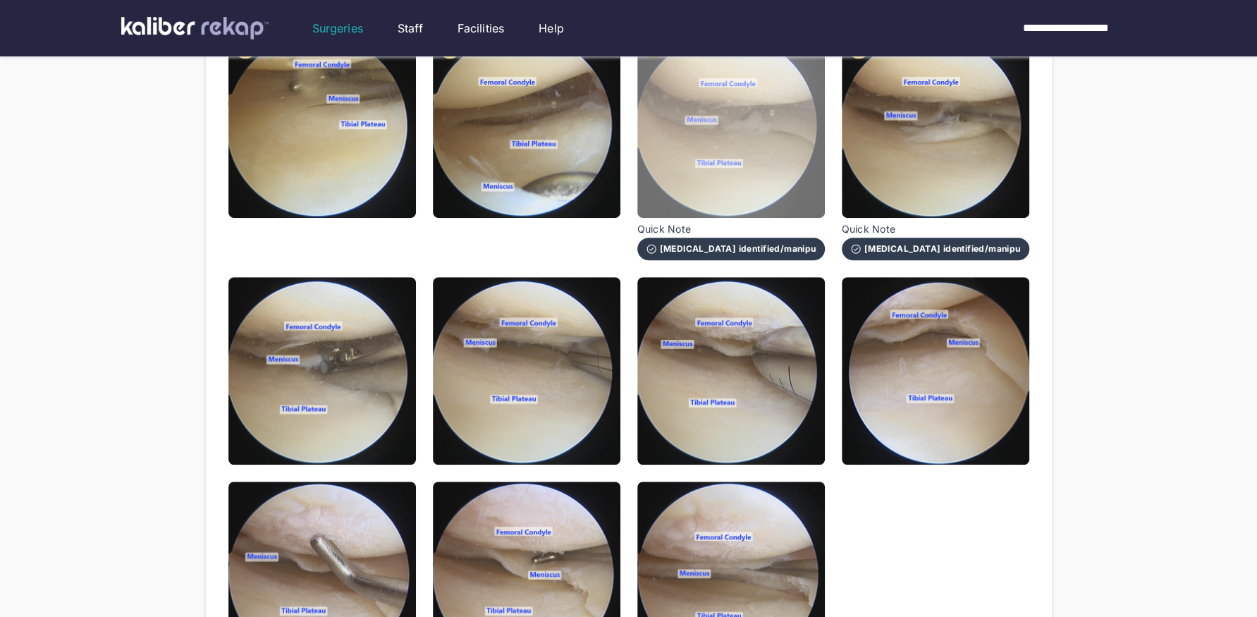
scroll to position [491, 0]
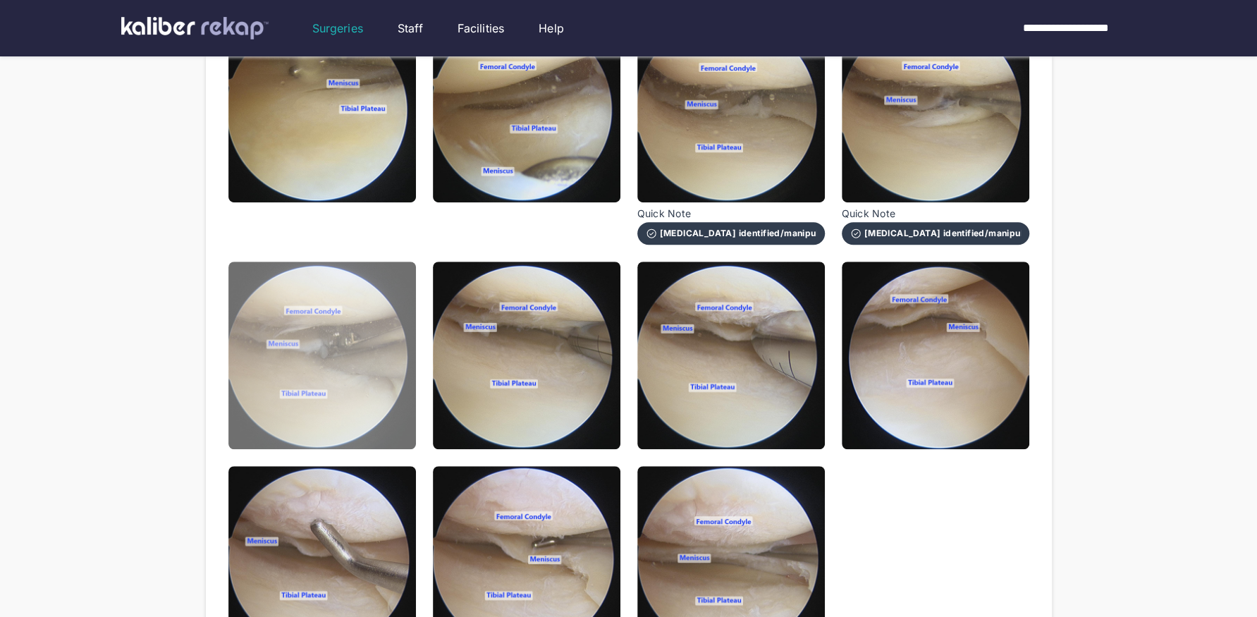
click at [368, 407] on img at bounding box center [321, 354] width 187 height 187
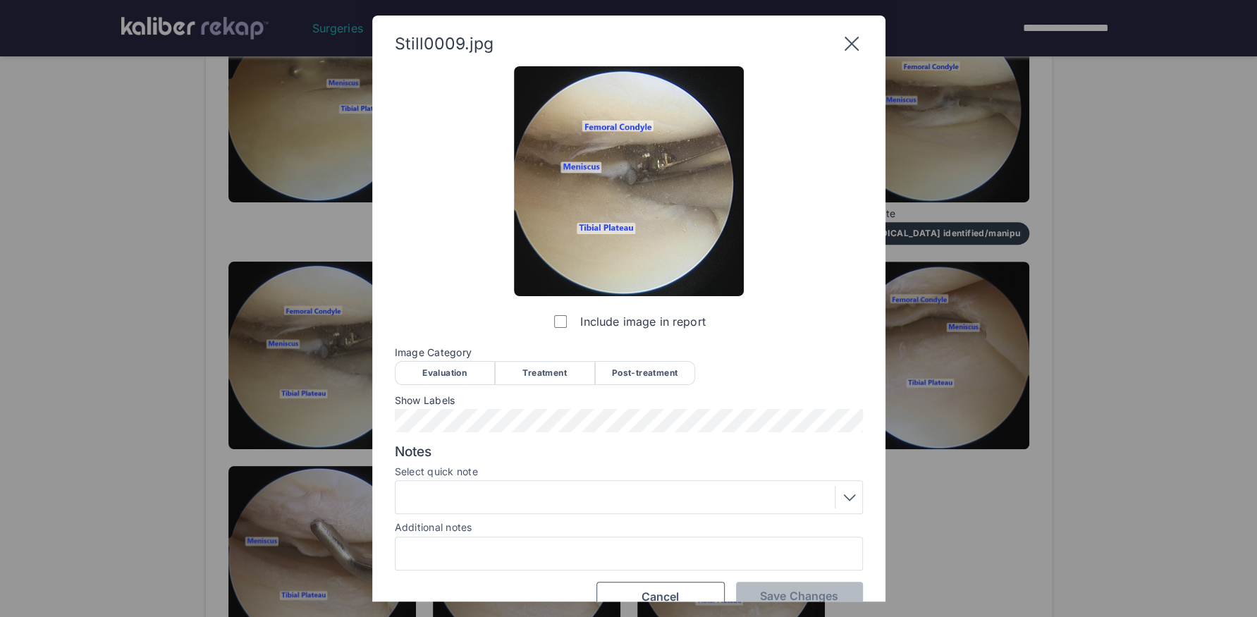
click at [512, 371] on div "Treatment" at bounding box center [545, 373] width 100 height 24
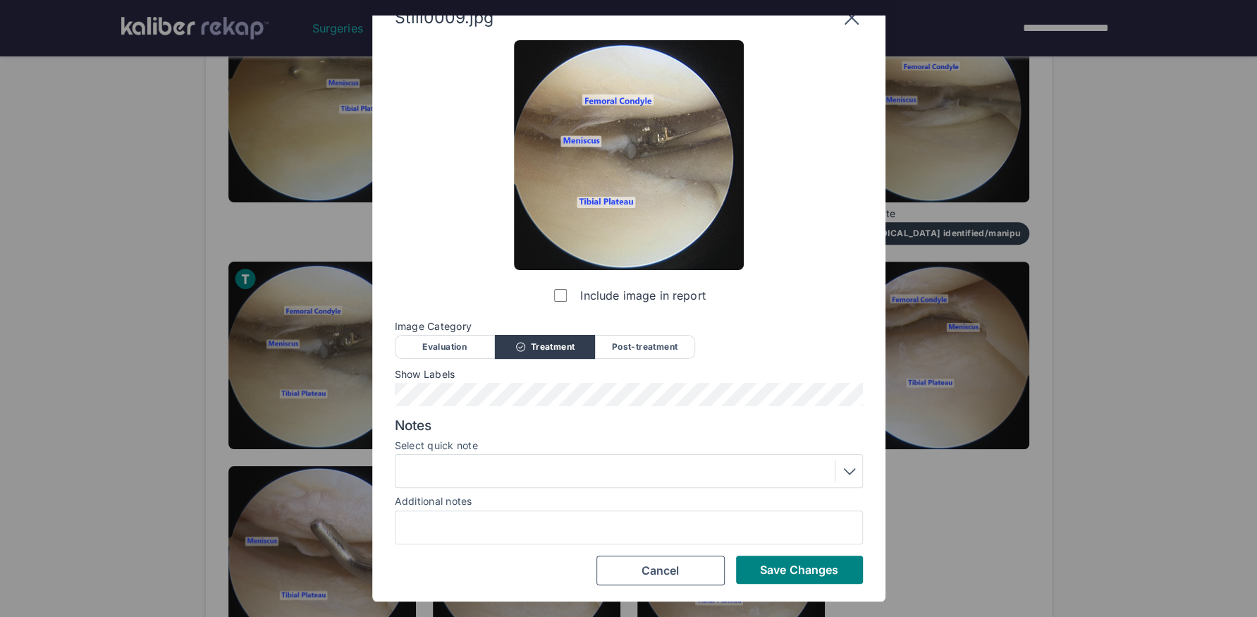
click at [503, 474] on div at bounding box center [629, 471] width 458 height 23
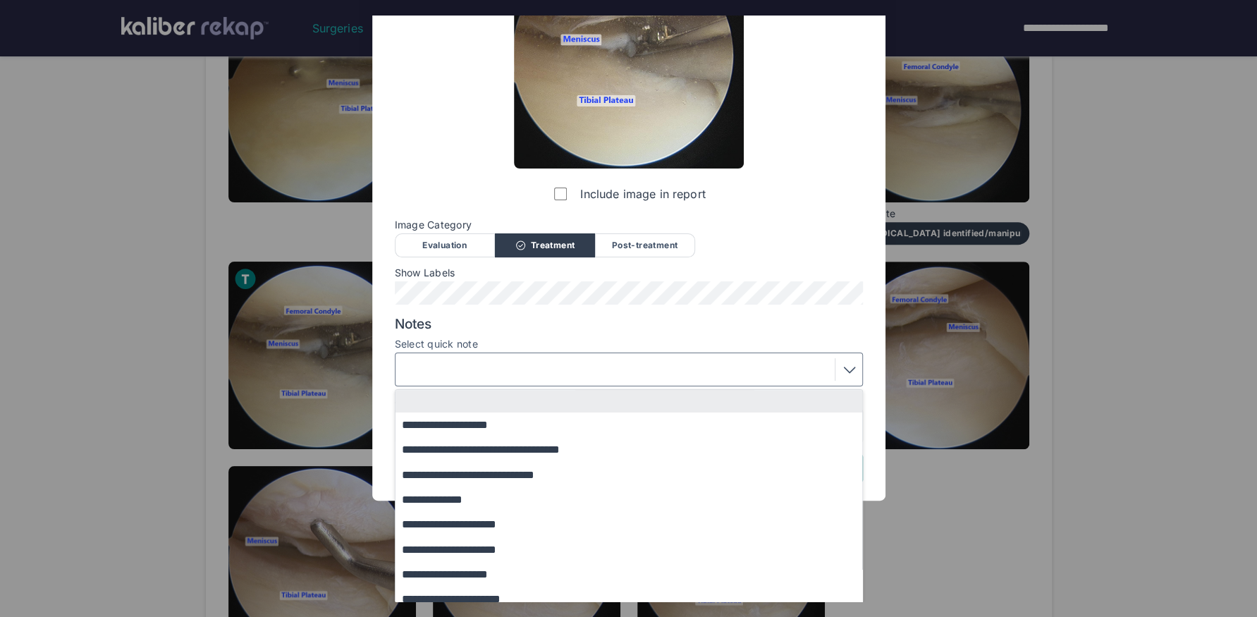
scroll to position [142, 0]
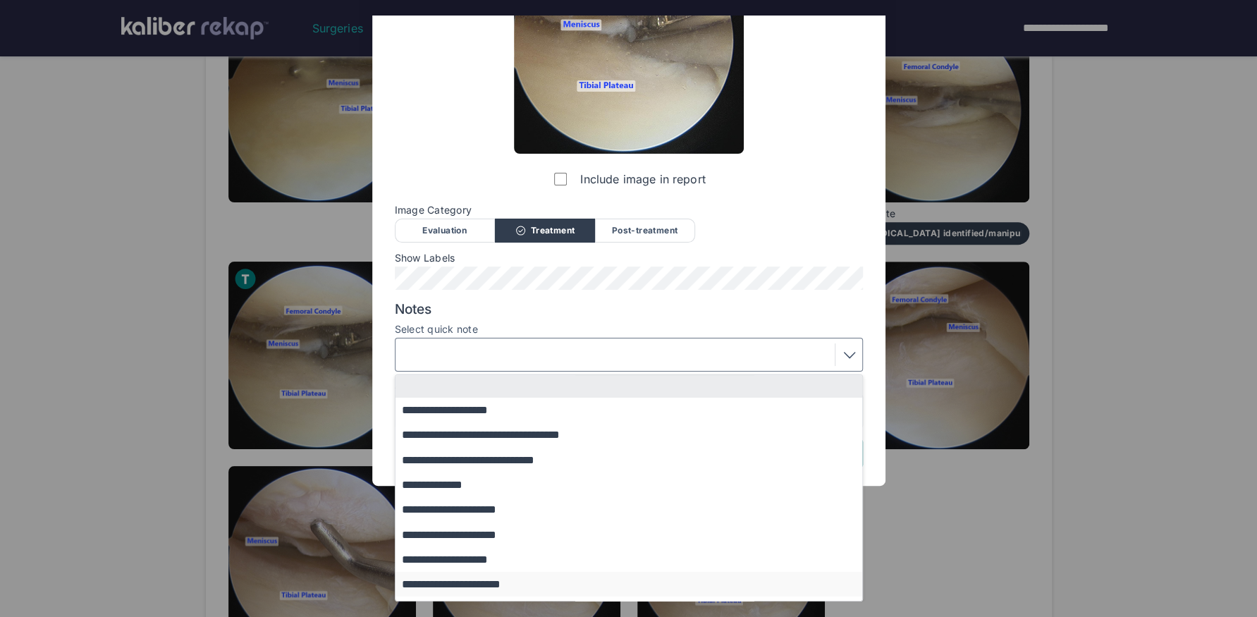
click at [500, 582] on button "**********" at bounding box center [635, 584] width 480 height 25
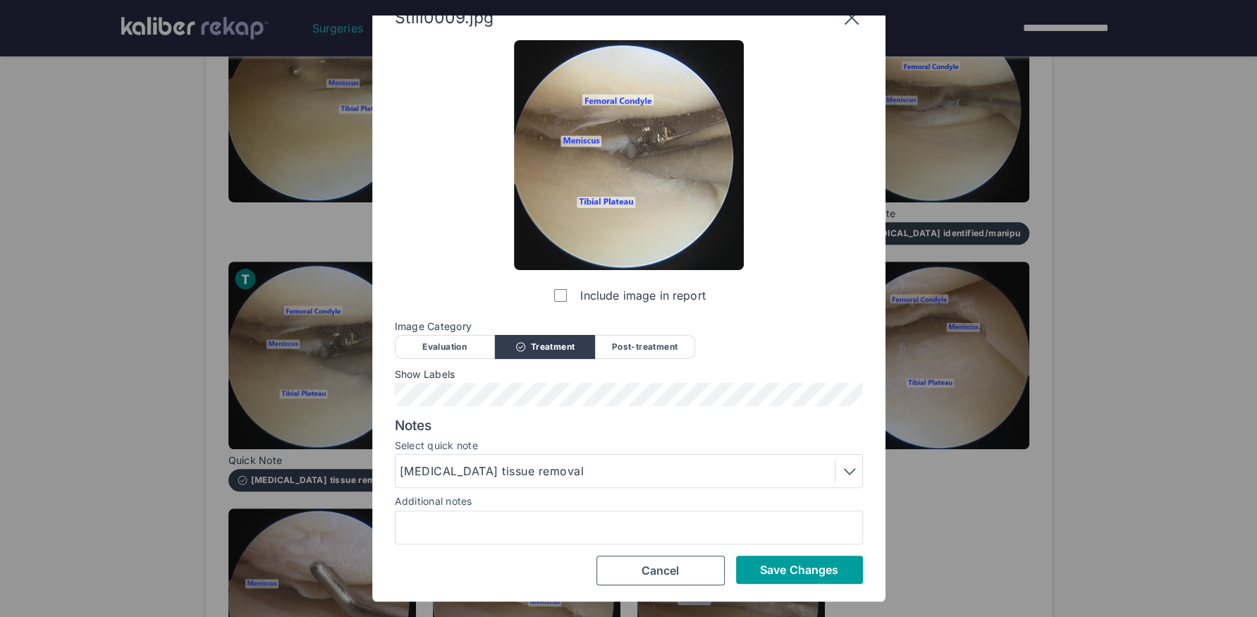
click at [796, 569] on span "Save Changes" at bounding box center [799, 569] width 78 height 14
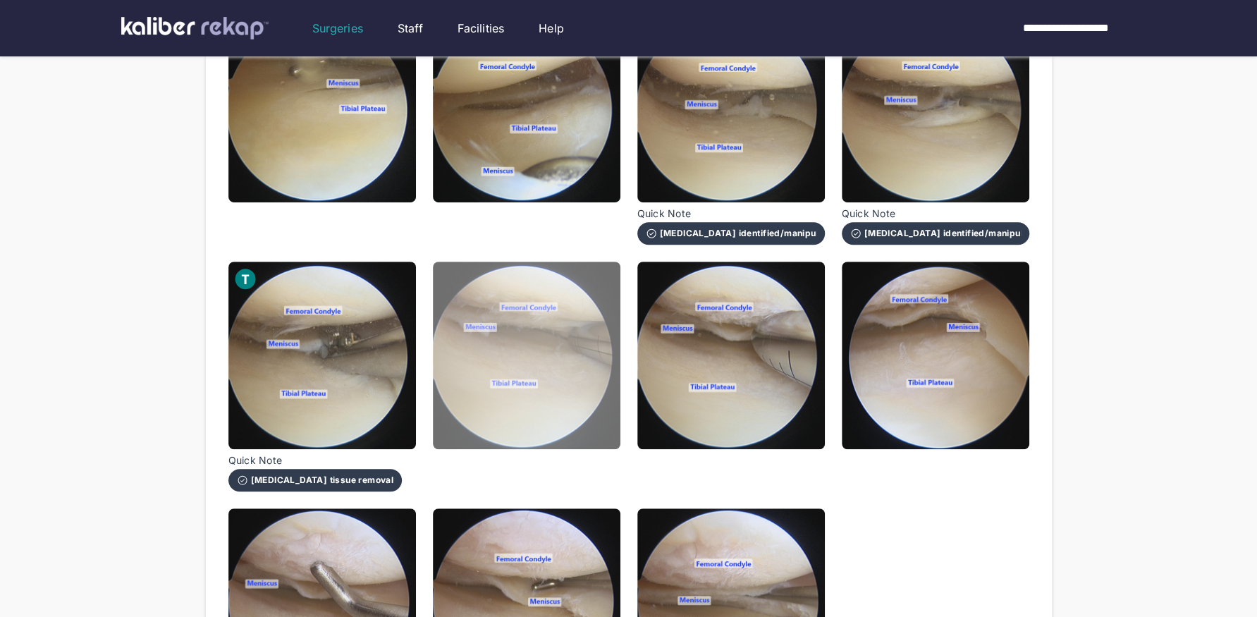
click at [589, 400] on img at bounding box center [526, 354] width 187 height 187
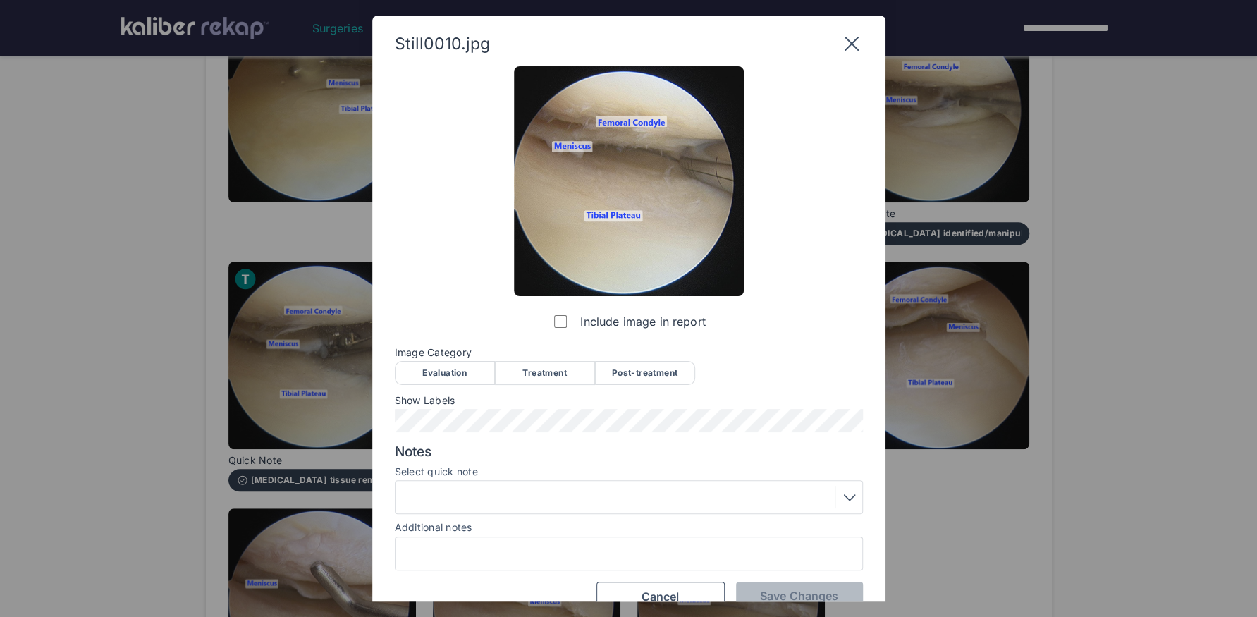
click at [532, 371] on div "Treatment" at bounding box center [545, 373] width 100 height 24
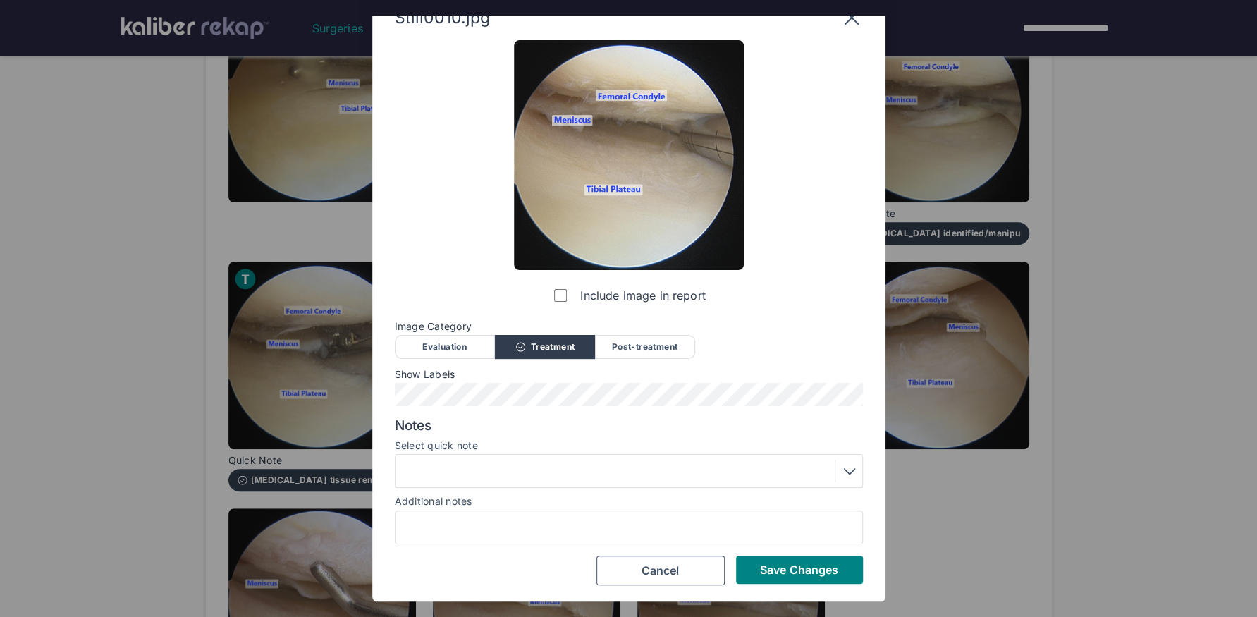
click at [526, 482] on div at bounding box center [629, 471] width 468 height 34
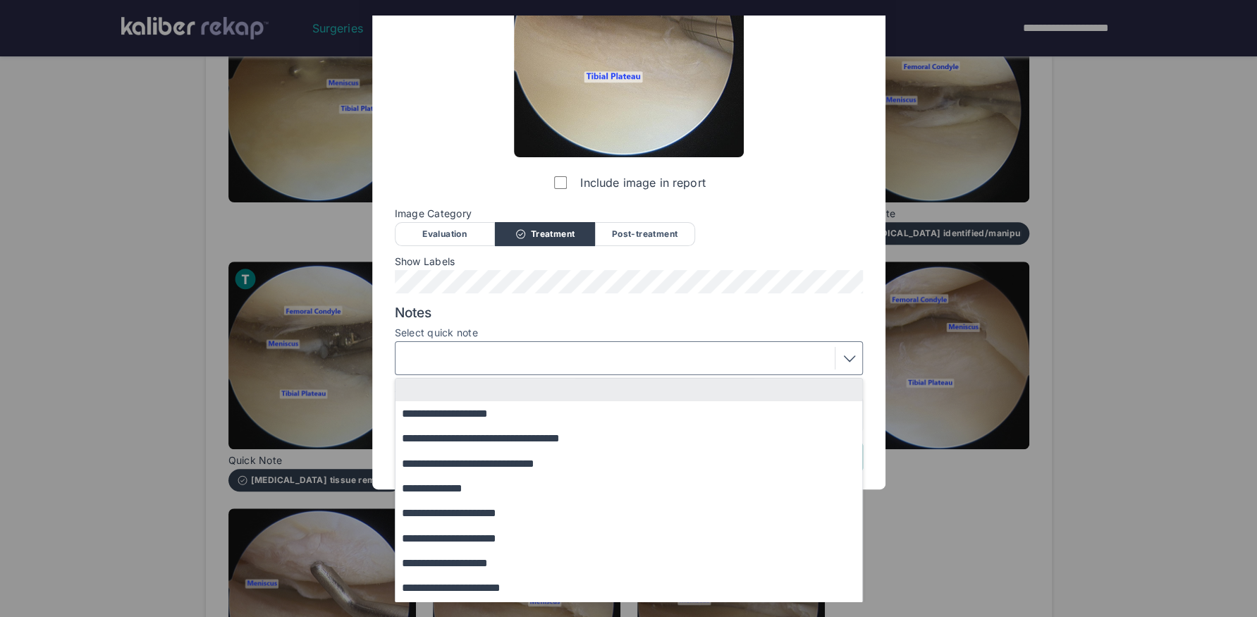
scroll to position [142, 0]
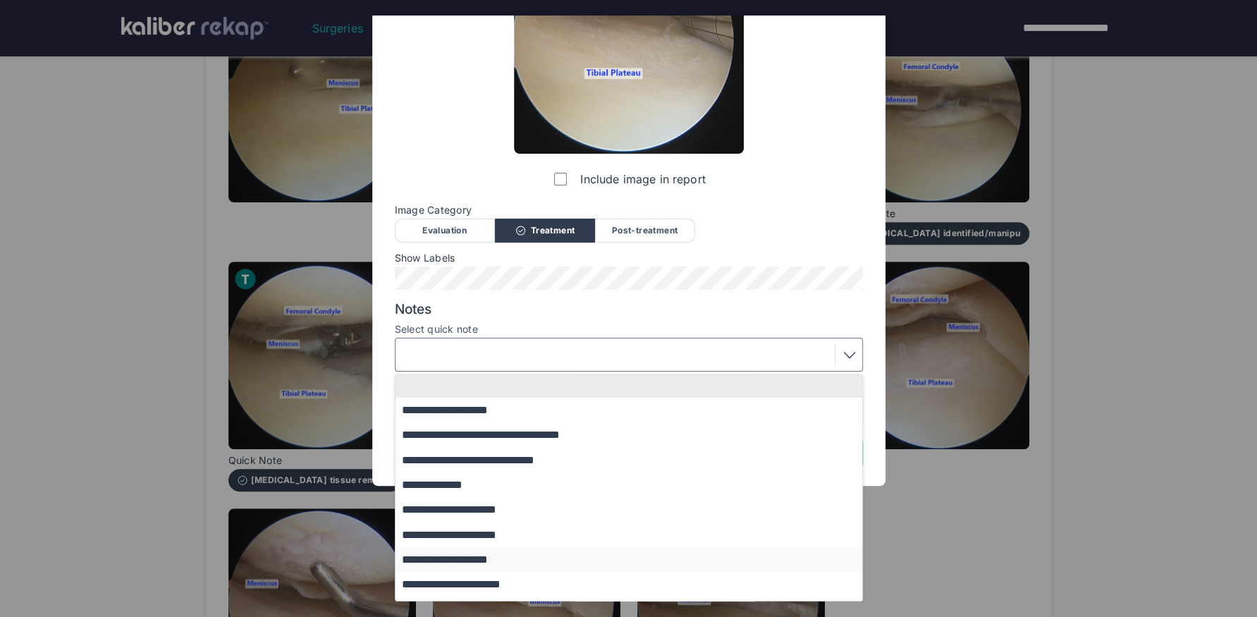
click at [501, 560] on button "**********" at bounding box center [635, 559] width 480 height 25
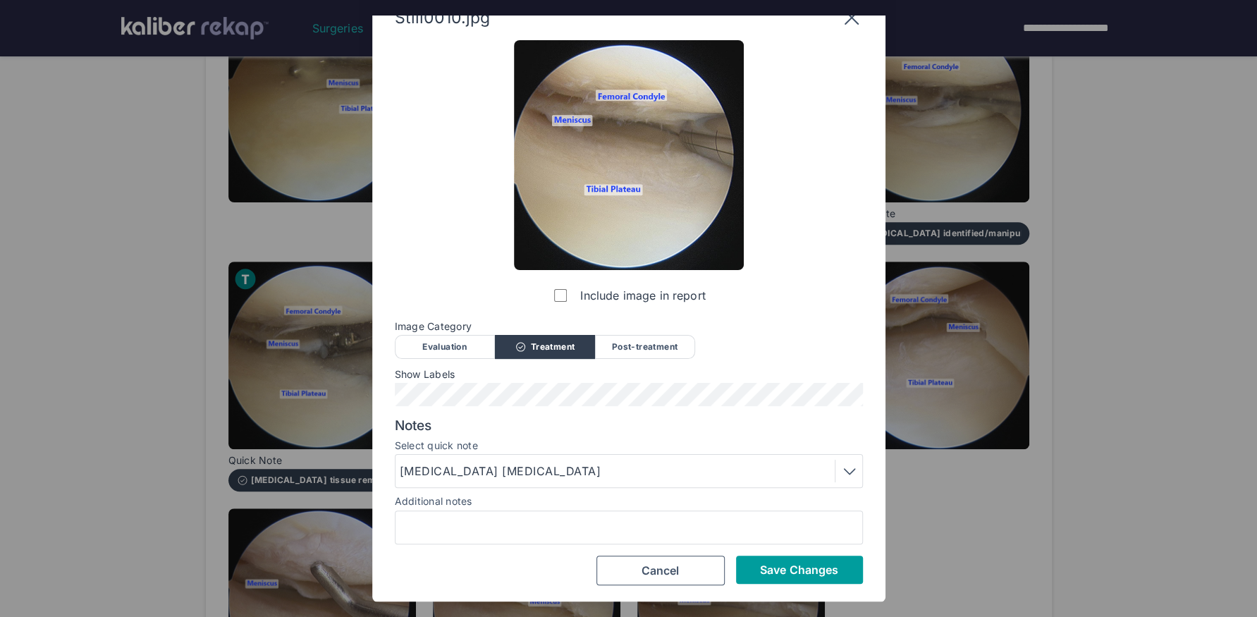
click at [748, 579] on button "Save Changes" at bounding box center [799, 569] width 127 height 28
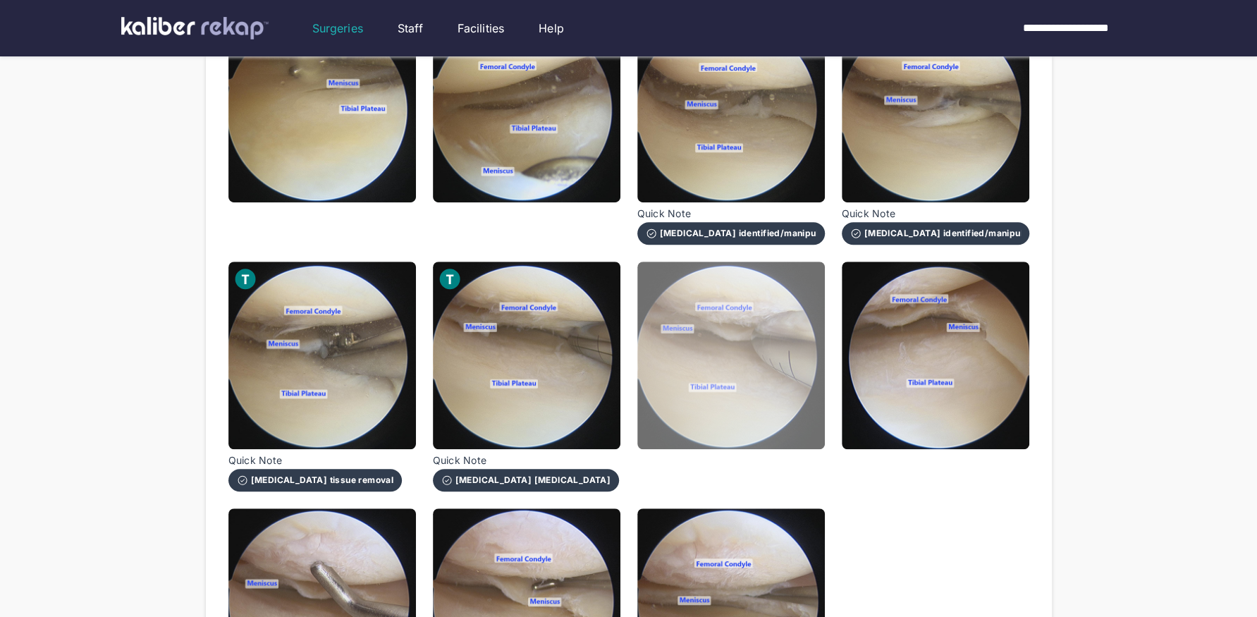
click at [749, 433] on img at bounding box center [730, 354] width 187 height 187
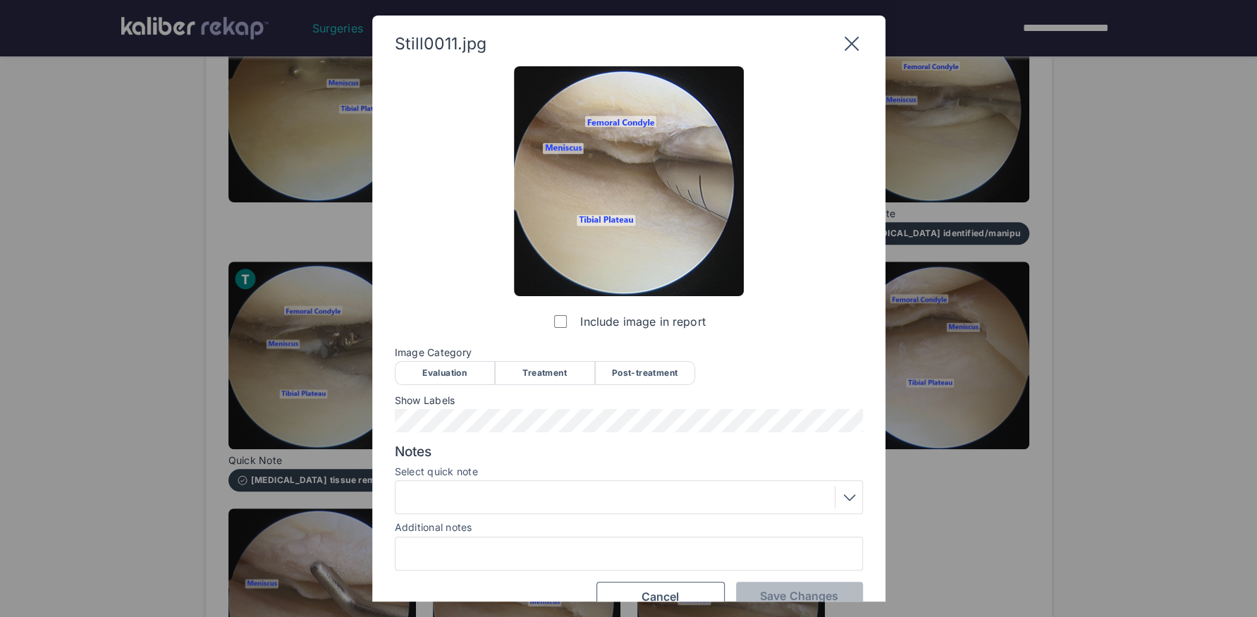
click at [560, 366] on div "Treatment" at bounding box center [545, 373] width 100 height 24
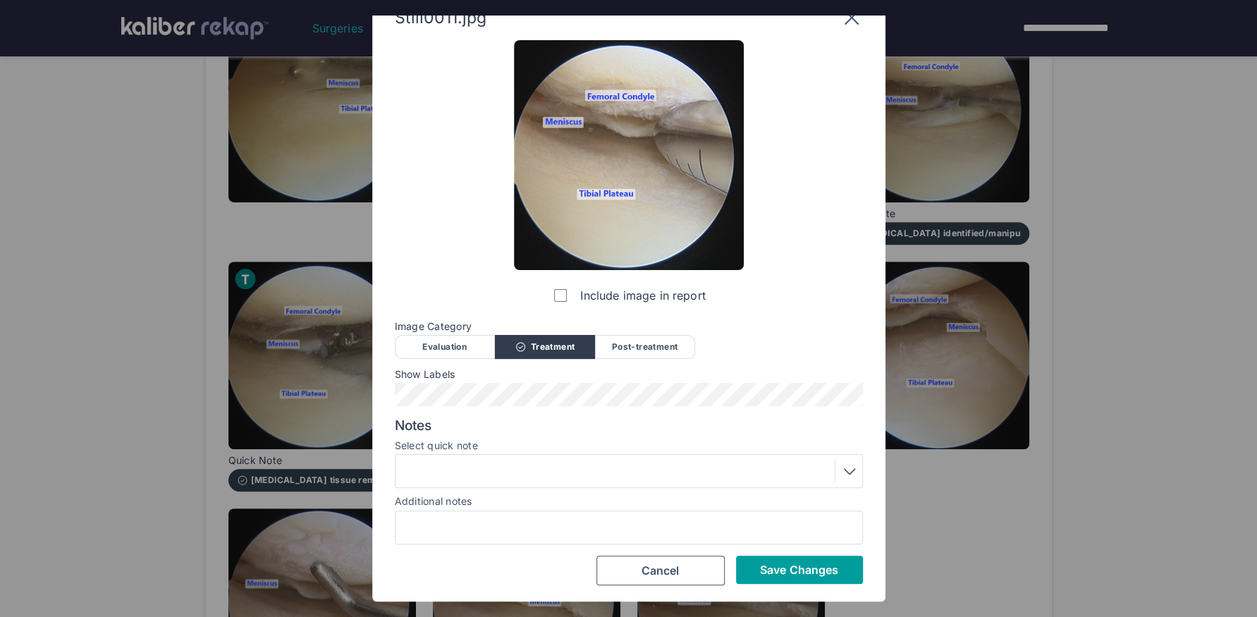
click at [763, 560] on button "Save Changes" at bounding box center [799, 569] width 127 height 28
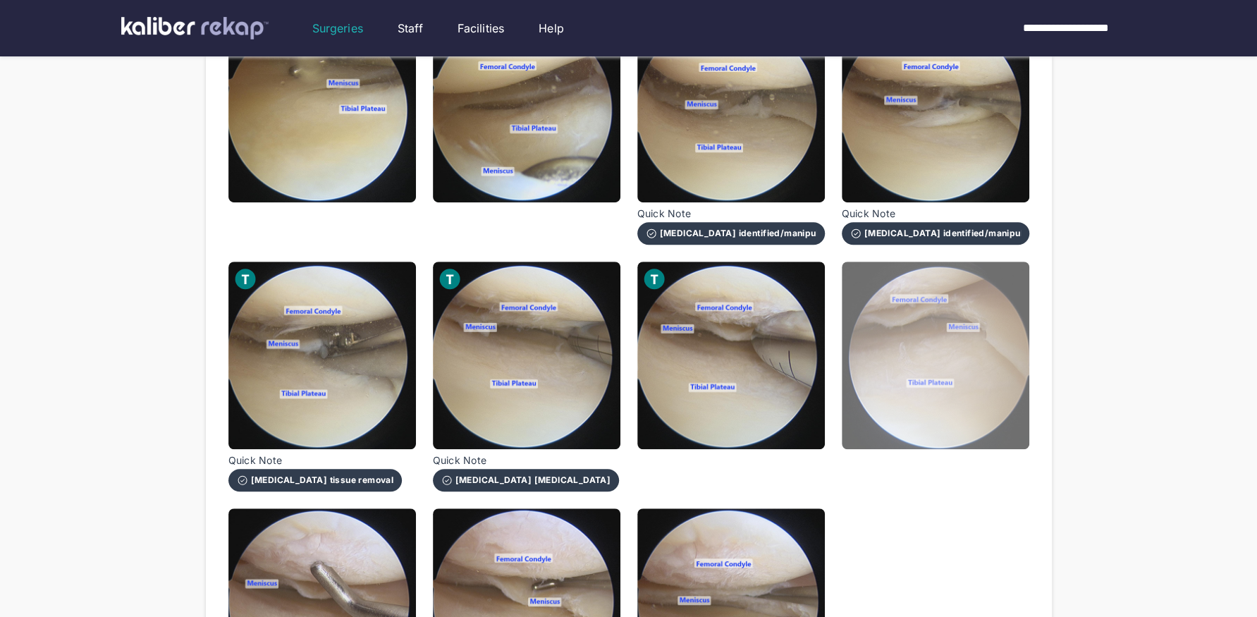
click at [961, 419] on img at bounding box center [935, 354] width 187 height 187
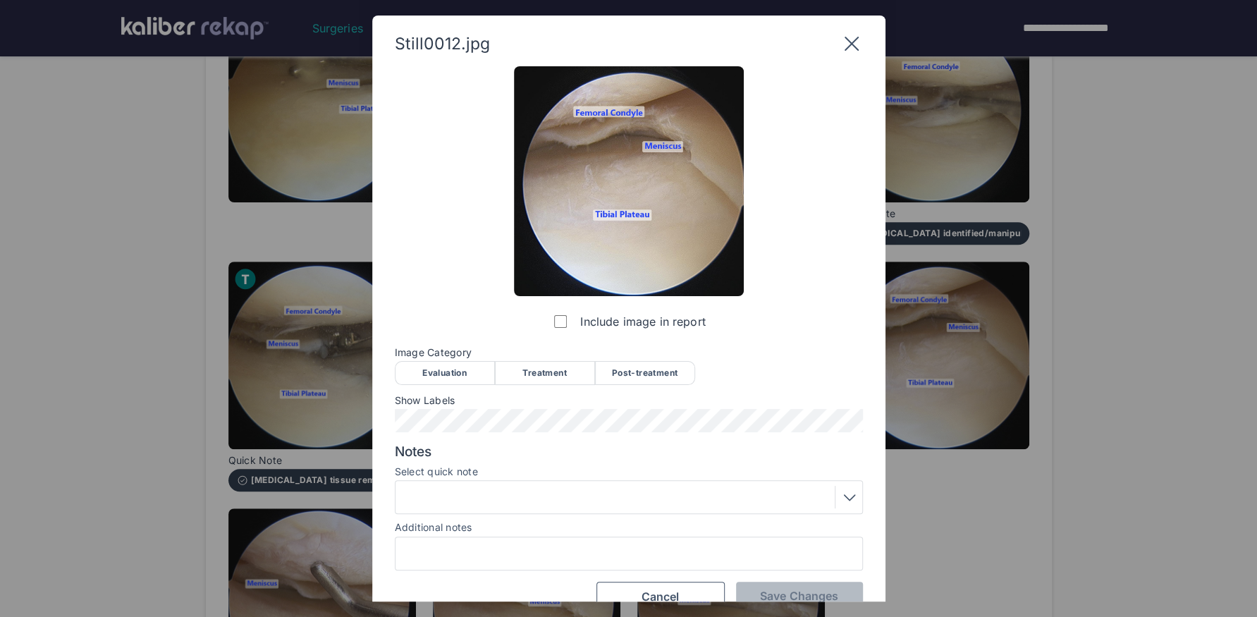
click at [654, 374] on div "Post-treatment" at bounding box center [645, 373] width 100 height 24
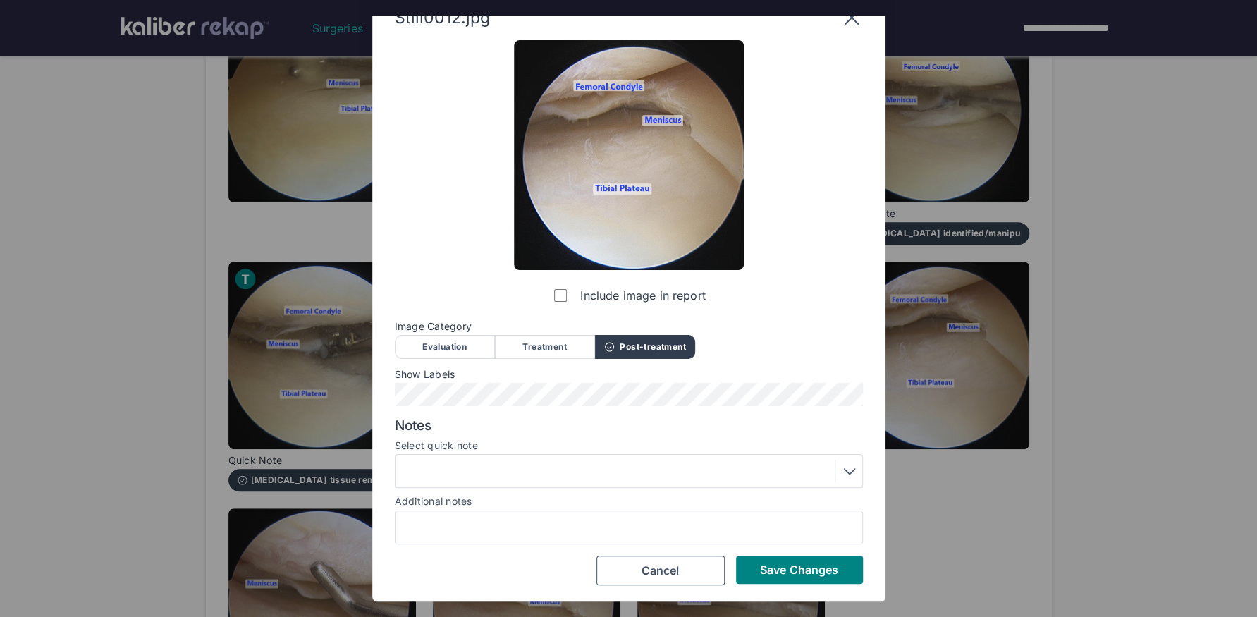
click at [518, 467] on div at bounding box center [629, 471] width 458 height 23
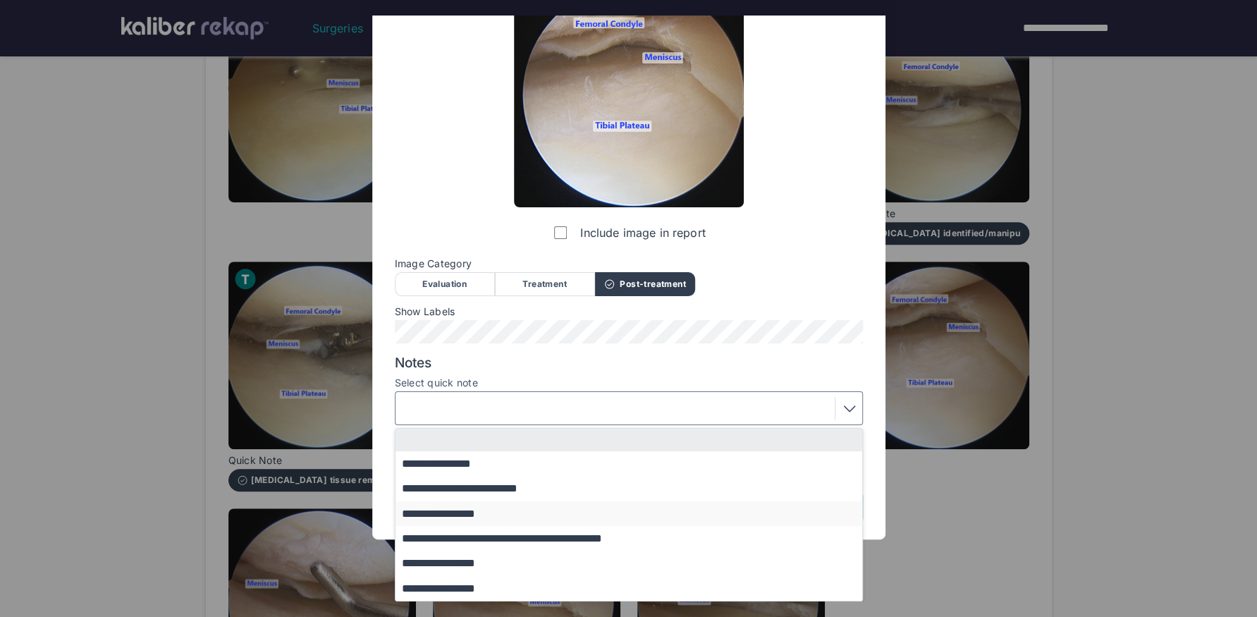
click at [476, 519] on button "**********" at bounding box center [635, 513] width 480 height 25
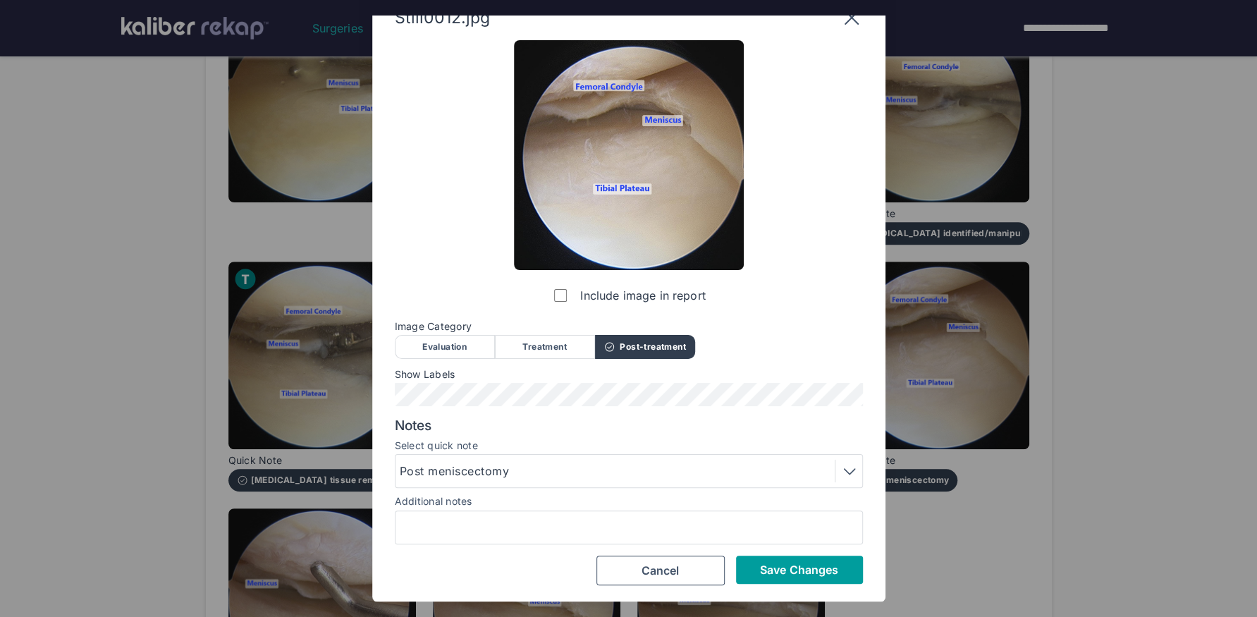
click at [793, 579] on button "Save Changes" at bounding box center [799, 569] width 127 height 28
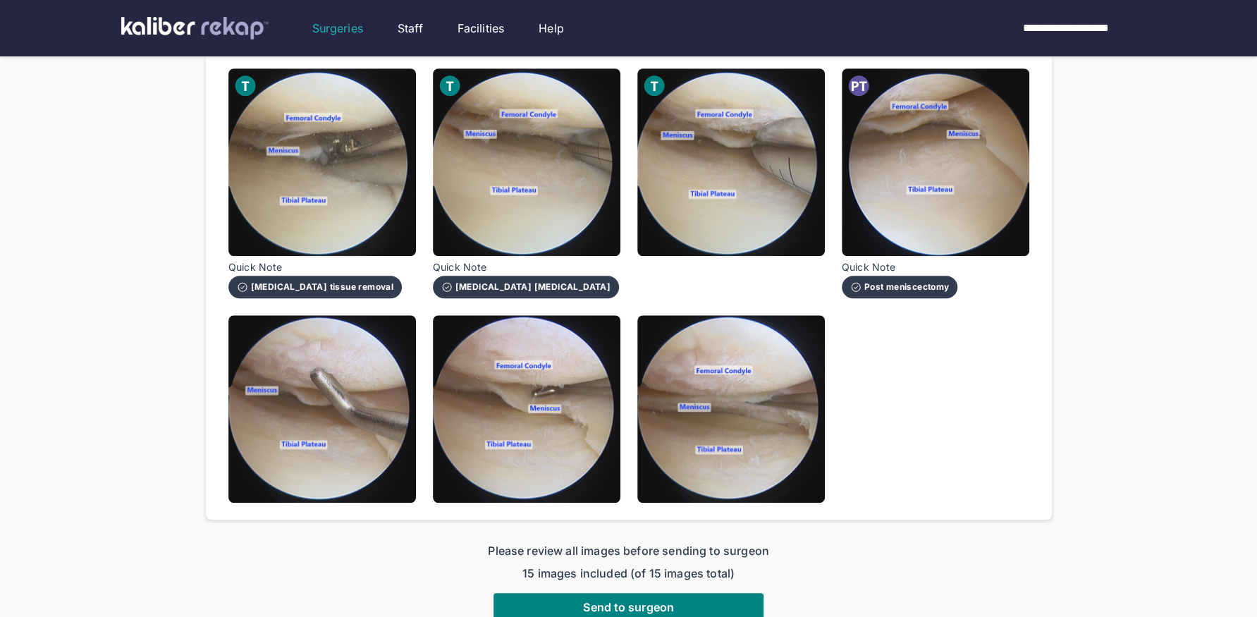
scroll to position [682, 0]
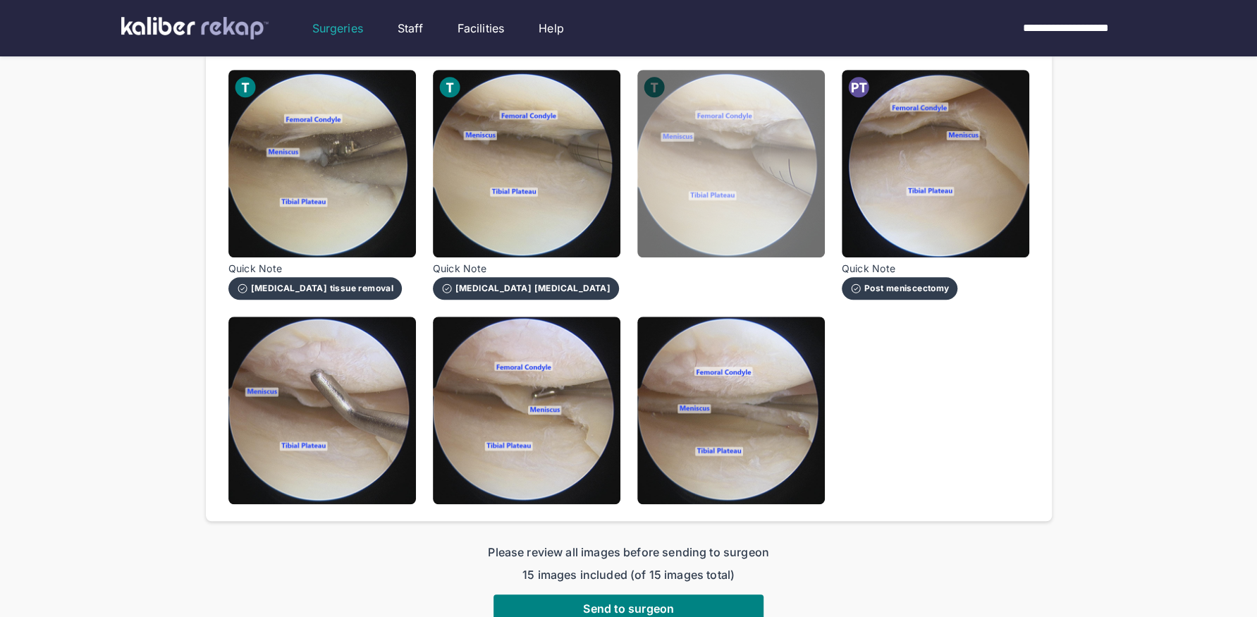
click at [753, 244] on img at bounding box center [730, 163] width 187 height 187
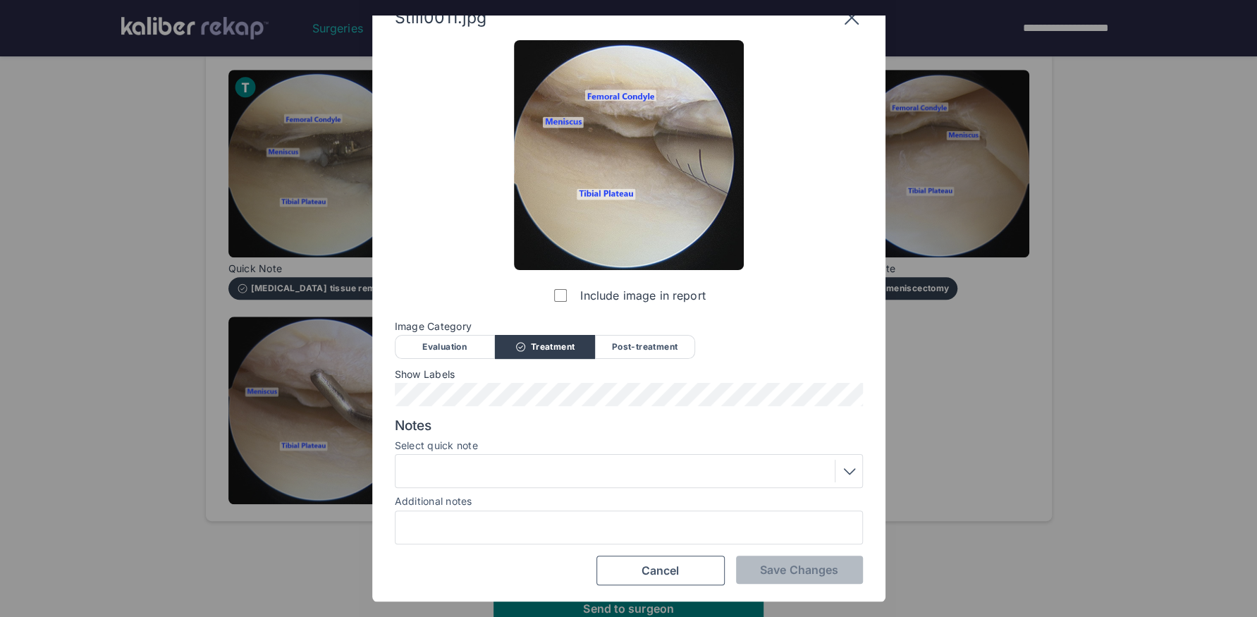
click at [481, 469] on div at bounding box center [629, 471] width 458 height 23
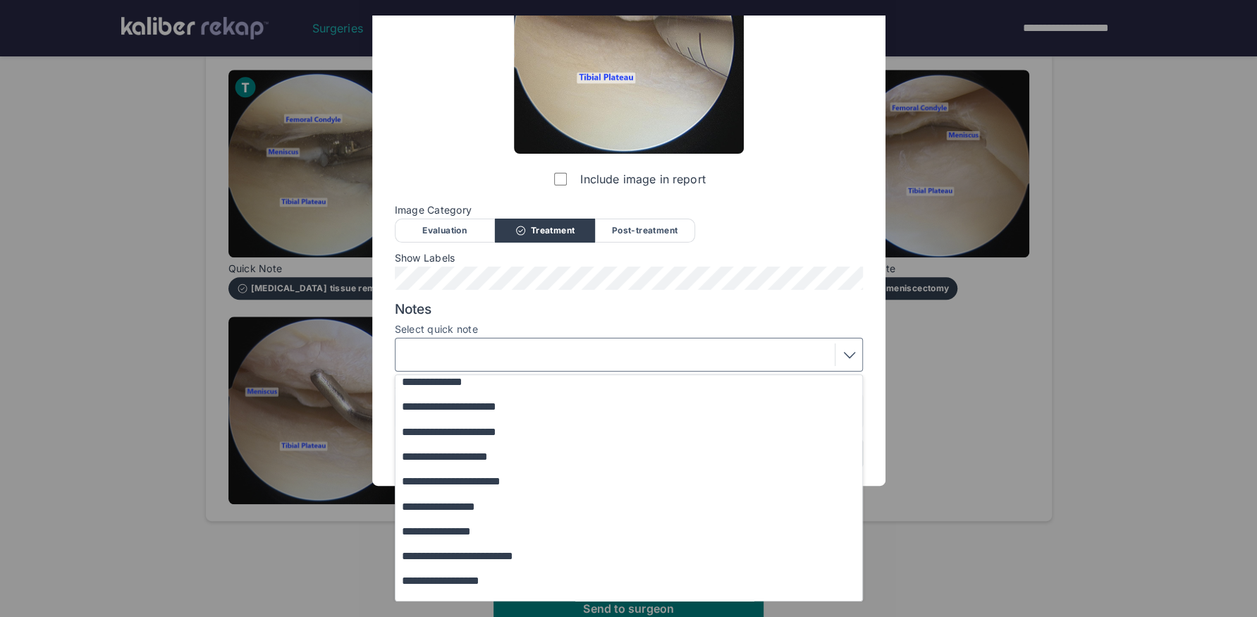
scroll to position [121, 0]
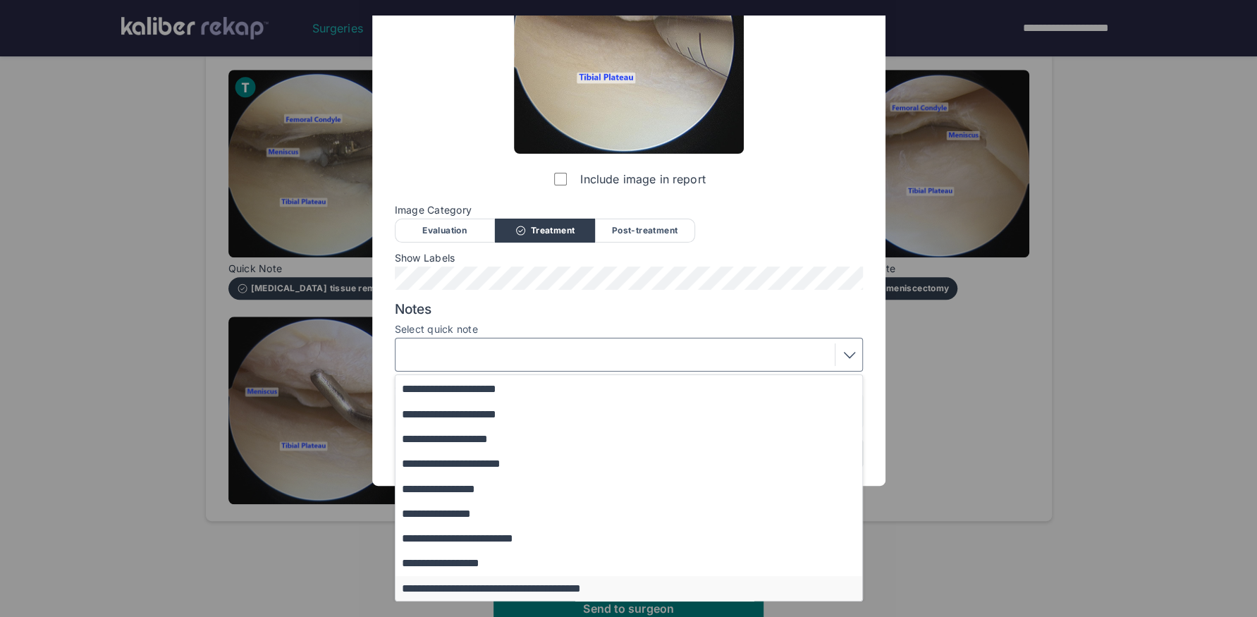
click at [506, 585] on button "**********" at bounding box center [635, 588] width 480 height 25
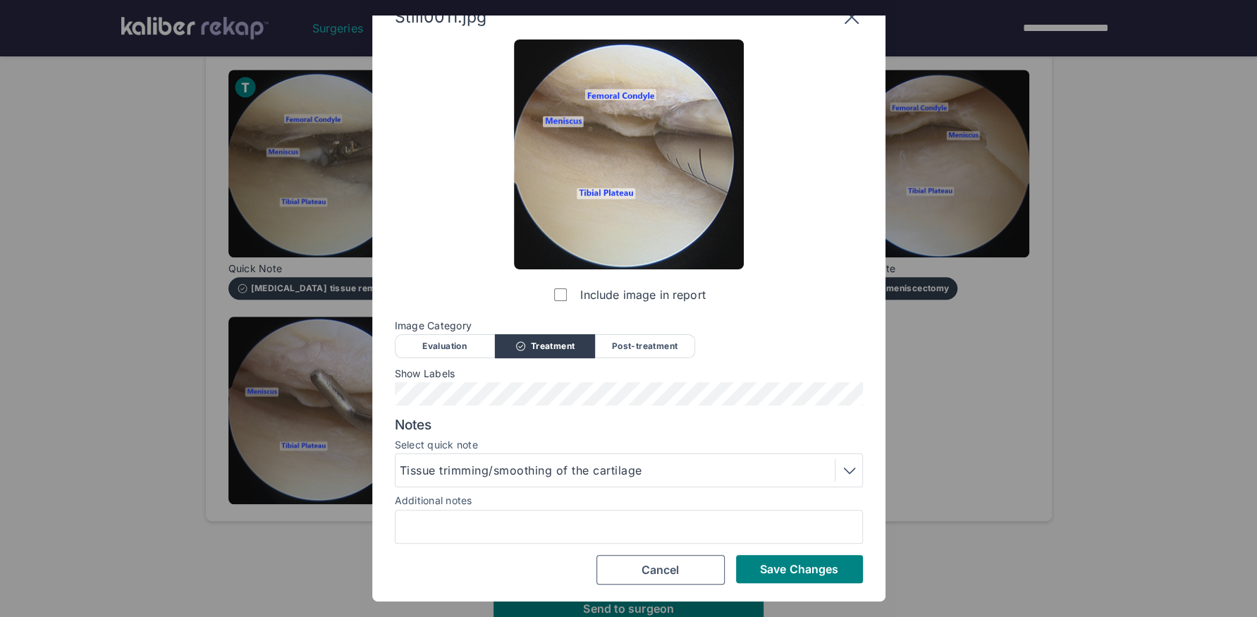
scroll to position [26, 0]
click at [770, 569] on span "Save Changes" at bounding box center [799, 569] width 78 height 14
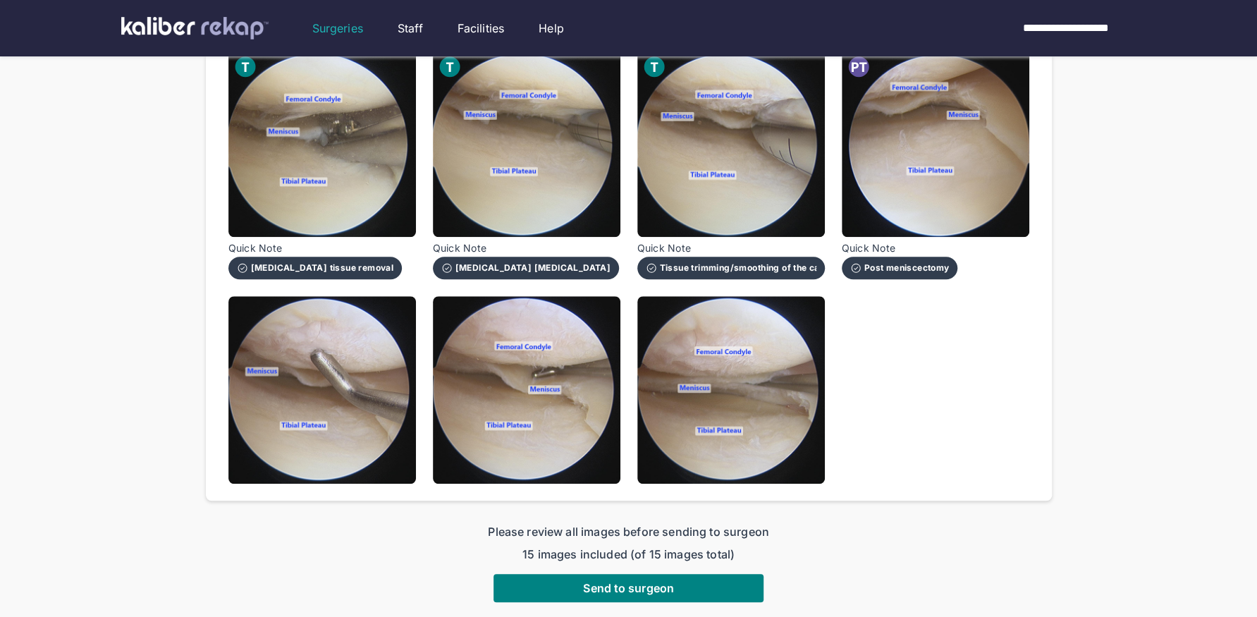
scroll to position [717, 0]
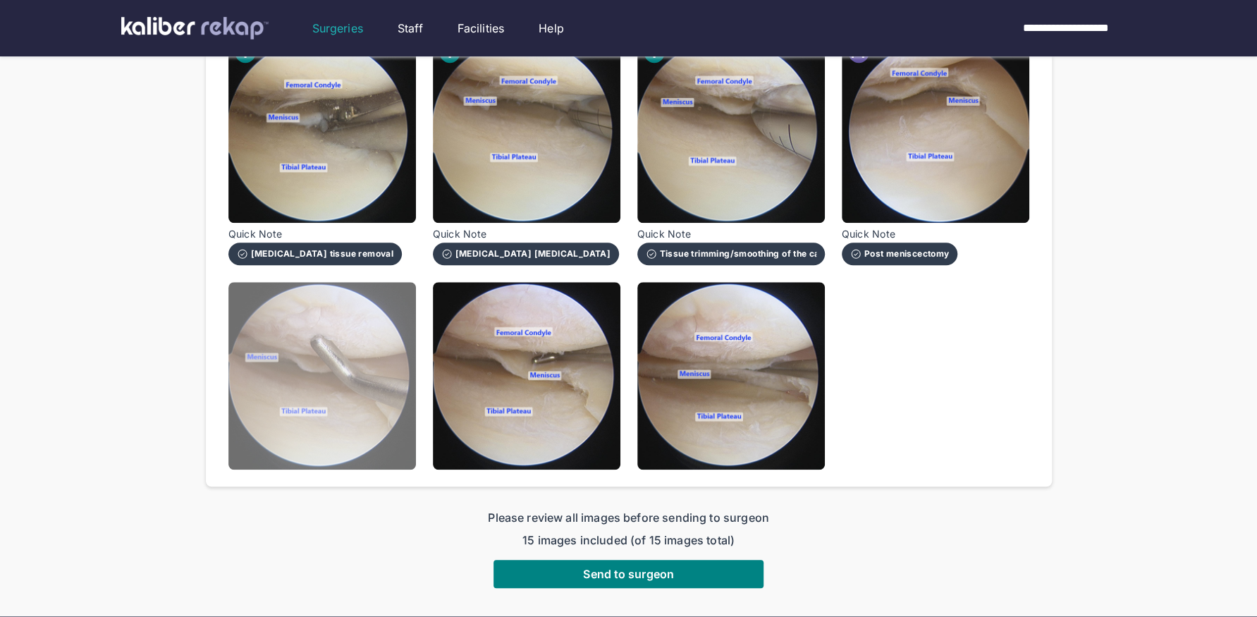
click at [355, 419] on img at bounding box center [321, 375] width 187 height 187
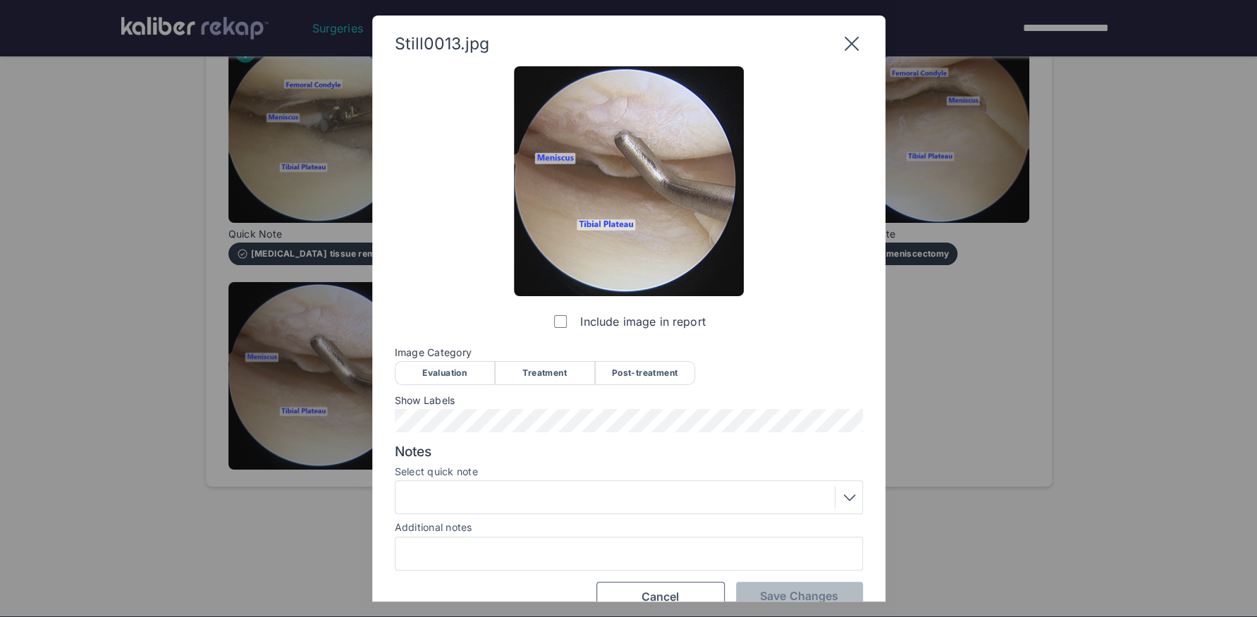
click at [628, 374] on div "Post-treatment" at bounding box center [645, 373] width 100 height 24
click at [440, 488] on div at bounding box center [629, 497] width 458 height 23
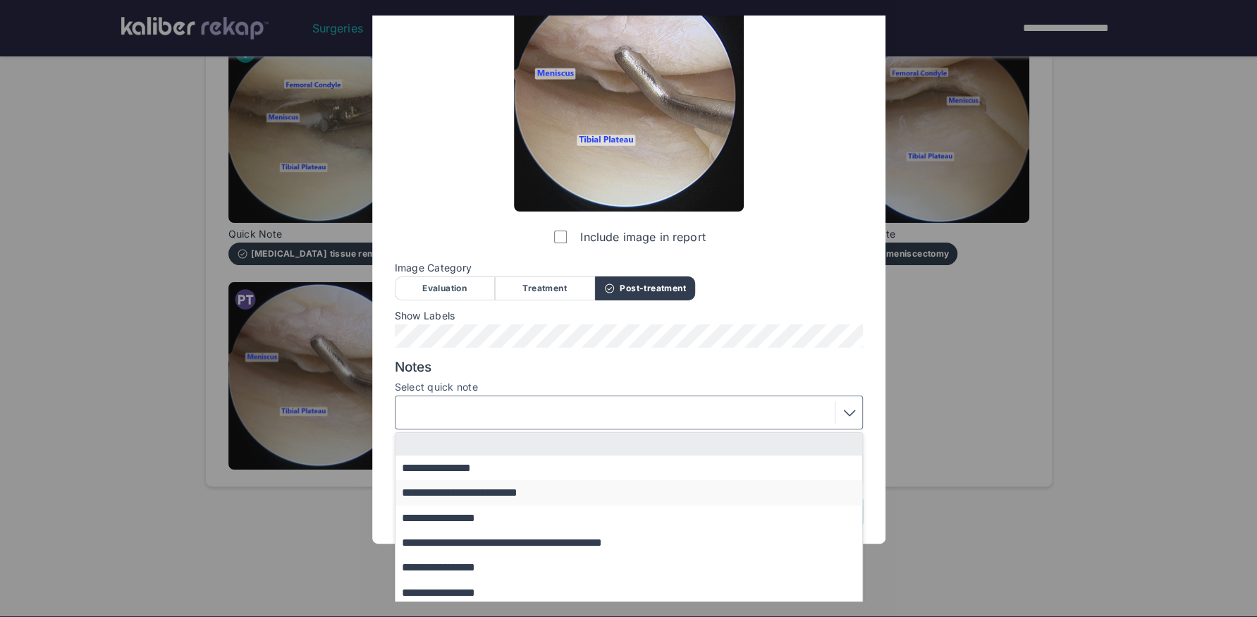
scroll to position [89, 0]
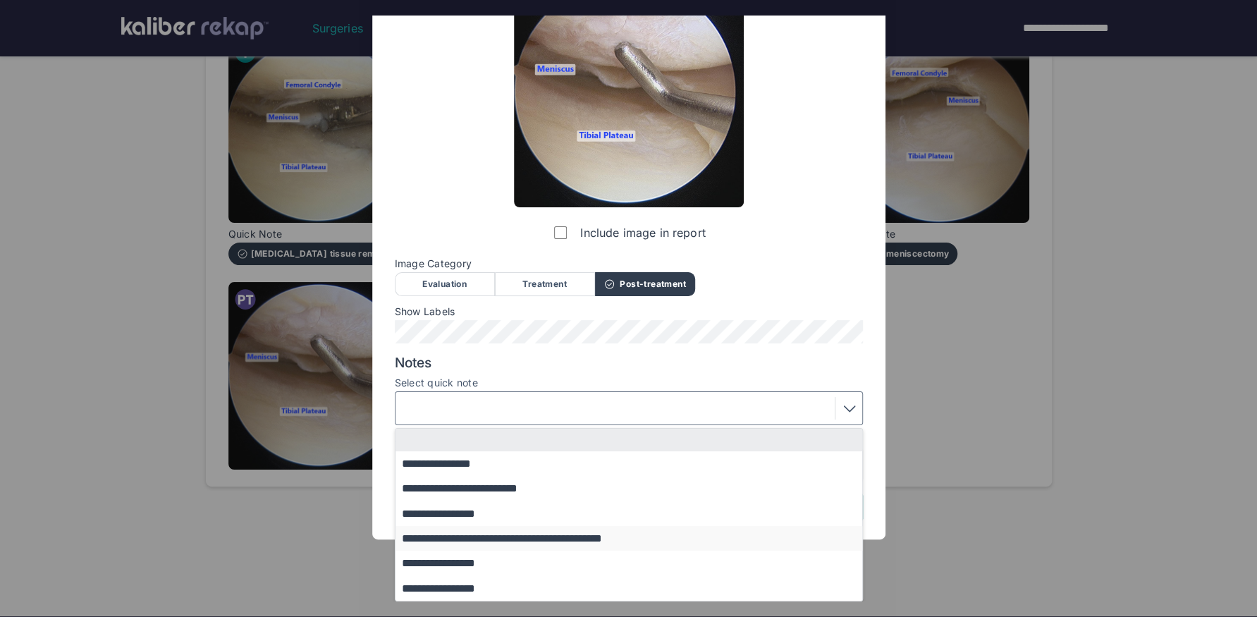
click at [584, 548] on button "**********" at bounding box center [635, 538] width 480 height 25
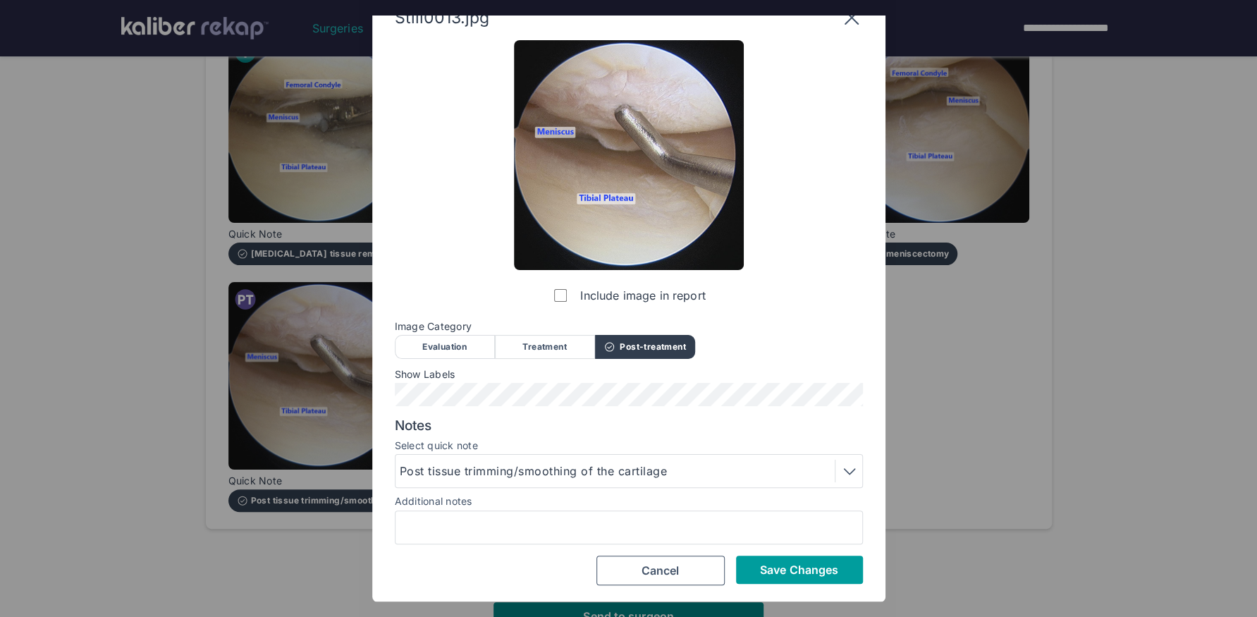
click at [798, 567] on span "Save Changes" at bounding box center [799, 569] width 78 height 14
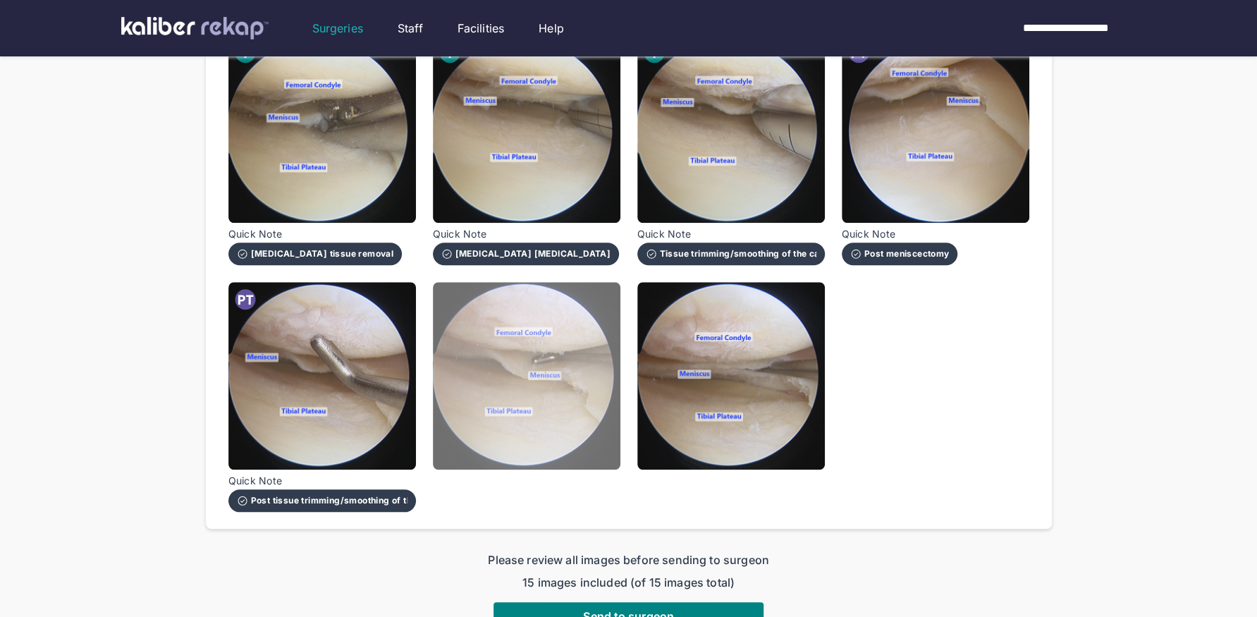
click at [578, 433] on img at bounding box center [526, 375] width 187 height 187
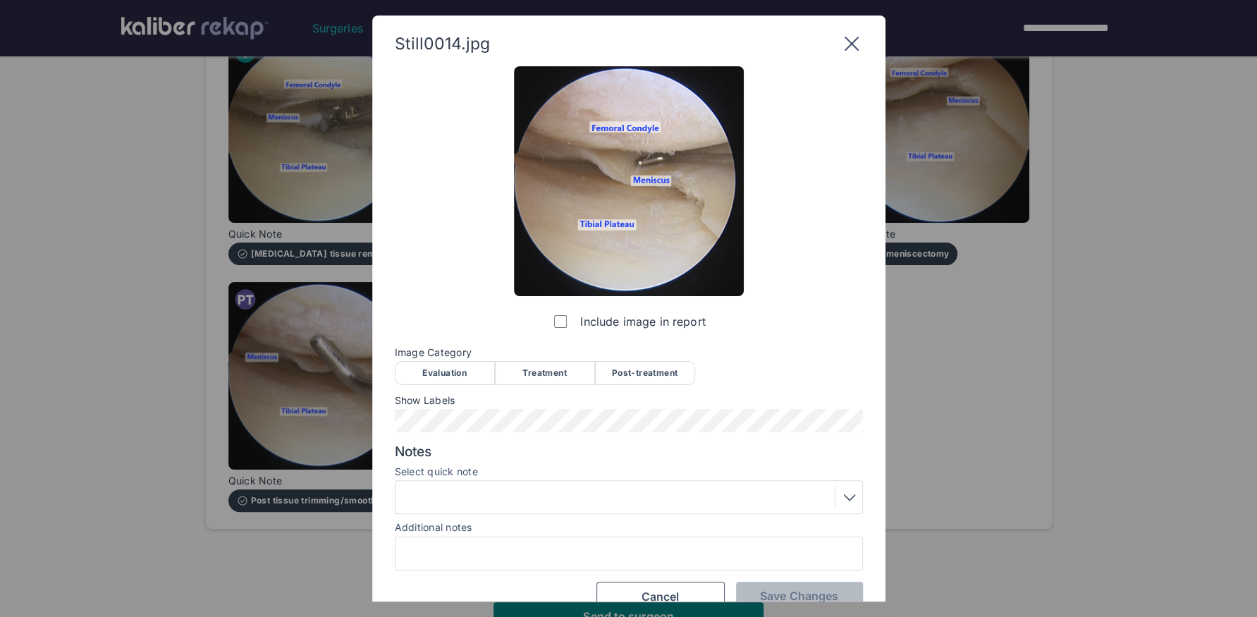
click at [672, 370] on div "Post-treatment" at bounding box center [645, 373] width 100 height 24
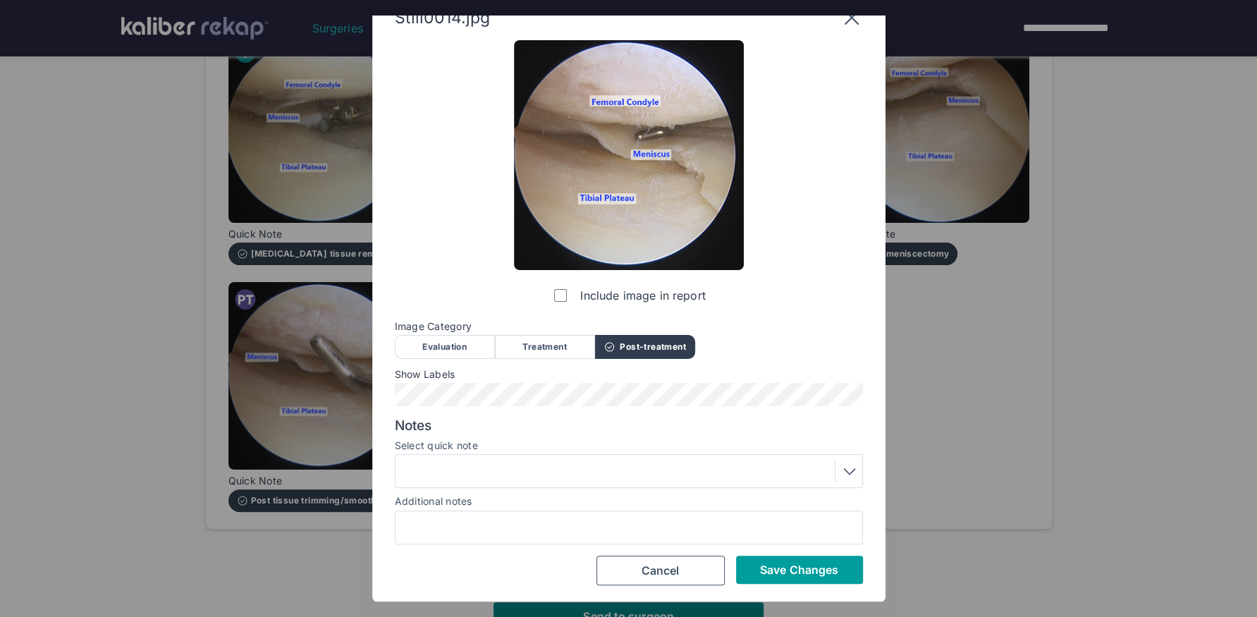
click at [769, 579] on button "Save Changes" at bounding box center [799, 569] width 127 height 28
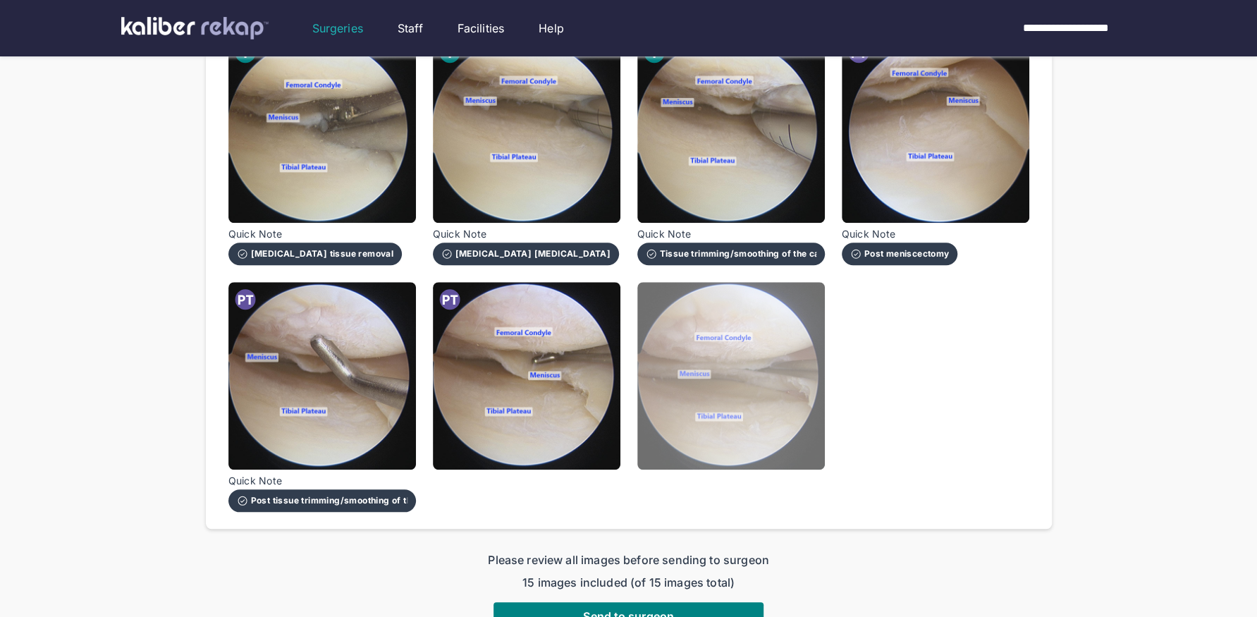
click at [782, 421] on img at bounding box center [730, 375] width 187 height 187
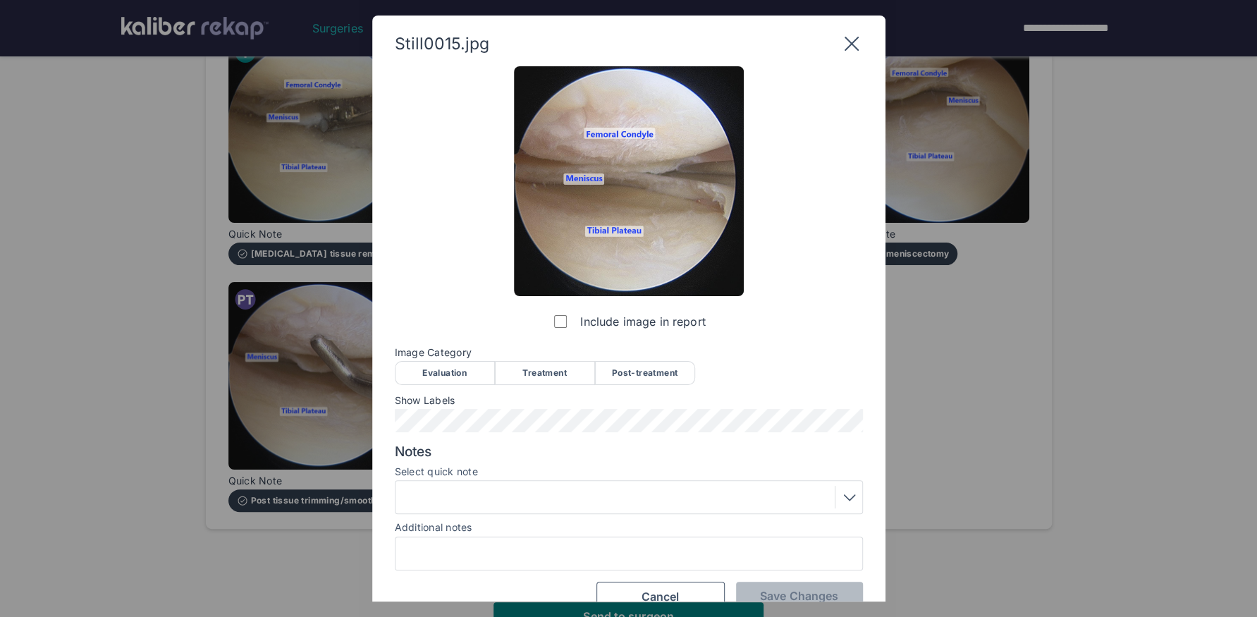
click at [658, 374] on div "Post-treatment" at bounding box center [645, 373] width 100 height 24
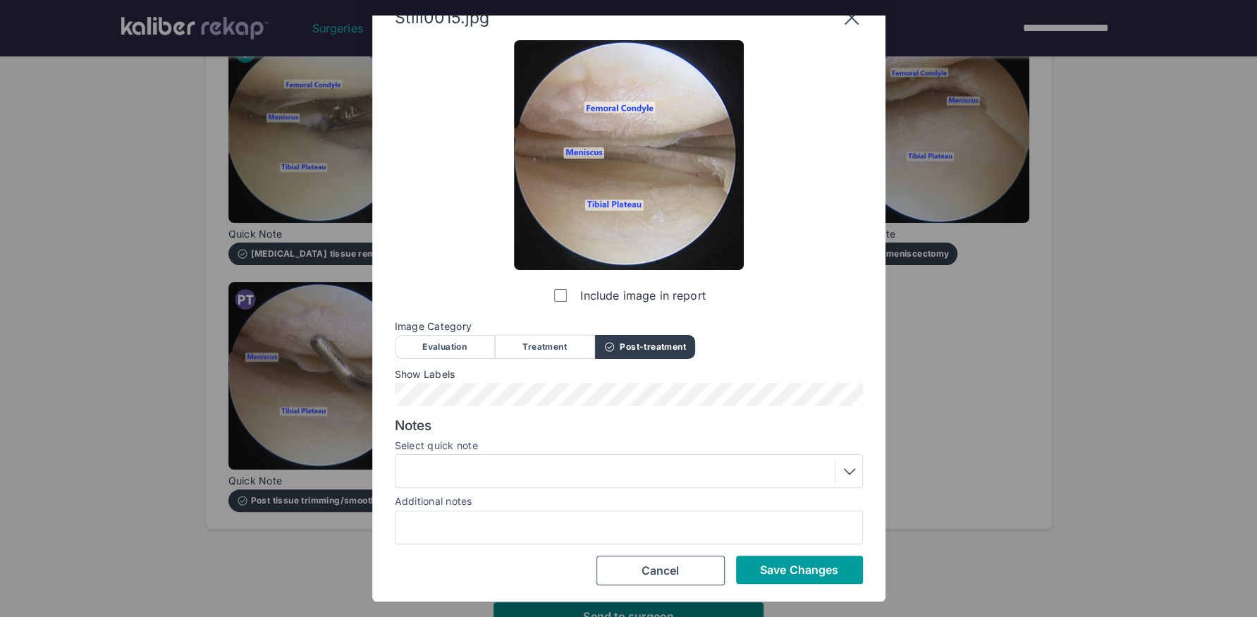
click at [803, 572] on span "Save Changes" at bounding box center [799, 569] width 78 height 14
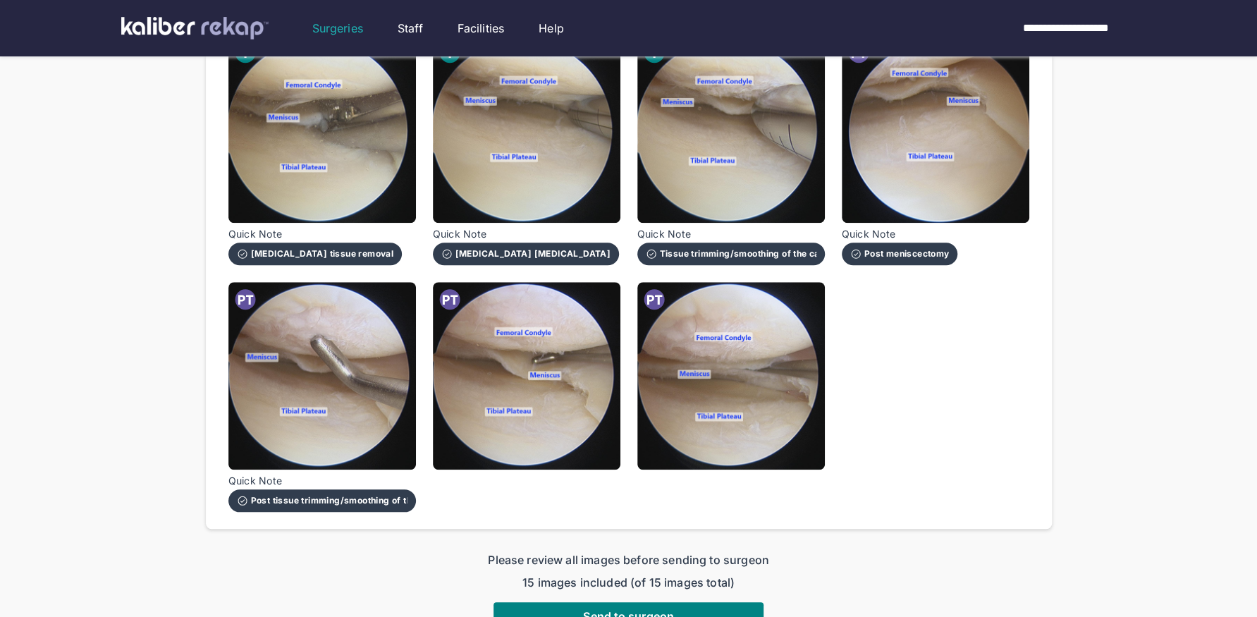
scroll to position [888, 0]
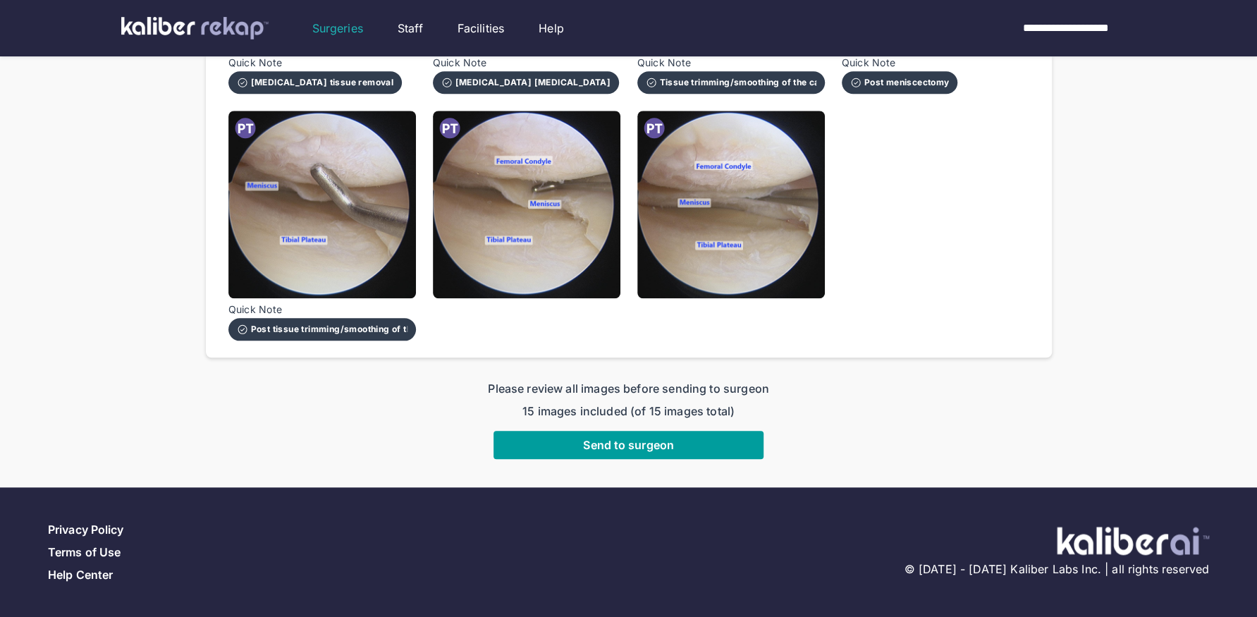
click at [708, 445] on button "Send to surgeon" at bounding box center [628, 445] width 270 height 28
